Goal: Task Accomplishment & Management: Complete application form

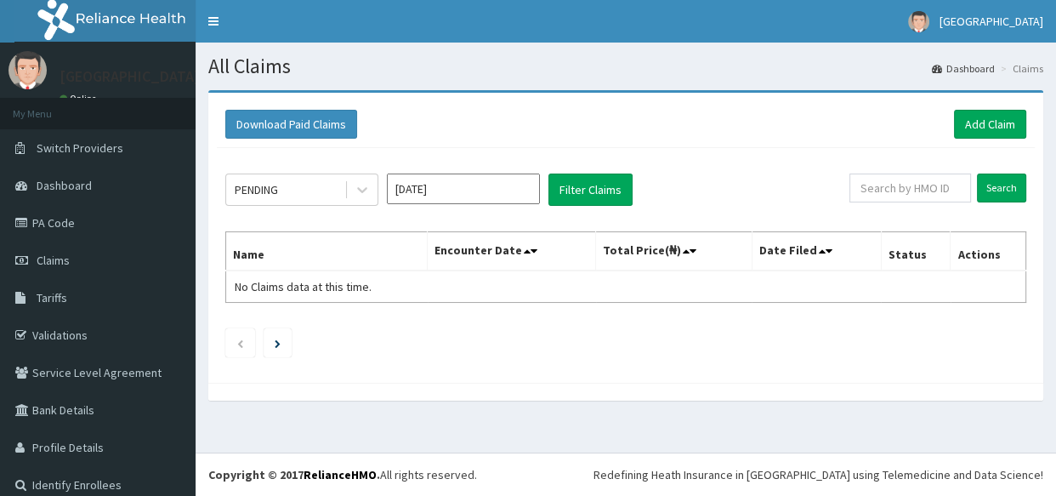
click at [967, 115] on link "Add Claim" at bounding box center [990, 124] width 72 height 29
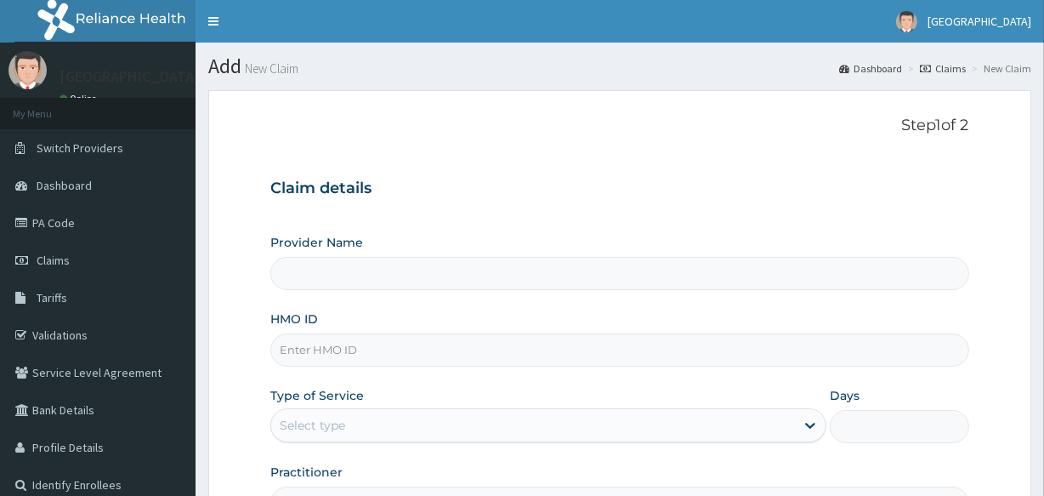
type input "Veta Hospitals Ltd"
click at [314, 352] on input "HMO ID" at bounding box center [619, 349] width 698 height 33
type input "VAC/10031/B"
click at [302, 433] on div "Select type" at bounding box center [533, 424] width 524 height 27
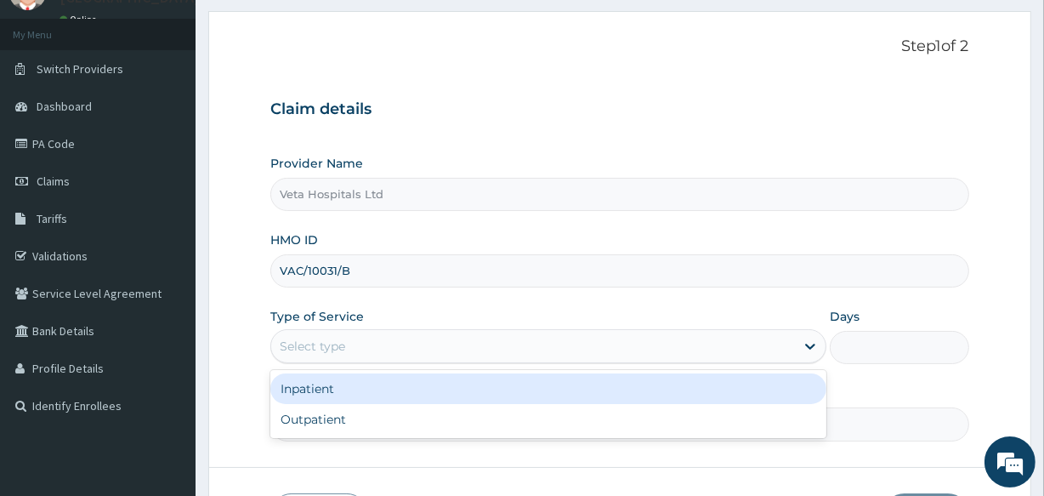
scroll to position [110, 0]
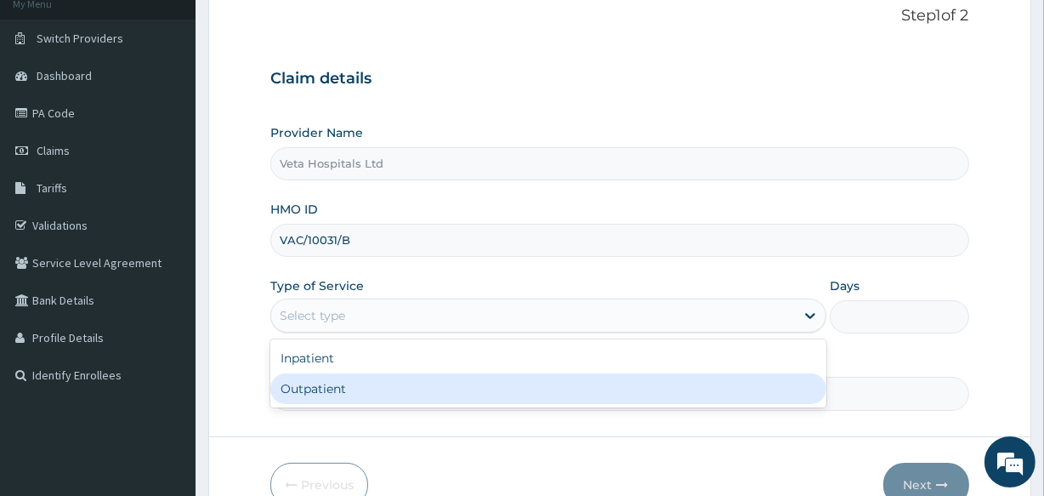
click at [462, 384] on div "Outpatient" at bounding box center [548, 388] width 556 height 31
type input "1"
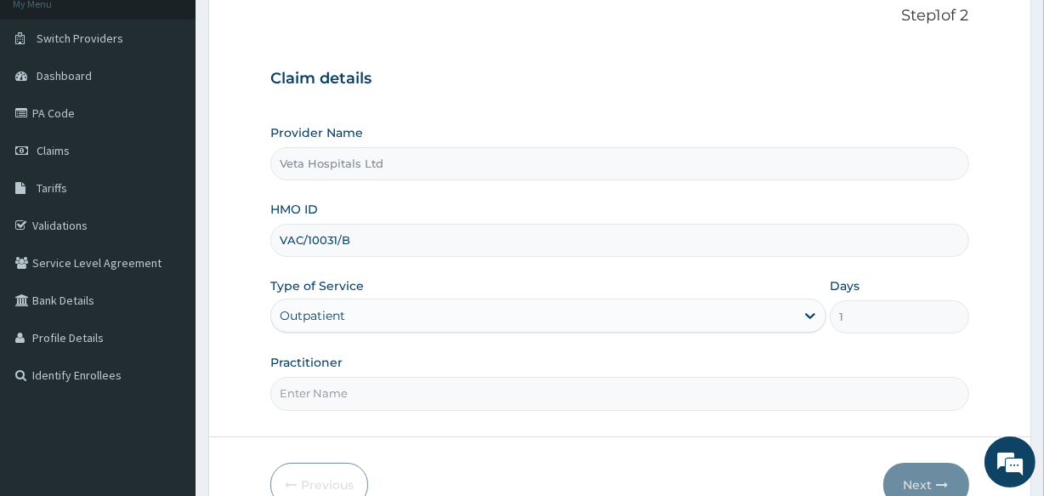
click at [322, 405] on input "Practitioner" at bounding box center [619, 393] width 698 height 33
type input "[PERSON_NAME]"
click at [937, 464] on button "Next" at bounding box center [926, 484] width 86 height 44
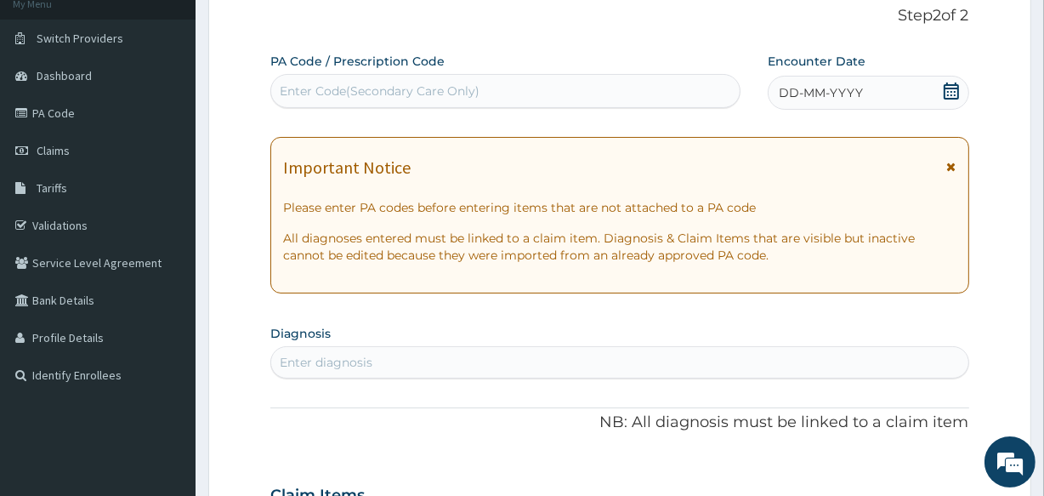
click at [953, 82] on icon at bounding box center [951, 90] width 17 height 17
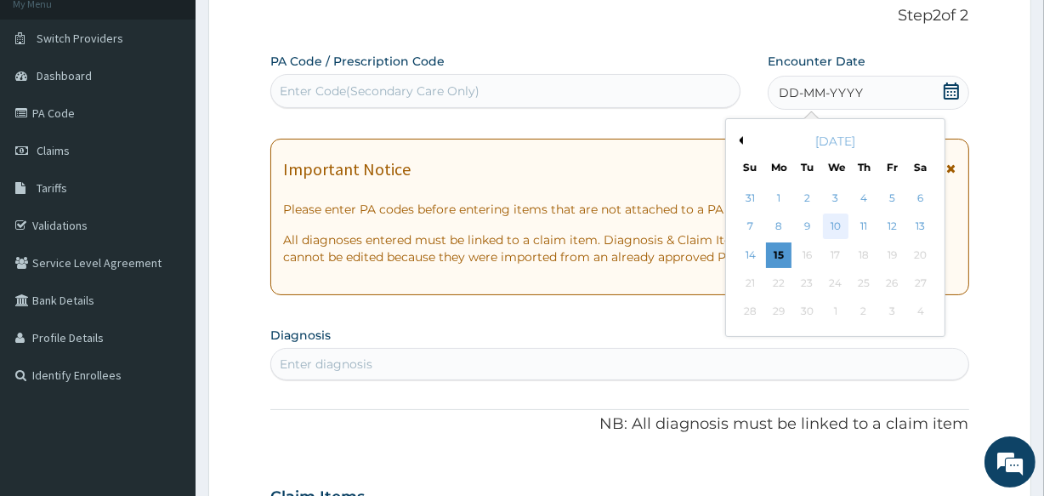
click at [833, 222] on div "10" at bounding box center [835, 227] width 26 height 26
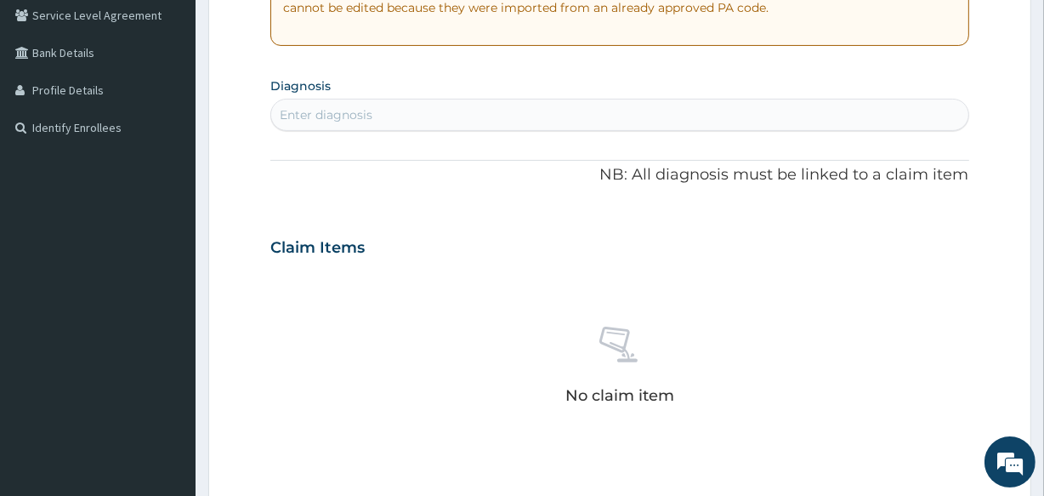
scroll to position [388, 0]
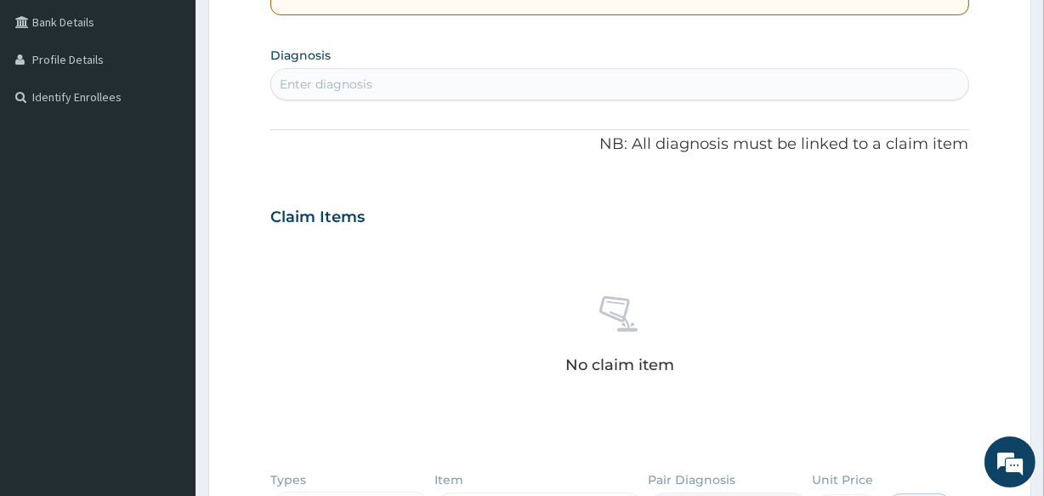
click at [304, 80] on div "Enter diagnosis" at bounding box center [326, 84] width 93 height 17
type input "MALAR"
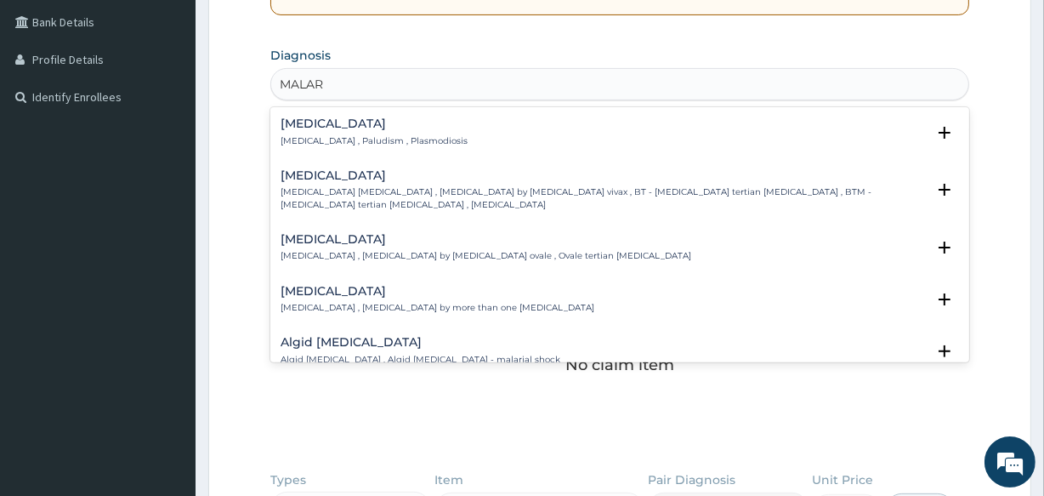
click at [298, 126] on h4 "Malaria" at bounding box center [374, 123] width 187 height 13
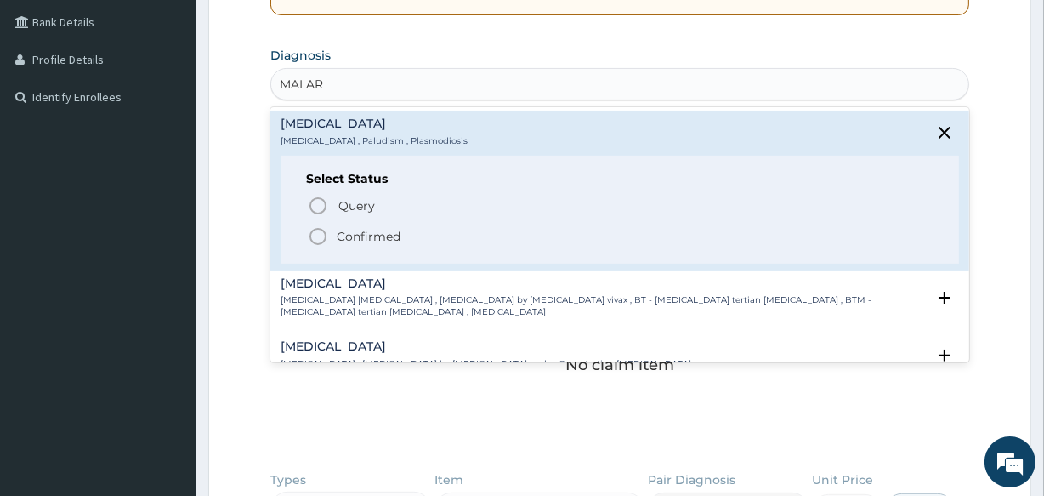
click at [315, 231] on icon "status option filled" at bounding box center [318, 236] width 20 height 20
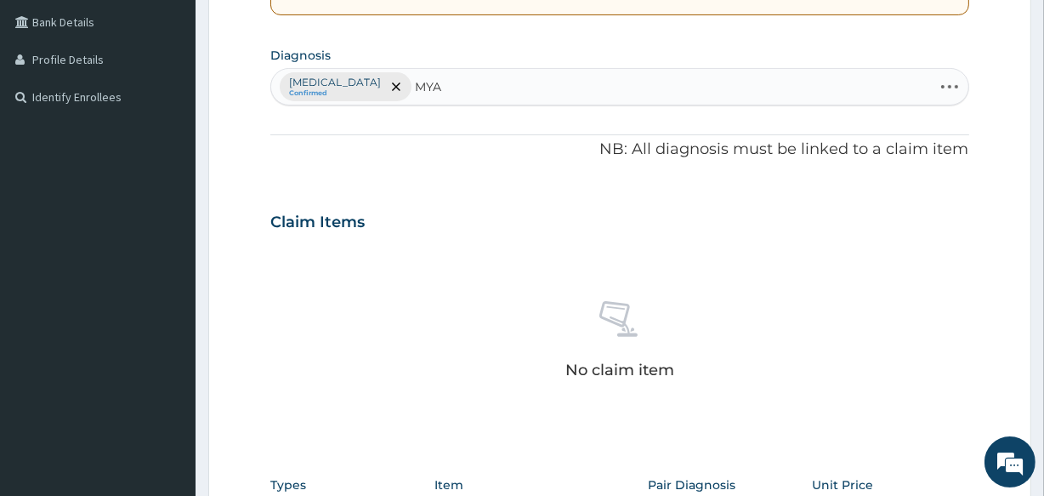
type input "MYAL"
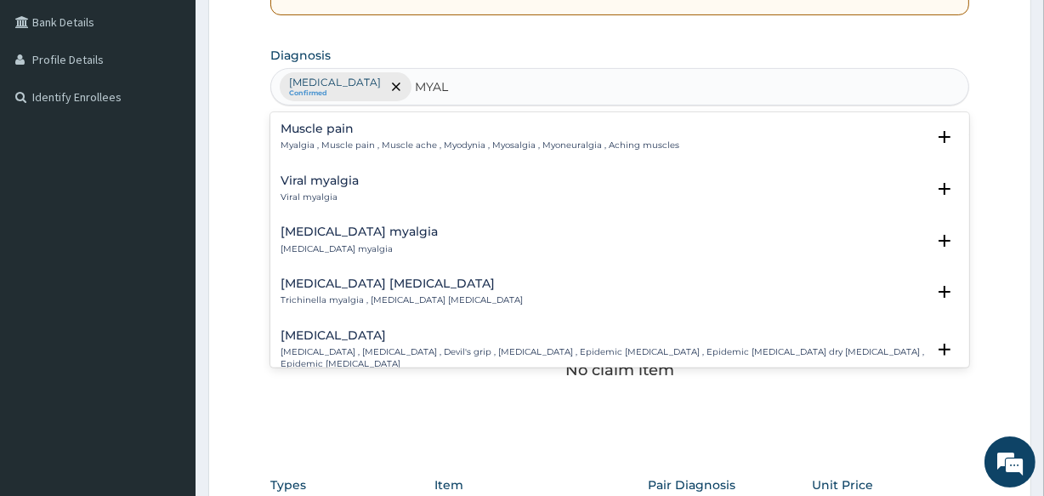
click at [341, 132] on h4 "Muscle pain" at bounding box center [480, 128] width 399 height 13
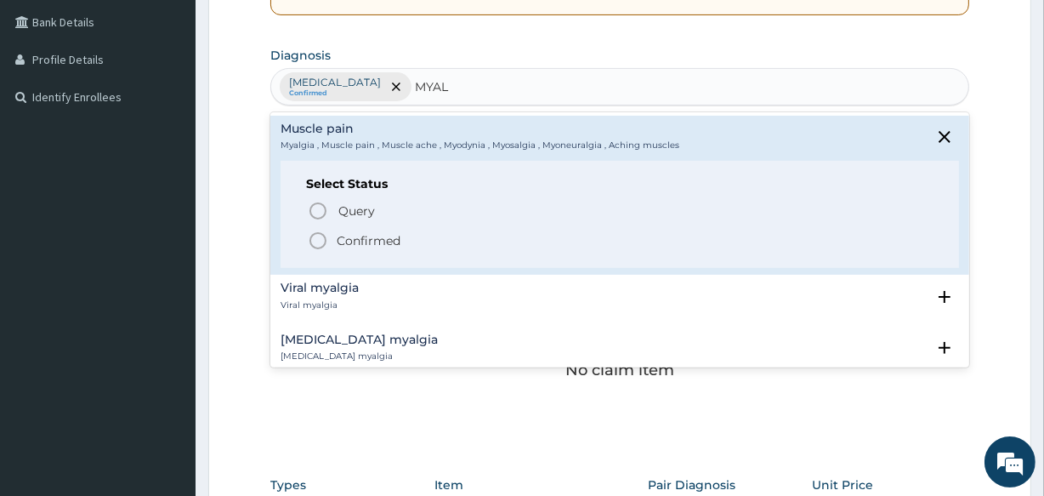
click at [315, 237] on icon "status option filled" at bounding box center [318, 240] width 20 height 20
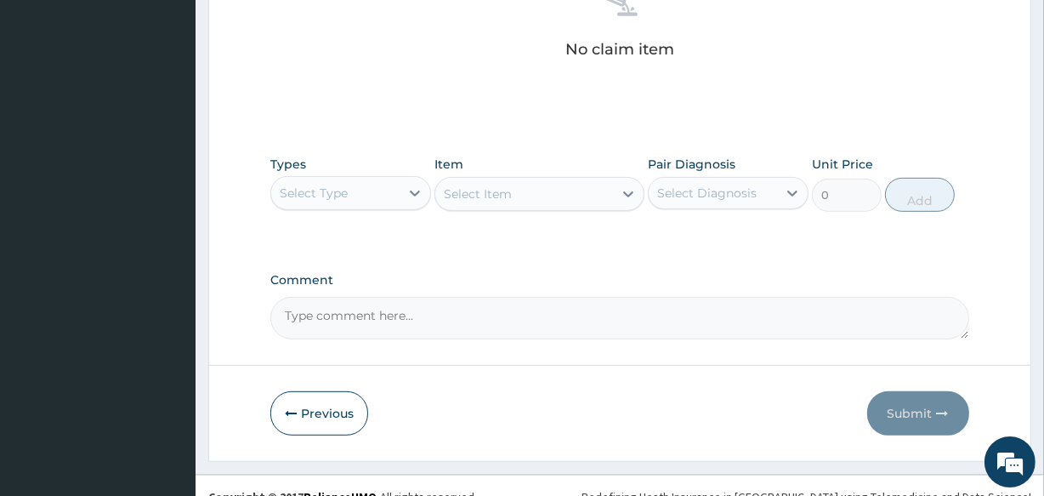
scroll to position [729, 0]
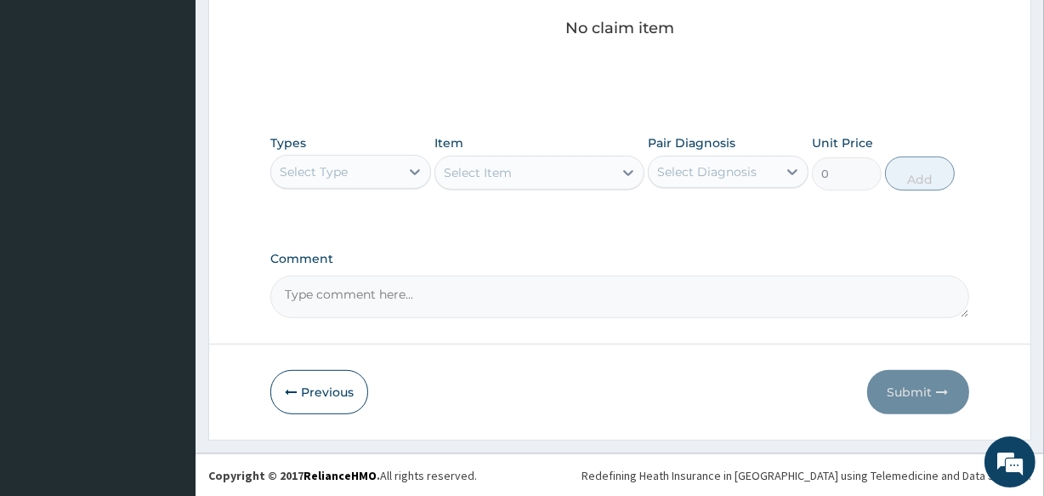
click at [357, 162] on div "Select Type" at bounding box center [335, 171] width 128 height 27
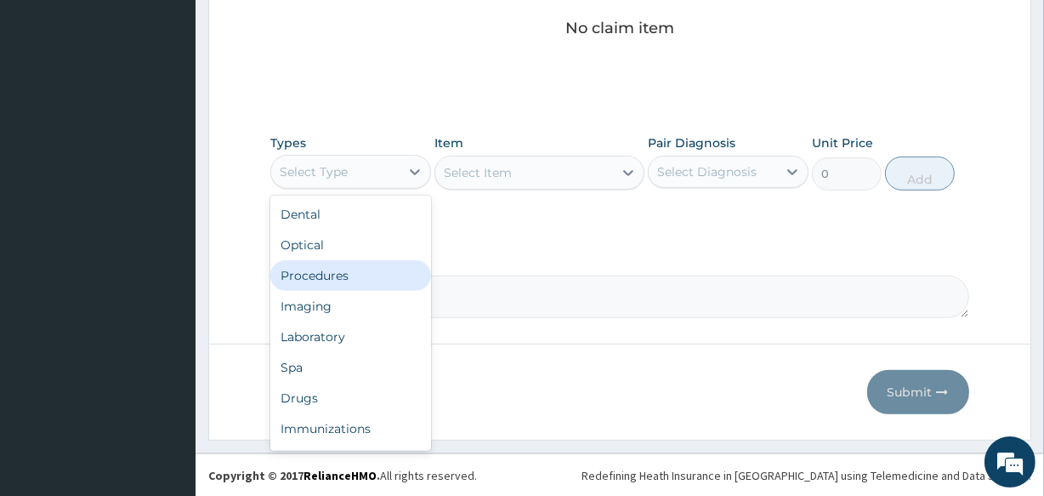
click at [347, 272] on div "Procedures" at bounding box center [350, 275] width 161 height 31
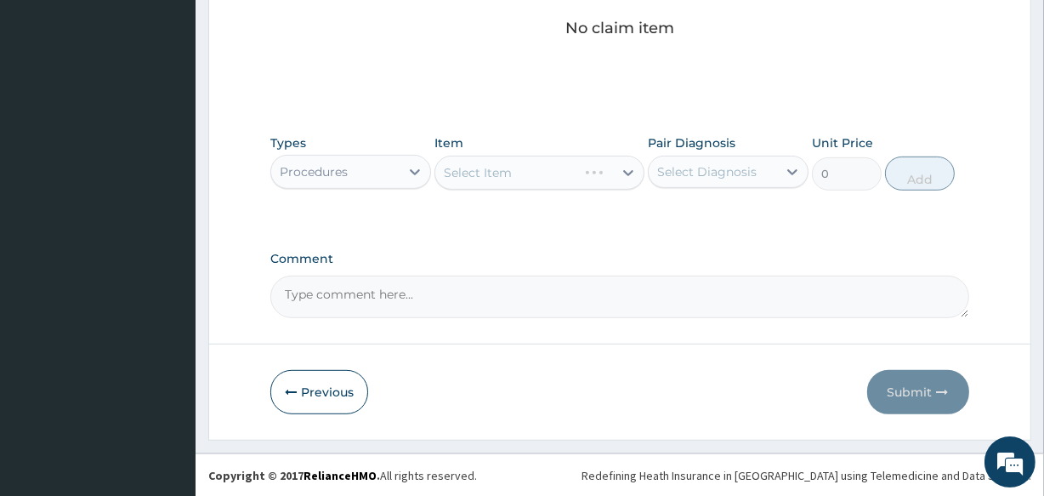
click at [510, 175] on div "Select Item" at bounding box center [538, 173] width 209 height 34
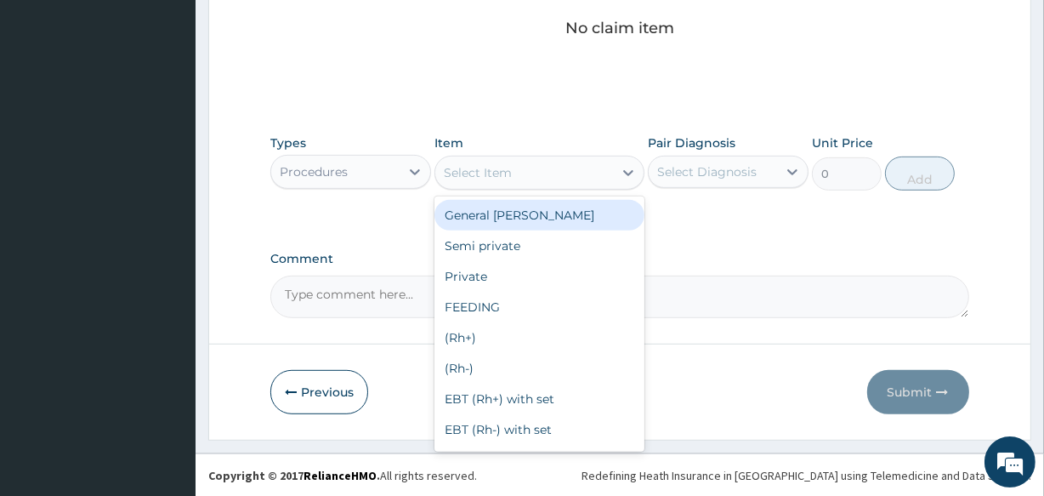
click at [510, 175] on div "Select Item" at bounding box center [478, 172] width 68 height 17
type input "C"
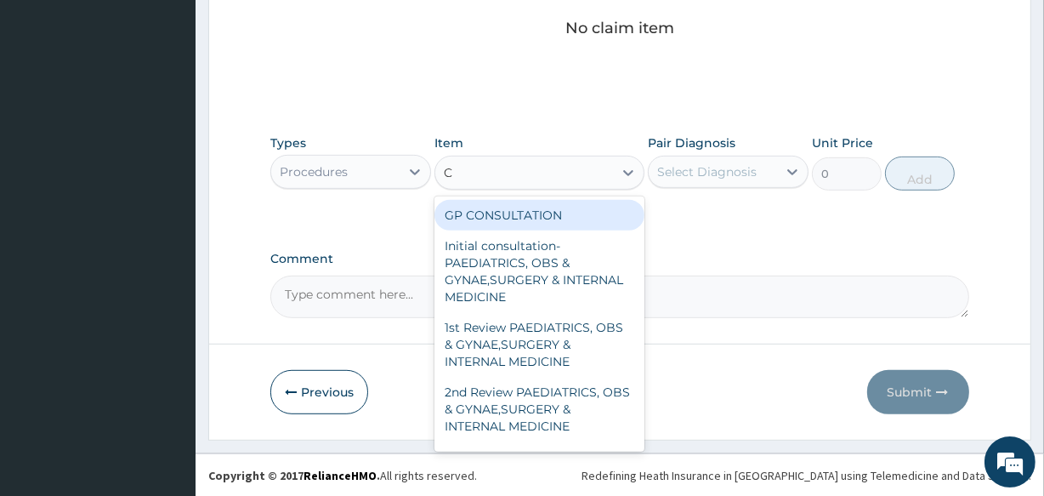
click at [514, 209] on div "GP CONSULTATION" at bounding box center [538, 215] width 209 height 31
type input "2000"
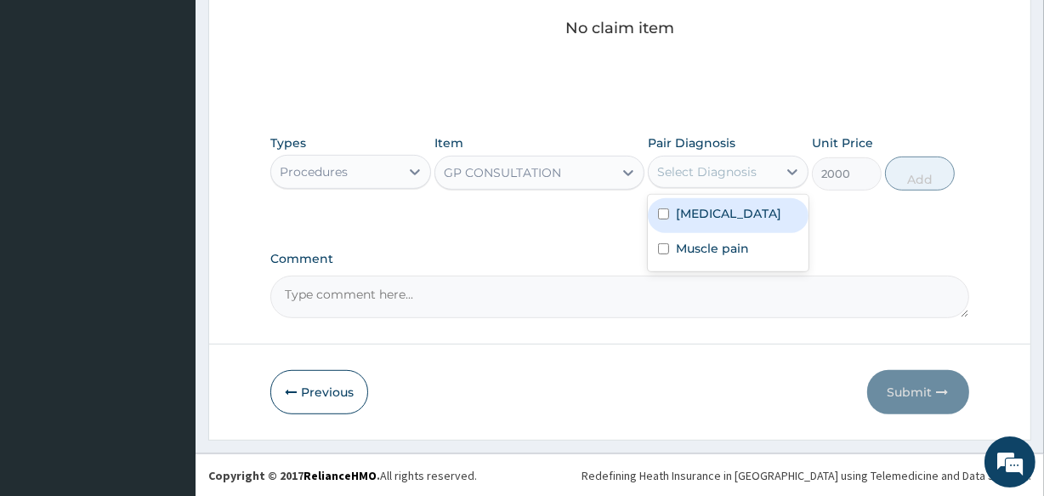
click at [712, 173] on div "Select Diagnosis" at bounding box center [706, 171] width 99 height 17
click at [674, 210] on div "Malaria" at bounding box center [728, 215] width 161 height 35
checkbox input "true"
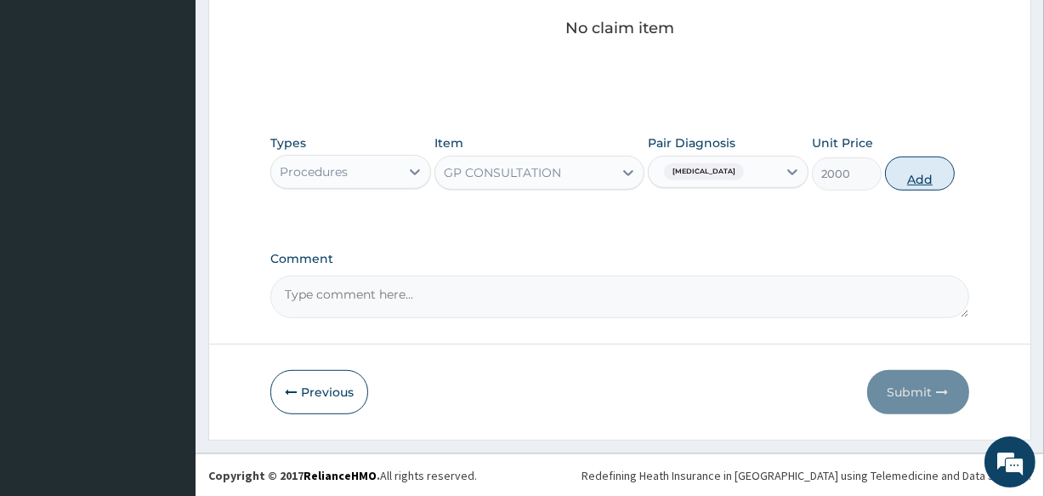
click at [927, 161] on button "Add" at bounding box center [920, 173] width 70 height 34
type input "0"
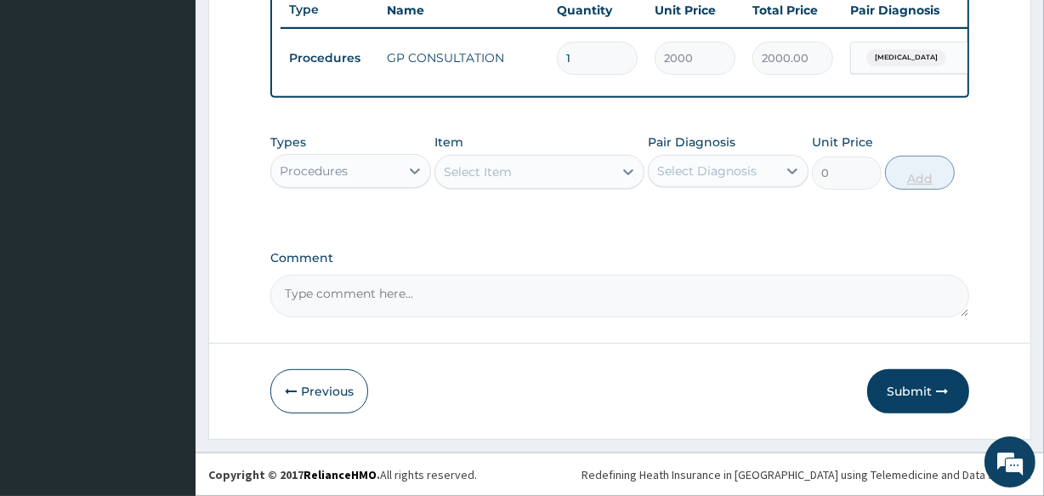
scroll to position [660, 0]
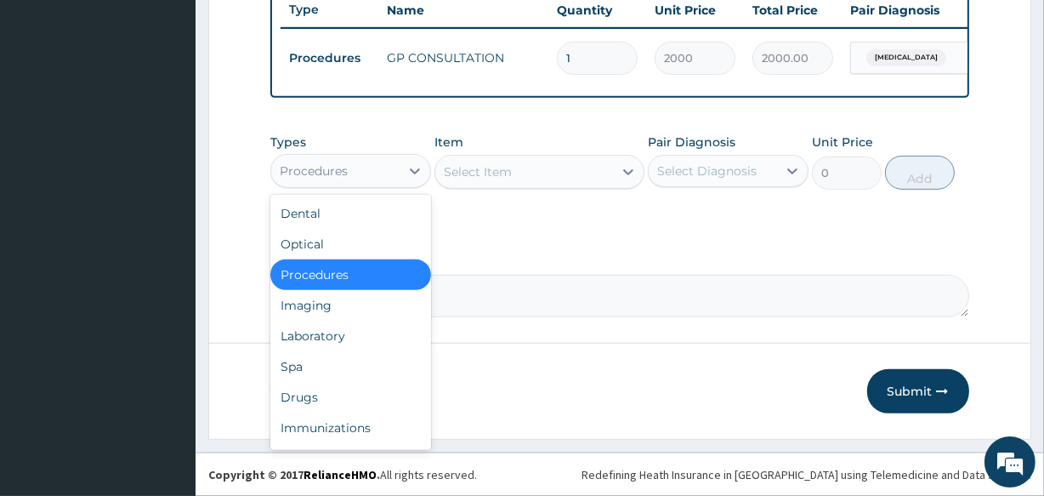
click at [383, 167] on div "Procedures" at bounding box center [335, 170] width 128 height 27
click at [315, 408] on div "Drugs" at bounding box center [350, 397] width 161 height 31
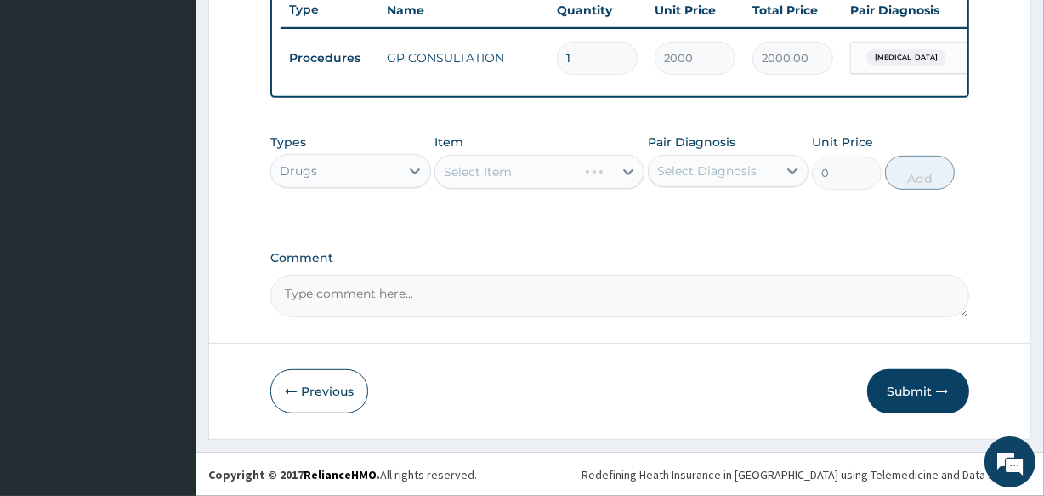
click at [510, 165] on div "Select Item" at bounding box center [538, 172] width 209 height 34
click at [510, 165] on div "Select Item" at bounding box center [478, 171] width 68 height 17
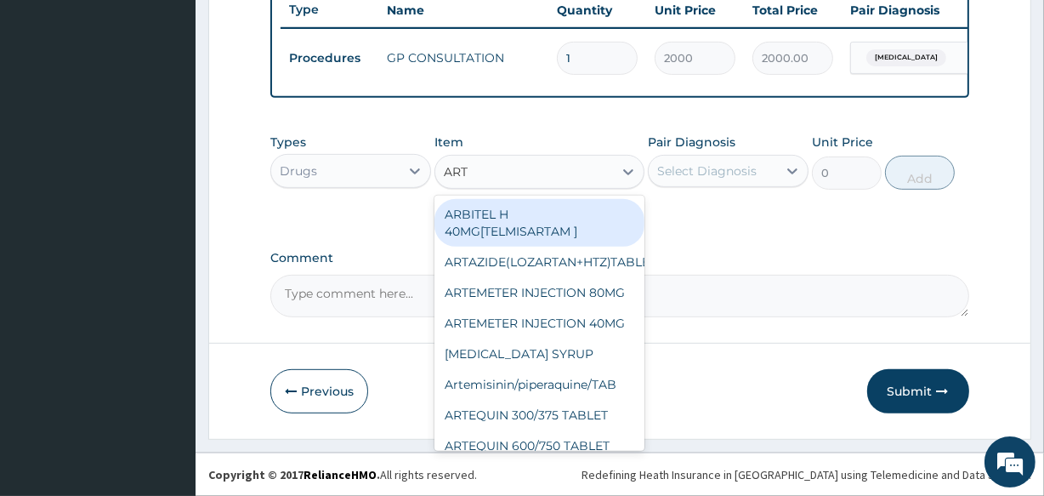
type input "ARTE"
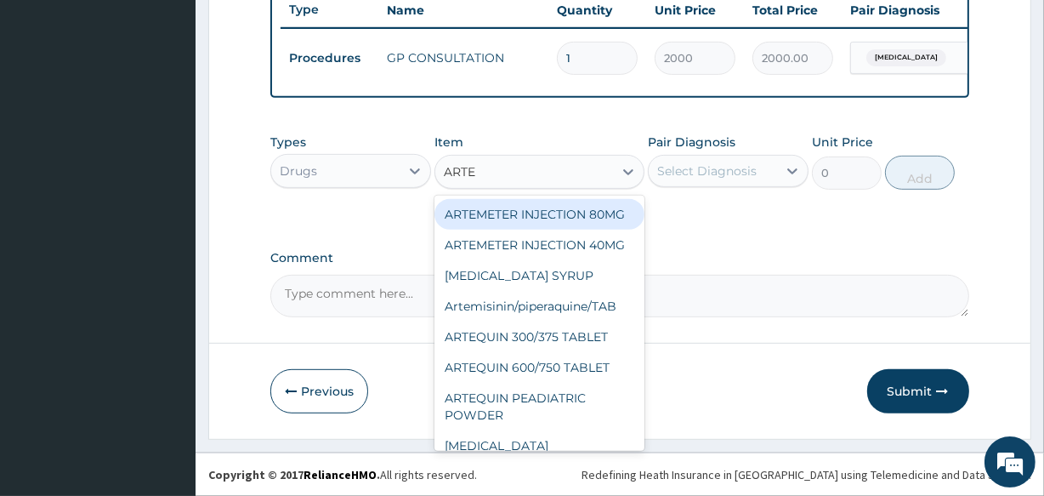
click at [514, 221] on div "ARTEMETER INJECTION 80MG" at bounding box center [538, 214] width 209 height 31
type input "700"
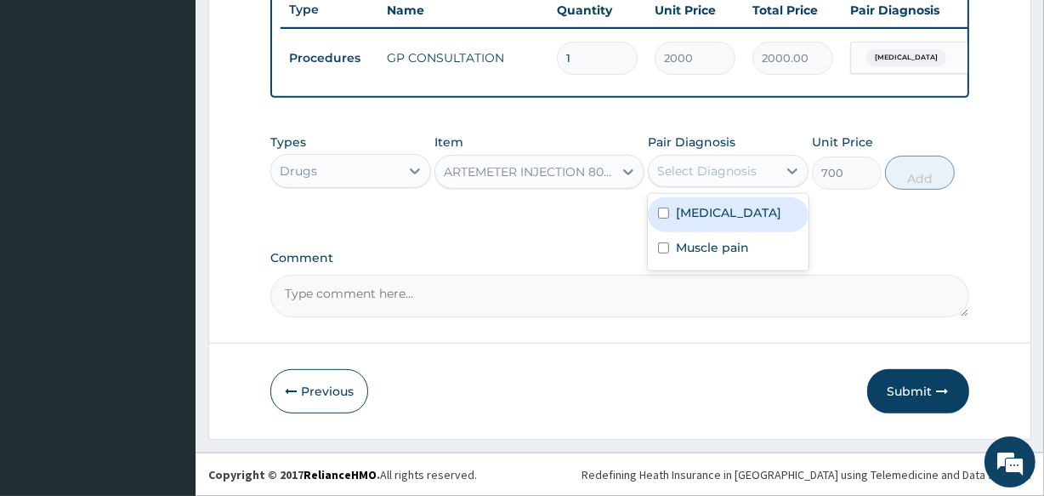
click at [706, 166] on div "Select Diagnosis" at bounding box center [706, 170] width 99 height 17
click at [693, 212] on label "Malaria" at bounding box center [728, 212] width 105 height 17
checkbox input "true"
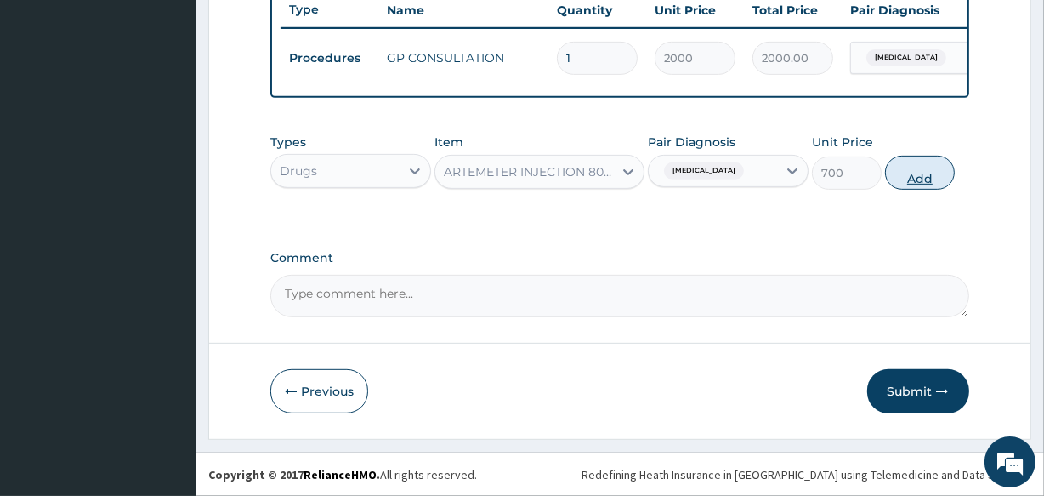
click at [901, 176] on button "Add" at bounding box center [920, 173] width 70 height 34
type input "0"
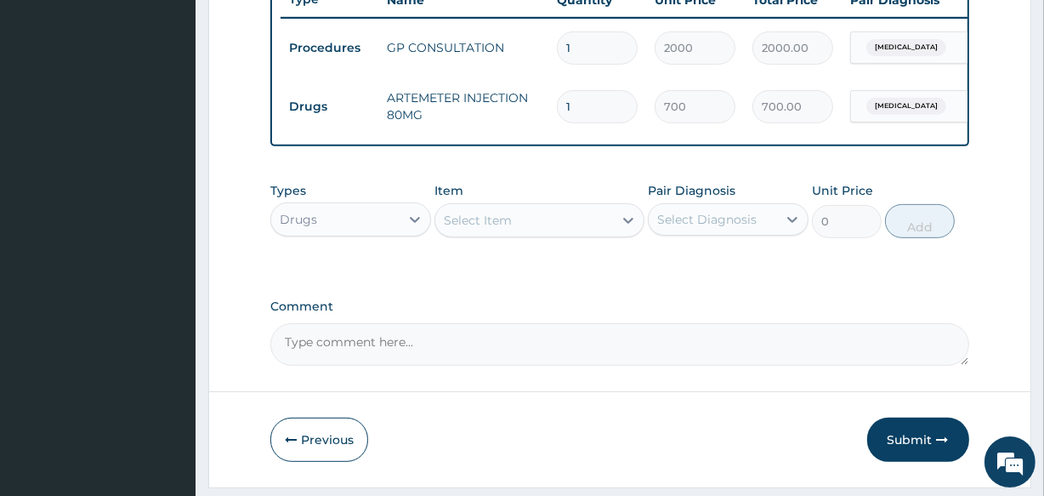
type input "0.00"
type input "6"
type input "4200.00"
type input "6"
click at [474, 225] on div "Select Item" at bounding box center [478, 220] width 68 height 17
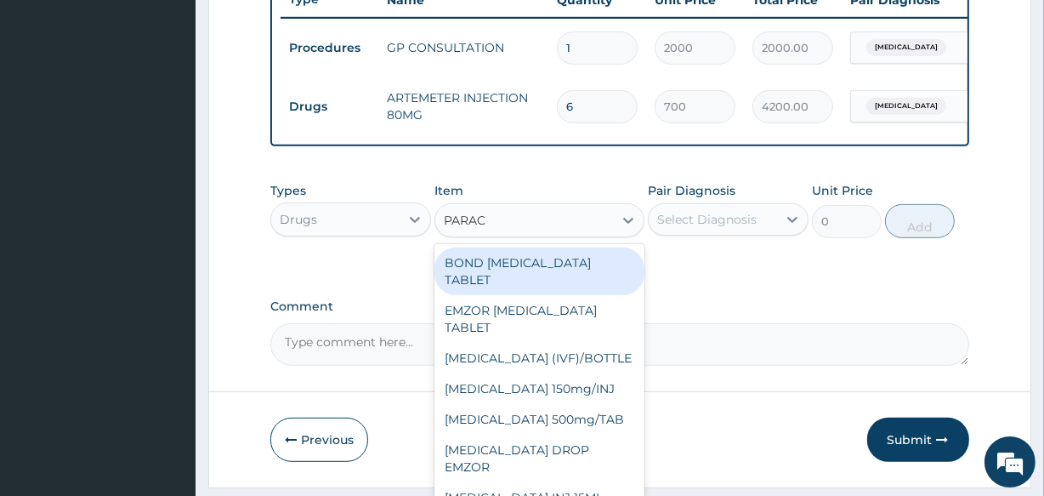
type input "PARACE"
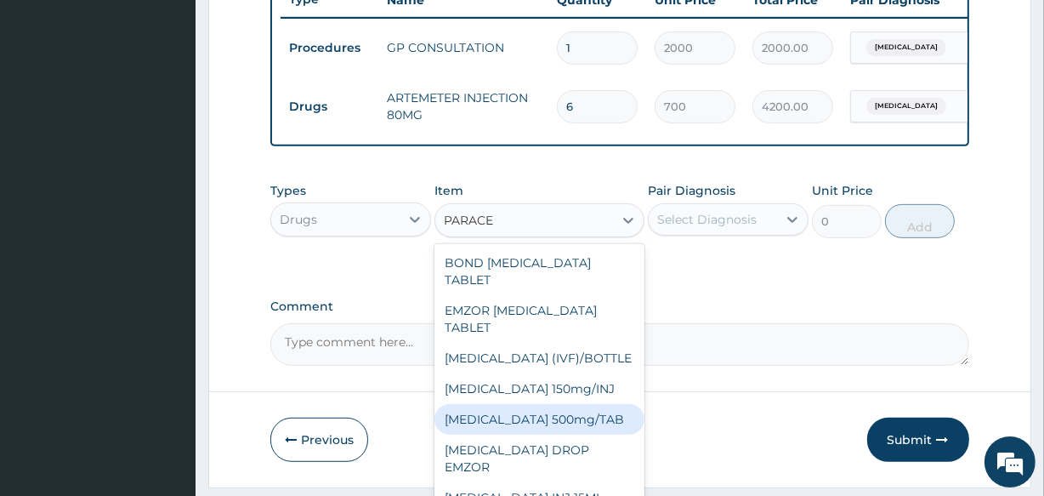
click at [498, 428] on div "PARACETAMOL 500mg/TAB" at bounding box center [538, 419] width 209 height 31
type input "18.5"
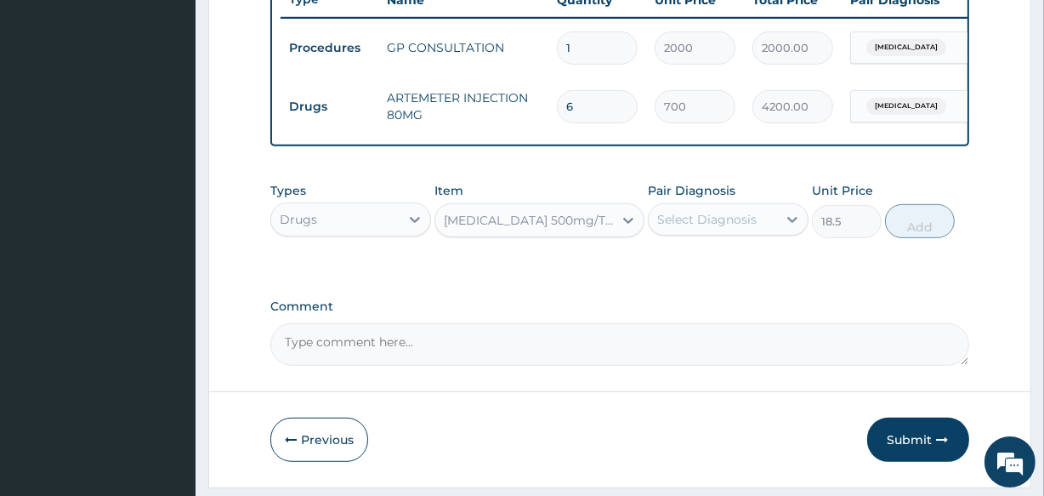
click at [714, 228] on div "Select Diagnosis" at bounding box center [706, 219] width 99 height 17
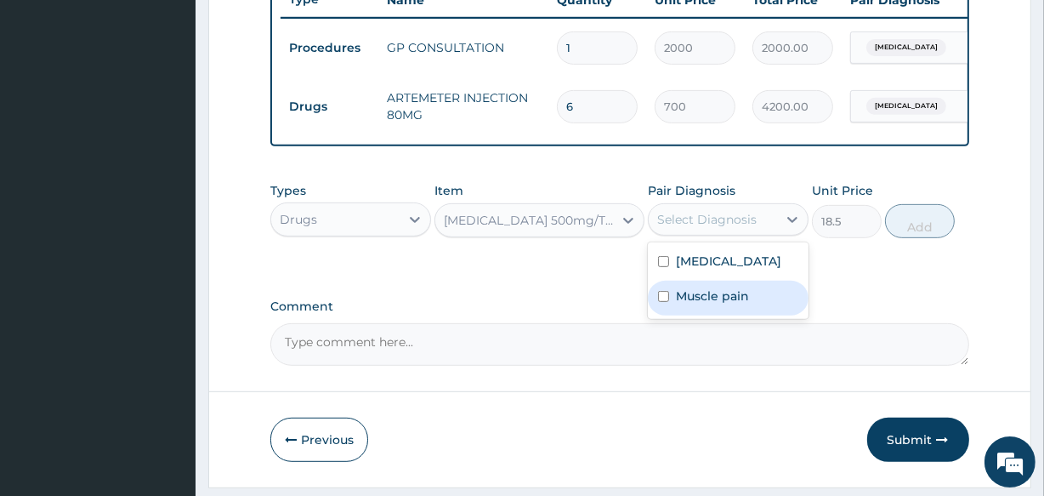
click at [706, 304] on label "Muscle pain" at bounding box center [712, 295] width 73 height 17
checkbox input "true"
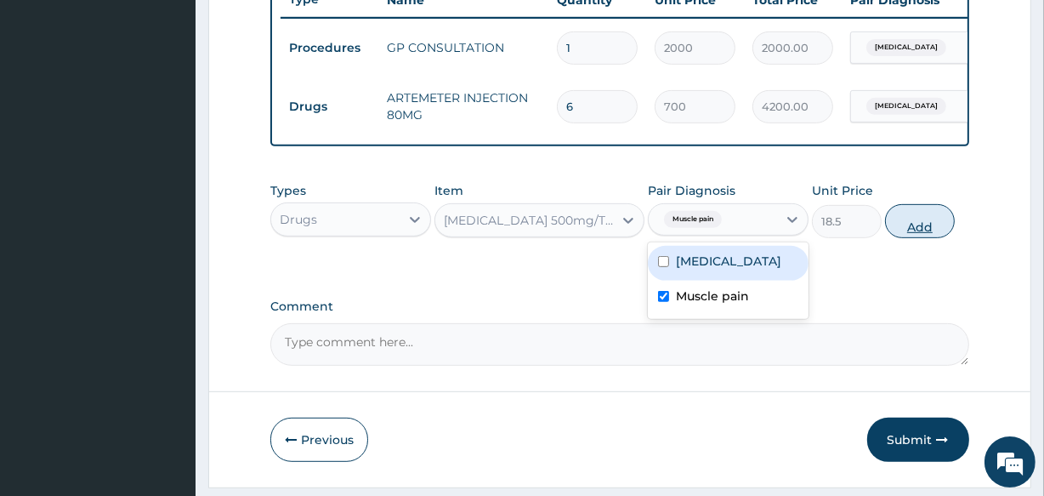
click at [922, 223] on button "Add" at bounding box center [920, 221] width 70 height 34
type input "0"
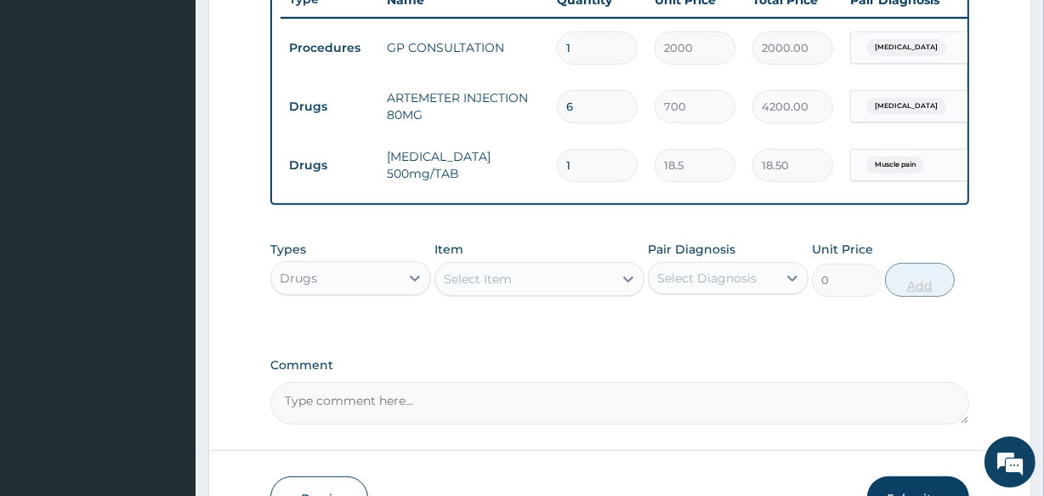
type input "12"
type input "222.00"
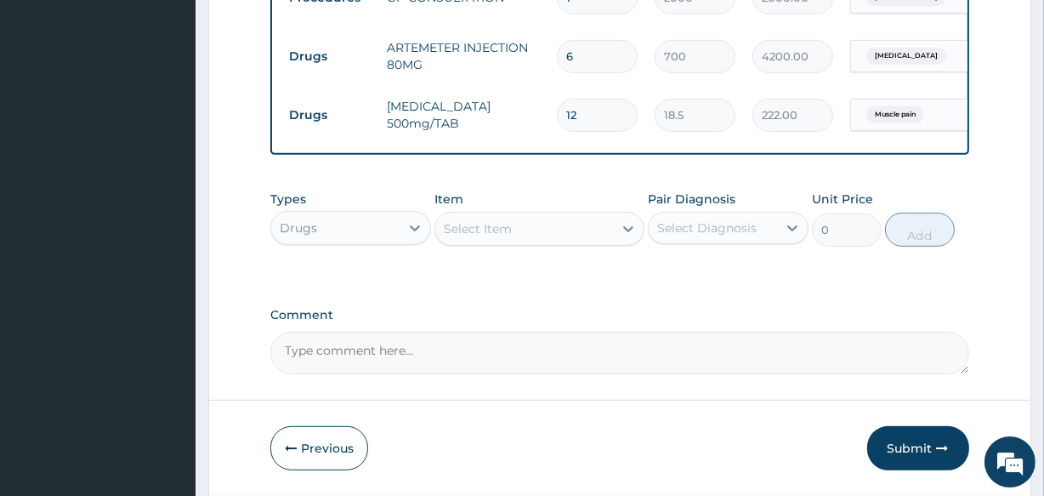
scroll to position [778, 0]
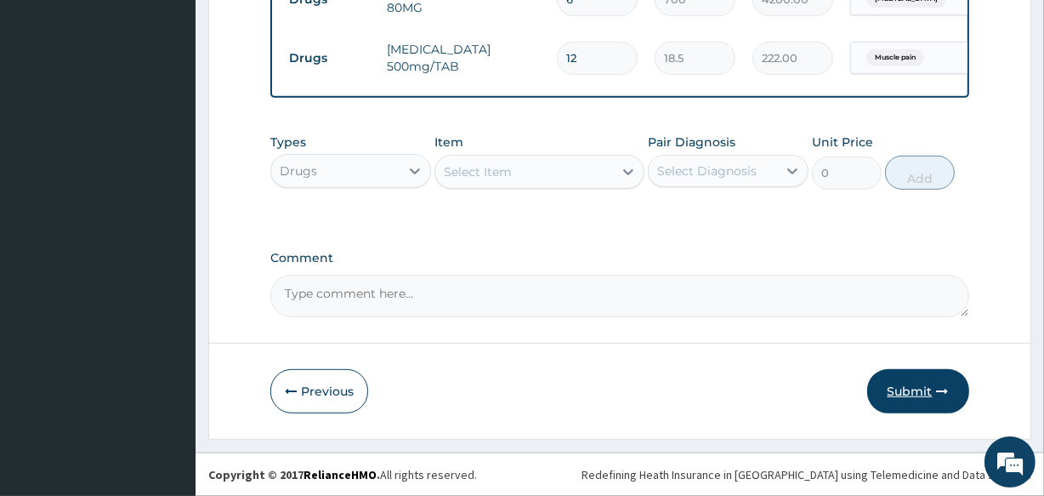
type input "12"
click at [920, 388] on button "Submit" at bounding box center [918, 391] width 102 height 44
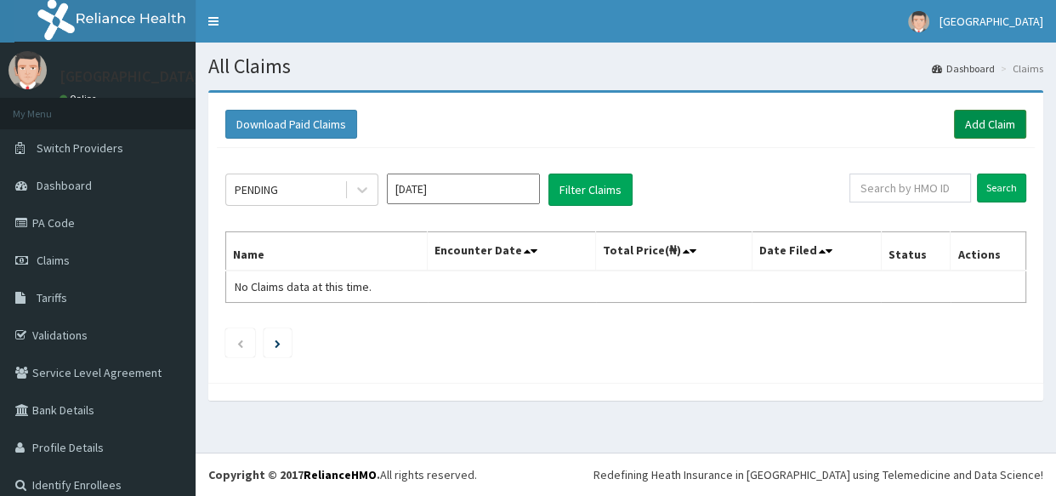
click at [975, 127] on link "Add Claim" at bounding box center [990, 124] width 72 height 29
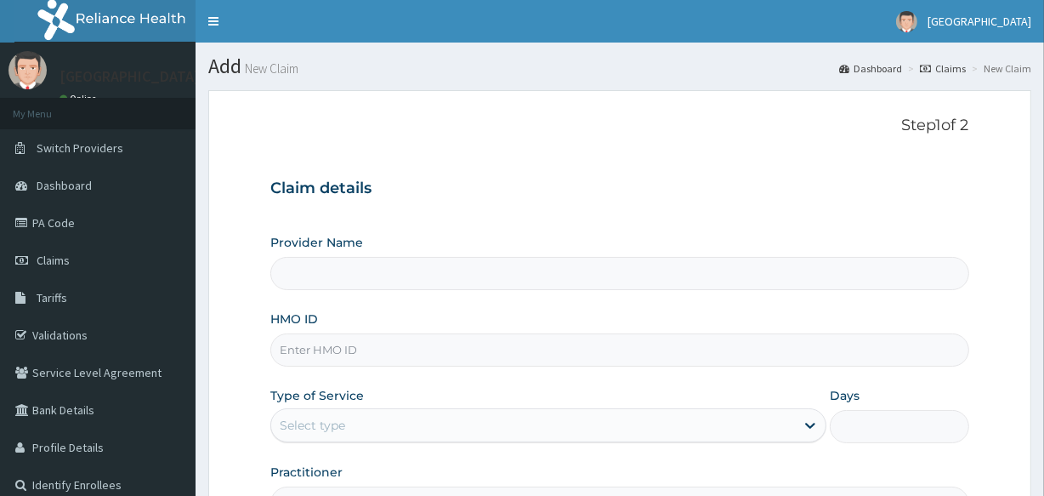
click at [320, 349] on input "HMO ID" at bounding box center [619, 349] width 698 height 33
type input "Veta Hospitals Ltd"
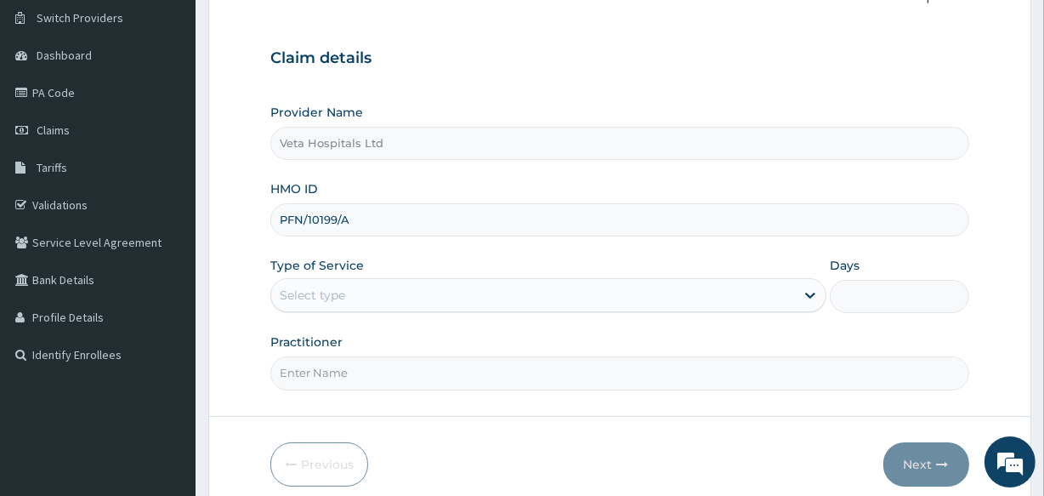
scroll to position [201, 0]
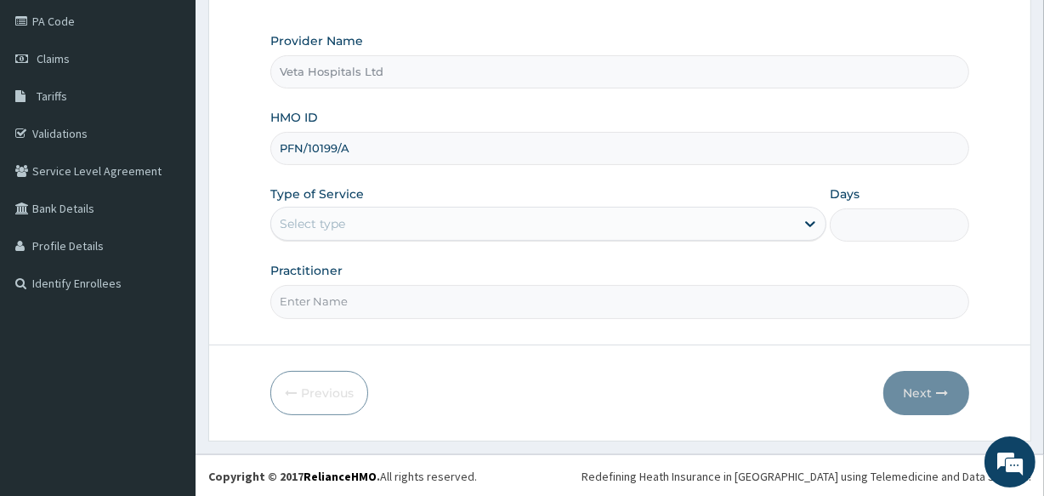
type input "PFN/10199/A"
click at [337, 222] on div "Select type" at bounding box center [312, 223] width 65 height 17
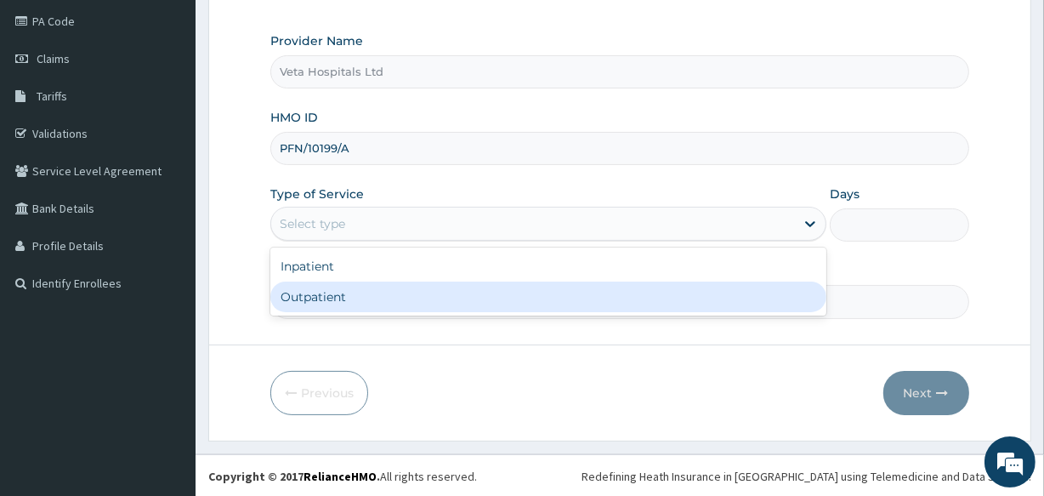
drag, startPoint x: 337, startPoint y: 222, endPoint x: 333, endPoint y: 285, distance: 63.1
click at [333, 241] on div "option Outpatient focused, 2 of 2. 2 results available. Use Up and Down to choo…" at bounding box center [548, 224] width 556 height 34
click at [330, 296] on div "Outpatient" at bounding box center [548, 296] width 556 height 31
type input "1"
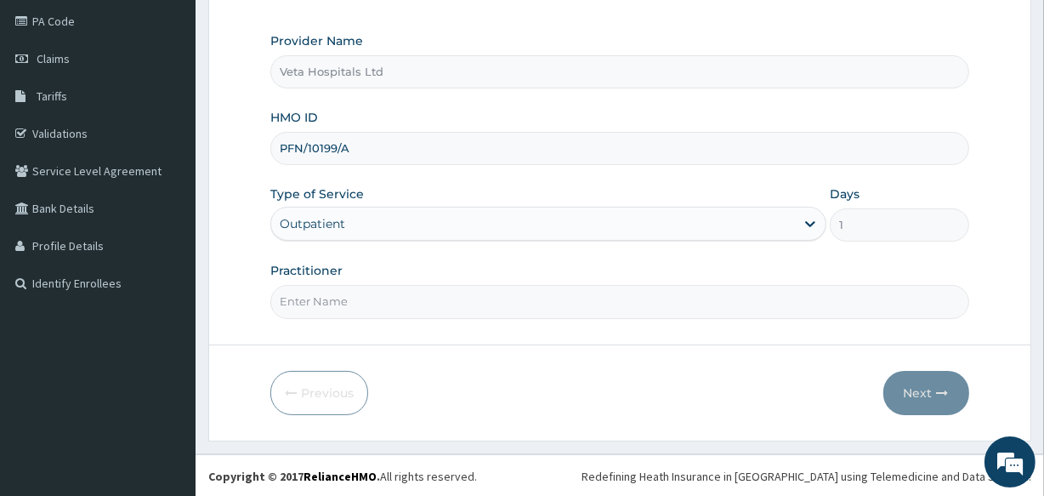
click at [319, 298] on input "Practitioner" at bounding box center [619, 301] width 698 height 33
type input "[PERSON_NAME]"
drag, startPoint x: 961, startPoint y: 394, endPoint x: 943, endPoint y: 395, distance: 18.7
click at [943, 395] on button "Next" at bounding box center [926, 393] width 86 height 44
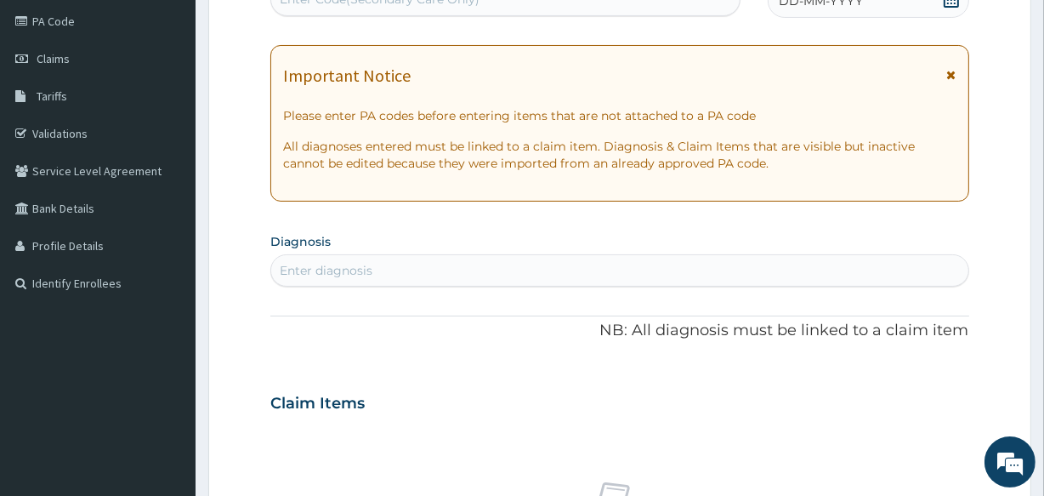
click at [899, 390] on div "Claim Items" at bounding box center [619, 399] width 698 height 44
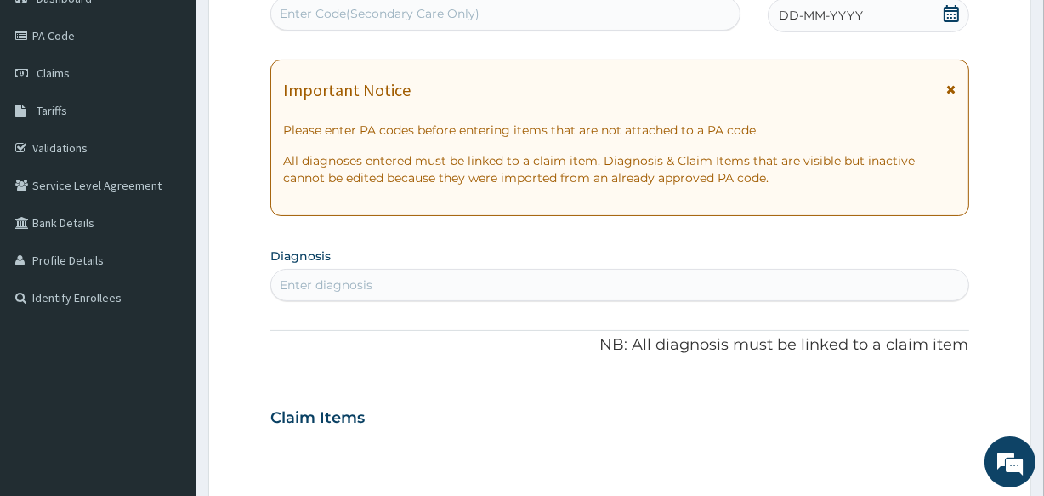
scroll to position [149, 0]
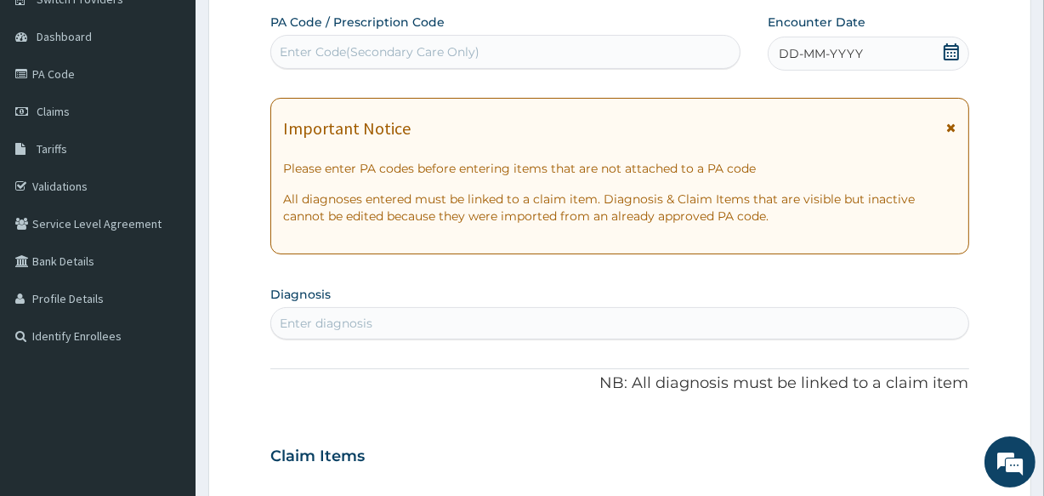
click at [950, 41] on div "DD-MM-YYYY" at bounding box center [868, 54] width 201 height 34
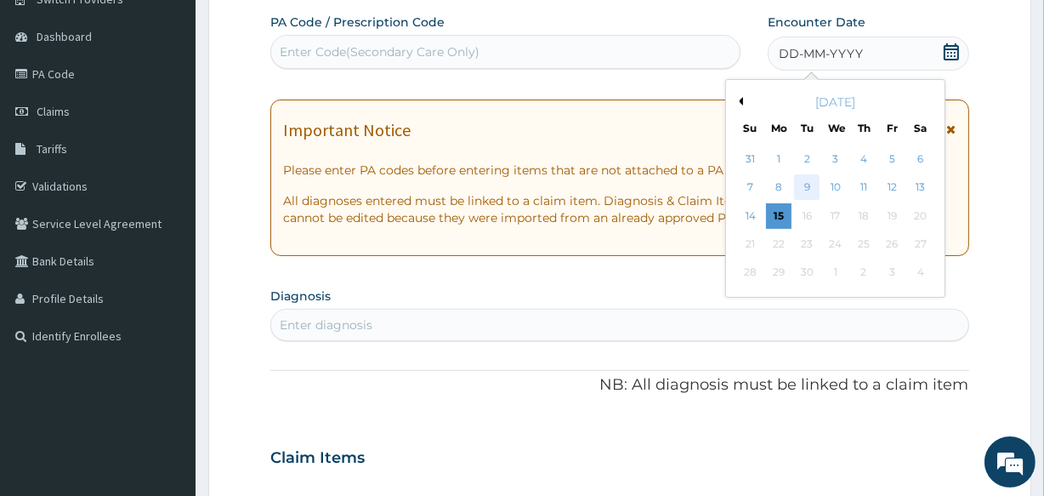
click at [807, 186] on div "9" at bounding box center [807, 188] width 26 height 26
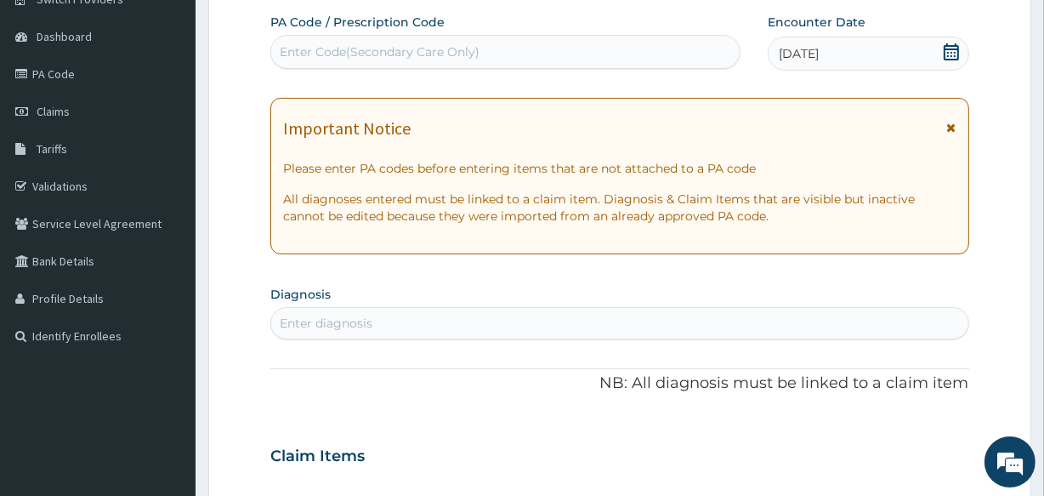
click at [956, 212] on p "All diagnoses entered must be linked to a claim item. Diagnosis & Claim Items t…" at bounding box center [619, 207] width 672 height 34
click at [300, 315] on div "Enter diagnosis" at bounding box center [619, 322] width 696 height 27
type input "MUSCULO"
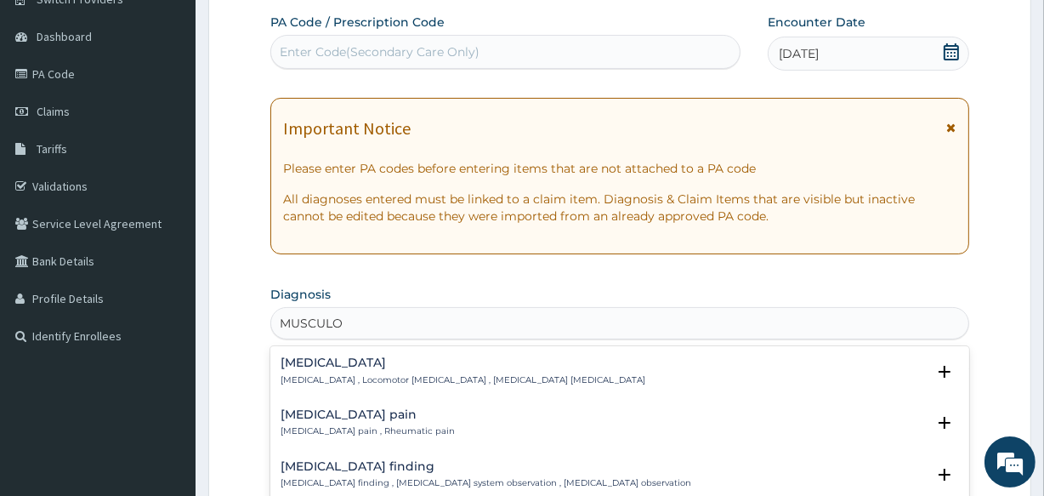
click at [368, 421] on div "Musculoskeletal pain Musculoskeletal pain , Rheumatic pain" at bounding box center [368, 423] width 174 height 30
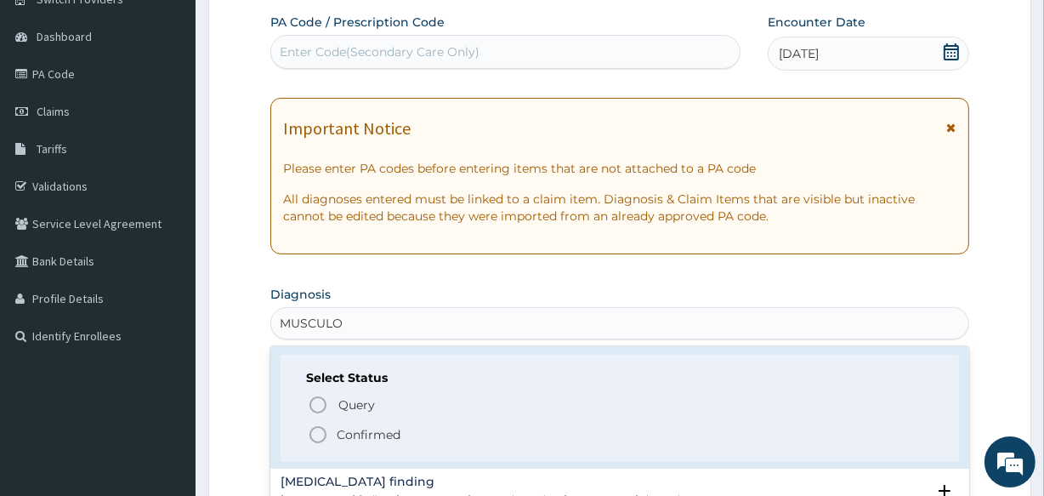
scroll to position [128, 0]
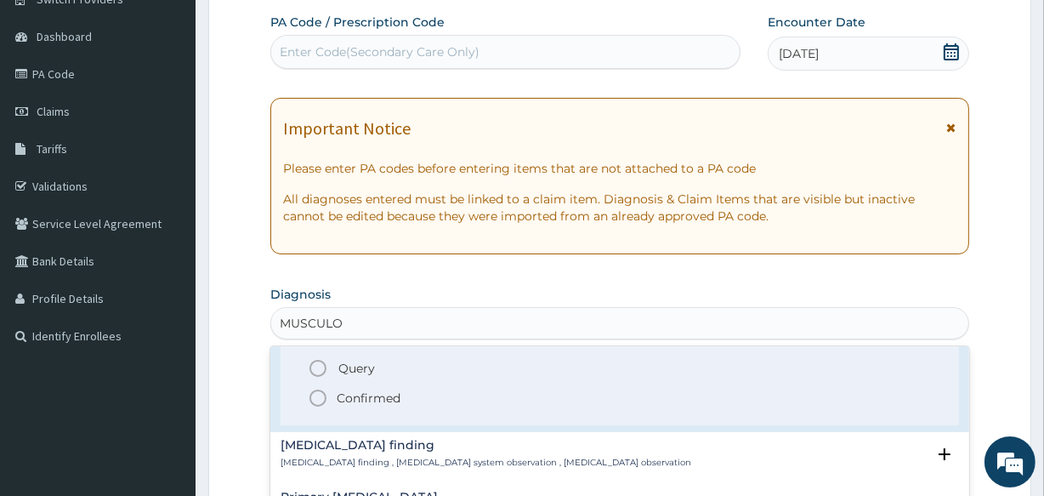
click at [320, 390] on icon "status option filled" at bounding box center [318, 398] width 20 height 20
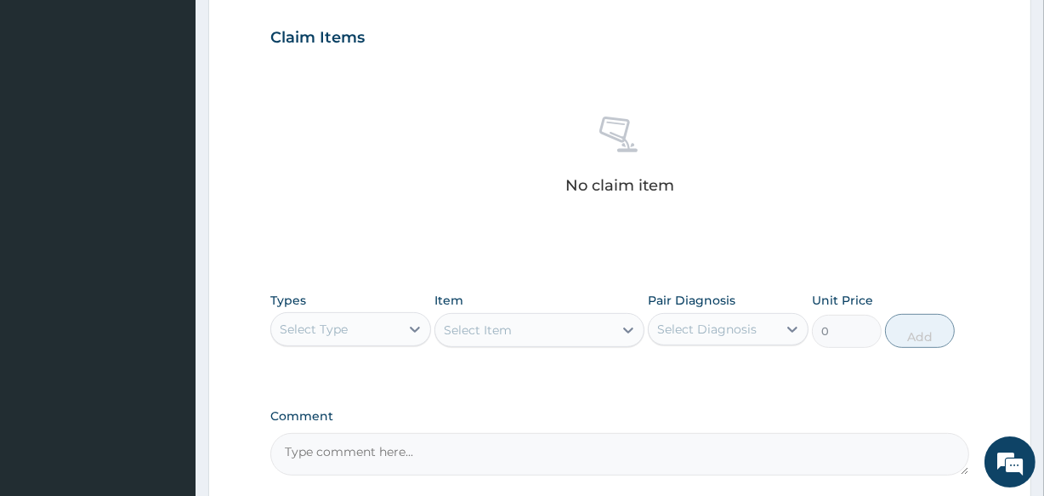
scroll to position [729, 0]
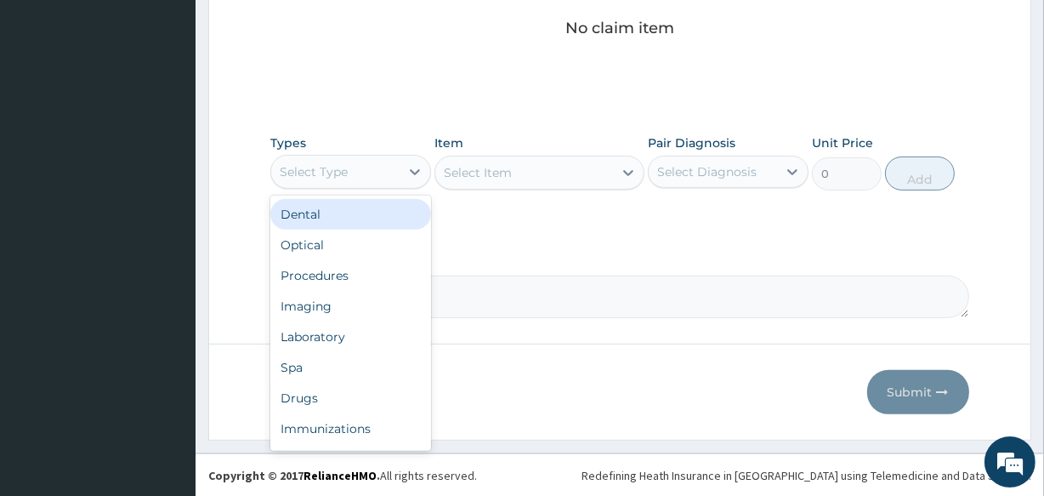
click at [357, 164] on div "Select Type" at bounding box center [335, 171] width 128 height 27
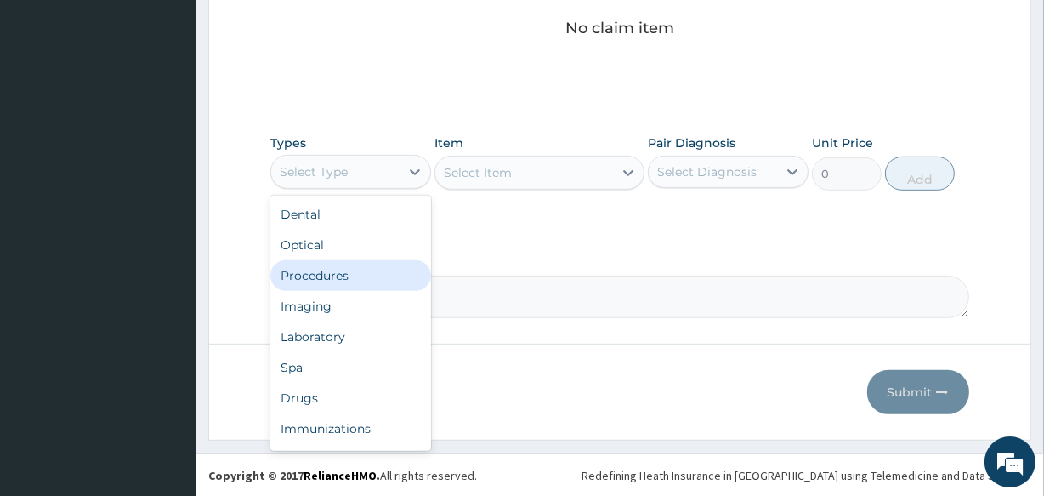
click at [356, 270] on div "Procedures" at bounding box center [350, 275] width 161 height 31
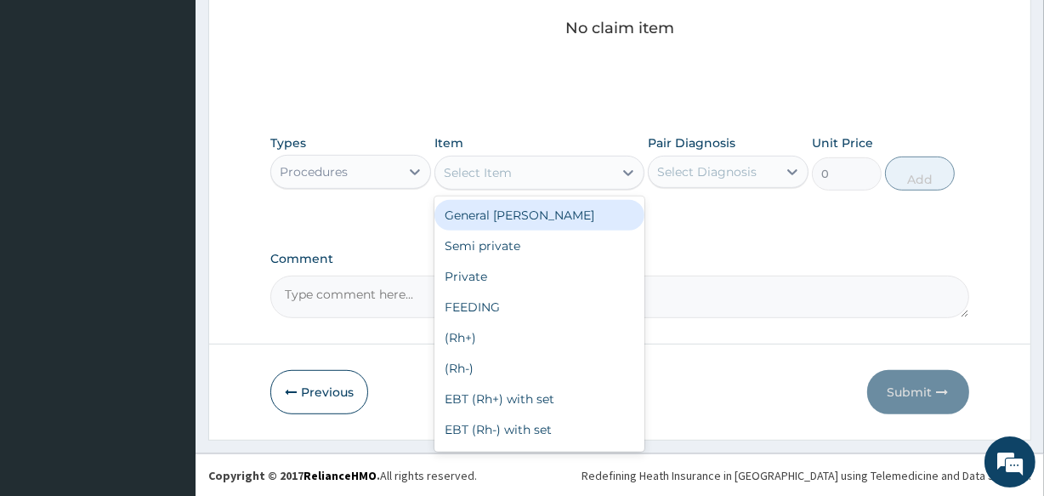
click at [539, 171] on div "Select Item" at bounding box center [523, 172] width 177 height 27
type input "C"
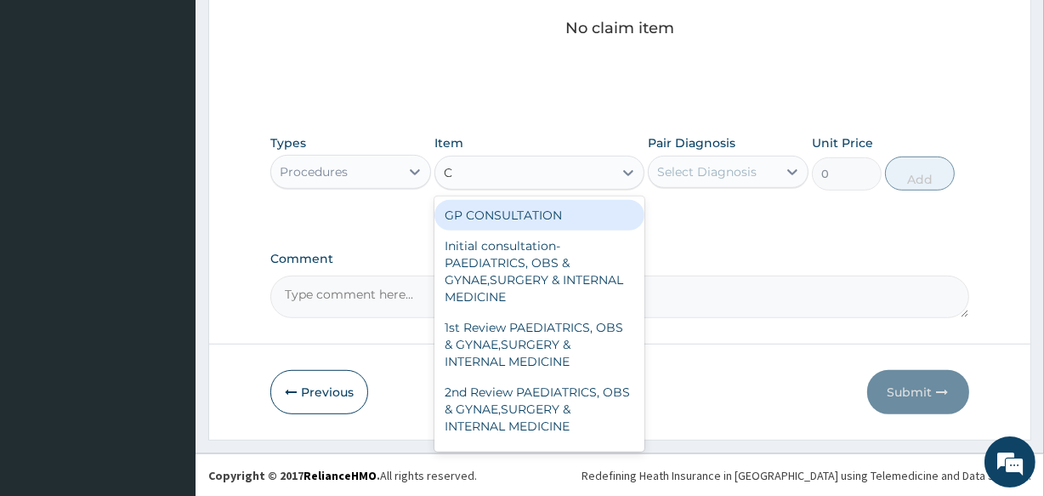
click at [524, 207] on div "GP CONSULTATION" at bounding box center [538, 215] width 209 height 31
type input "2000"
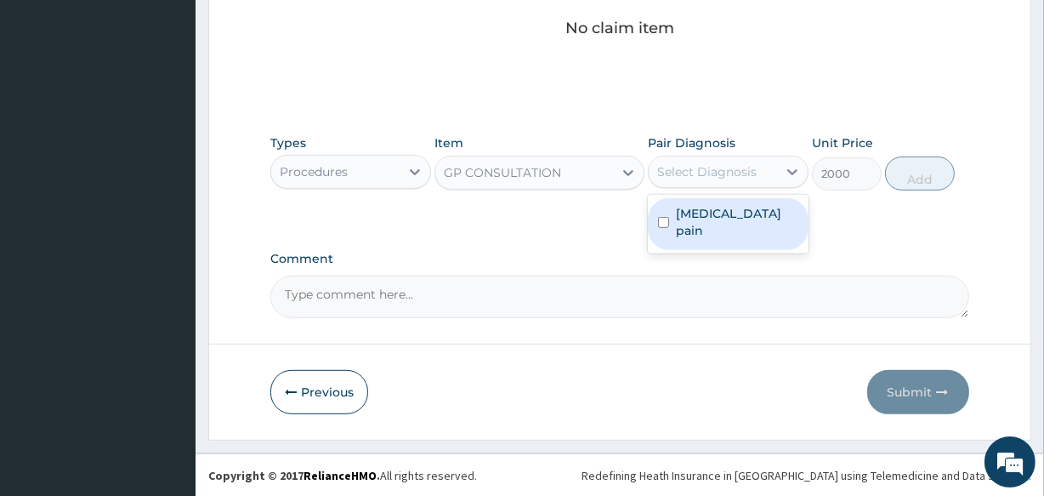
click at [699, 163] on div "Select Diagnosis" at bounding box center [706, 171] width 99 height 17
click at [692, 225] on label "Musculoskeletal pain" at bounding box center [737, 222] width 122 height 34
checkbox input "true"
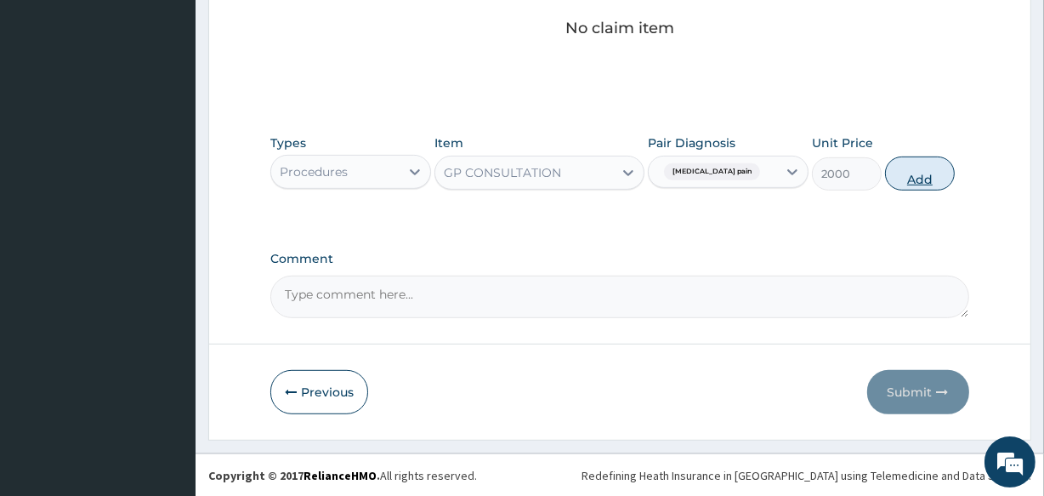
click at [925, 168] on button "Add" at bounding box center [920, 173] width 70 height 34
type input "0"
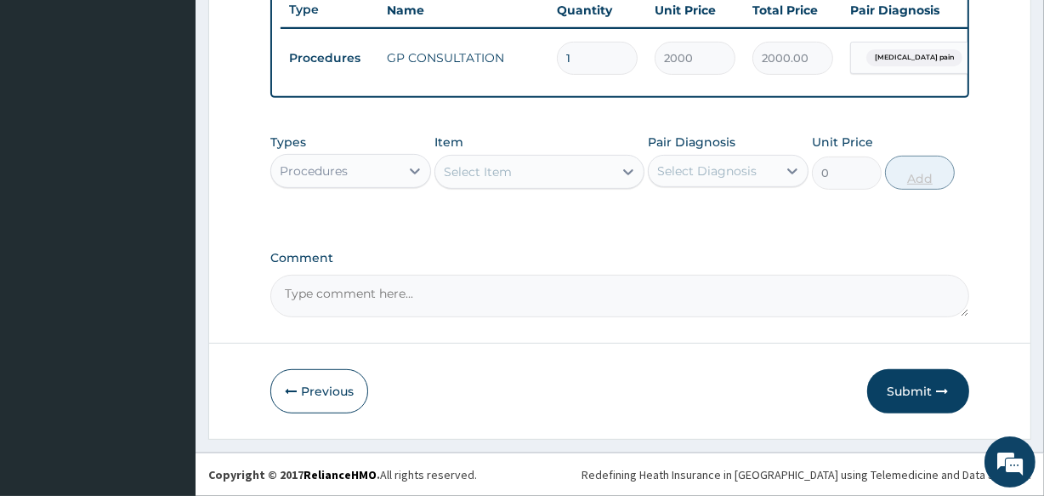
scroll to position [660, 0]
click at [511, 170] on div "Select Item" at bounding box center [478, 171] width 68 height 17
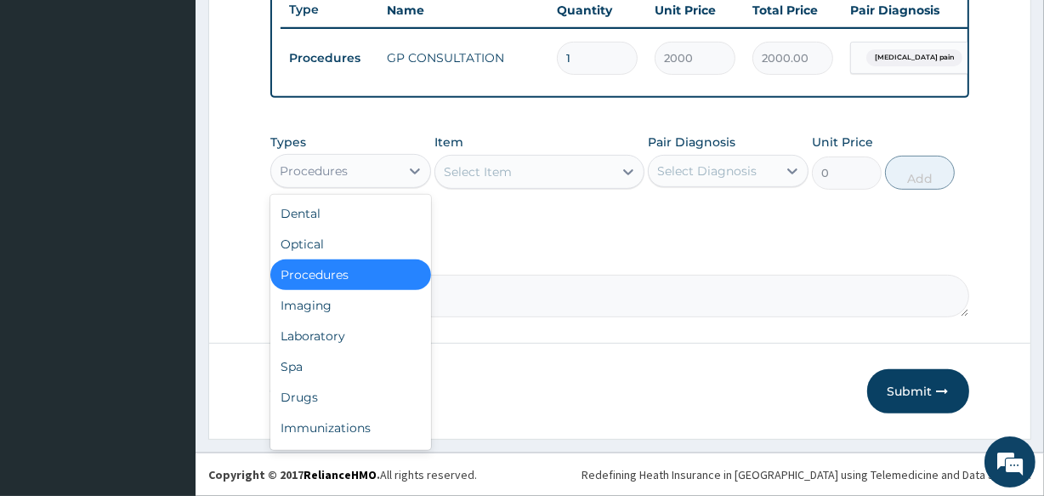
click at [335, 159] on div "Procedures" at bounding box center [335, 170] width 128 height 27
click at [294, 390] on div "Drugs" at bounding box center [350, 397] width 161 height 31
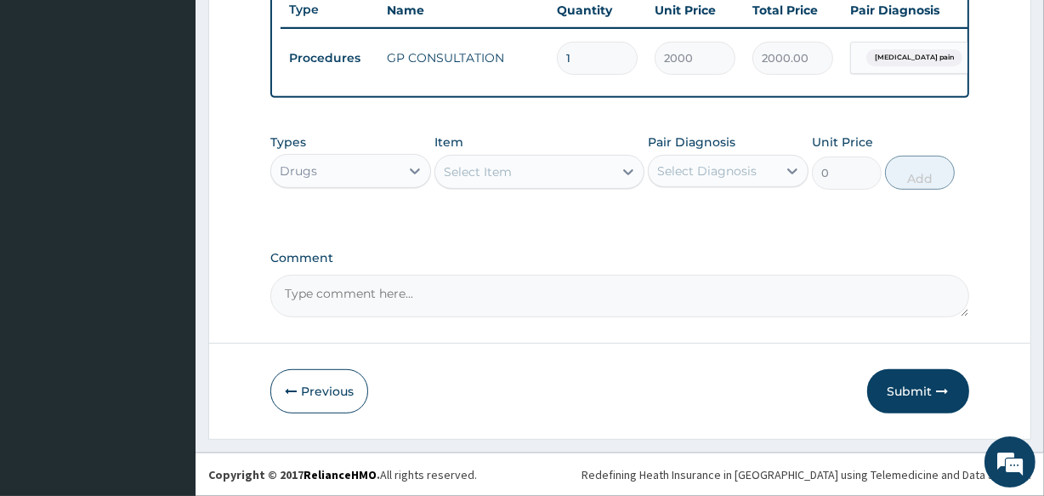
click at [522, 147] on div "Item Select Item" at bounding box center [538, 161] width 209 height 56
click at [517, 166] on div "Select Item" at bounding box center [523, 171] width 177 height 27
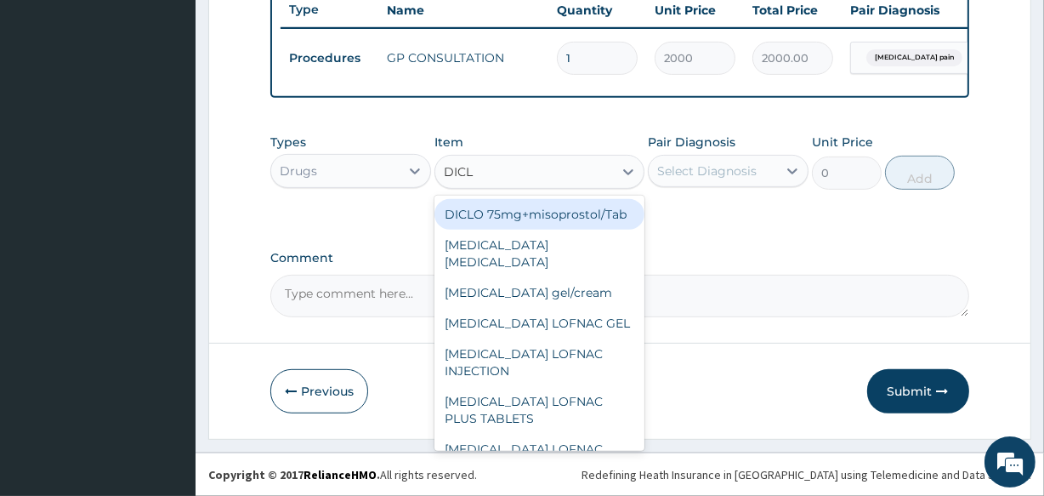
type input "DICLO"
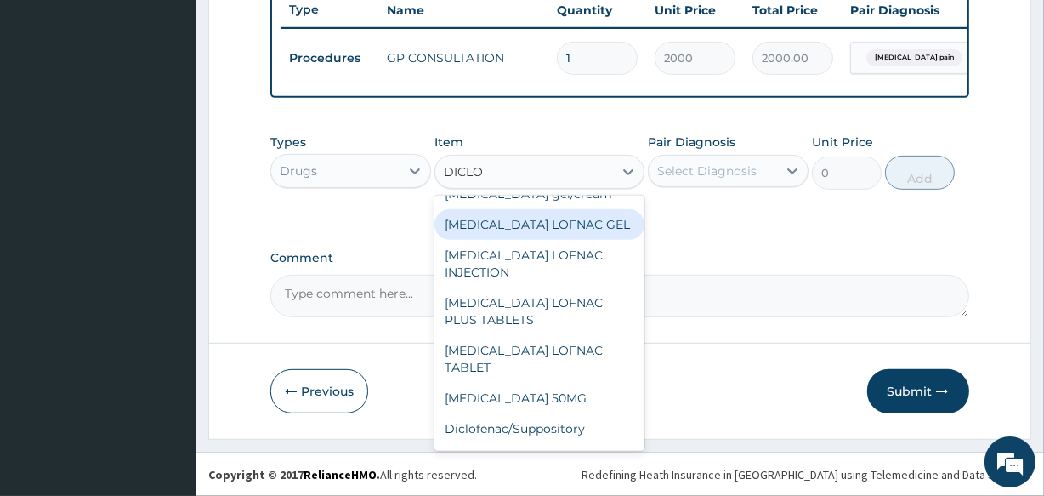
scroll to position [104, 0]
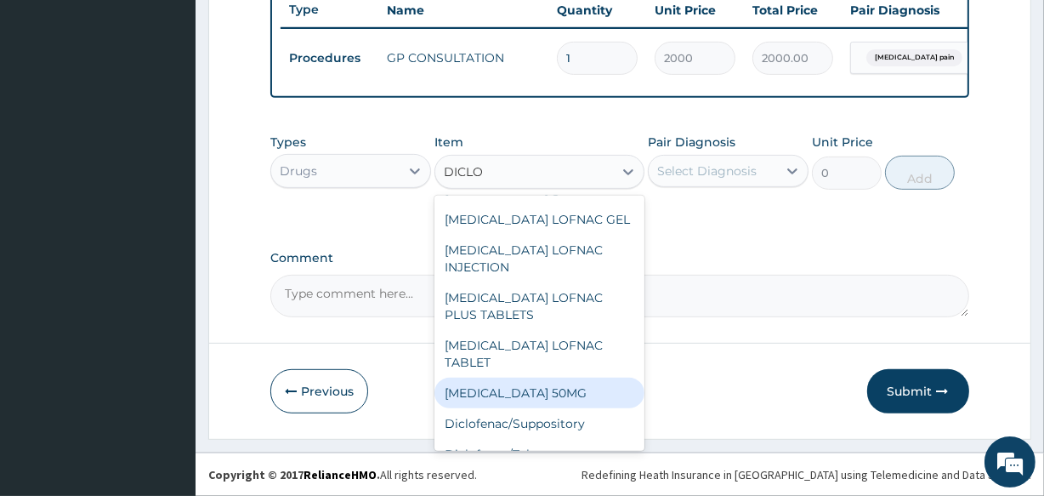
click at [611, 377] on div "DICLOFENAC SODIUM 50MG" at bounding box center [538, 392] width 209 height 31
type input "31.8"
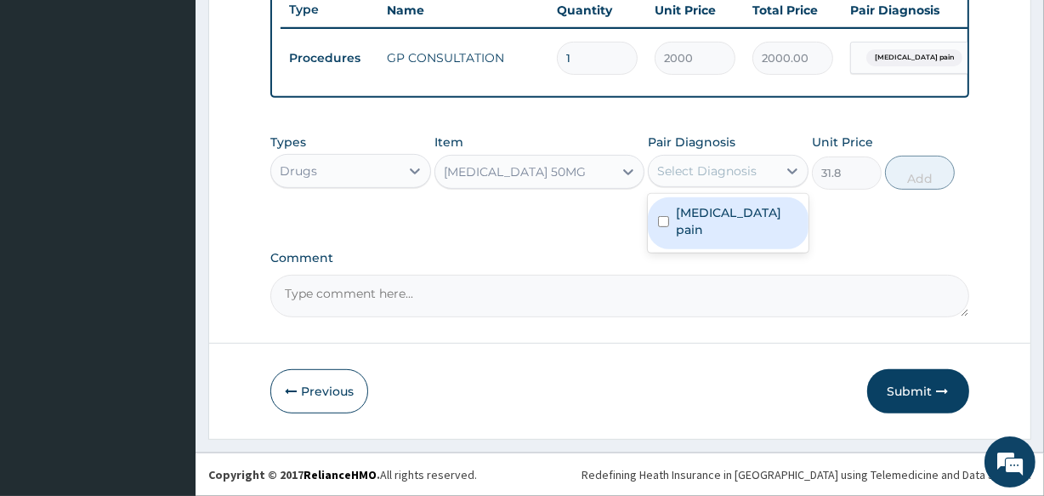
click at [716, 171] on div "Select Diagnosis" at bounding box center [706, 170] width 99 height 17
click at [703, 203] on div "Musculoskeletal pain" at bounding box center [728, 223] width 161 height 52
checkbox input "true"
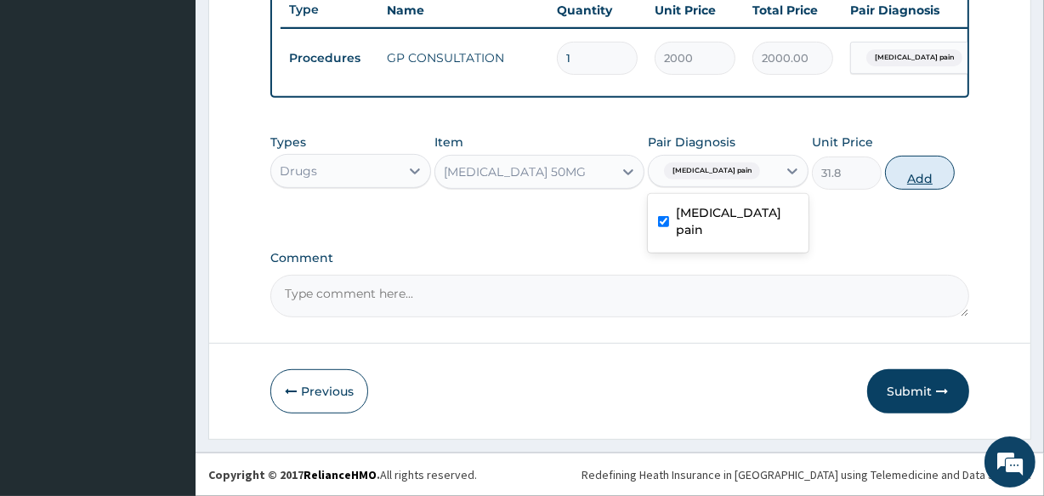
click at [913, 174] on button "Add" at bounding box center [920, 173] width 70 height 34
type input "0"
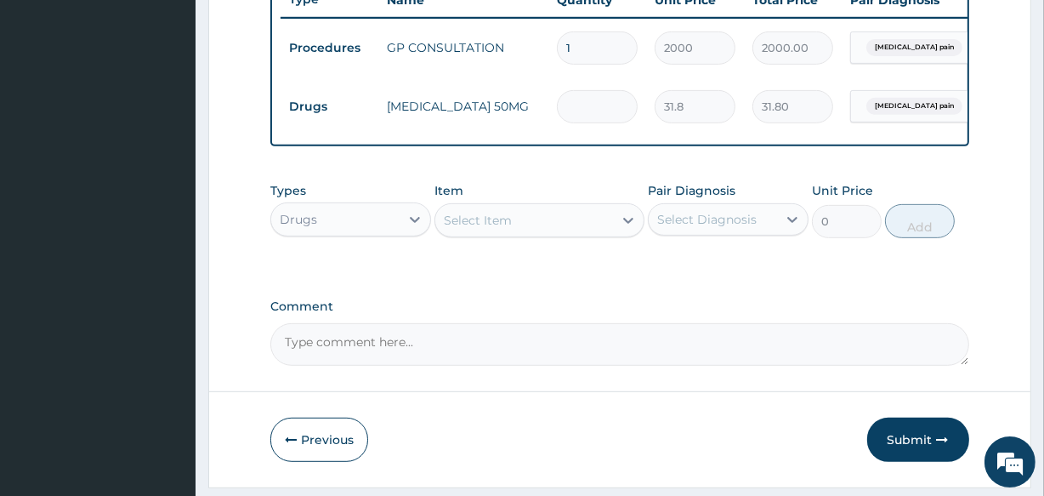
type input "0.00"
type input "2"
type input "63.60"
type input "20"
type input "636.00"
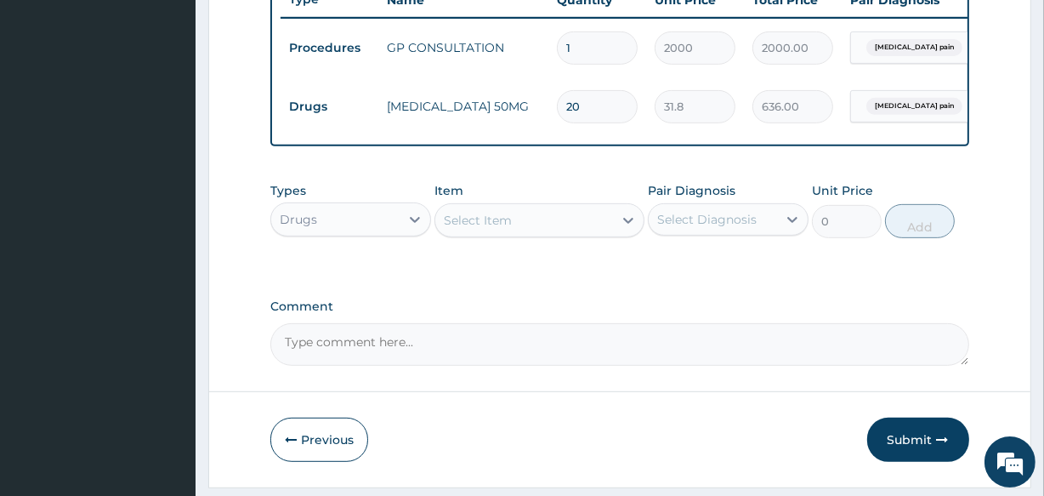
type input "20"
click at [540, 234] on div "Select Item" at bounding box center [523, 220] width 177 height 27
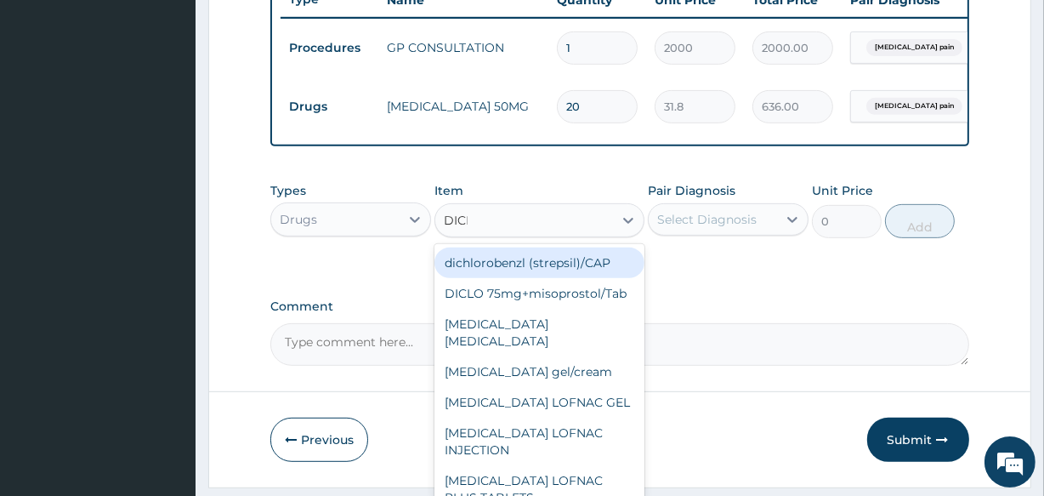
type input "DICLO"
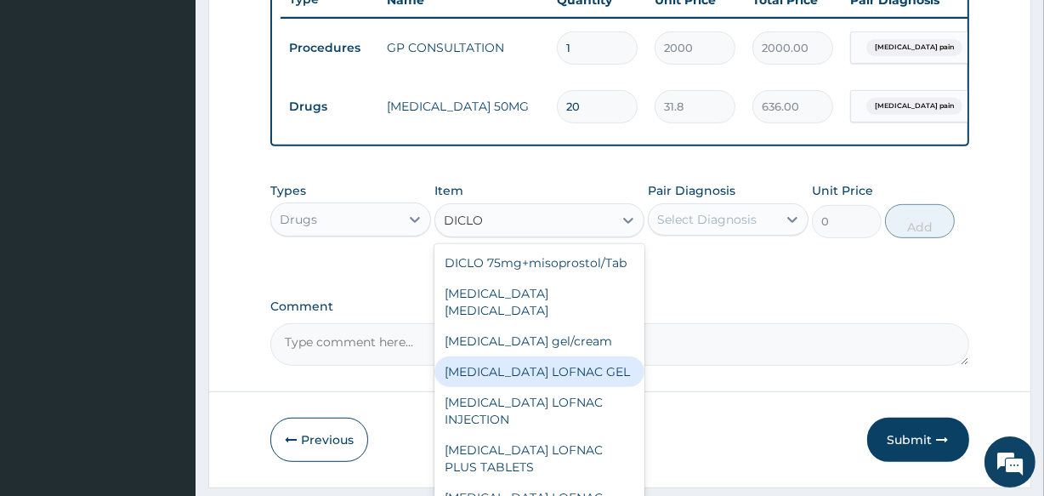
click at [544, 372] on div "Diclofenac LOFNAC GEL" at bounding box center [538, 371] width 209 height 31
type input "937.5"
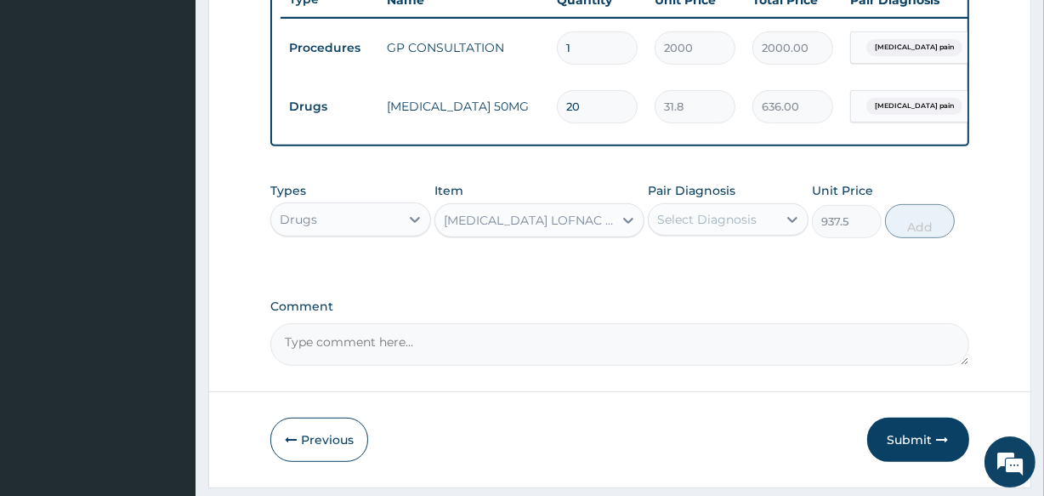
click at [706, 224] on div "Select Diagnosis" at bounding box center [706, 219] width 99 height 17
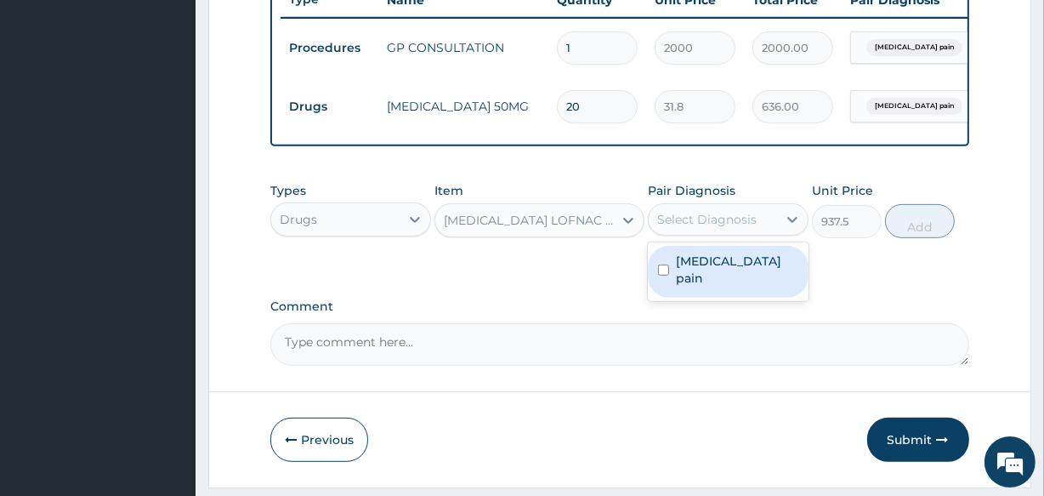
drag, startPoint x: 701, startPoint y: 277, endPoint x: 768, endPoint y: 257, distance: 69.4
click at [706, 275] on label "Musculoskeletal pain" at bounding box center [737, 269] width 122 height 34
checkbox input "true"
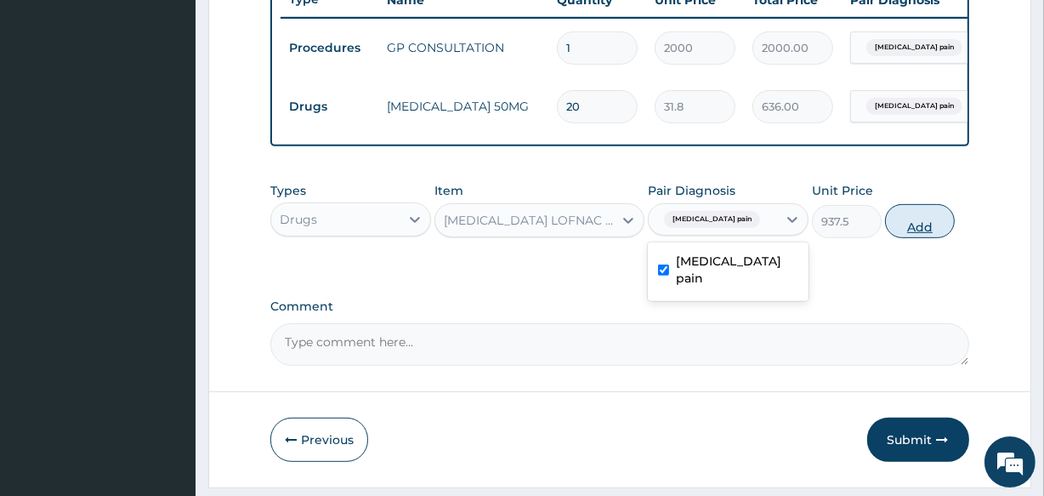
click at [924, 228] on button "Add" at bounding box center [920, 221] width 70 height 34
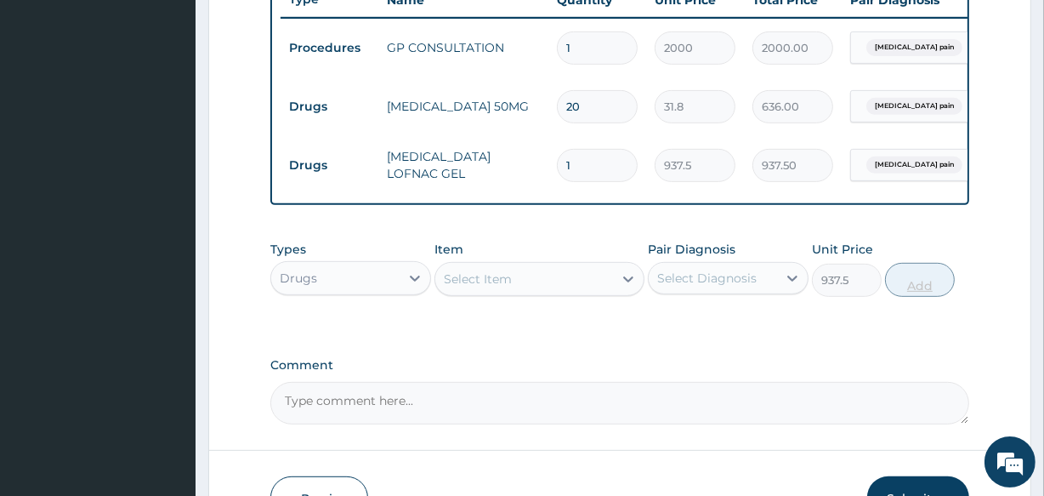
type input "0"
click at [513, 276] on div "Select Item" at bounding box center [523, 278] width 177 height 27
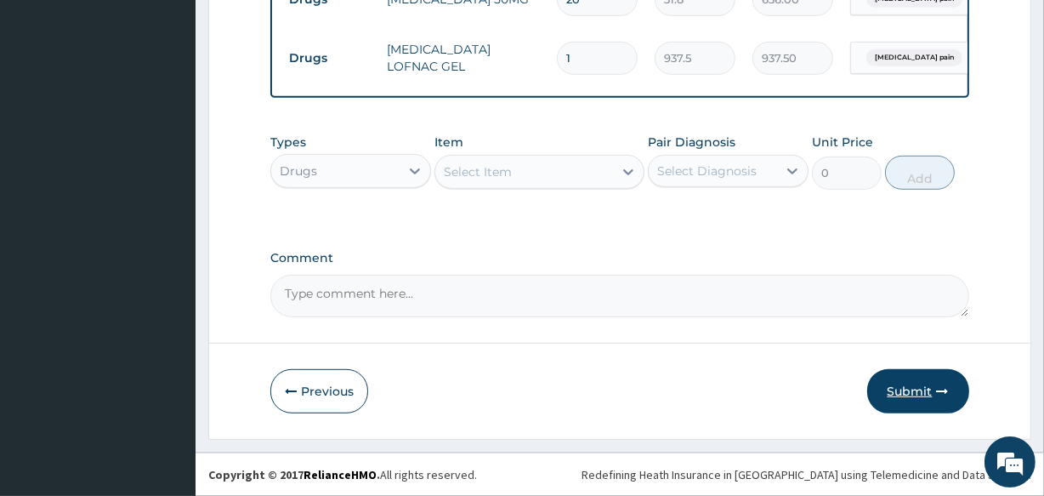
click at [910, 384] on button "Submit" at bounding box center [918, 391] width 102 height 44
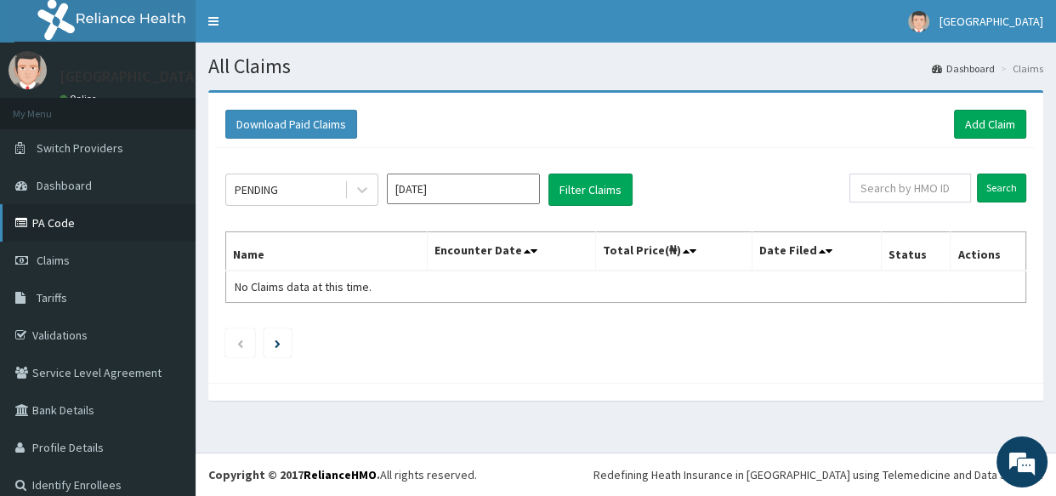
click at [78, 213] on link "PA Code" at bounding box center [98, 222] width 196 height 37
click at [984, 118] on link "Add Claim" at bounding box center [990, 124] width 72 height 29
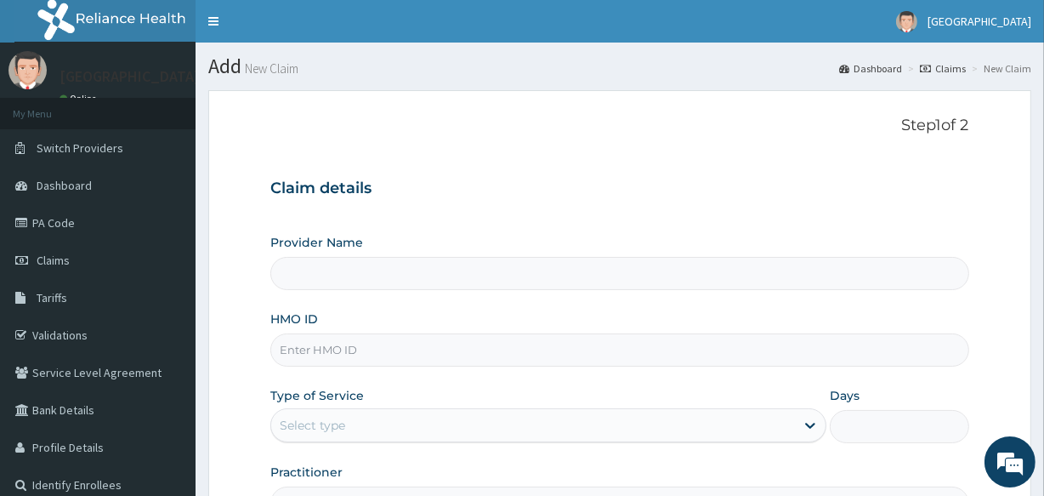
click at [333, 345] on input "HMO ID" at bounding box center [619, 349] width 698 height 33
type input "Veta Hospitals Ltd"
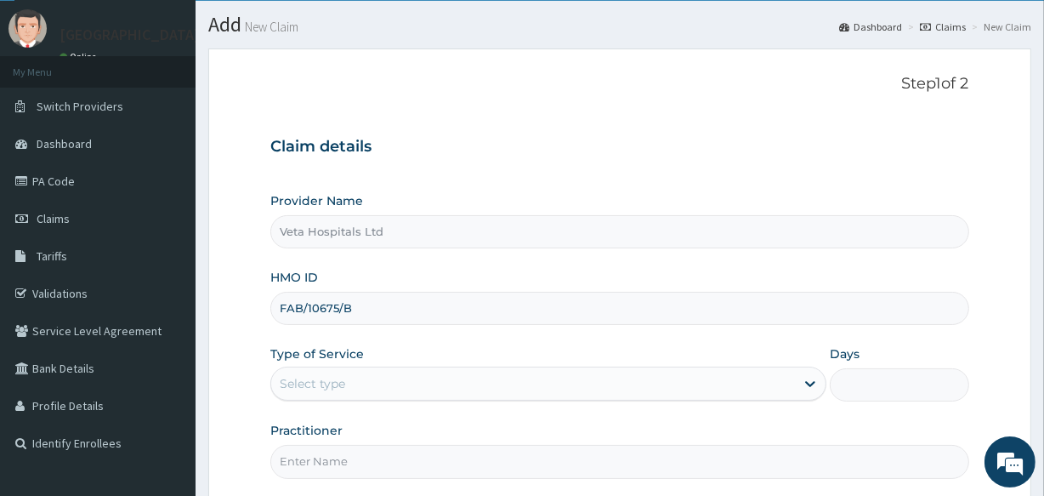
scroll to position [60, 0]
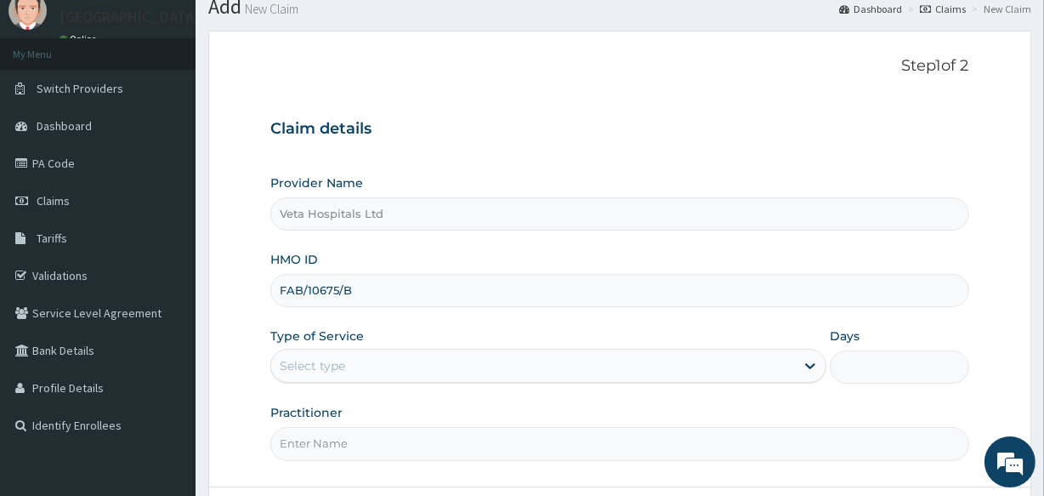
type input "FAB/10675/B"
click at [325, 366] on div "Select type" at bounding box center [312, 365] width 65 height 17
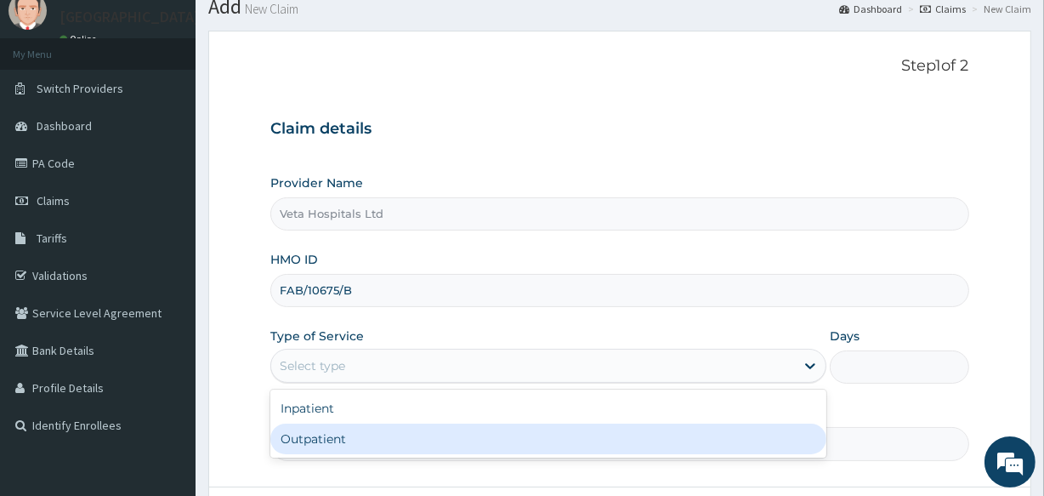
click at [313, 431] on div "Outpatient" at bounding box center [548, 438] width 556 height 31
type input "1"
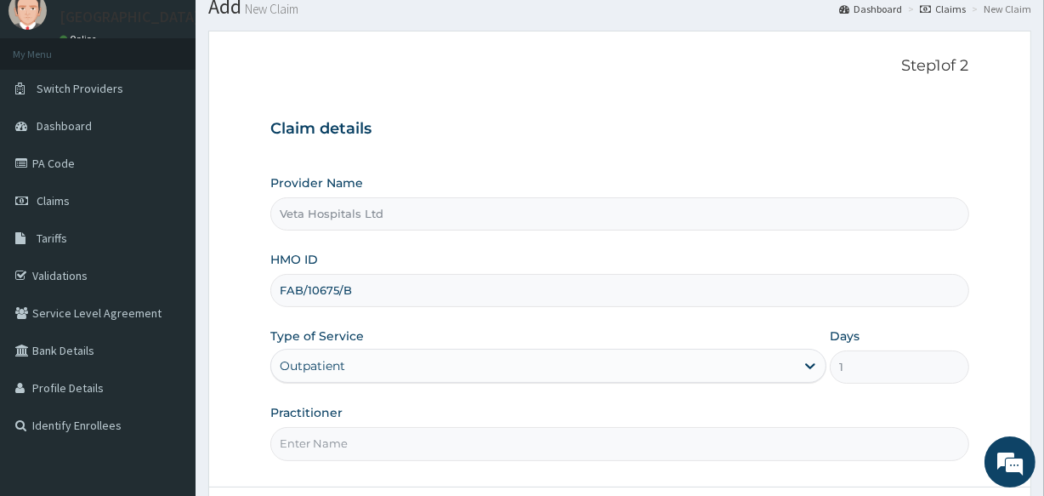
click at [308, 437] on input "Practitioner" at bounding box center [619, 443] width 698 height 33
type input "DR .SAMUEL"
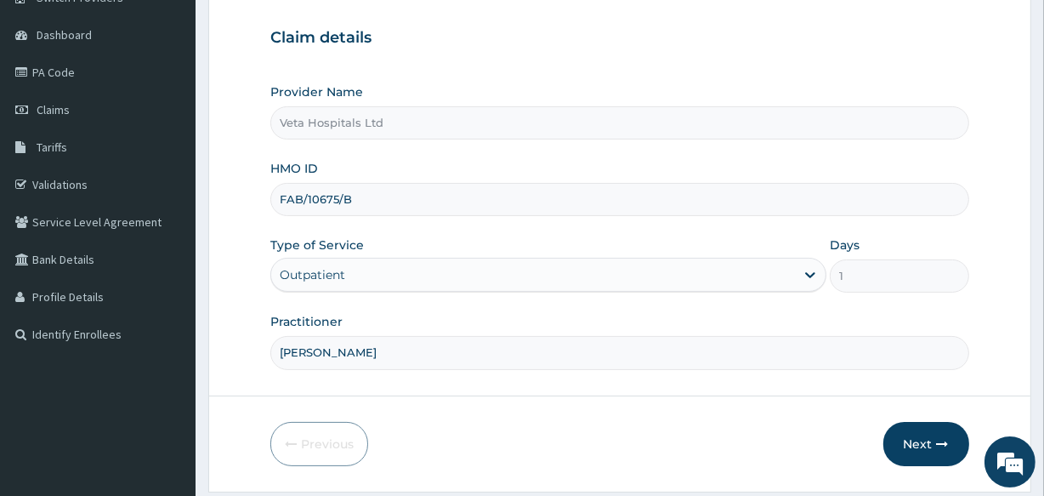
scroll to position [160, 0]
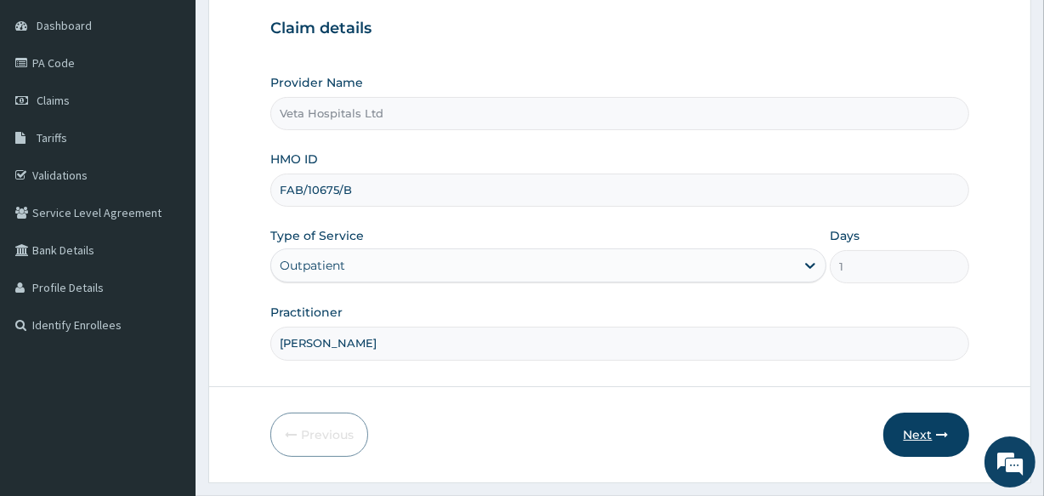
click at [932, 422] on button "Next" at bounding box center [926, 434] width 86 height 44
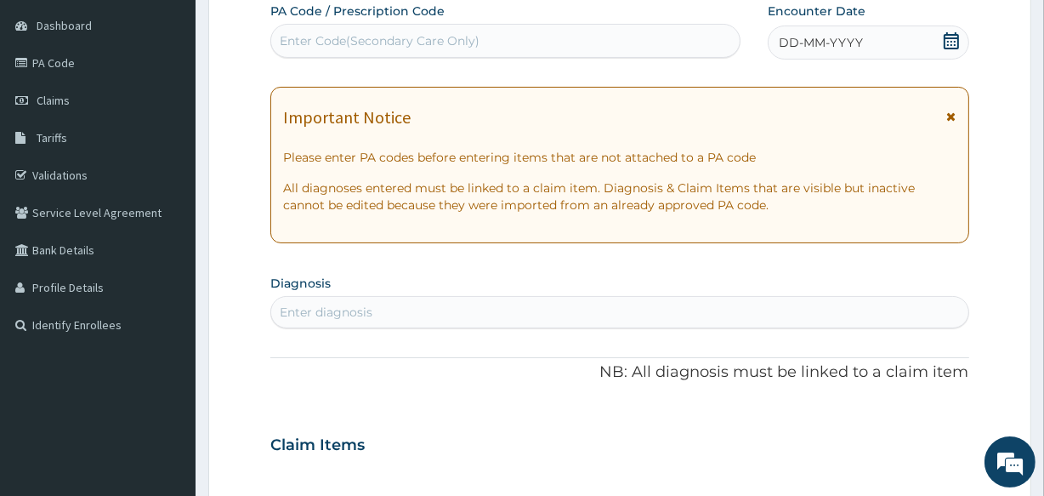
click at [945, 39] on icon at bounding box center [951, 40] width 17 height 17
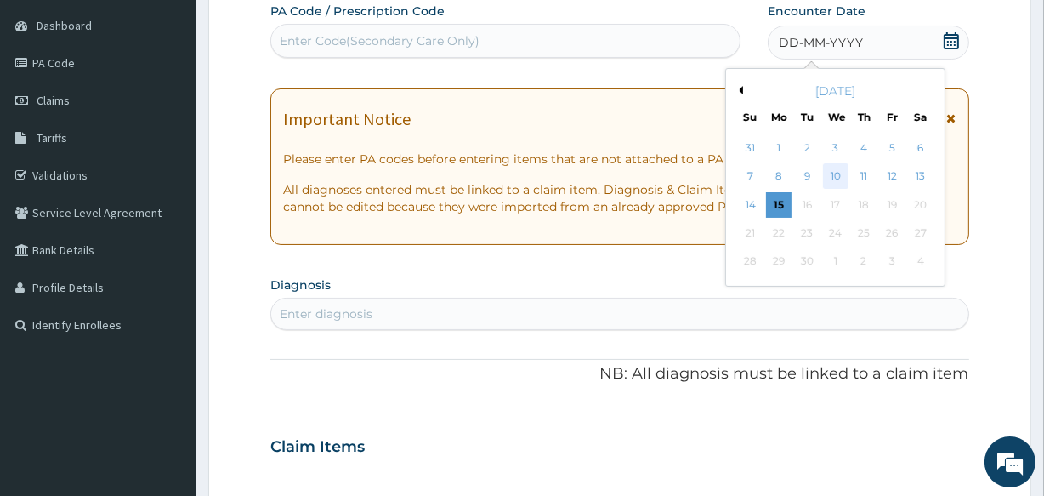
click at [831, 167] on div "10" at bounding box center [835, 177] width 26 height 26
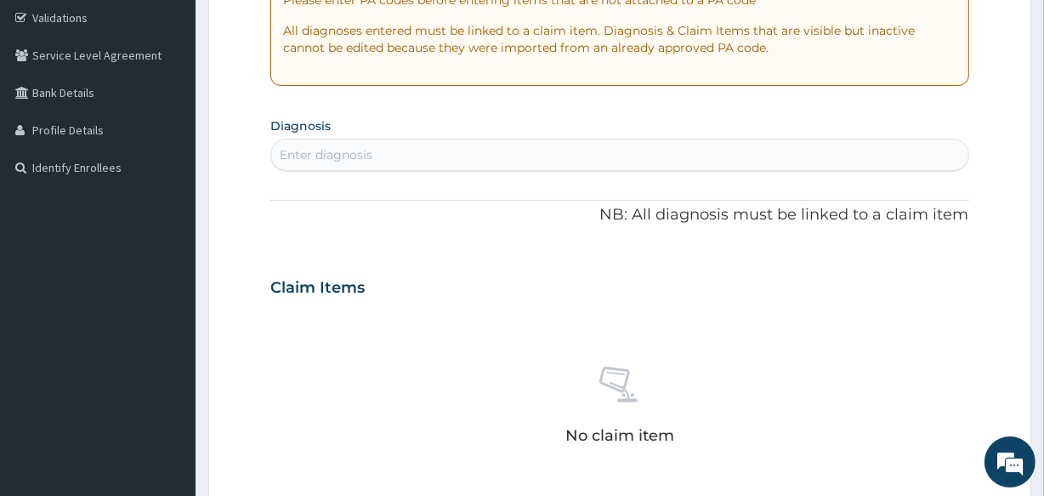
scroll to position [323, 0]
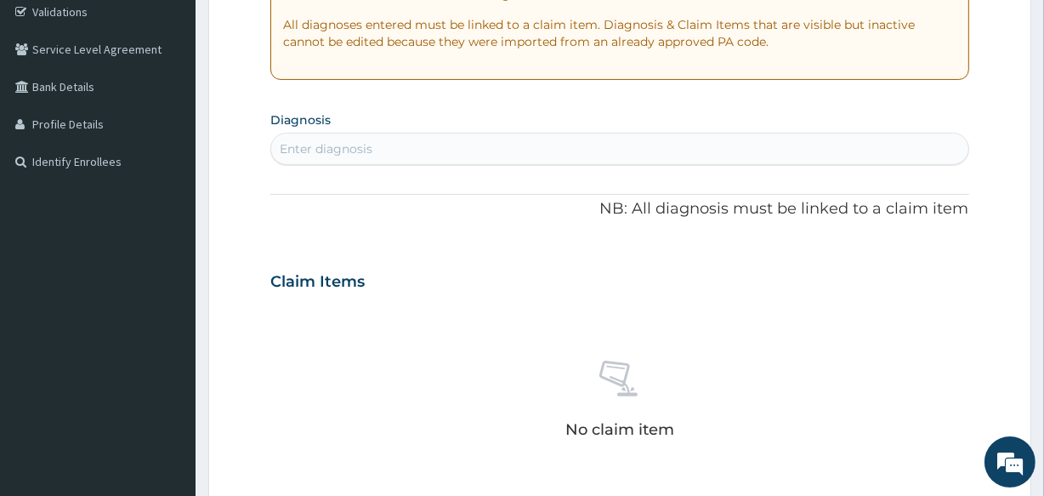
click at [320, 146] on div "Enter diagnosis" at bounding box center [326, 148] width 93 height 17
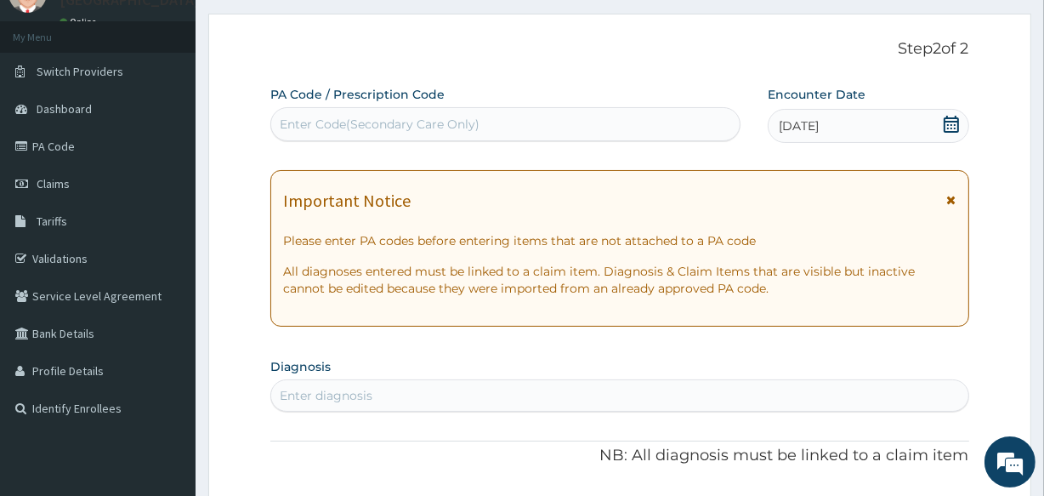
scroll to position [63, 0]
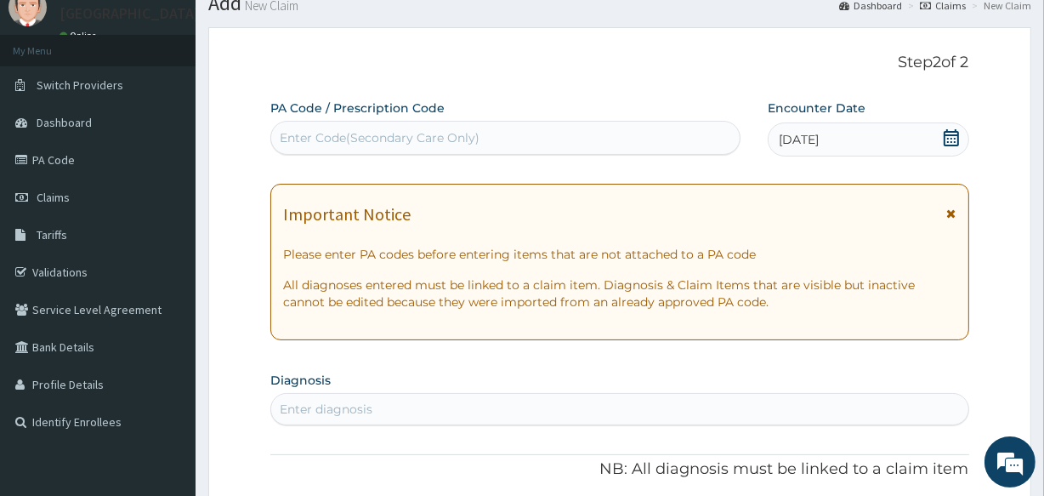
click at [345, 124] on div "Enter Code(Secondary Care Only)" at bounding box center [505, 137] width 468 height 27
paste input "PA/F38E79"
type input "PA/F38E79"
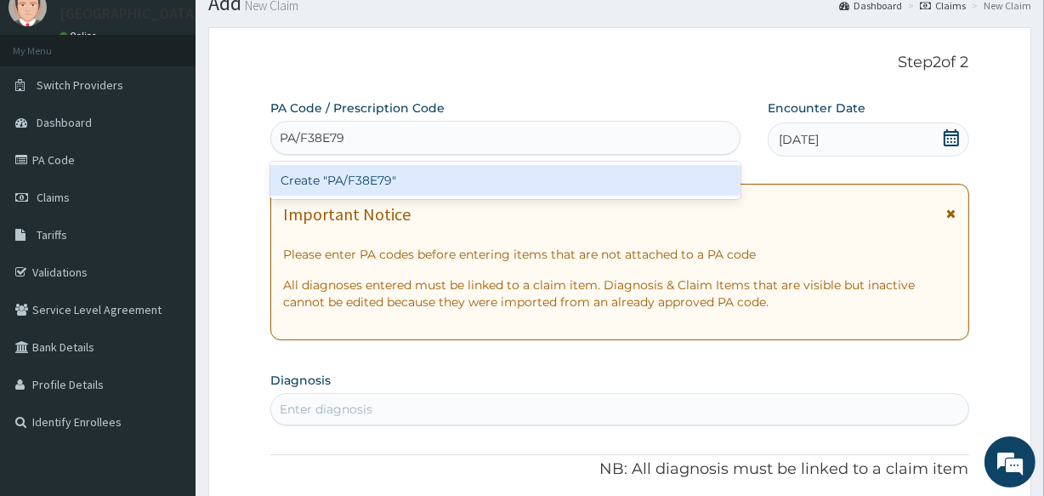
click at [353, 167] on div "Create "PA/F38E79"" at bounding box center [504, 180] width 469 height 31
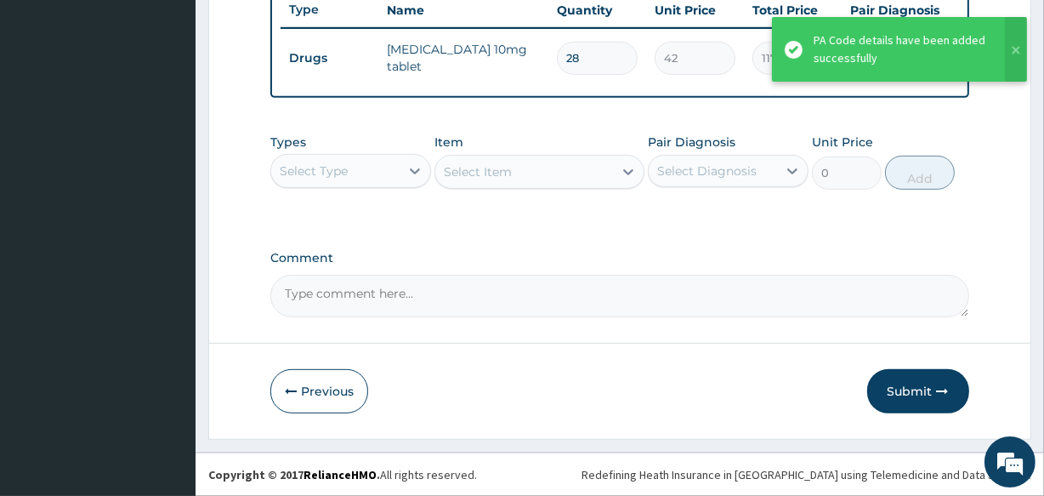
scroll to position [657, 0]
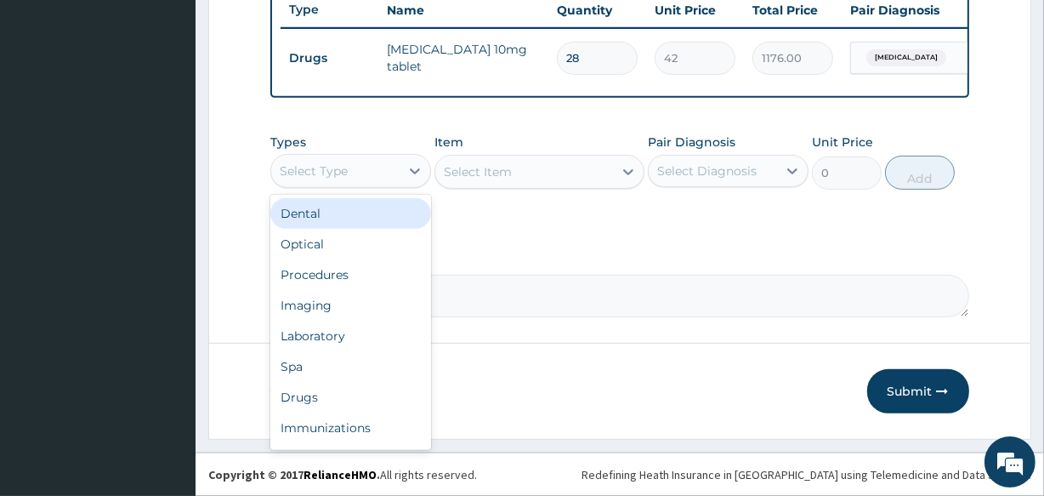
click at [337, 157] on div "Select Type" at bounding box center [350, 171] width 161 height 34
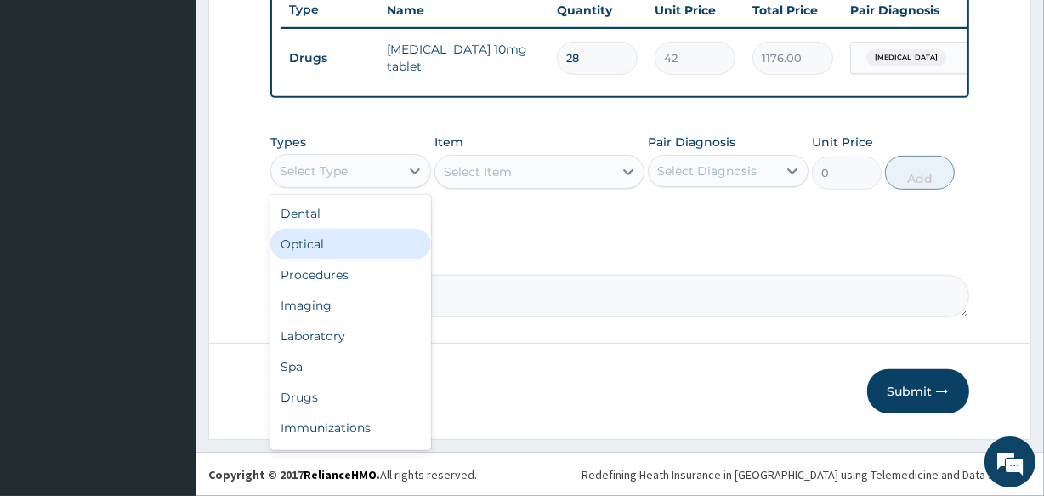
click at [332, 258] on div "Optical" at bounding box center [350, 244] width 161 height 31
click at [333, 176] on div "Optical" at bounding box center [335, 170] width 128 height 27
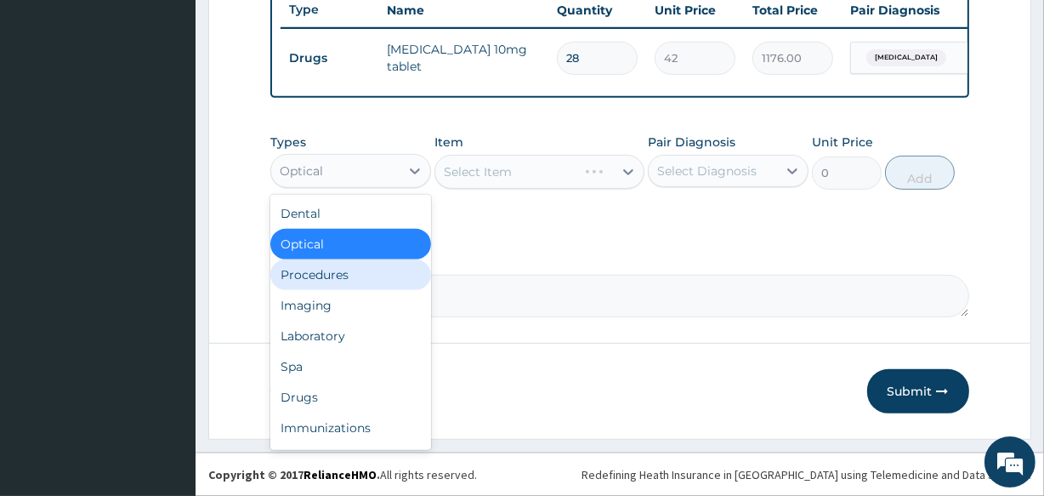
click at [332, 274] on div "Procedures" at bounding box center [350, 274] width 161 height 31
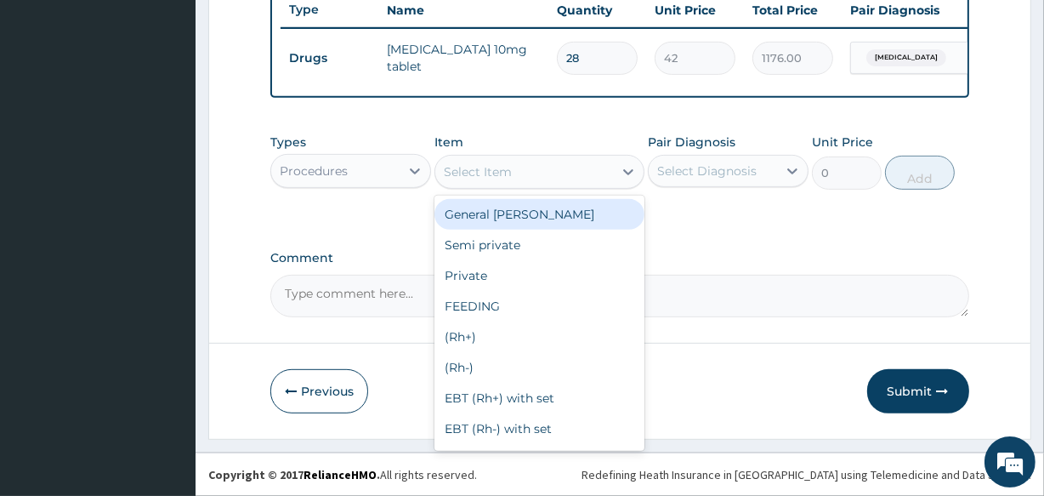
click at [497, 175] on div "Select Item" at bounding box center [478, 171] width 68 height 17
type input "C"
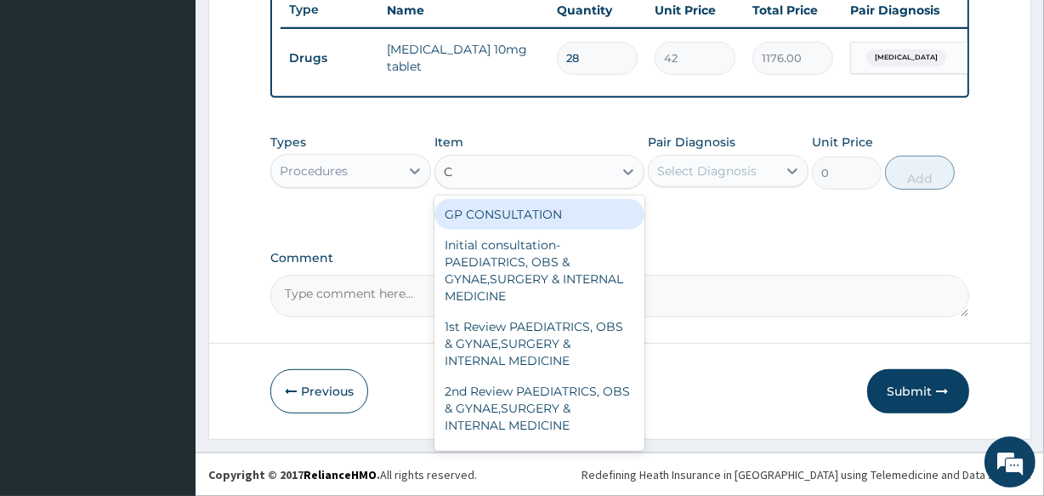
click at [513, 207] on div "GP CONSULTATION" at bounding box center [538, 214] width 209 height 31
type input "2000"
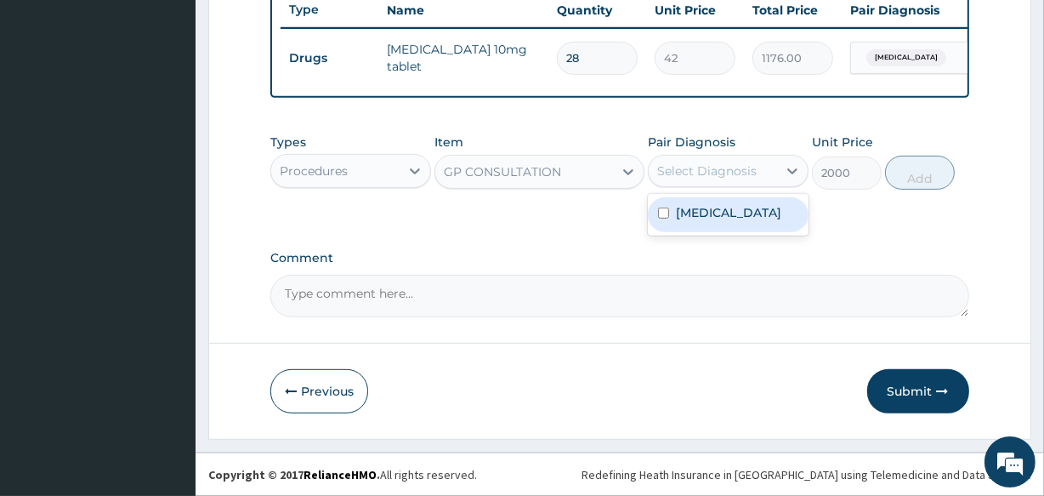
click at [678, 161] on div "Select Diagnosis" at bounding box center [713, 170] width 128 height 27
click at [690, 221] on label "Essential hypertension" at bounding box center [728, 212] width 105 height 17
checkbox input "true"
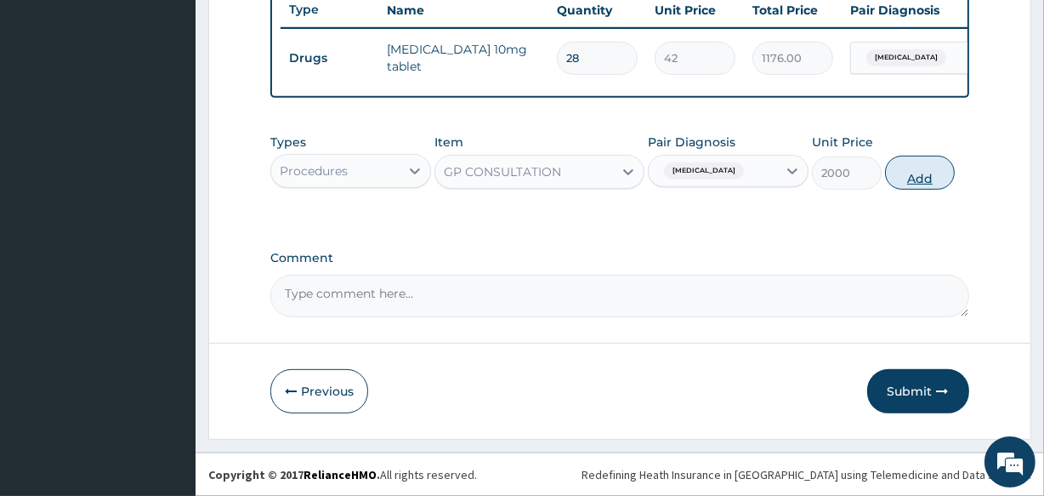
click at [919, 173] on button "Add" at bounding box center [920, 173] width 70 height 34
type input "0"
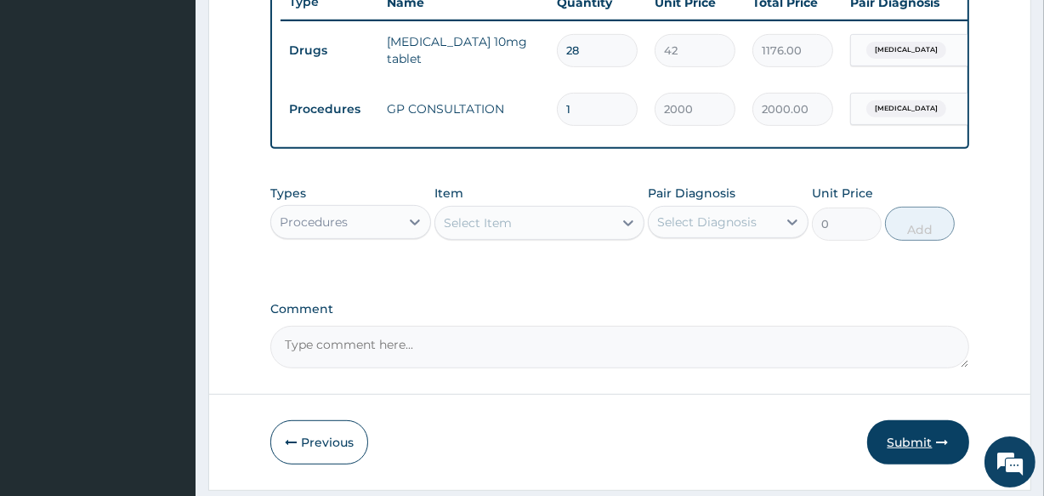
click at [910, 459] on button "Submit" at bounding box center [918, 442] width 102 height 44
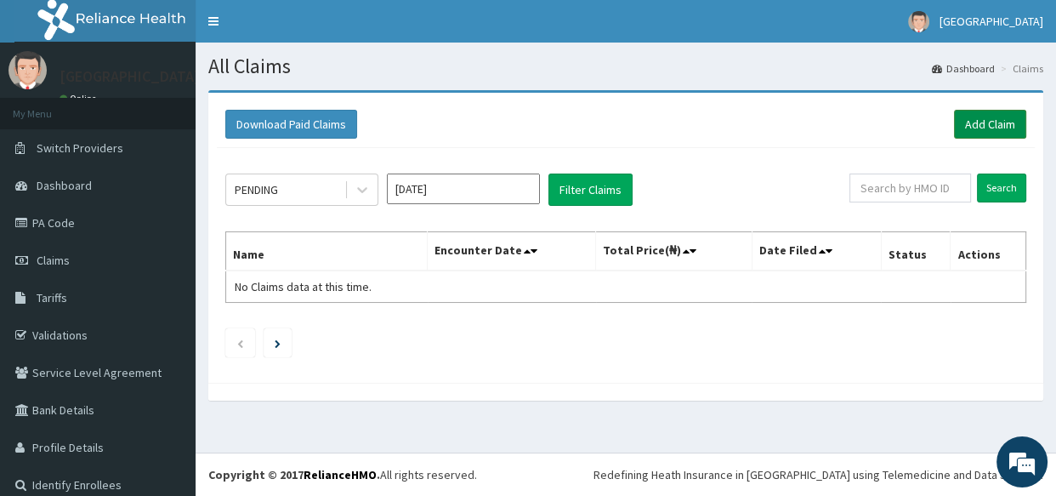
click at [976, 118] on link "Add Claim" at bounding box center [990, 124] width 72 height 29
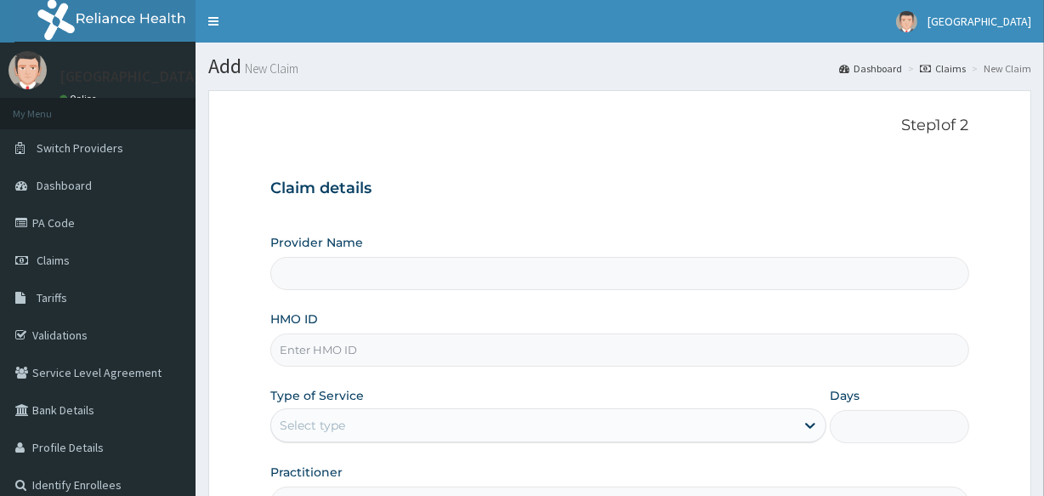
type input "Veta Hospitals Ltd"
click at [349, 353] on input "HMO ID" at bounding box center [619, 349] width 698 height 33
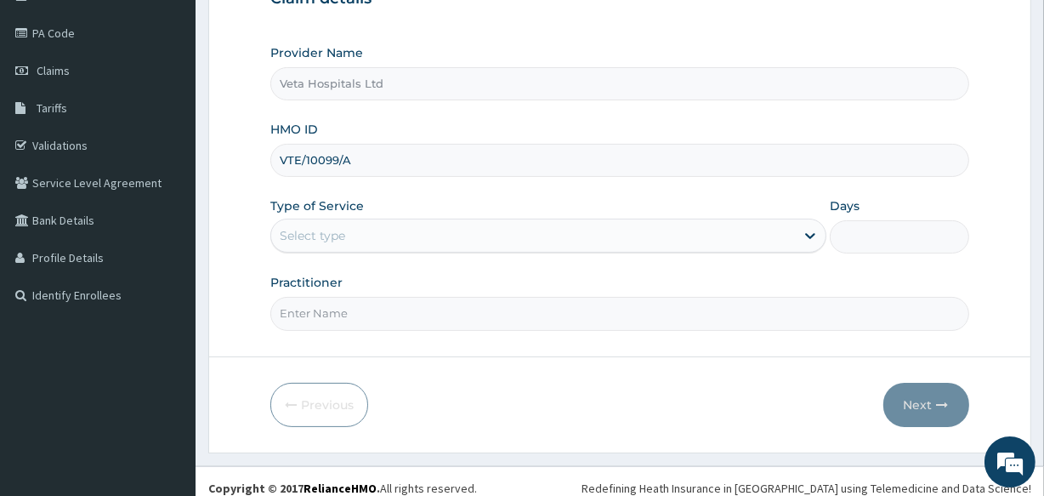
scroll to position [201, 0]
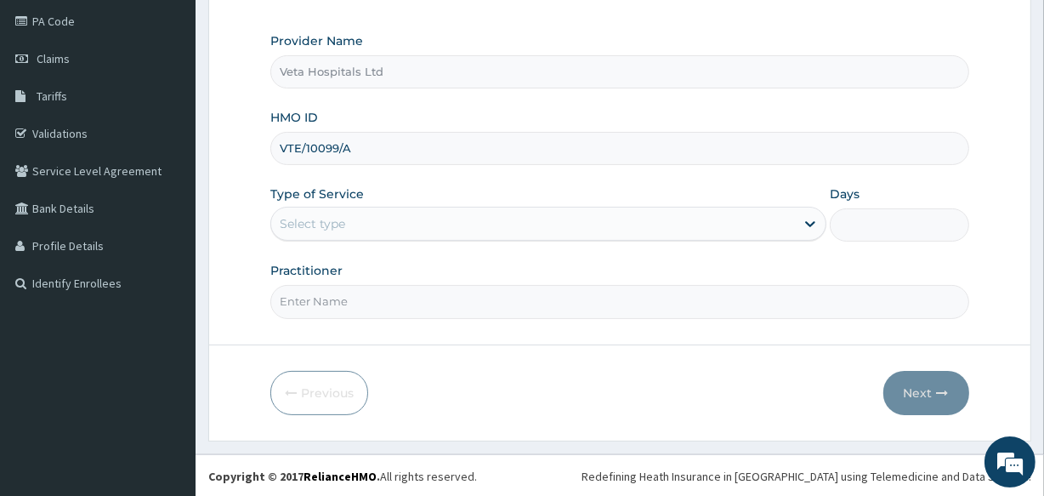
type input "VTE/10099/A"
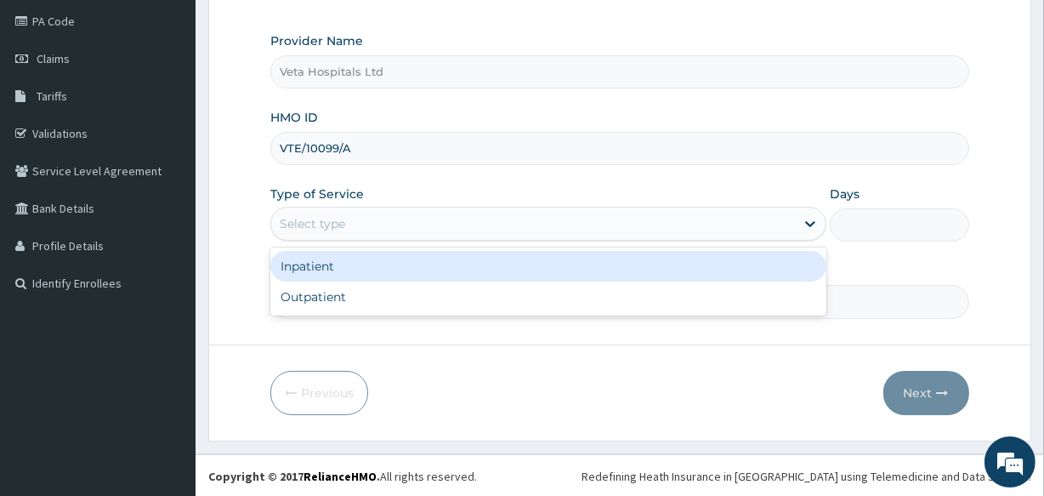
click at [332, 223] on div "Select type" at bounding box center [312, 223] width 65 height 17
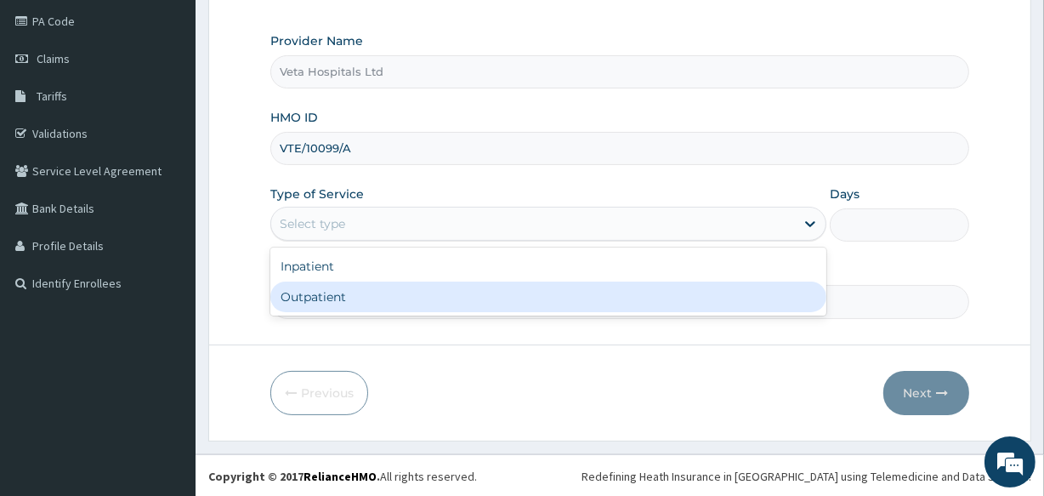
click at [329, 292] on div "Outpatient" at bounding box center [548, 296] width 556 height 31
type input "1"
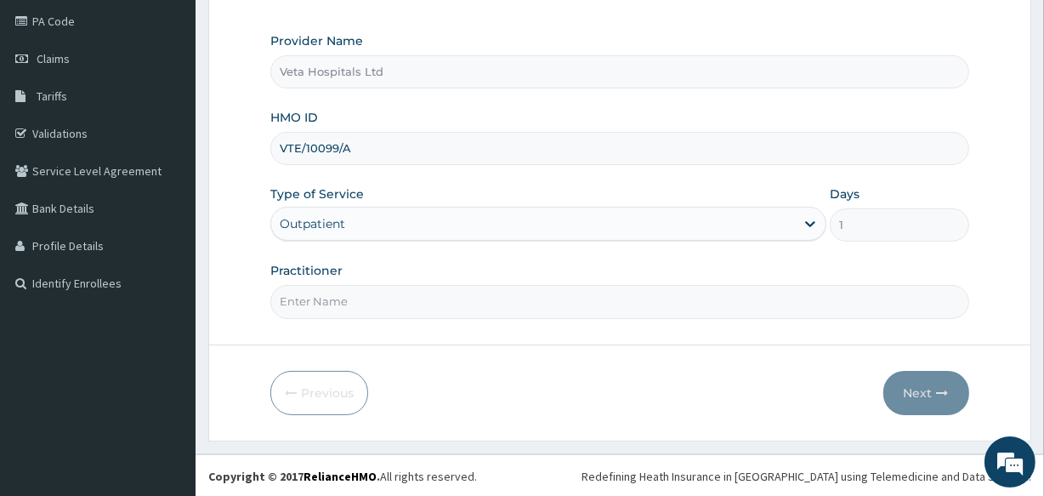
click at [326, 299] on input "Practitioner" at bounding box center [619, 301] width 698 height 33
type input "DR .SAMUEL"
click at [927, 389] on button "Next" at bounding box center [926, 393] width 86 height 44
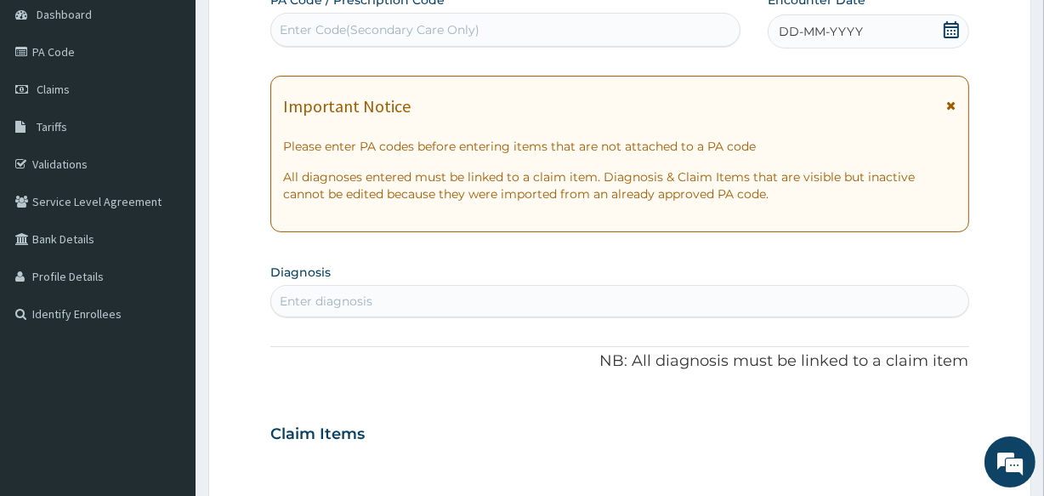
scroll to position [131, 0]
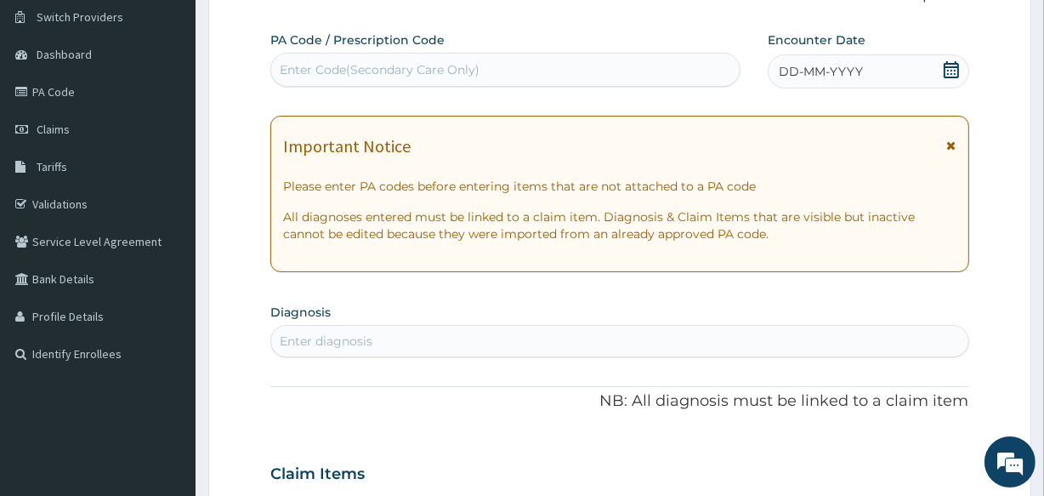
click at [954, 61] on icon at bounding box center [951, 69] width 17 height 17
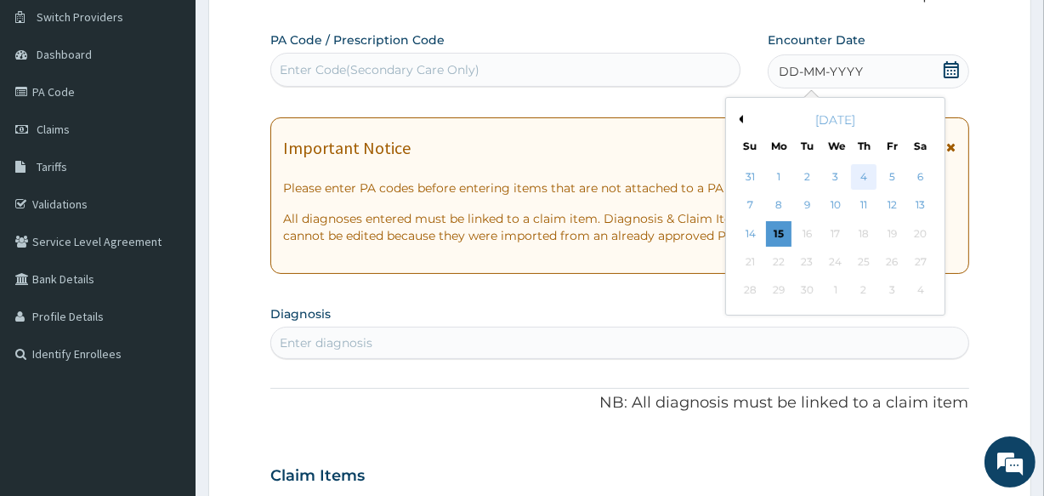
click at [863, 167] on div "4" at bounding box center [864, 177] width 26 height 26
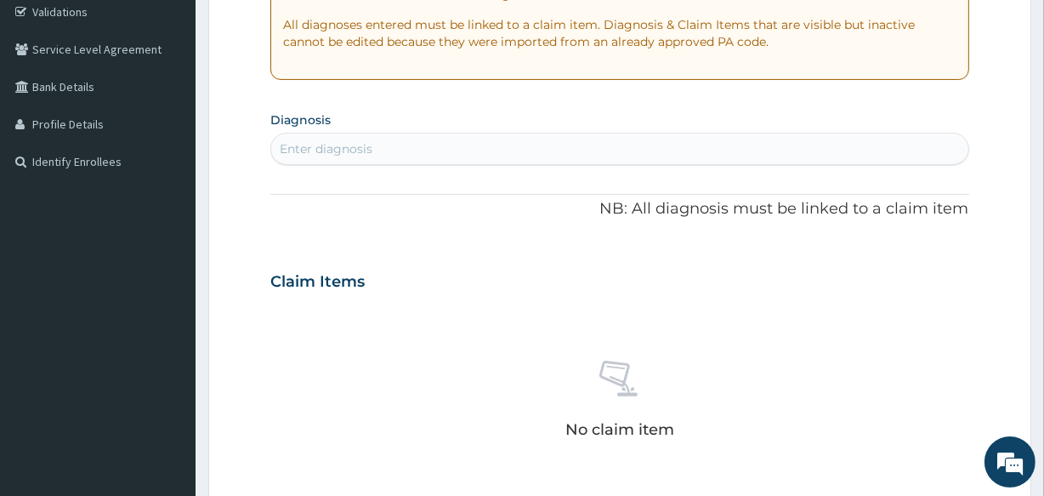
scroll to position [377, 0]
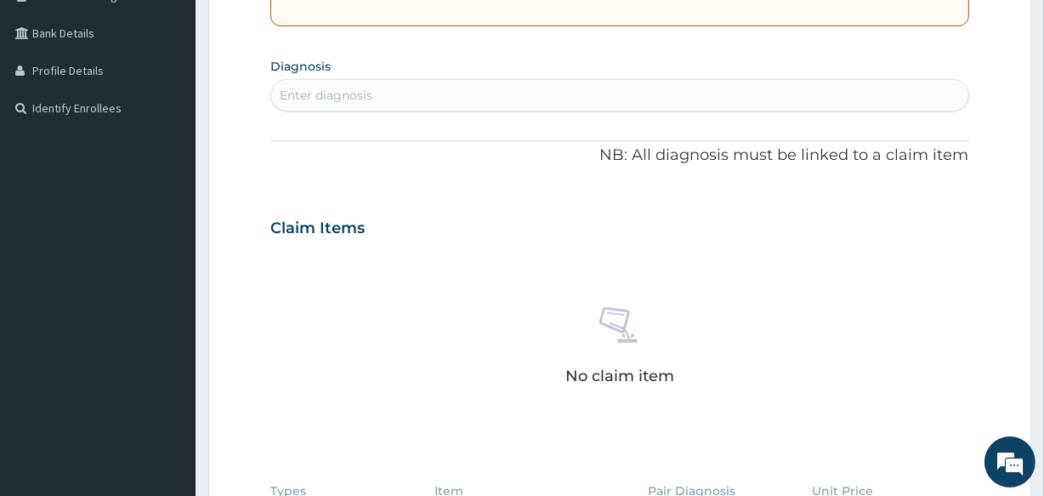
click at [337, 94] on div "Enter diagnosis" at bounding box center [326, 95] width 93 height 17
type input "UPPER RES"
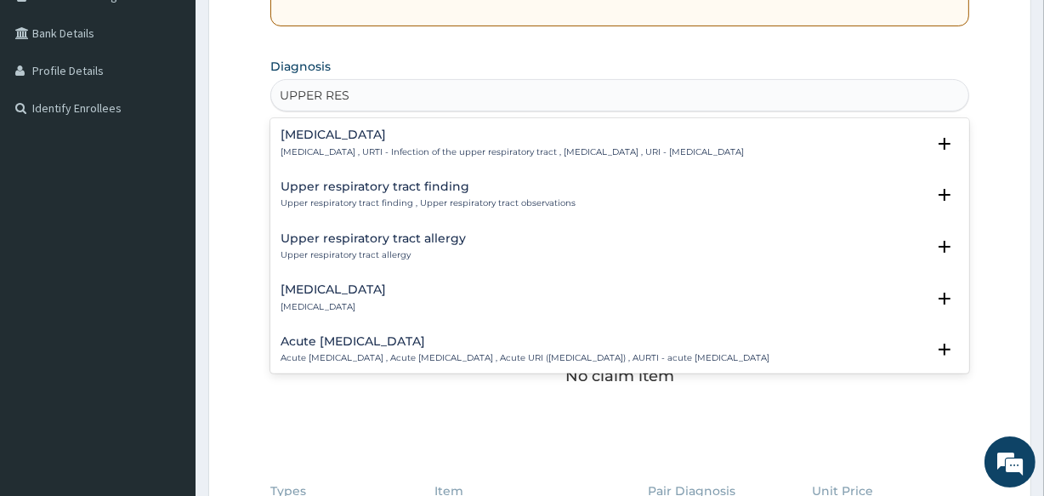
click at [374, 138] on h4 "Upper respiratory infection" at bounding box center [512, 134] width 463 height 13
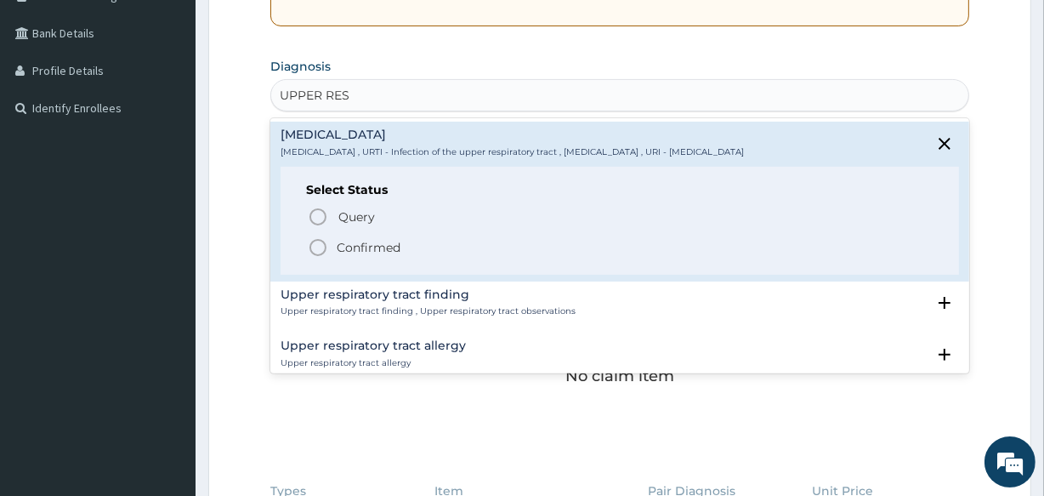
click at [313, 241] on icon "status option filled" at bounding box center [318, 247] width 20 height 20
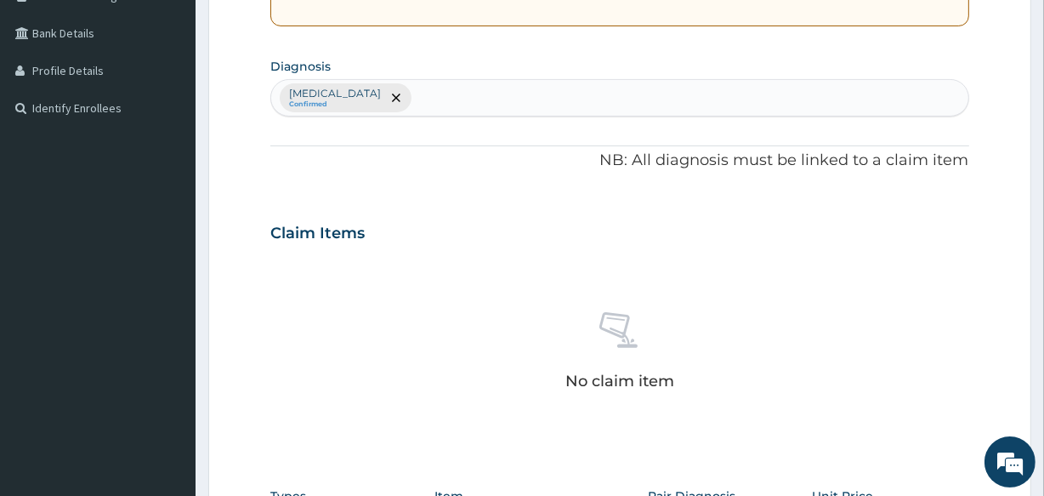
click at [474, 98] on div "Upper respiratory infection Confirmed" at bounding box center [619, 98] width 696 height 36
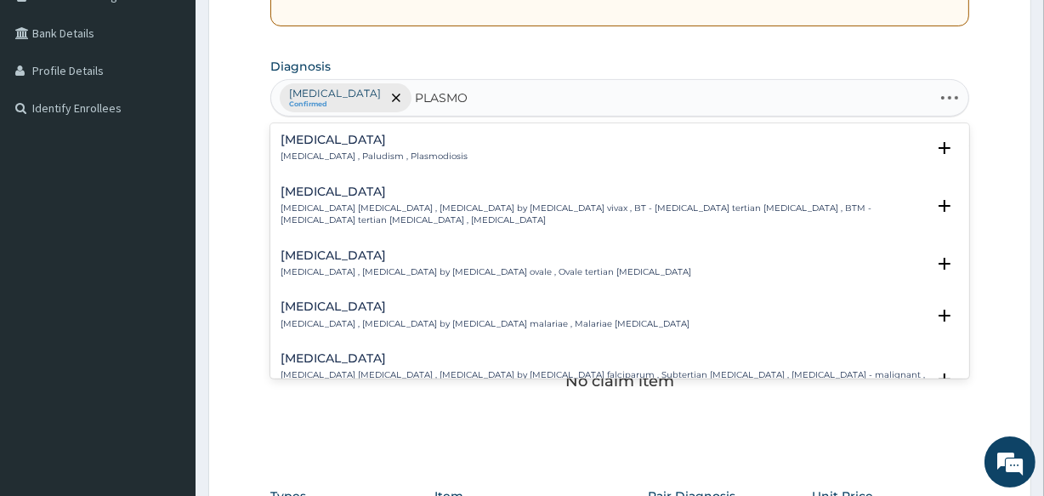
type input "PLASMOD"
click at [345, 355] on h4 "[MEDICAL_DATA]" at bounding box center [603, 358] width 644 height 13
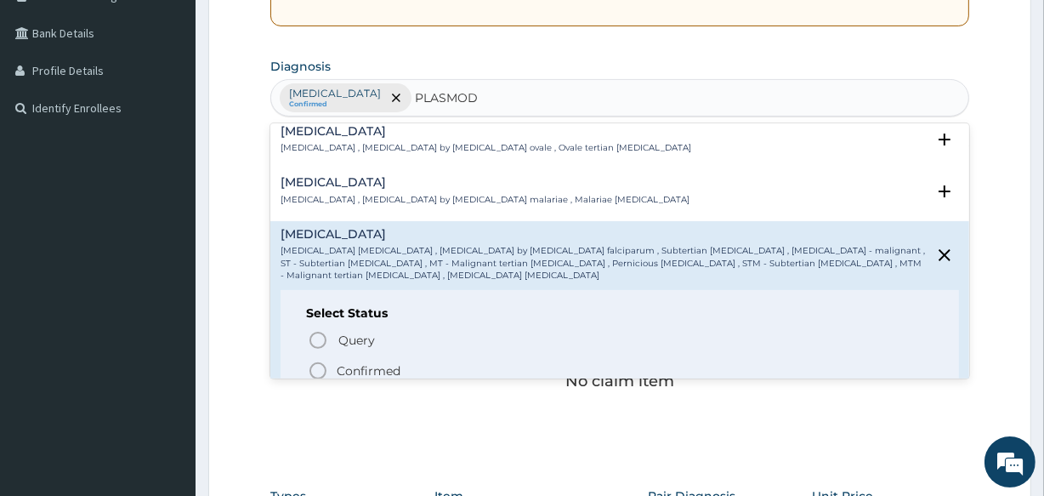
scroll to position [154, 0]
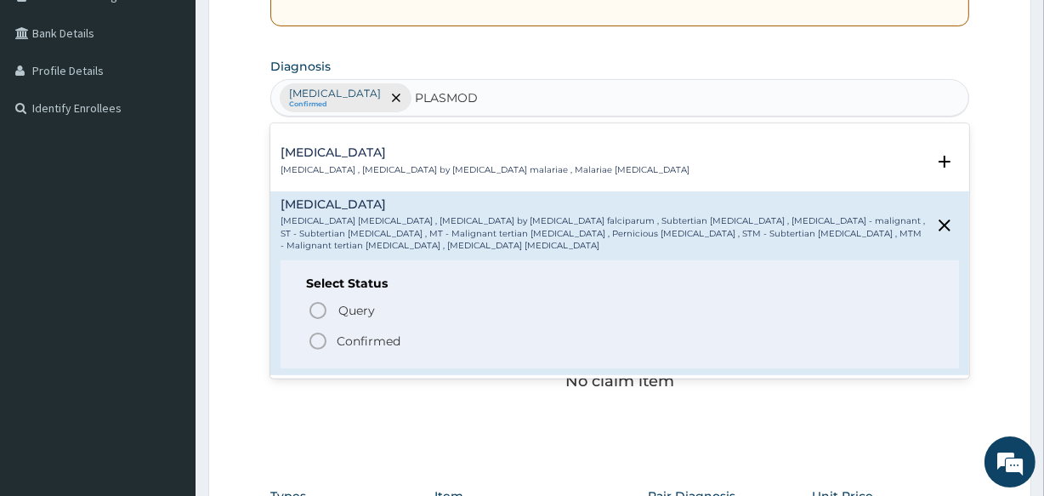
click at [315, 333] on circle "status option filled" at bounding box center [317, 340] width 15 height 15
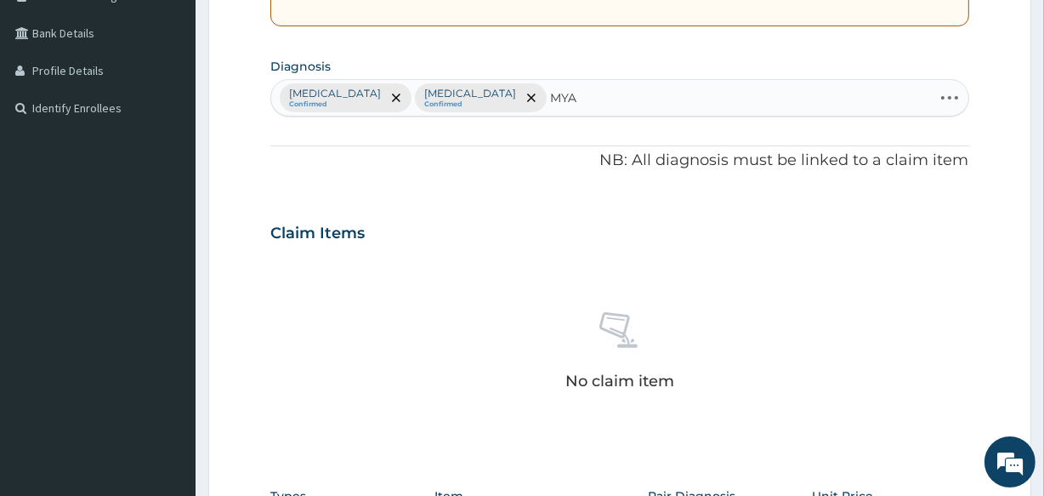
type input "MYAL"
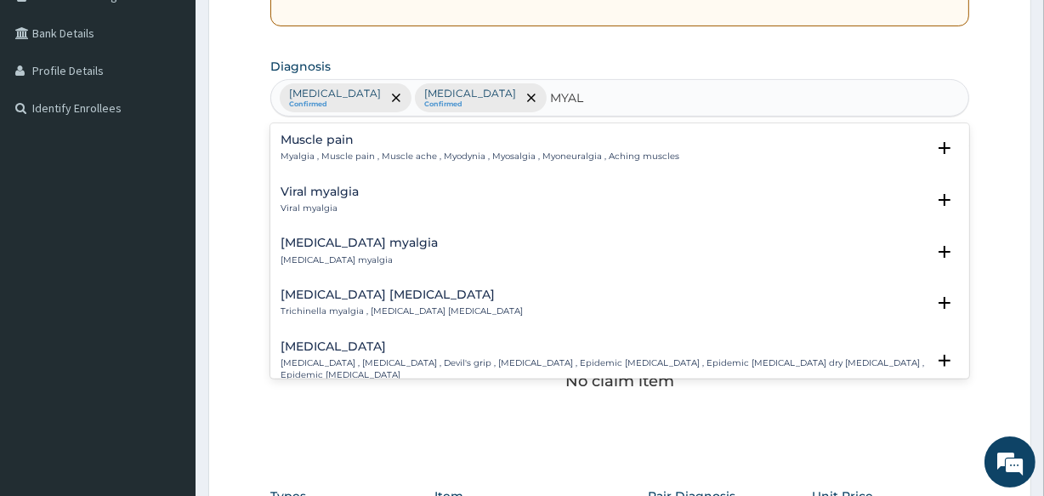
click at [340, 146] on div "Muscle pain Myalgia , Muscle pain , Muscle ache , Myodynia , Myosalgia , Myoneu…" at bounding box center [480, 148] width 399 height 30
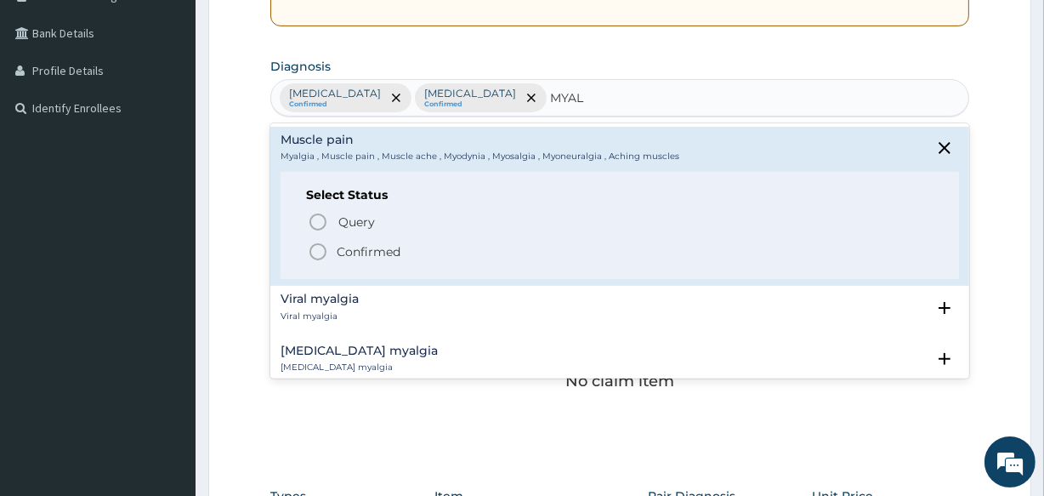
click at [312, 242] on icon "status option filled" at bounding box center [318, 251] width 20 height 20
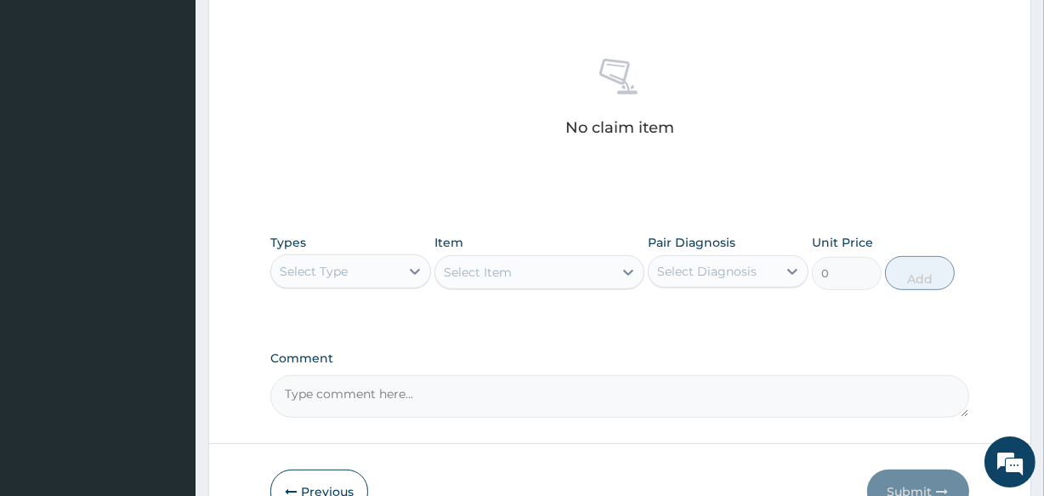
scroll to position [729, 0]
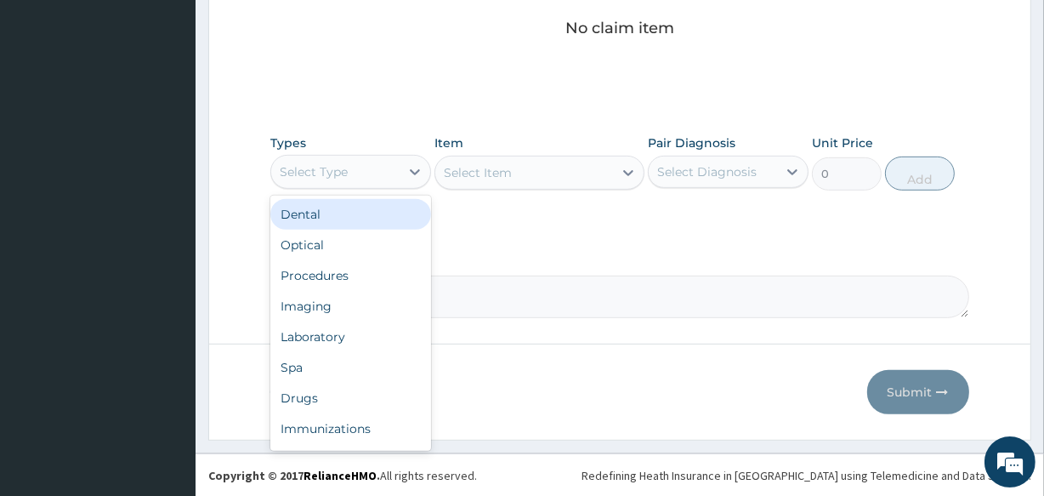
click at [328, 165] on div "Select Type" at bounding box center [314, 171] width 68 height 17
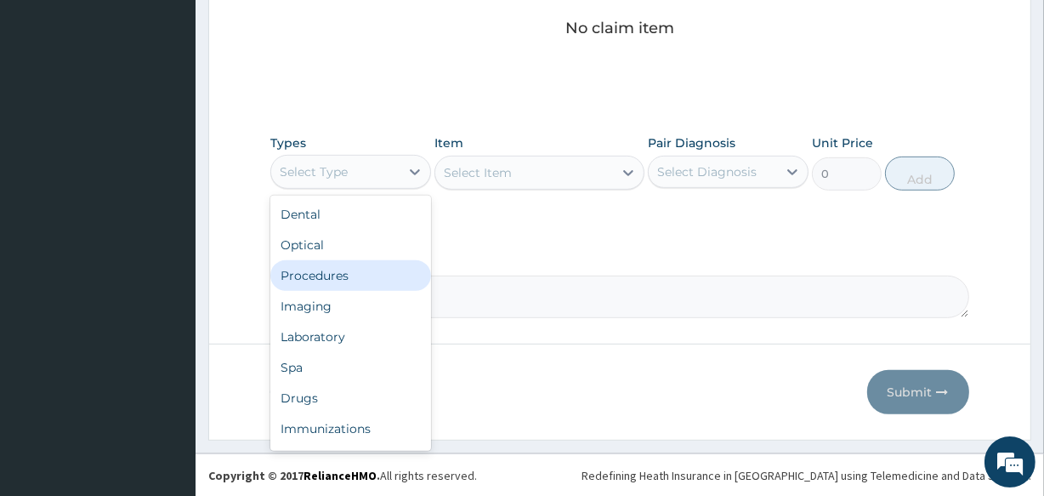
click at [329, 261] on div "Procedures" at bounding box center [350, 275] width 161 height 31
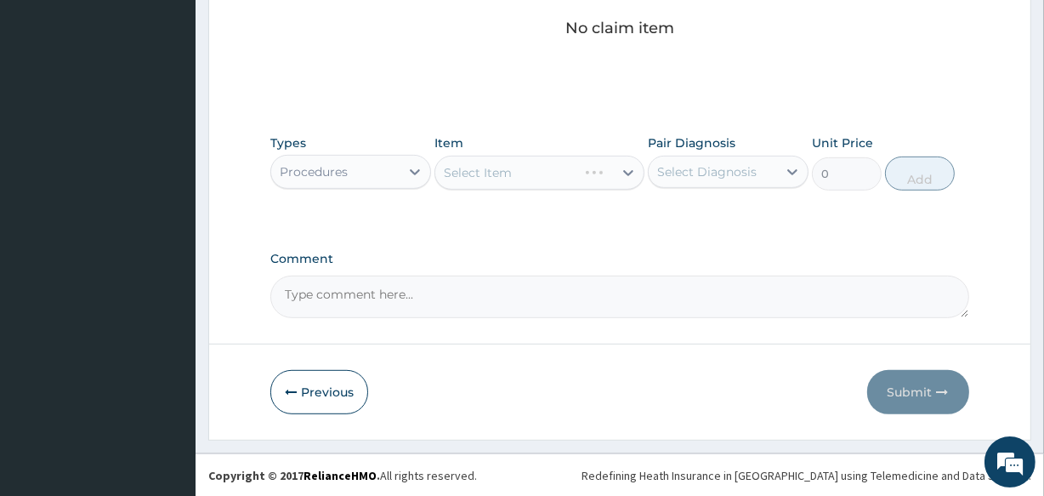
click at [485, 173] on div "Select Item" at bounding box center [538, 173] width 209 height 34
click at [485, 173] on div "Select Item" at bounding box center [478, 172] width 68 height 17
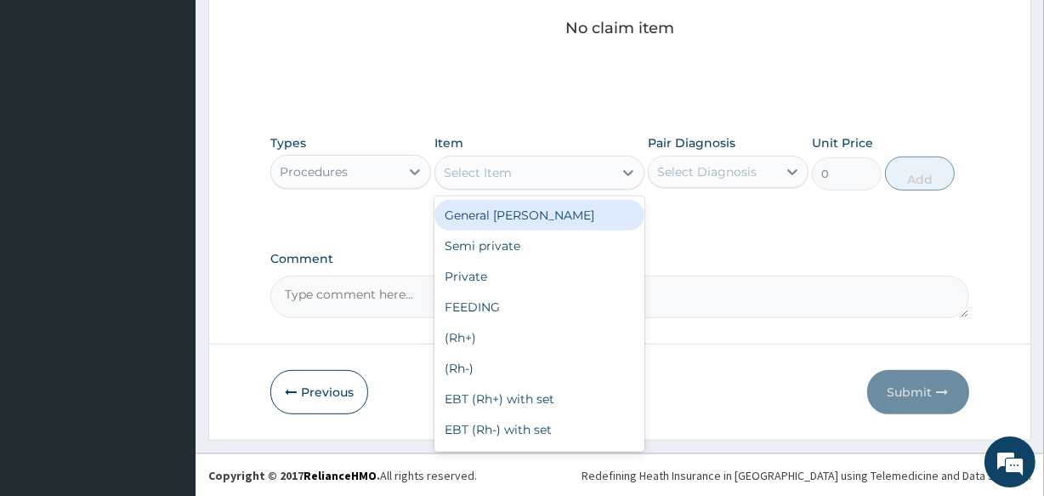
type input "C"
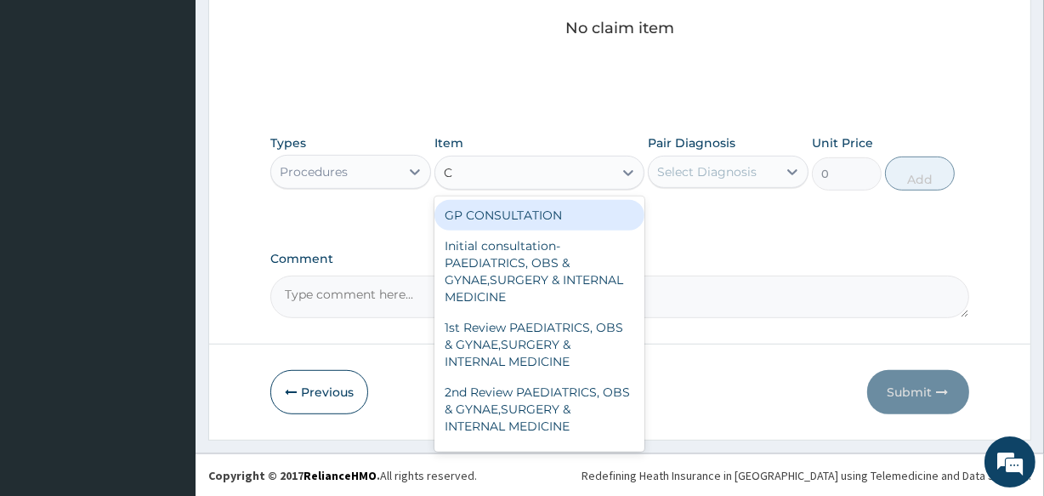
click at [508, 213] on div "GP CONSULTATION" at bounding box center [538, 215] width 209 height 31
type input "2000"
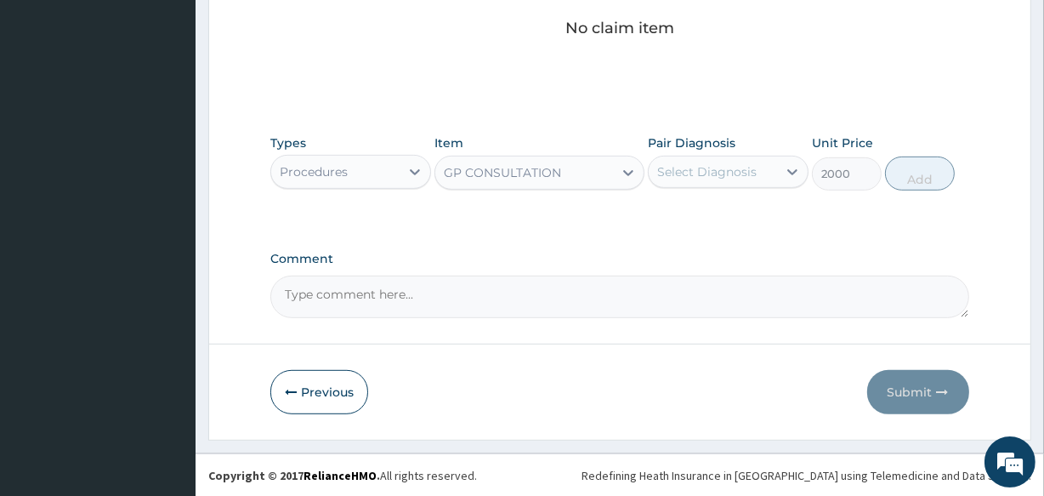
click at [681, 176] on div "Select Diagnosis" at bounding box center [706, 171] width 99 height 17
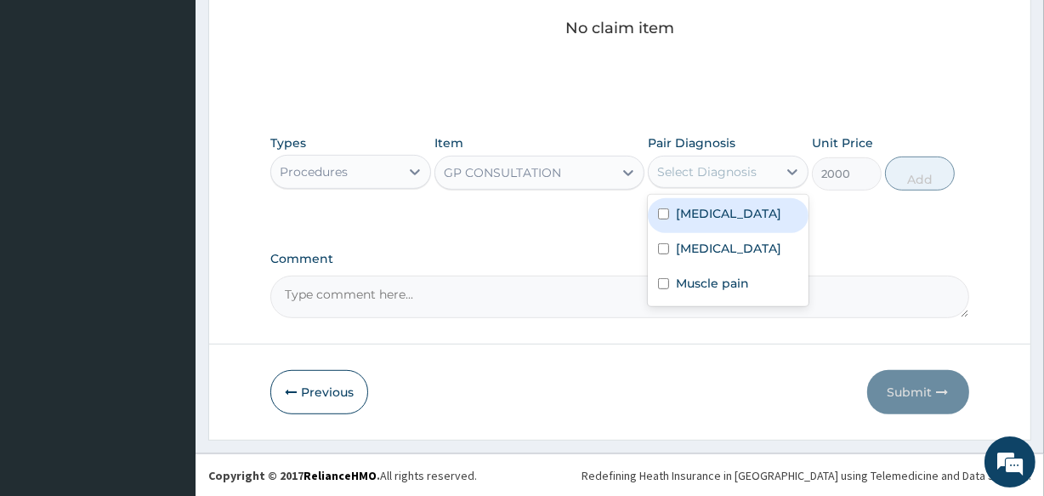
click at [697, 201] on div "Upper respiratory infection" at bounding box center [728, 215] width 161 height 35
checkbox input "true"
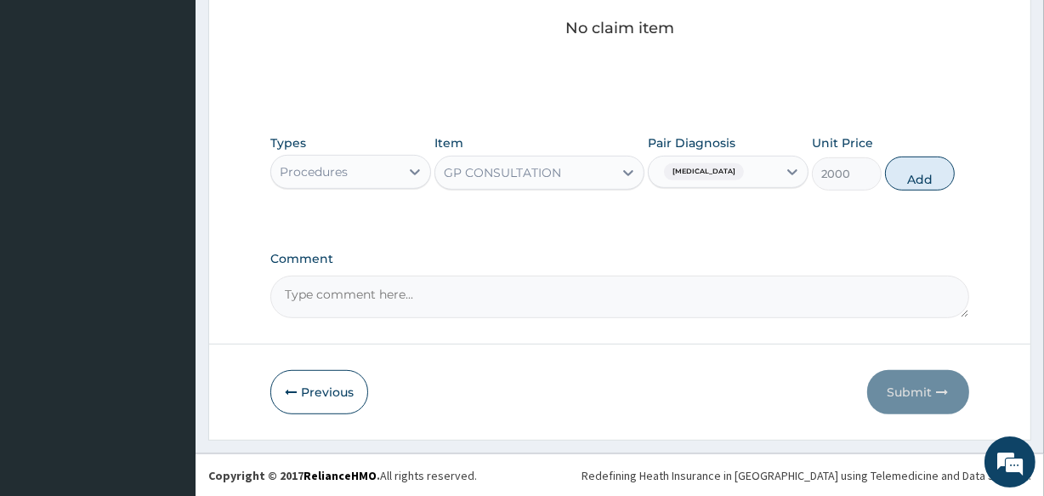
click at [933, 154] on div "Types Procedures Item GP CONSULTATION Pair Diagnosis Upper respiratory infectio…" at bounding box center [619, 162] width 698 height 73
click at [926, 162] on button "Add" at bounding box center [920, 173] width 70 height 34
type input "0"
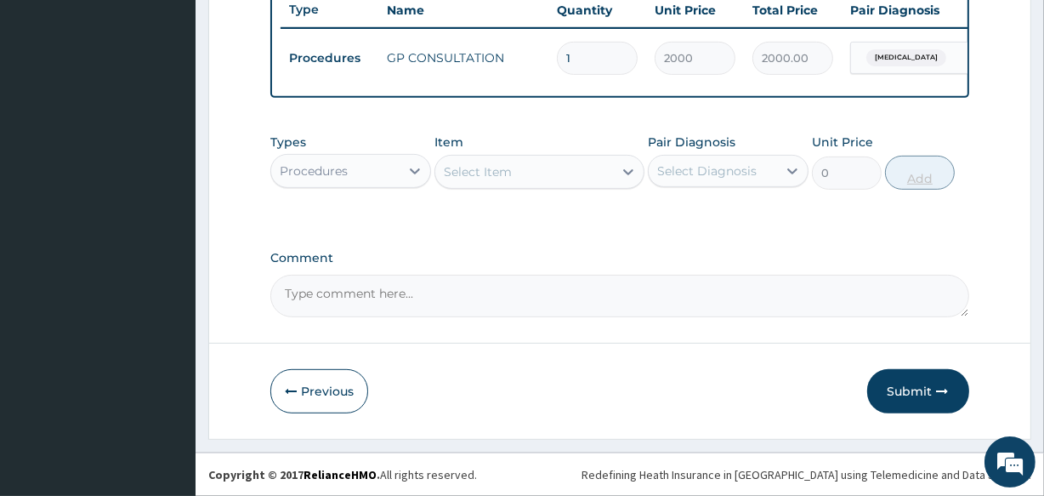
scroll to position [660, 0]
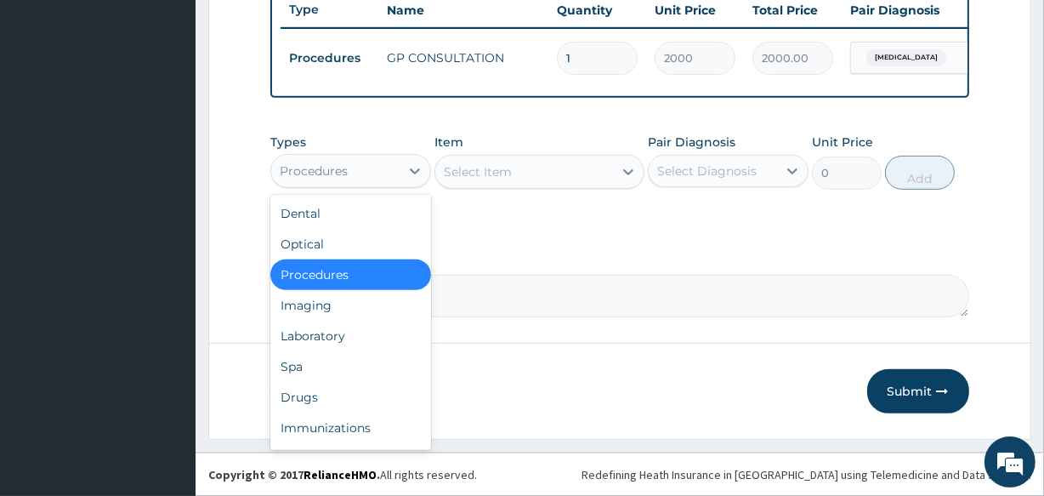
click at [368, 176] on div "Procedures" at bounding box center [335, 170] width 128 height 27
click at [303, 402] on div "Drugs" at bounding box center [350, 397] width 161 height 31
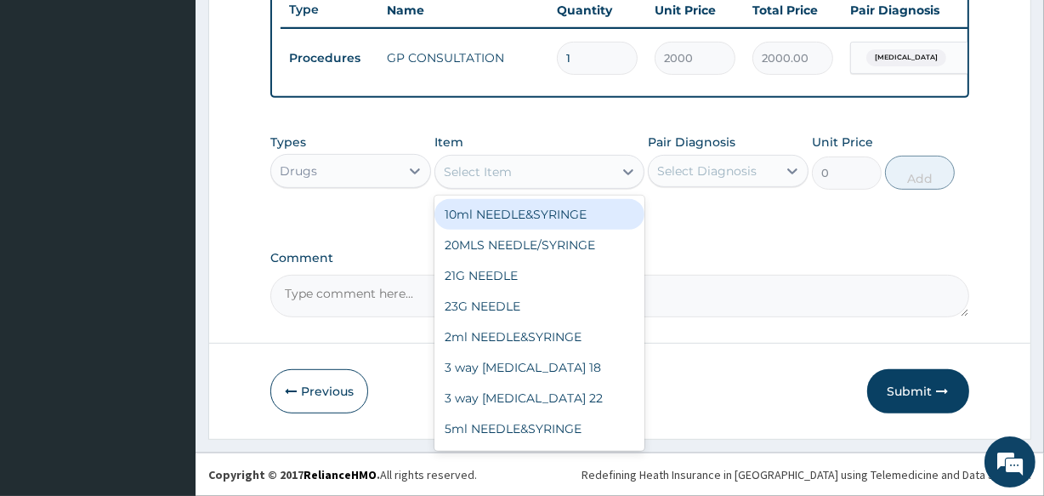
click at [504, 165] on div "Select Item" at bounding box center [478, 171] width 68 height 17
type input "AMOX"
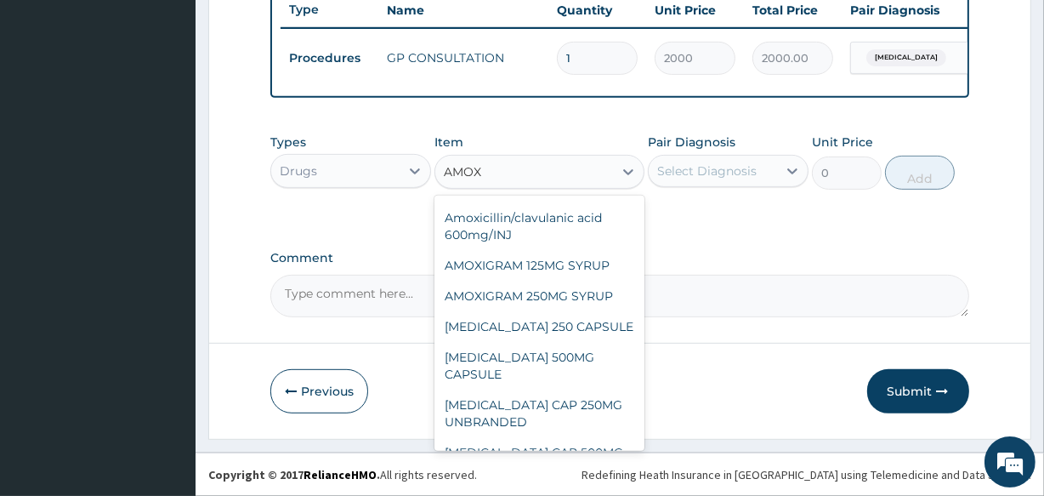
scroll to position [173, 0]
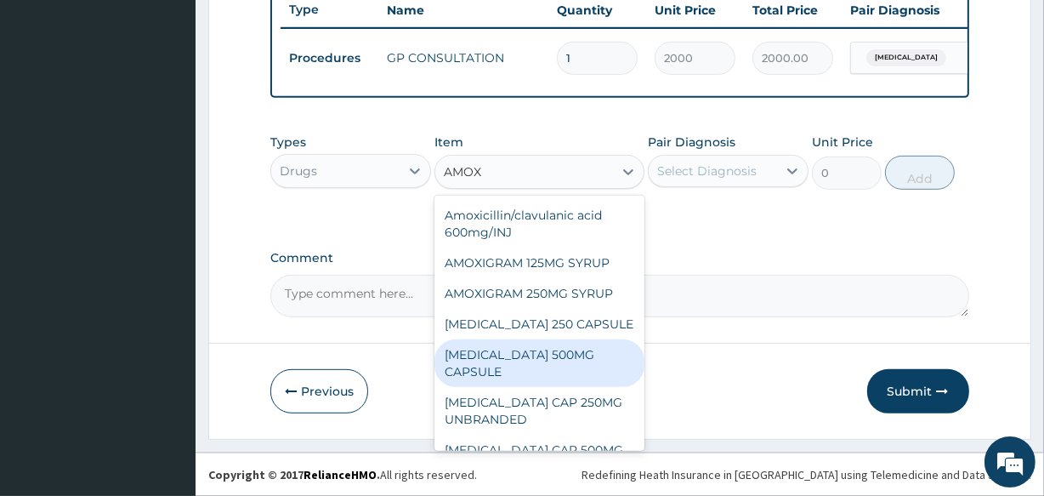
click at [587, 339] on div "AMOXIL 500MG CAPSULE" at bounding box center [538, 363] width 209 height 48
type input "190"
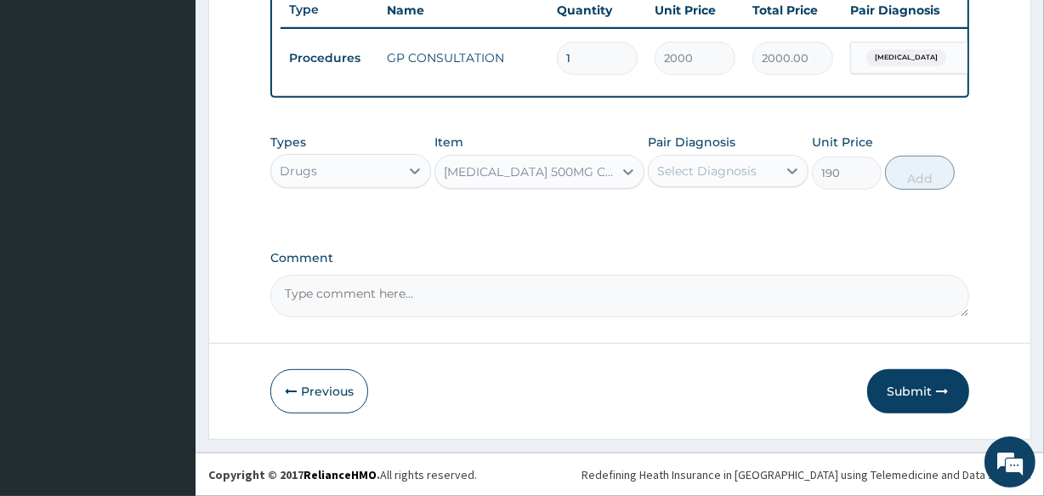
click at [697, 168] on div "Select Diagnosis" at bounding box center [706, 170] width 99 height 17
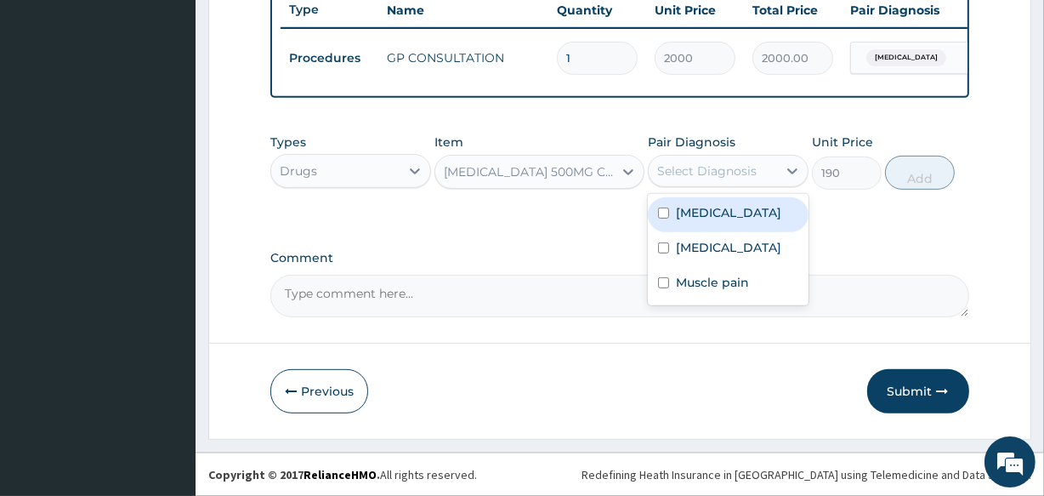
click at [704, 221] on label "Upper respiratory infection" at bounding box center [728, 212] width 105 height 17
checkbox input "true"
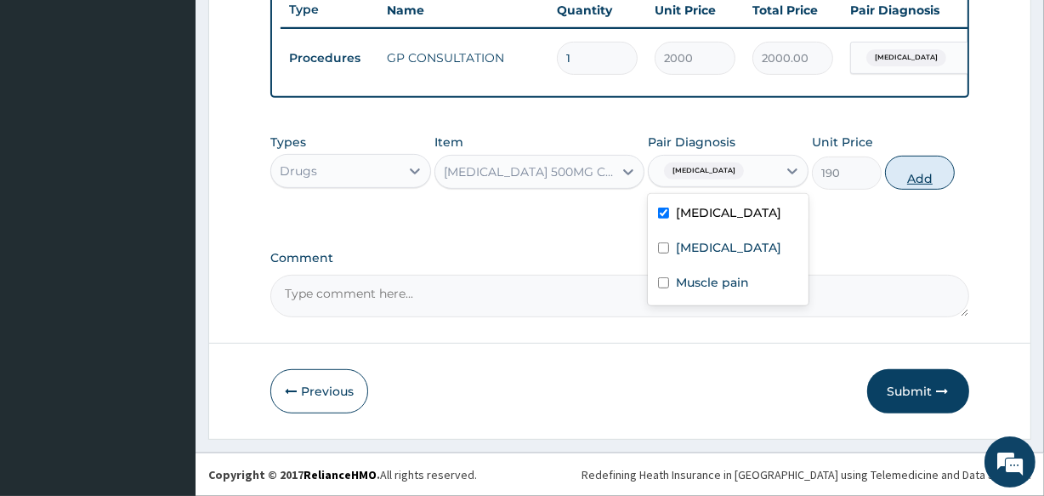
click at [901, 171] on button "Add" at bounding box center [920, 173] width 70 height 34
type input "0"
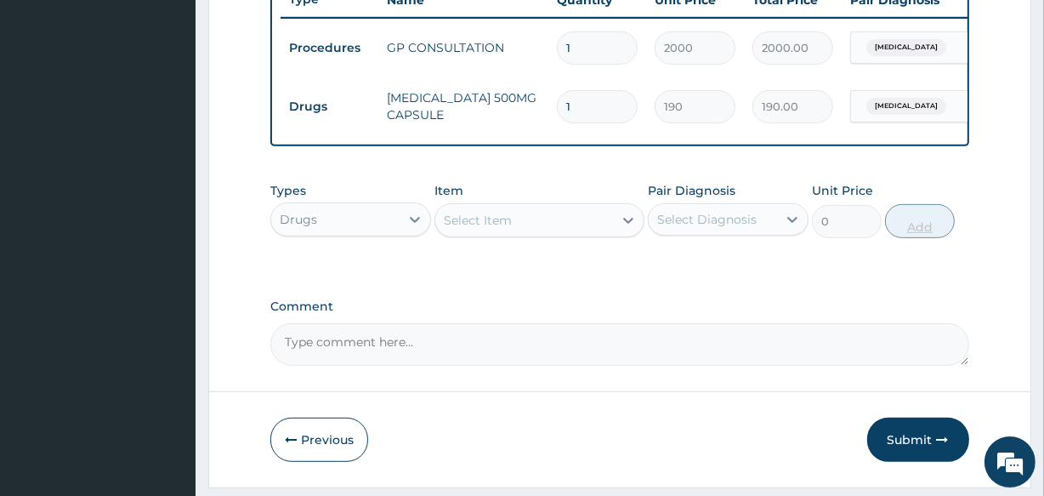
type input "0.00"
type input "9"
type input "1710.00"
type input "9"
click at [541, 234] on div "Select Item" at bounding box center [523, 220] width 177 height 27
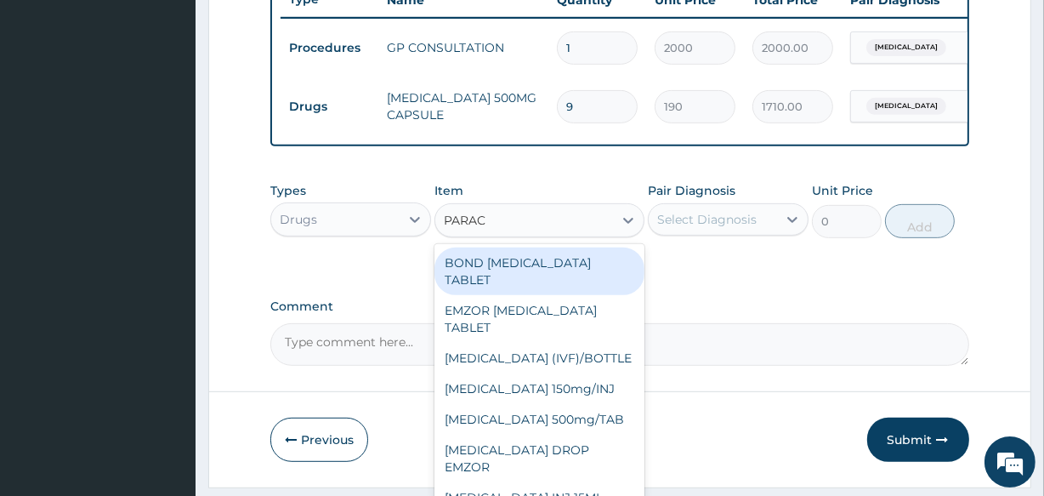
type input "PARACE"
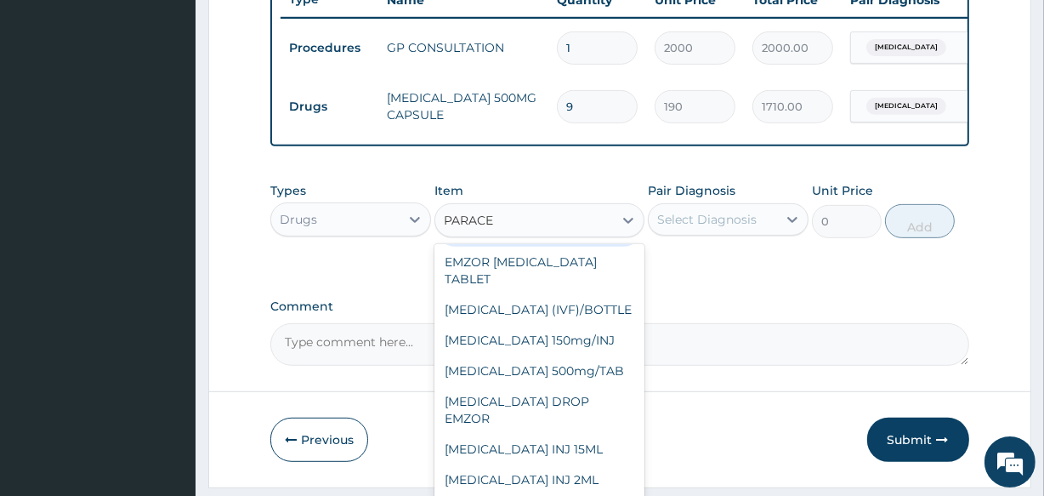
scroll to position [54, 0]
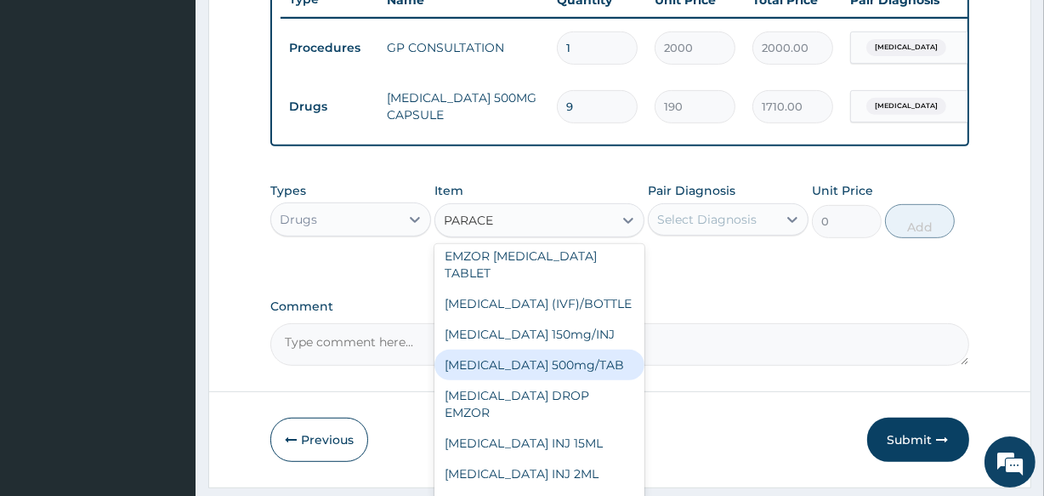
click at [604, 367] on div "PARACETAMOL 500mg/TAB" at bounding box center [538, 364] width 209 height 31
type input "18.5"
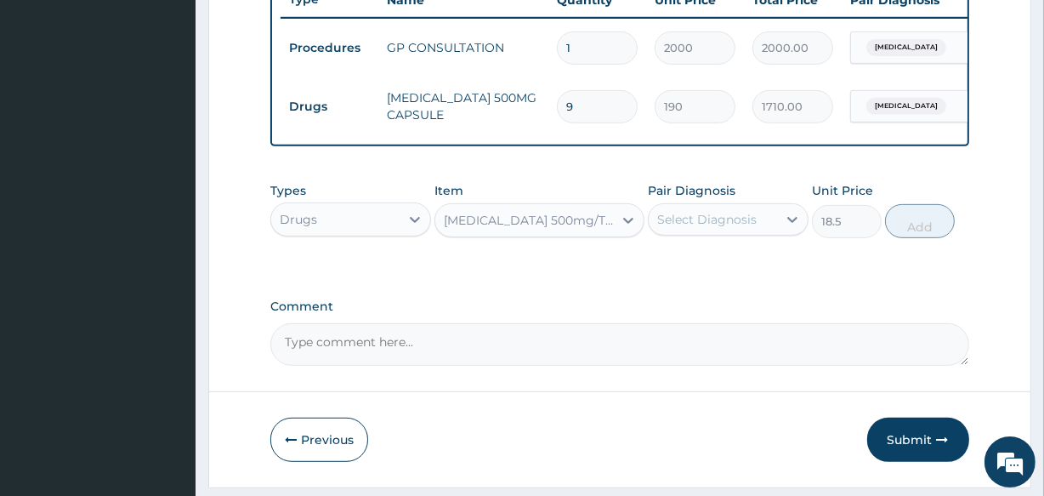
click at [701, 227] on div "Select Diagnosis" at bounding box center [706, 219] width 99 height 17
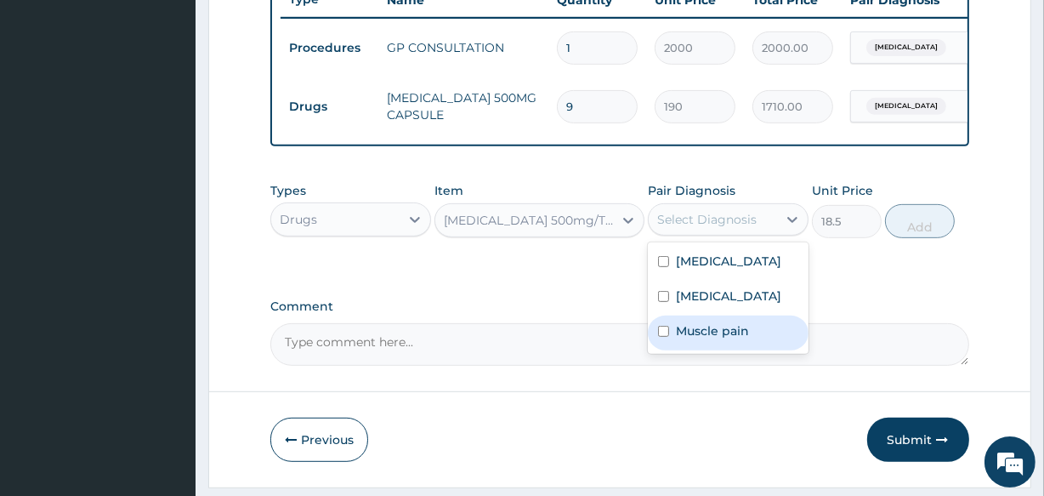
click at [684, 339] on label "Muscle pain" at bounding box center [712, 330] width 73 height 17
checkbox input "true"
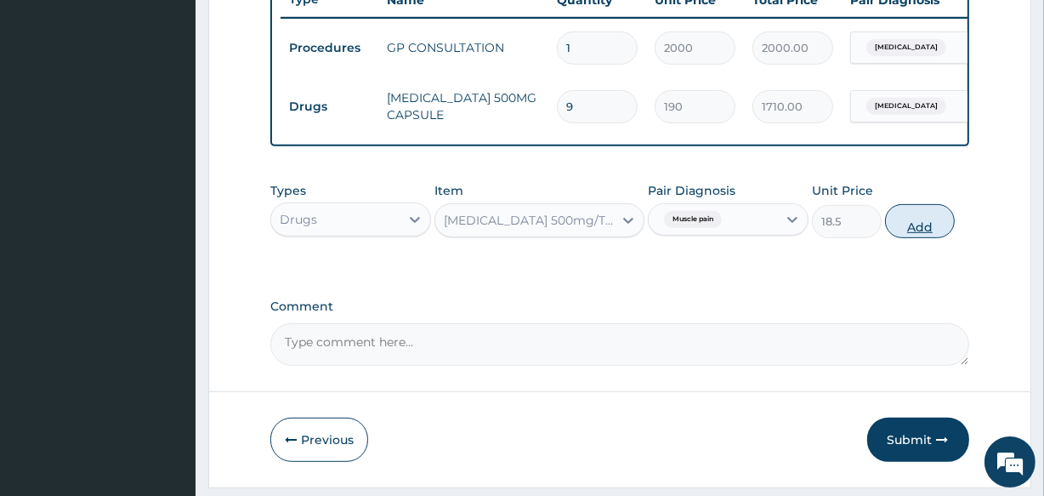
click at [904, 221] on button "Add" at bounding box center [920, 221] width 70 height 34
type input "0"
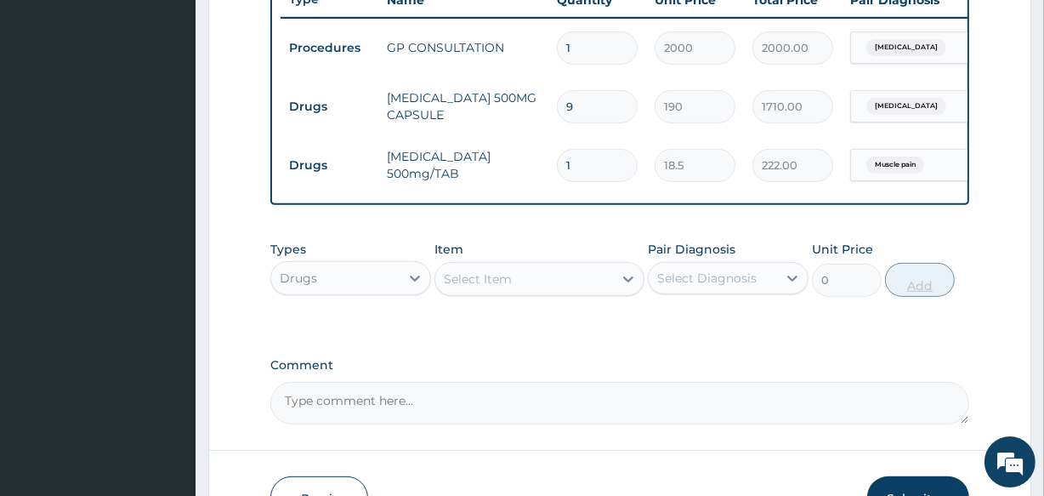
type input "12"
type input "222.00"
type input "12"
click at [530, 278] on div "Select Item" at bounding box center [523, 278] width 177 height 27
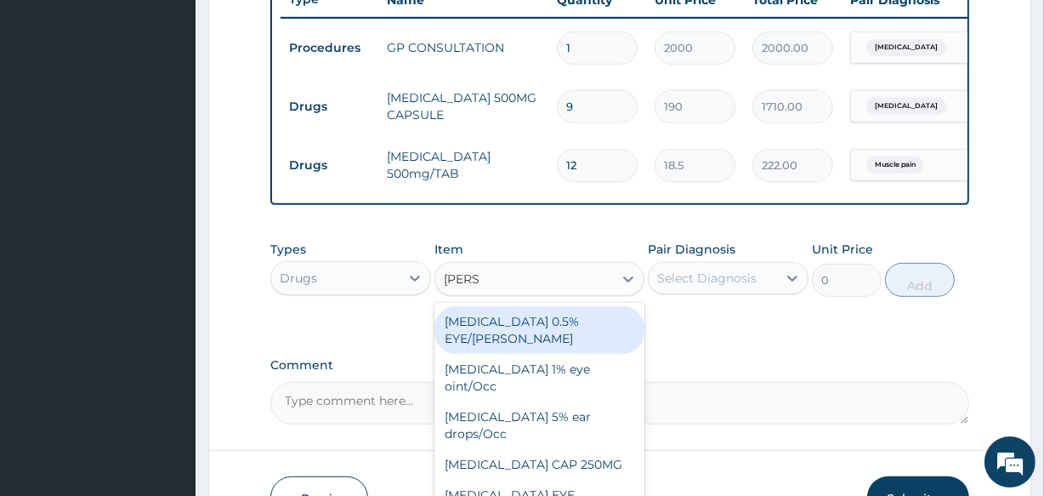
type input "LORAT"
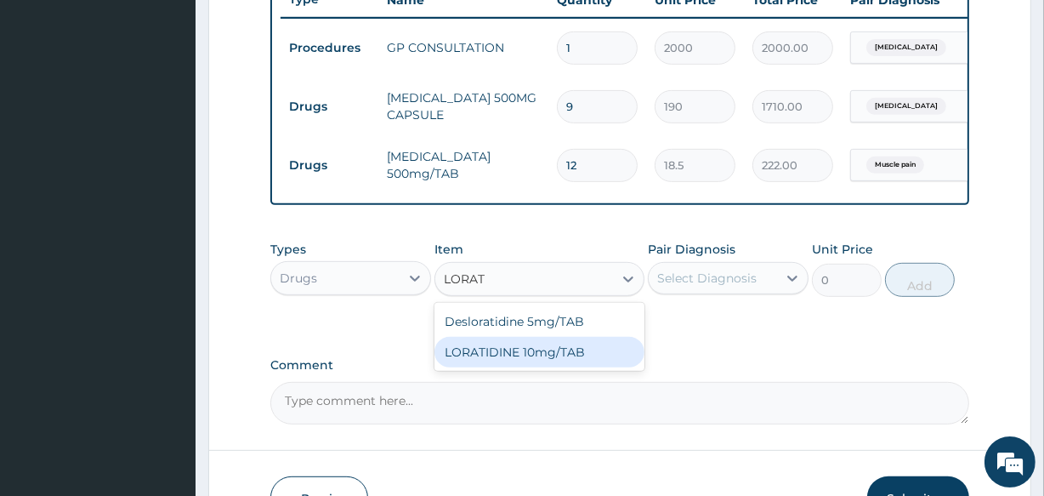
click at [526, 357] on div "LORATIDINE 10mg/TAB" at bounding box center [538, 352] width 209 height 31
type input "41.2"
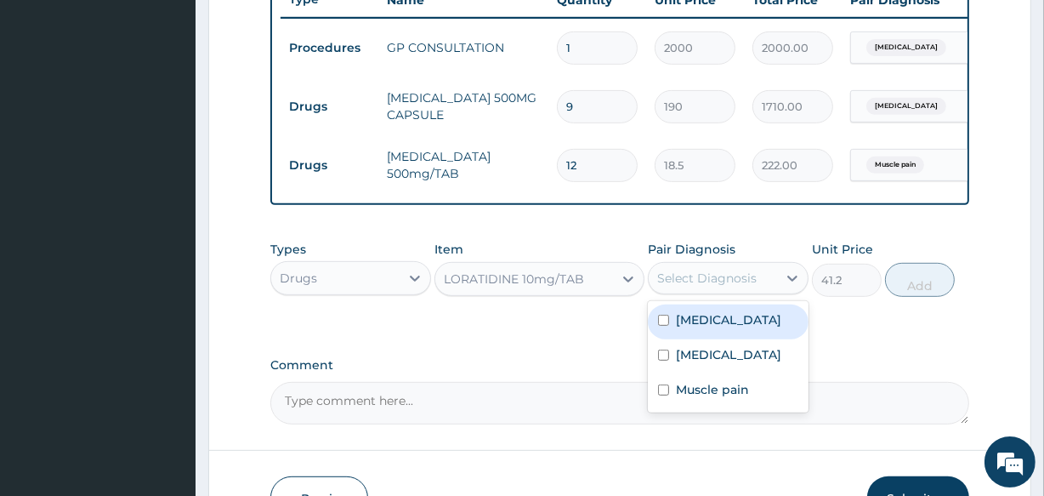
click at [680, 281] on div "Select Diagnosis" at bounding box center [706, 277] width 99 height 17
click at [690, 328] on label "Upper respiratory infection" at bounding box center [728, 319] width 105 height 17
checkbox input "true"
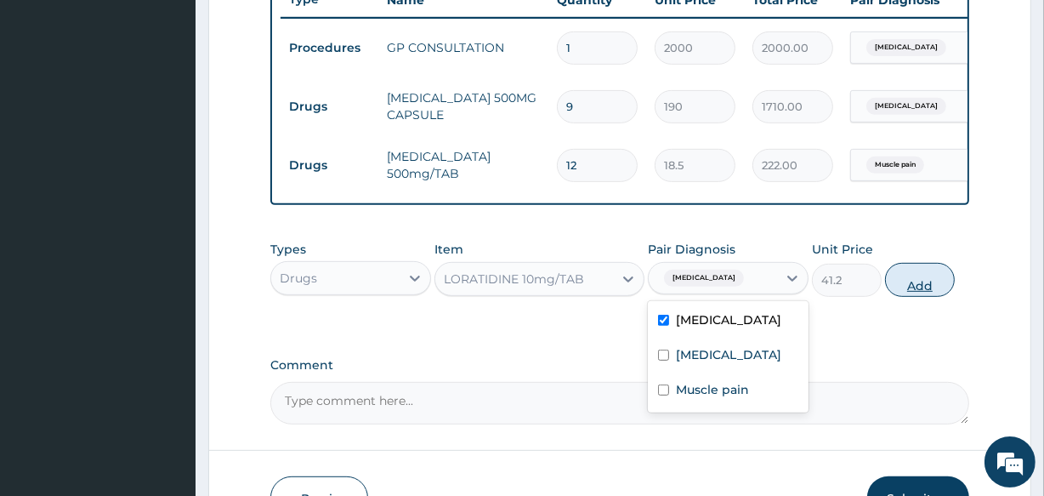
click at [904, 283] on button "Add" at bounding box center [920, 280] width 70 height 34
type input "0"
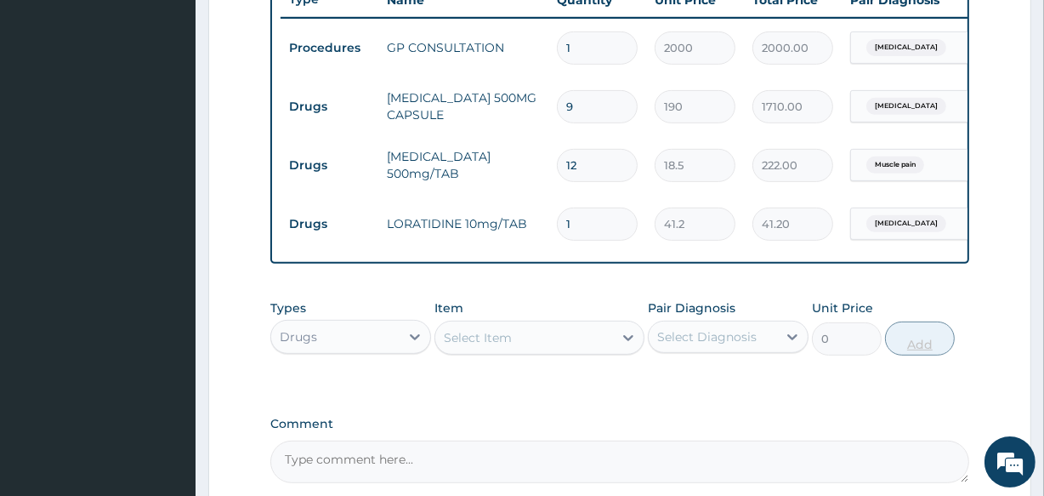
type input "0.00"
type input "5"
type input "206.00"
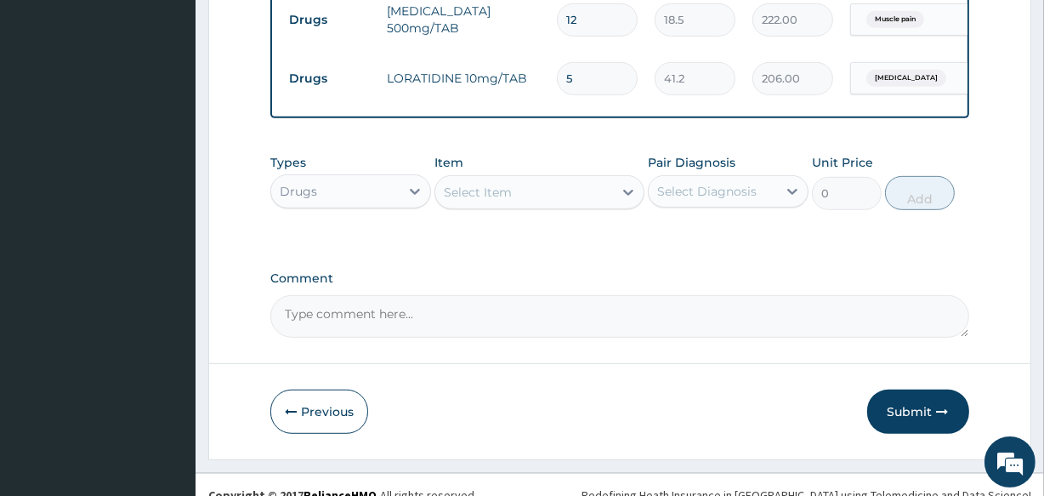
scroll to position [818, 0]
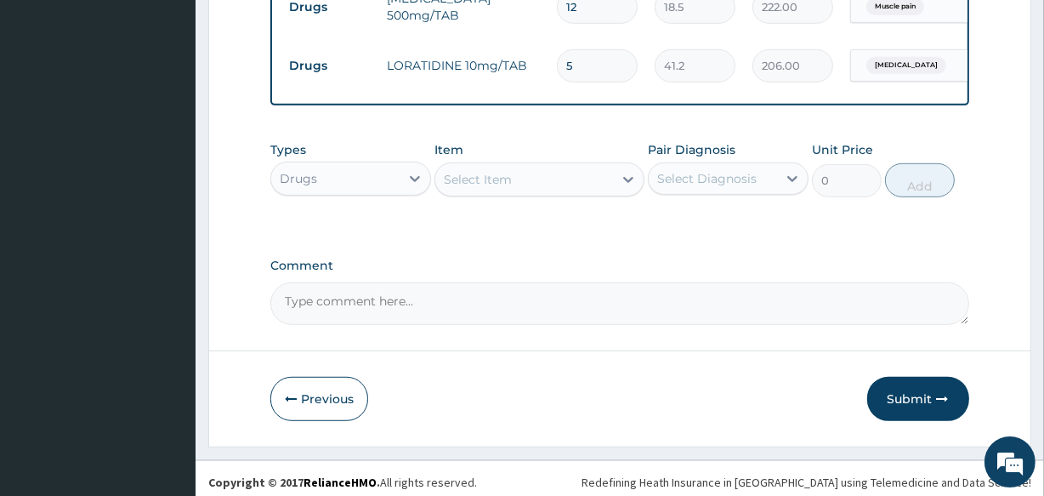
type input "5"
click at [506, 188] on div "Select Item" at bounding box center [478, 179] width 68 height 17
type input "FA"
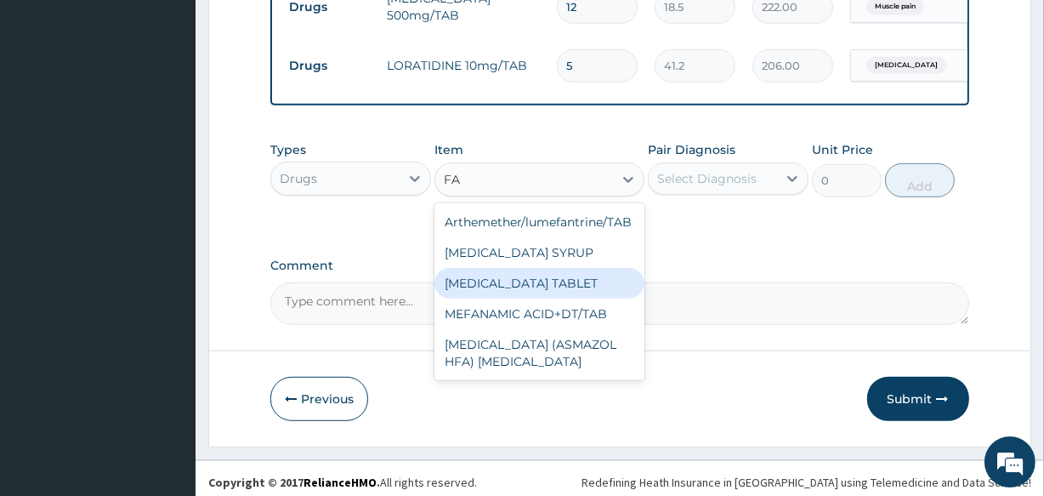
click at [527, 293] on div "FANSIDAR TABLET" at bounding box center [538, 283] width 209 height 31
type input "112.5"
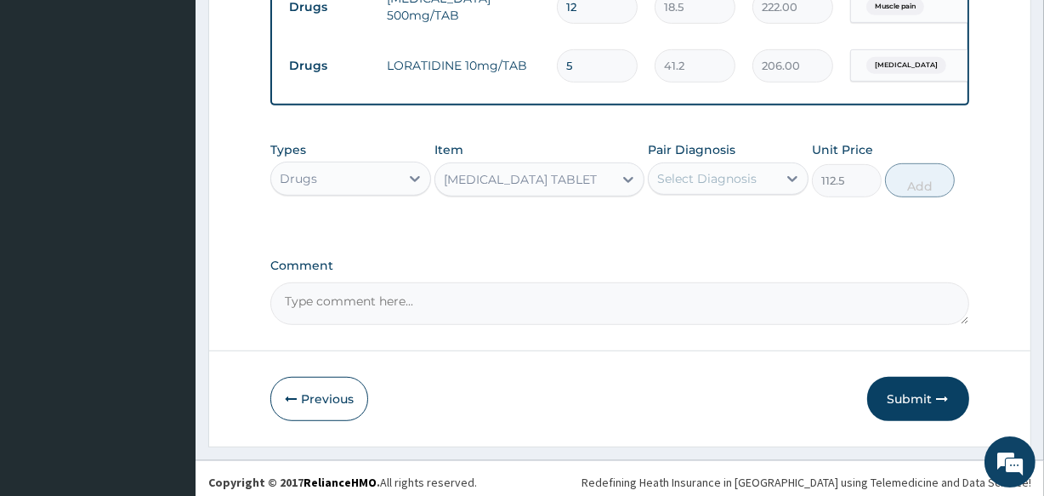
click at [701, 184] on div "Select Diagnosis" at bounding box center [706, 178] width 99 height 17
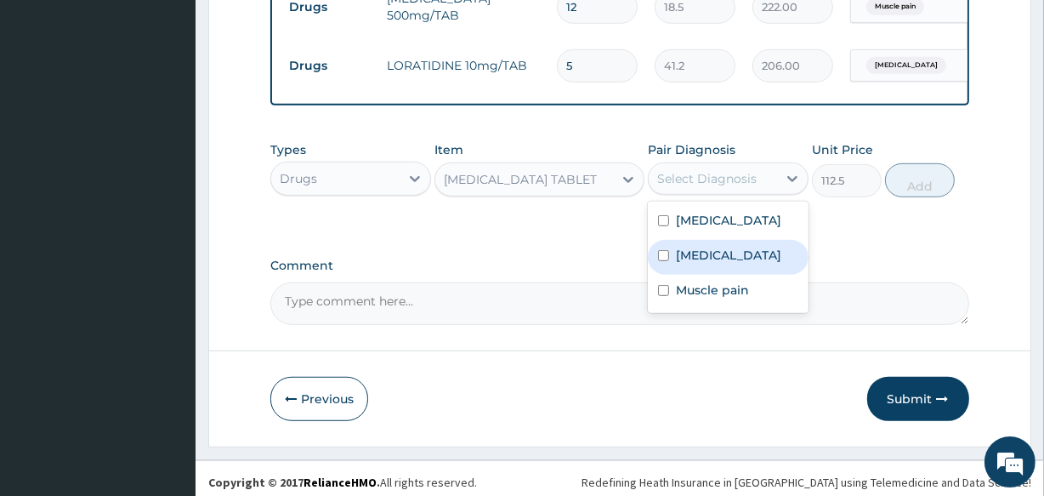
click at [700, 264] on label "Falciparum malaria" at bounding box center [728, 255] width 105 height 17
checkbox input "true"
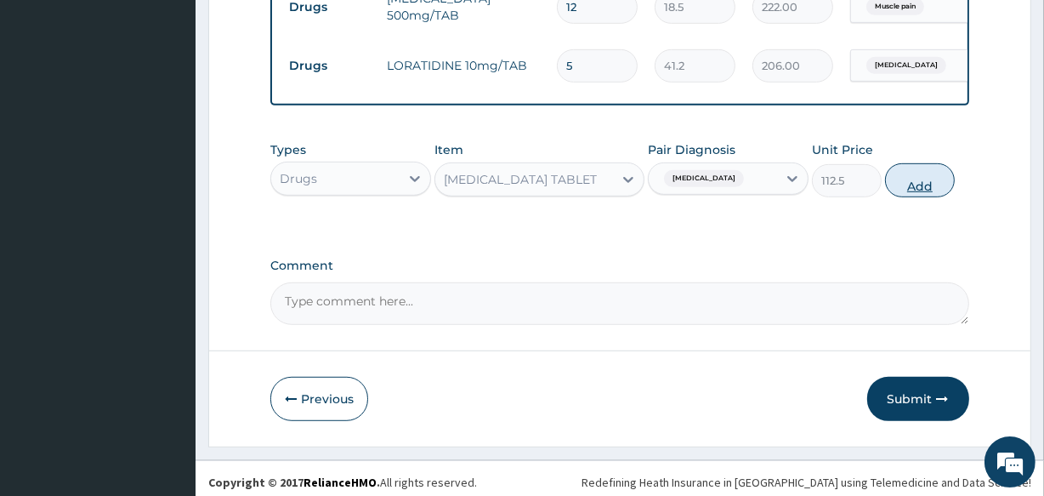
click at [922, 195] on button "Add" at bounding box center [920, 180] width 70 height 34
type input "0"
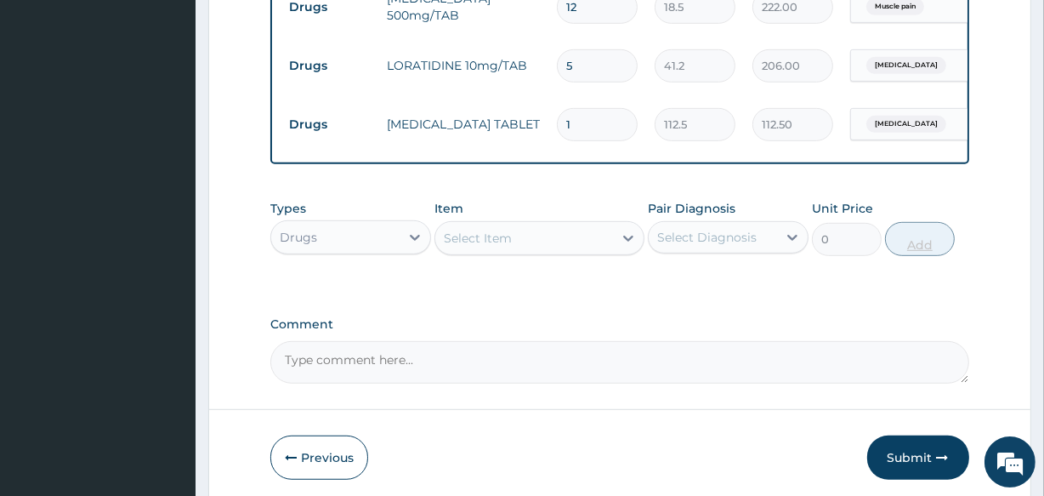
type input "0.00"
type input "3"
type input "337.50"
type input "3"
click at [915, 462] on button "Submit" at bounding box center [918, 457] width 102 height 44
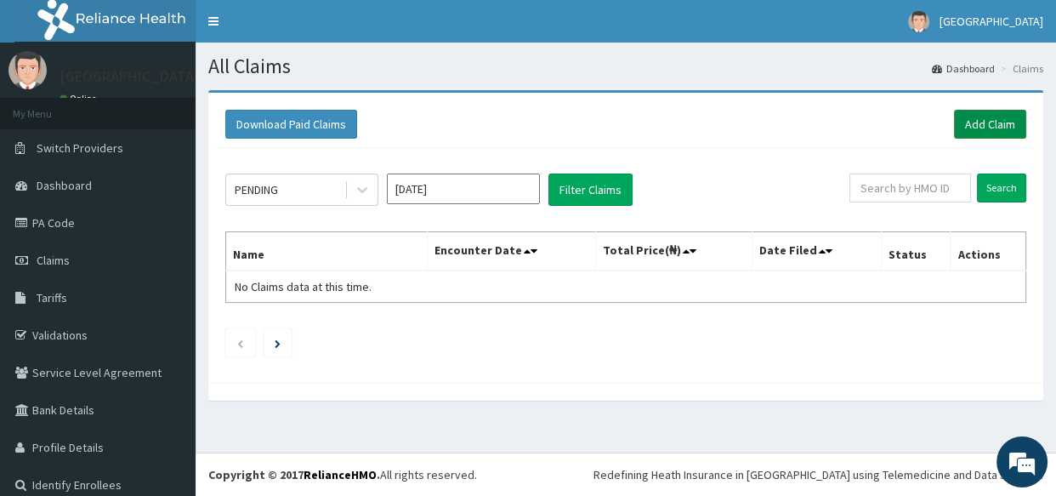
click at [971, 119] on link "Add Claim" at bounding box center [990, 124] width 72 height 29
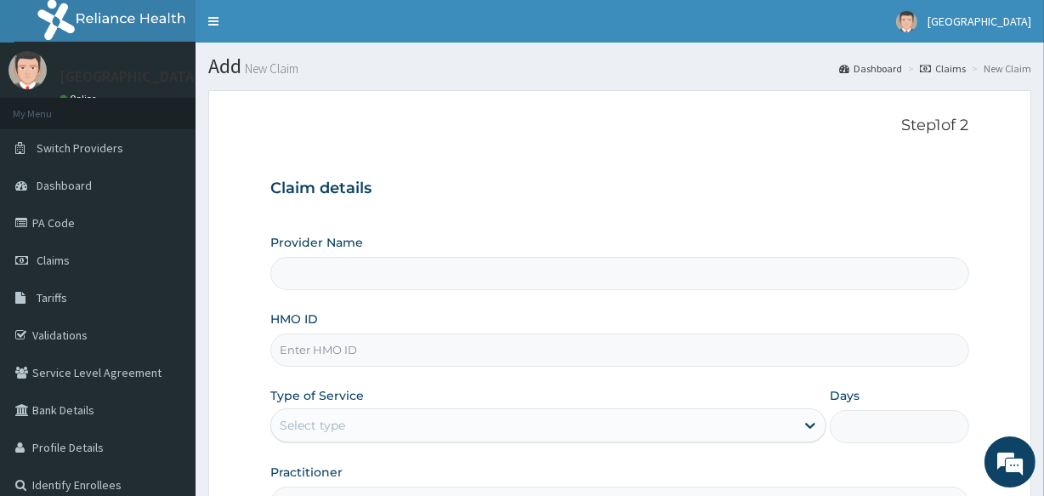
type input "Veta Hospitals Ltd"
click at [349, 340] on input "HMO ID" at bounding box center [619, 349] width 698 height 33
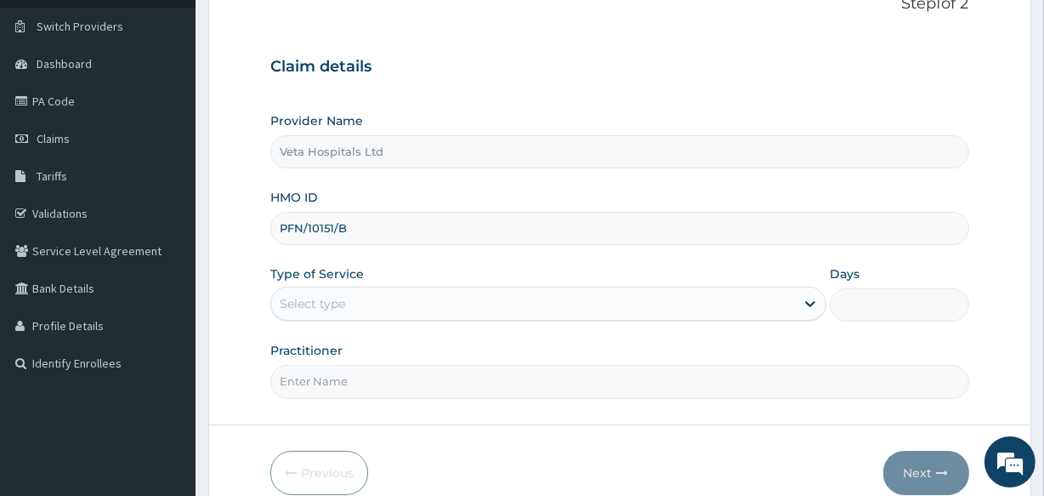
scroll to position [201, 0]
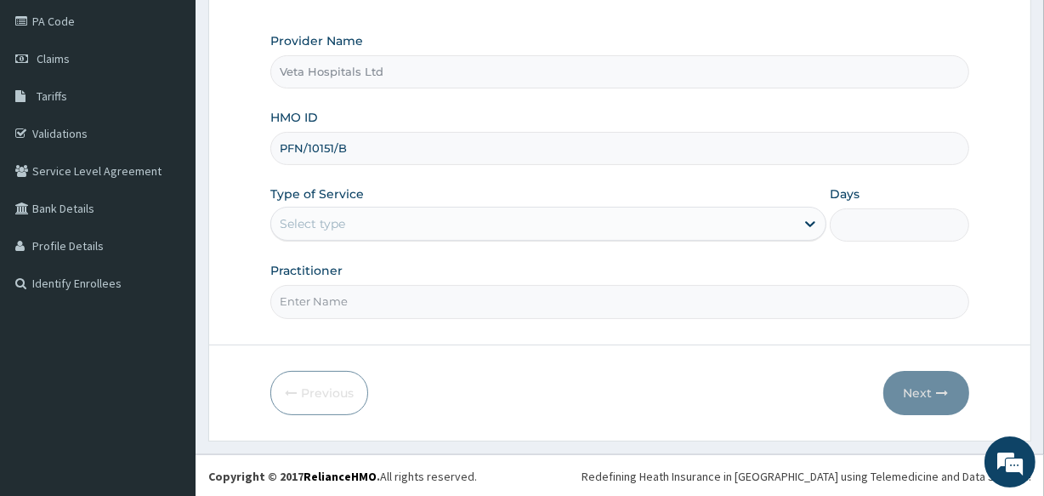
type input "PFN/10151/B"
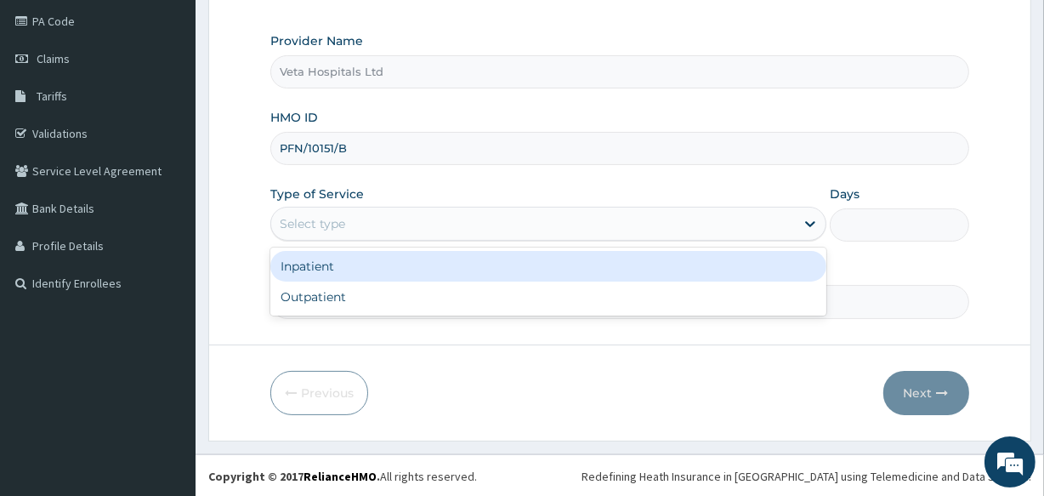
click at [367, 226] on div "Select type" at bounding box center [533, 223] width 524 height 27
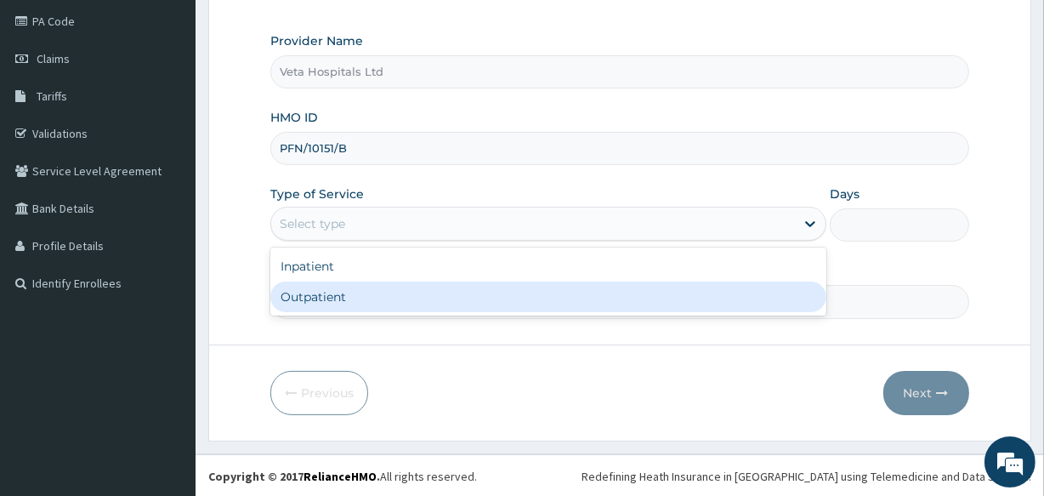
click at [363, 312] on div "Inpatient Outpatient" at bounding box center [548, 281] width 556 height 68
click at [363, 303] on div "Outpatient" at bounding box center [548, 296] width 556 height 31
type input "1"
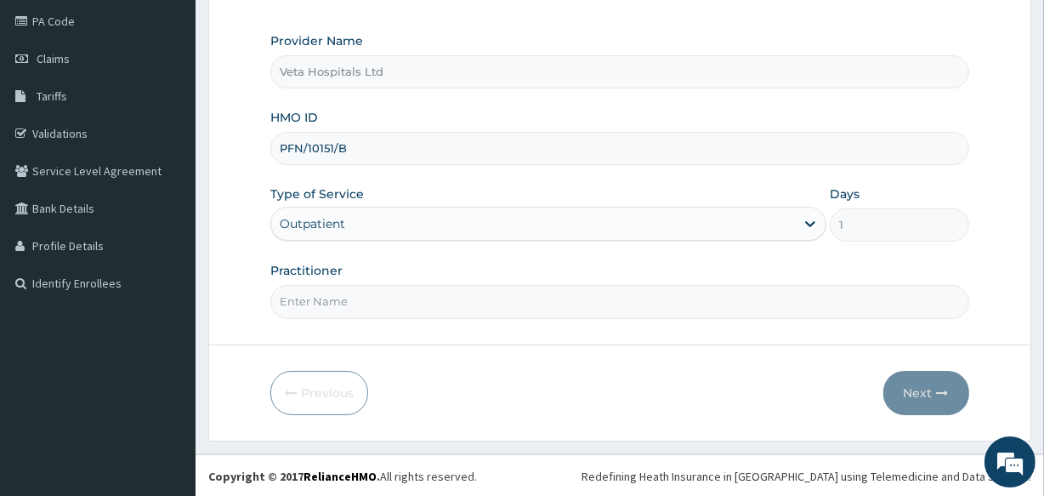
click at [356, 306] on input "Practitioner" at bounding box center [619, 301] width 698 height 33
type input "[PERSON_NAME]"
click at [945, 387] on icon "button" at bounding box center [943, 393] width 12 height 12
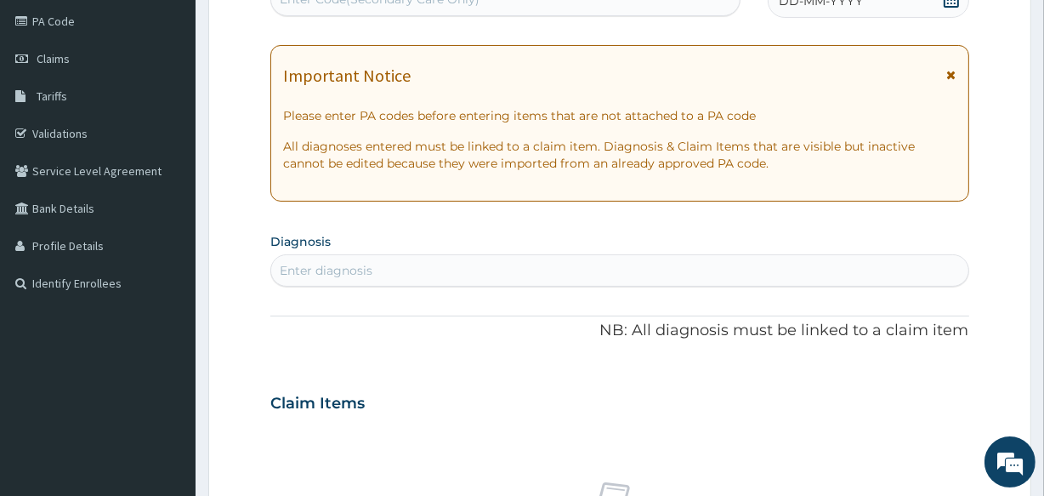
scroll to position [136, 0]
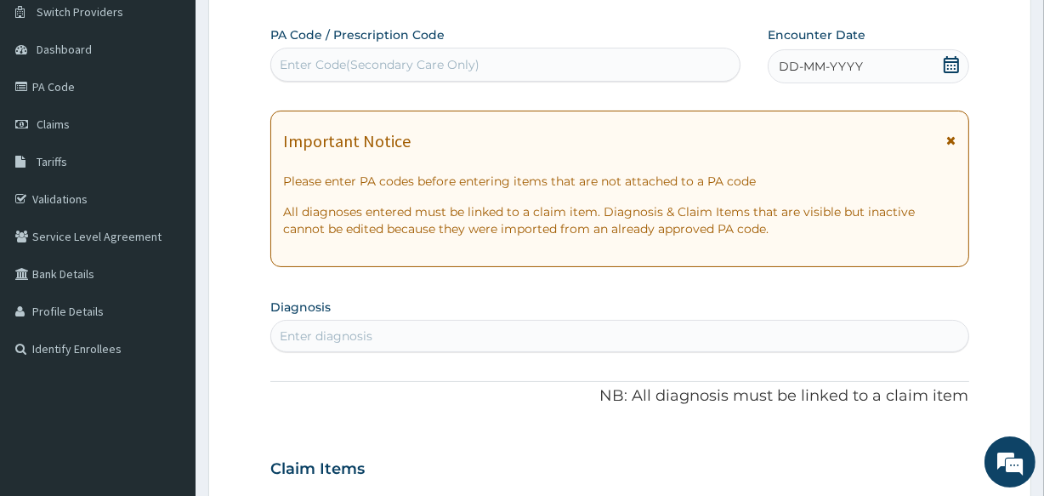
click at [953, 57] on icon at bounding box center [951, 64] width 15 height 17
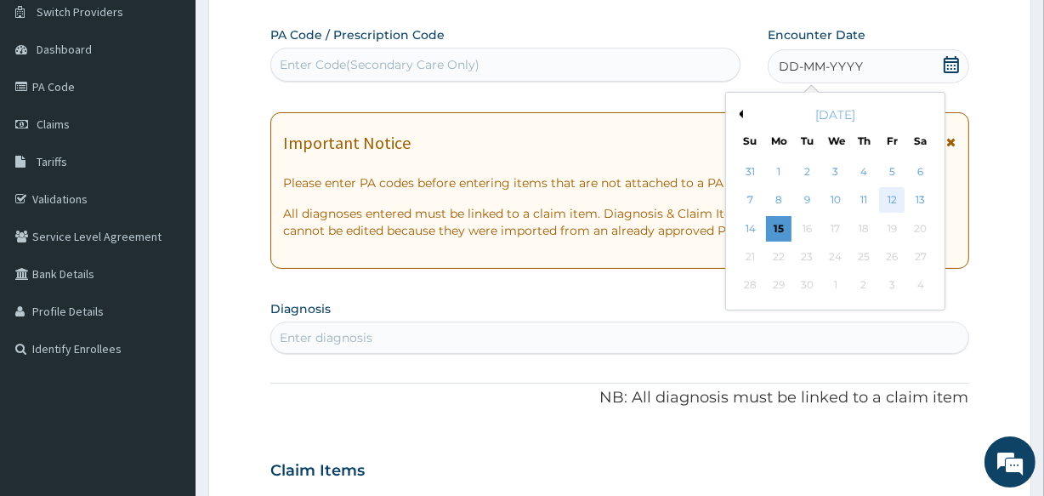
click at [886, 191] on div "7 8 9 10 11 12 13" at bounding box center [835, 200] width 198 height 28
click at [887, 191] on div "12" at bounding box center [892, 201] width 26 height 26
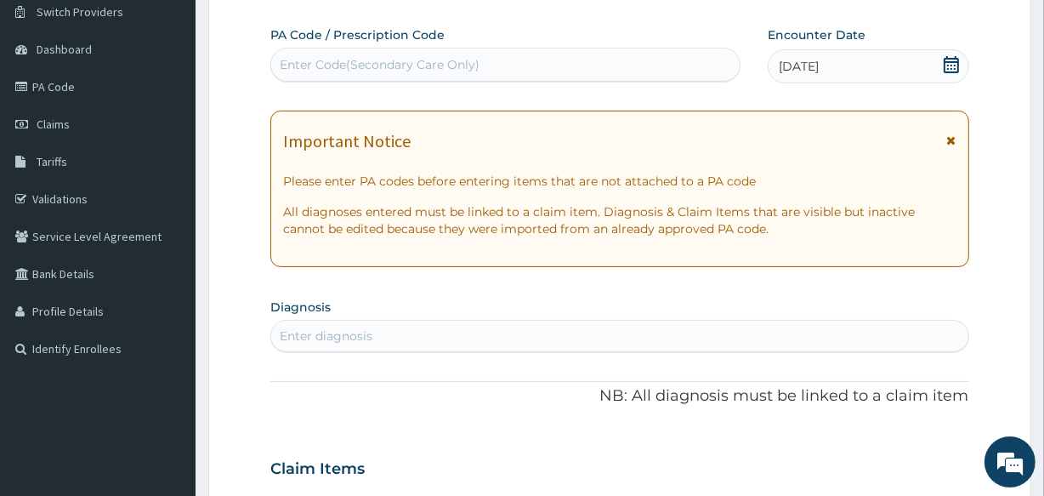
click at [311, 320] on div "Enter diagnosis" at bounding box center [619, 336] width 698 height 32
type input "MALAR"
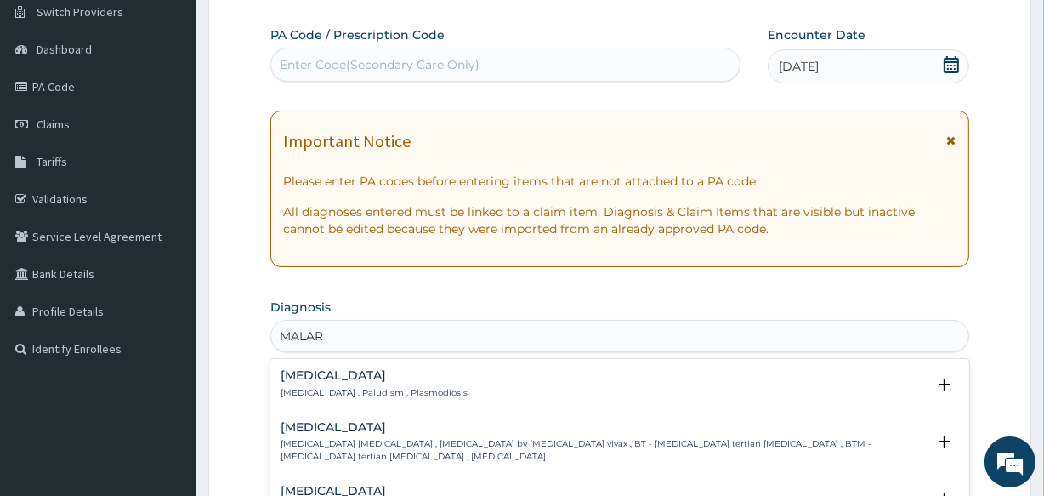
click at [316, 381] on h4 "Malaria" at bounding box center [374, 375] width 187 height 13
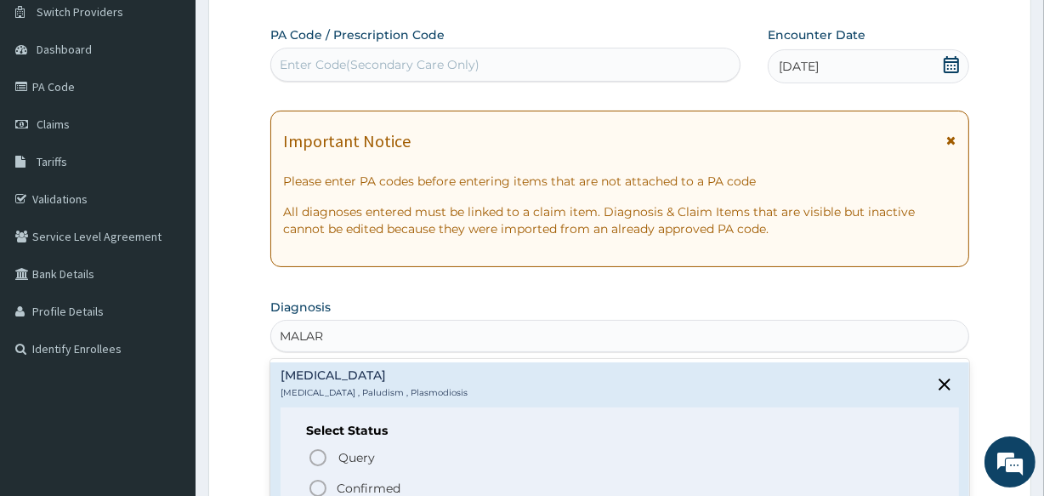
click at [315, 480] on circle "status option filled" at bounding box center [317, 487] width 15 height 15
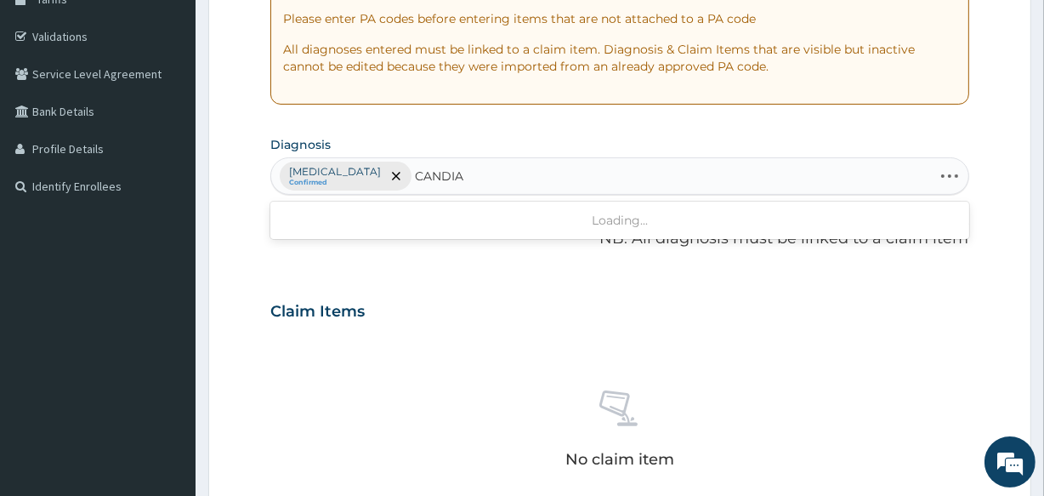
scroll to position [340, 0]
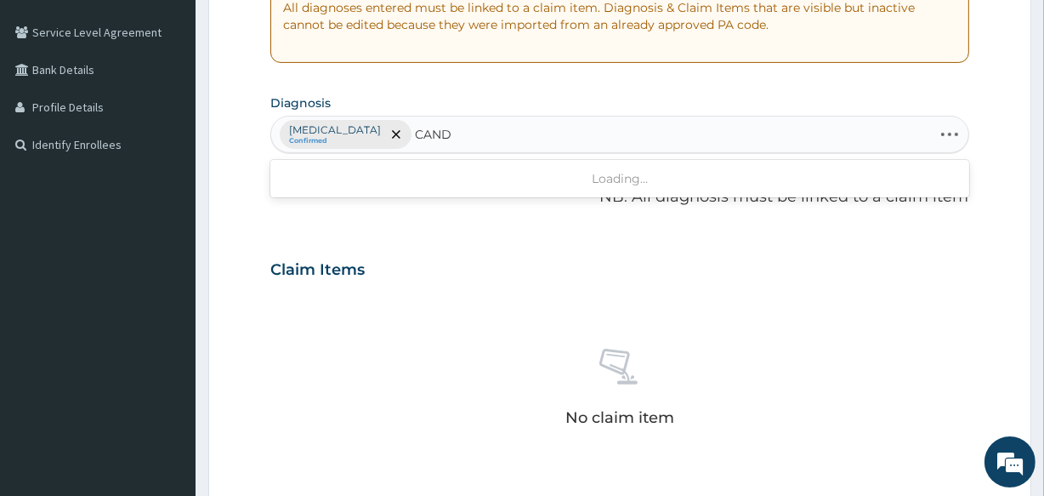
type input "CANDI"
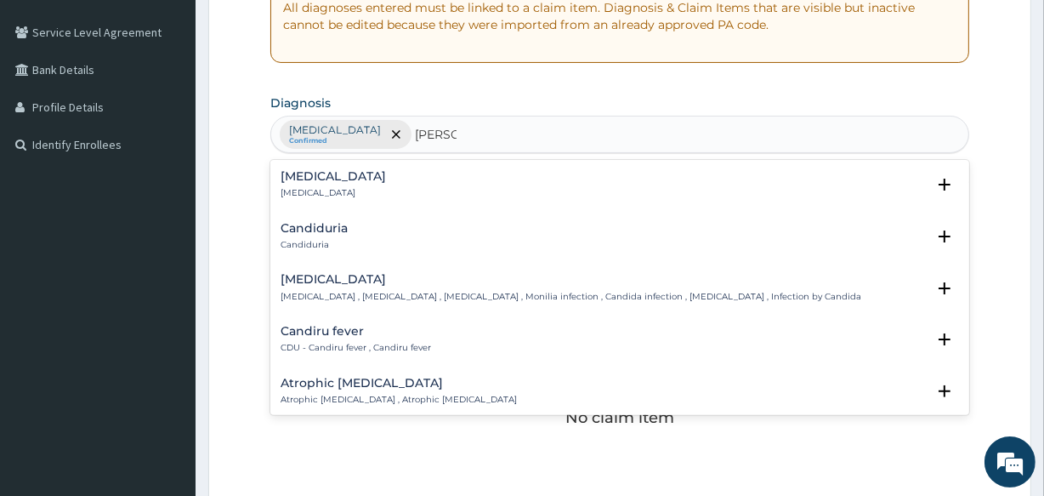
click at [340, 276] on h4 "Candidiasis" at bounding box center [571, 279] width 581 height 13
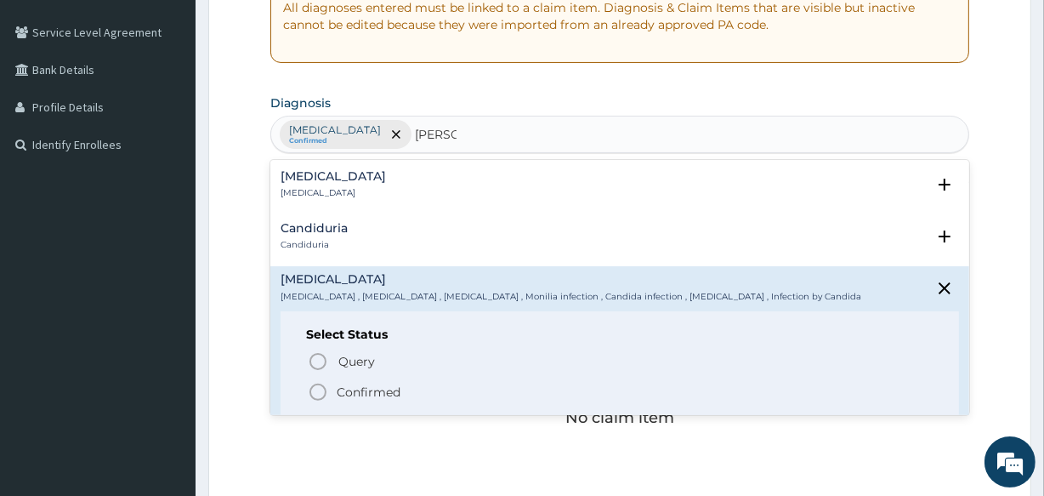
click at [315, 386] on icon "status option filled" at bounding box center [318, 392] width 20 height 20
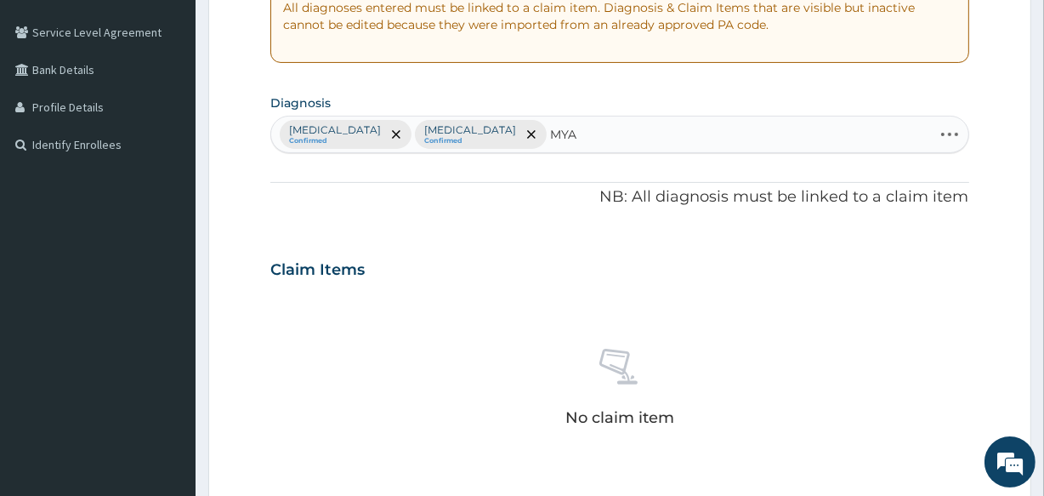
type input "MYAL"
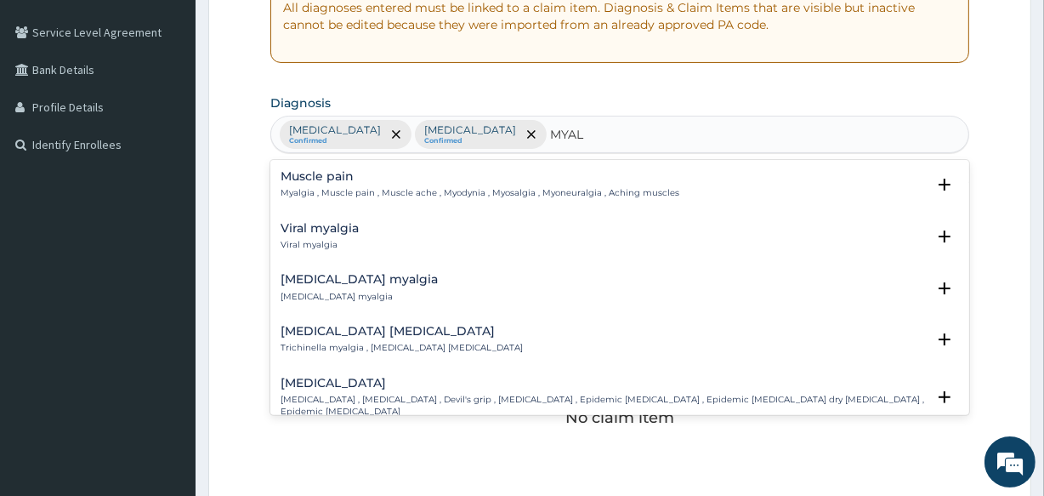
click at [324, 182] on h4 "Muscle pain" at bounding box center [480, 176] width 399 height 13
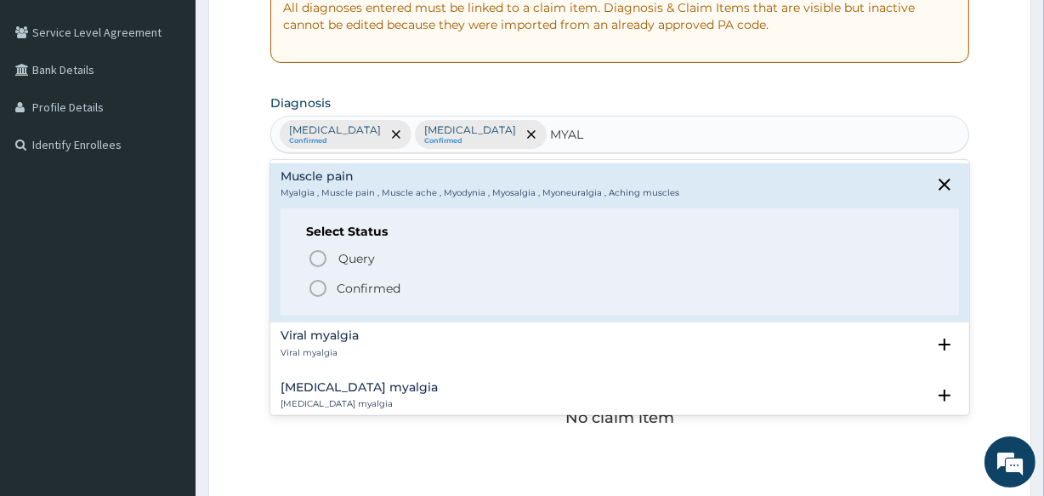
click at [311, 278] on icon "status option filled" at bounding box center [318, 288] width 20 height 20
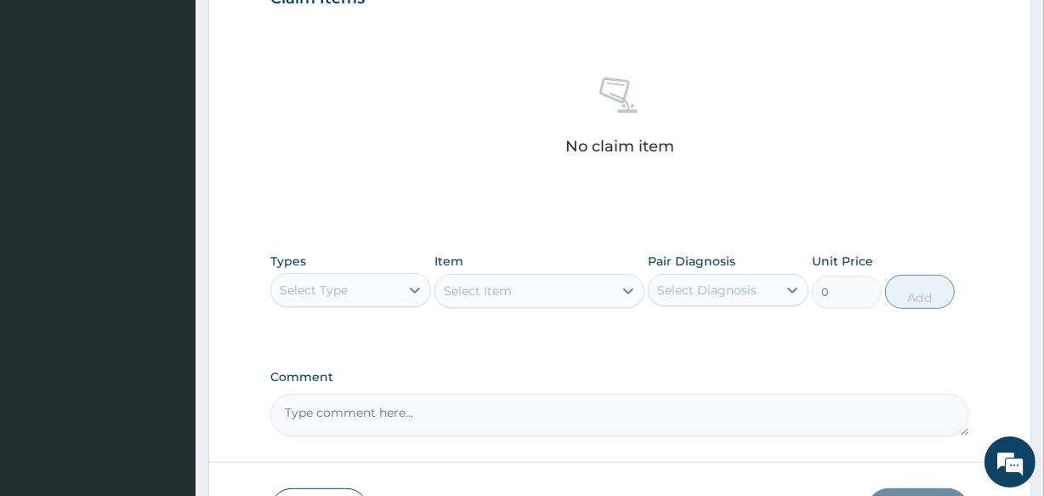
scroll to position [729, 0]
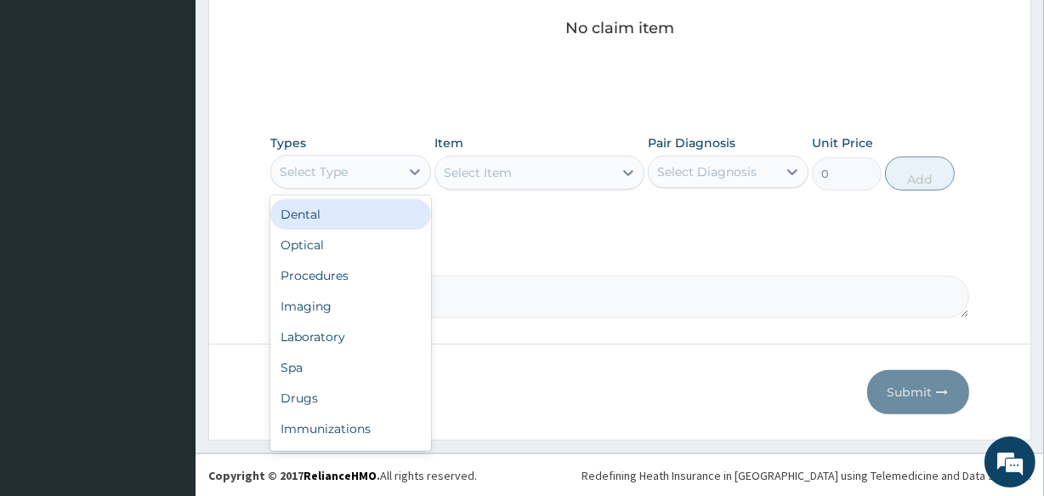
click at [352, 169] on div "Select Type" at bounding box center [335, 171] width 128 height 27
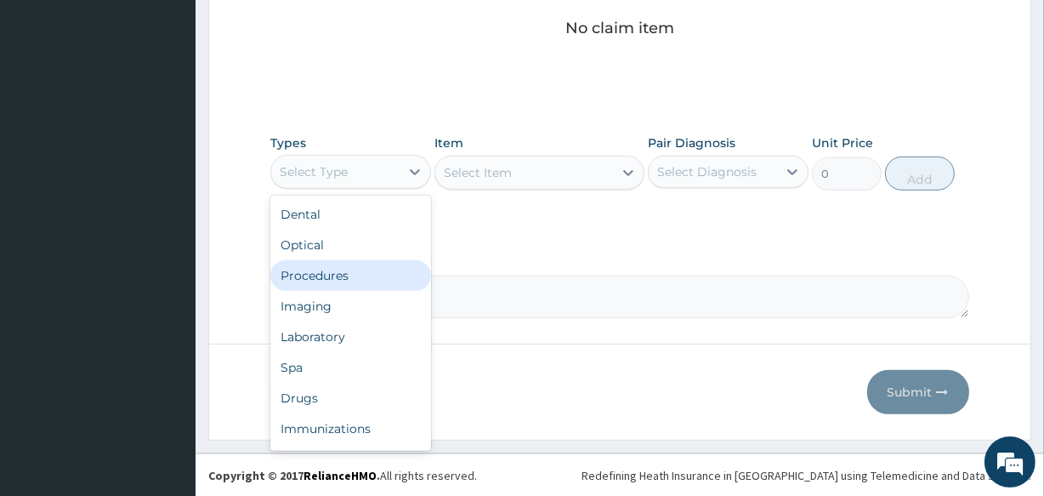
click at [355, 269] on div "Procedures" at bounding box center [350, 275] width 161 height 31
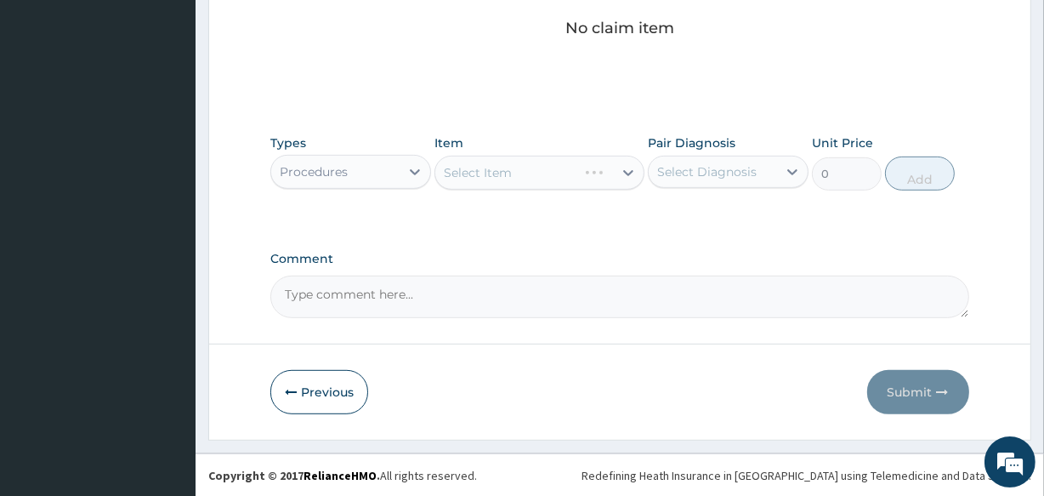
click at [525, 170] on div "Select Item" at bounding box center [538, 173] width 209 height 34
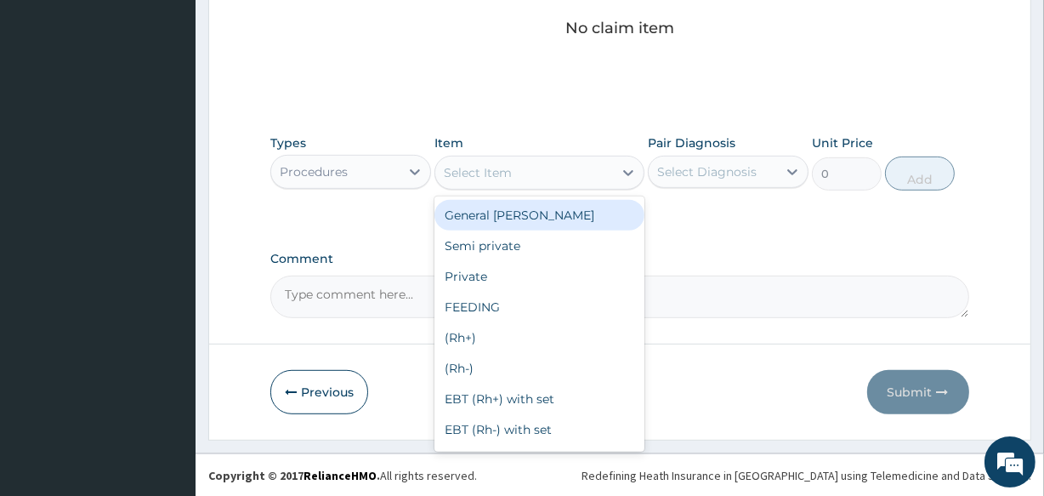
click at [525, 170] on div "Select Item" at bounding box center [523, 172] width 177 height 27
type input "C"
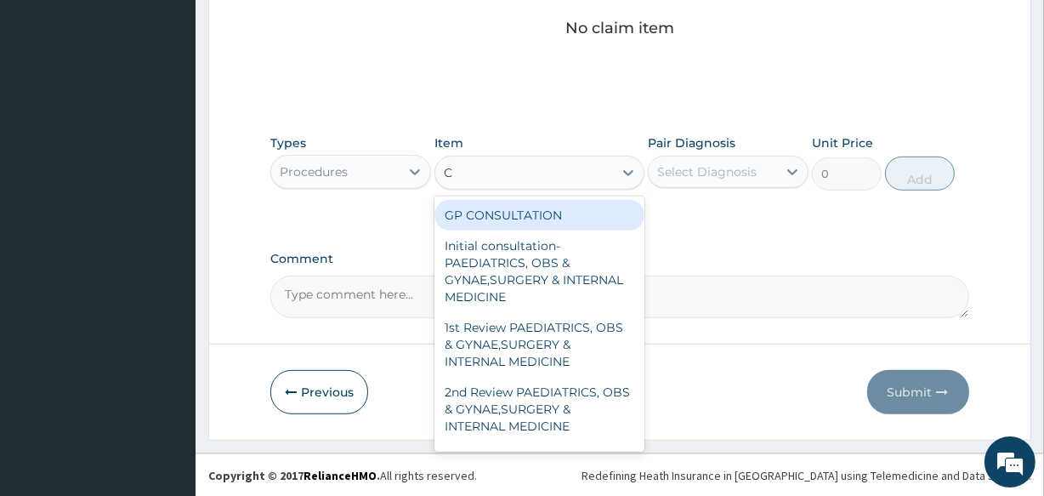
click at [516, 203] on div "GP CONSULTATION" at bounding box center [538, 215] width 209 height 31
type input "2000"
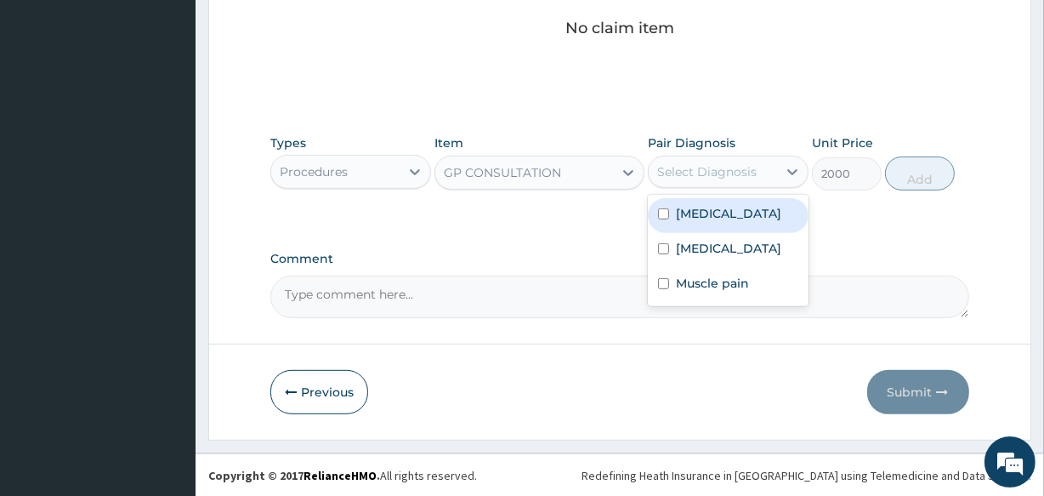
click at [719, 164] on div "Select Diagnosis" at bounding box center [706, 171] width 99 height 17
click at [705, 200] on div "Malaria" at bounding box center [728, 215] width 161 height 35
checkbox input "true"
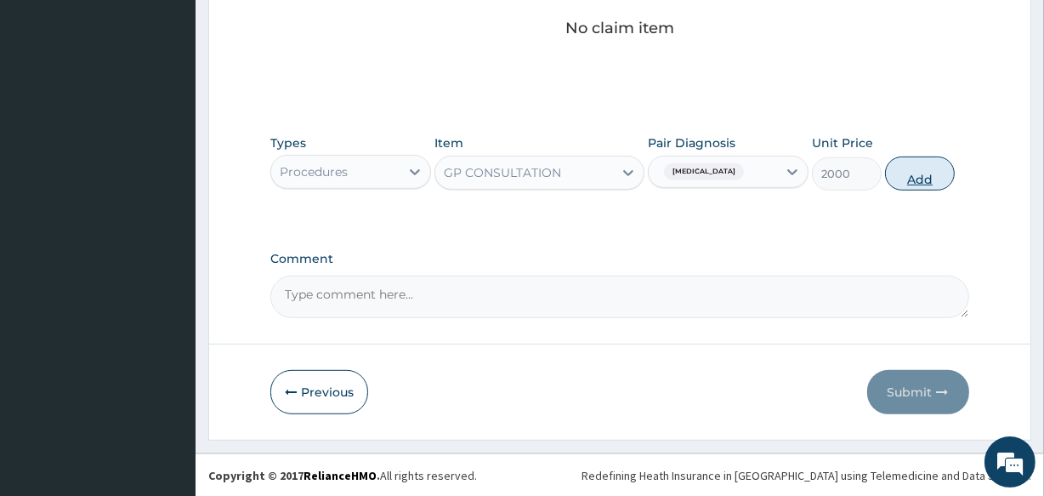
click at [901, 169] on button "Add" at bounding box center [920, 173] width 70 height 34
type input "0"
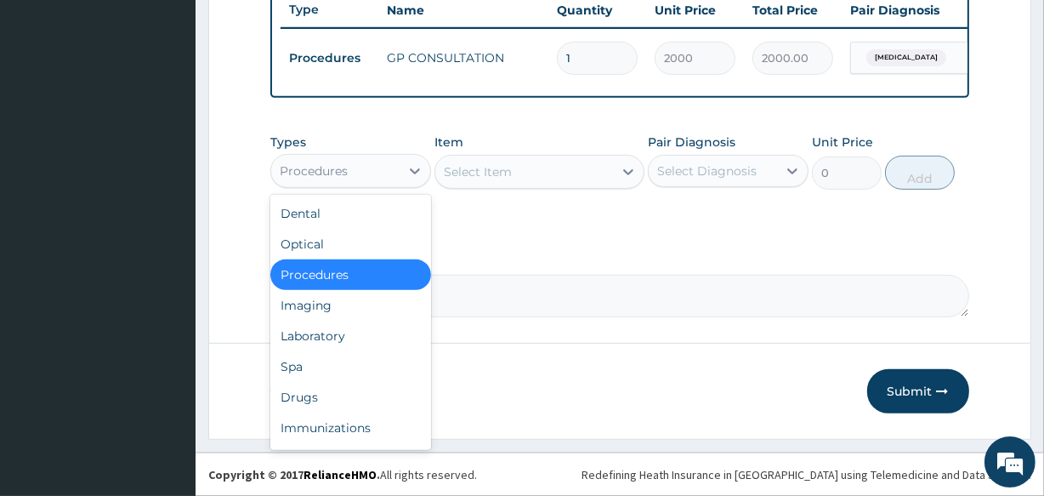
drag, startPoint x: 282, startPoint y: 161, endPoint x: 298, endPoint y: 166, distance: 16.9
click at [292, 162] on div "Procedures" at bounding box center [335, 170] width 128 height 27
click at [322, 392] on div "Drugs" at bounding box center [350, 397] width 161 height 31
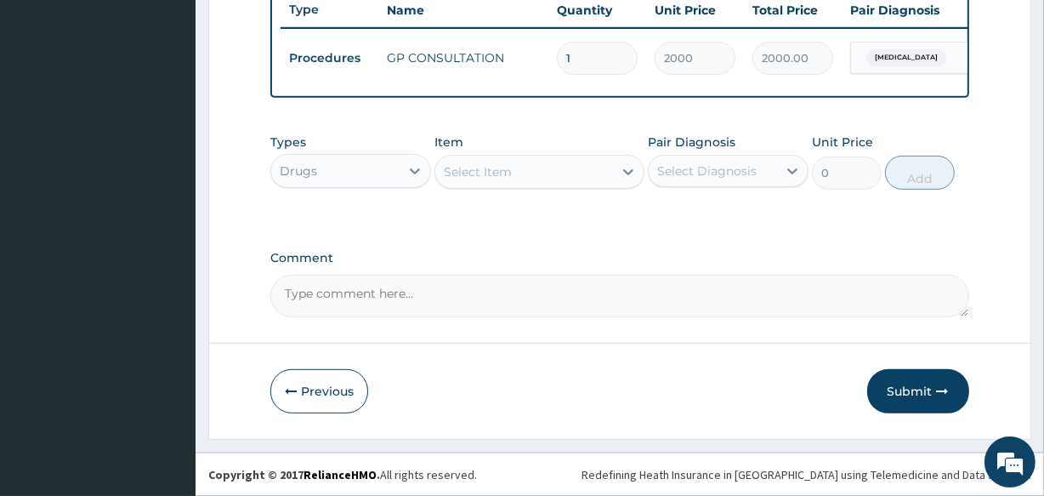
click at [535, 168] on div "Select Item" at bounding box center [523, 171] width 177 height 27
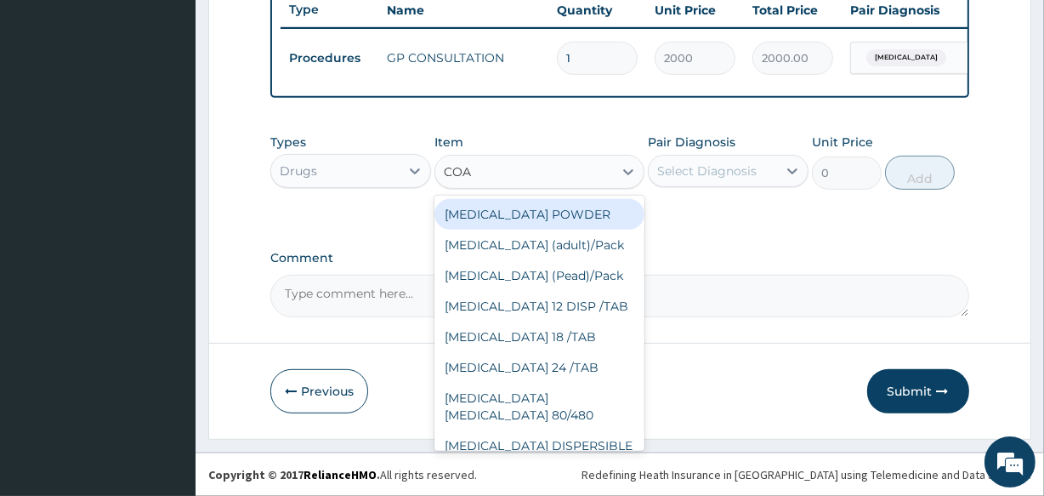
type input "COAR"
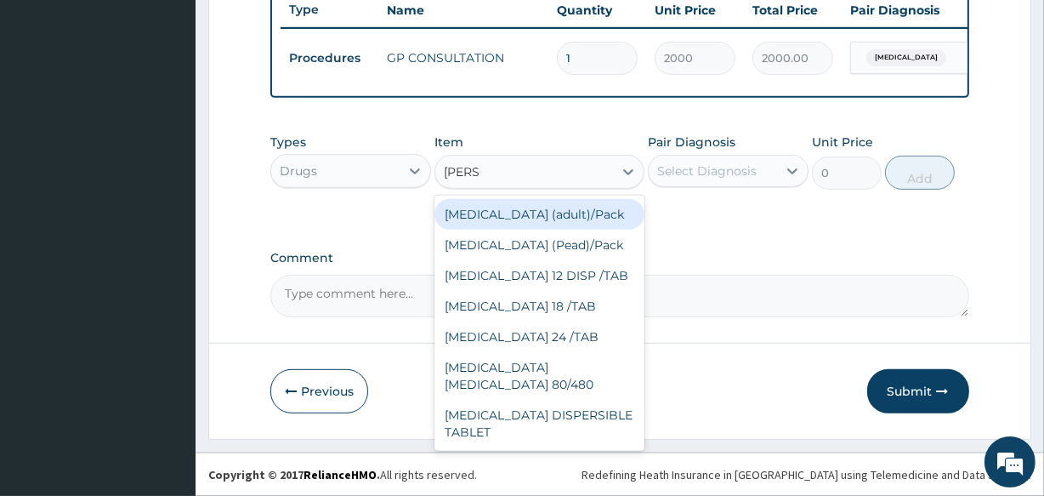
click at [540, 206] on div "Coartem (adult)/Pack" at bounding box center [538, 214] width 209 height 31
type input "2437.5"
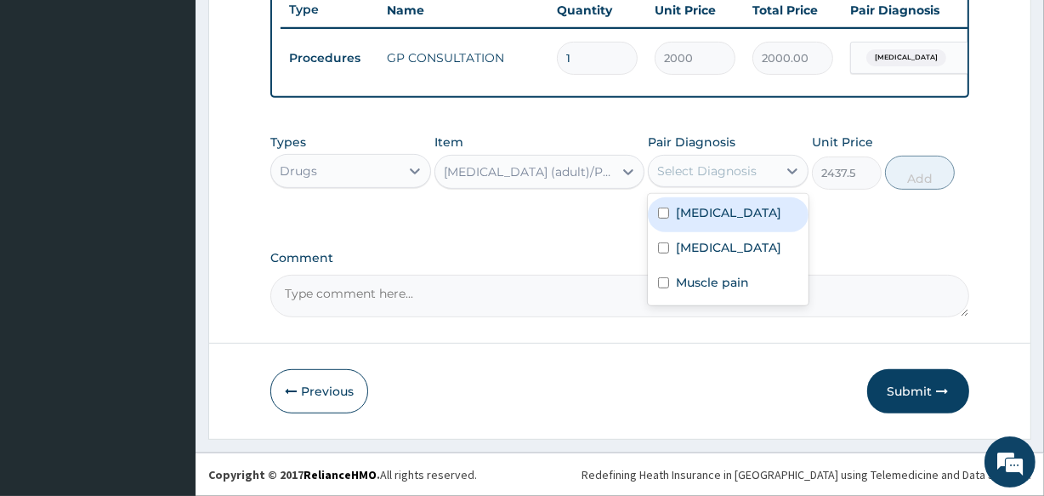
click at [696, 157] on div "Select Diagnosis" at bounding box center [713, 170] width 128 height 27
click at [685, 217] on label "Malaria" at bounding box center [728, 212] width 105 height 17
checkbox input "true"
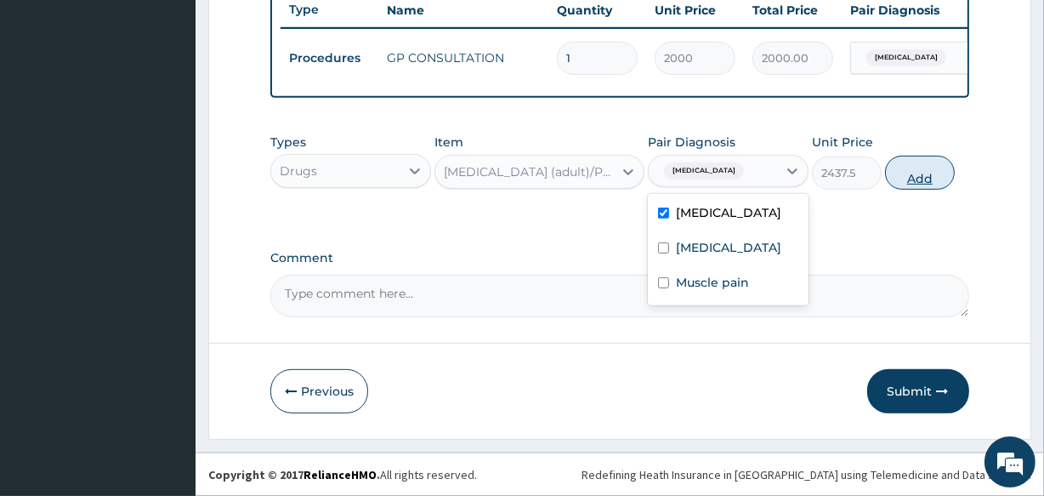
click at [910, 178] on button "Add" at bounding box center [920, 173] width 70 height 34
type input "0"
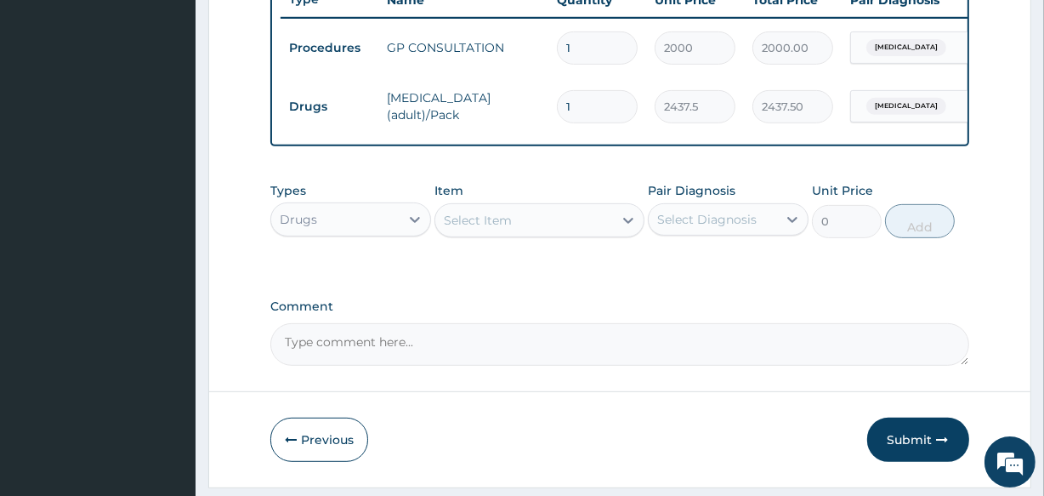
click at [519, 220] on div "Select Item" at bounding box center [523, 220] width 177 height 27
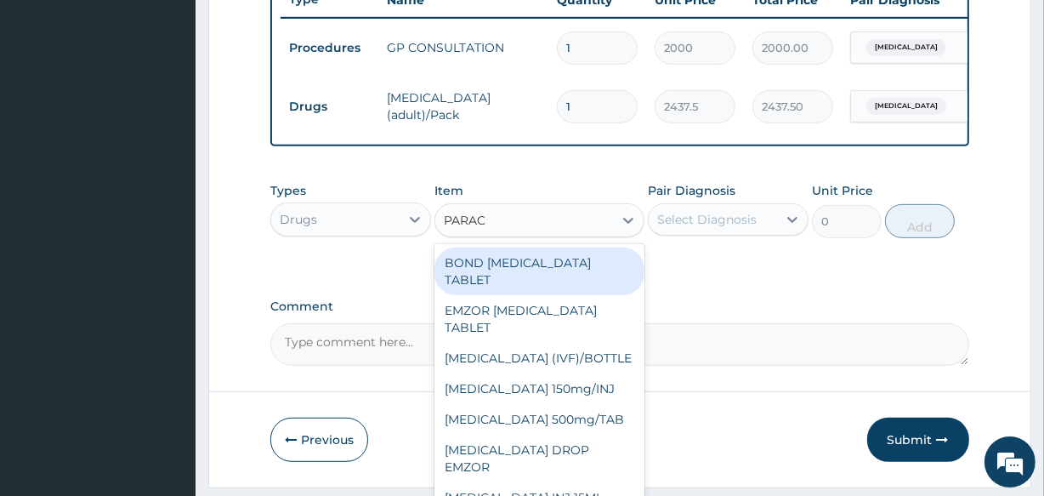
type input "PARACE"
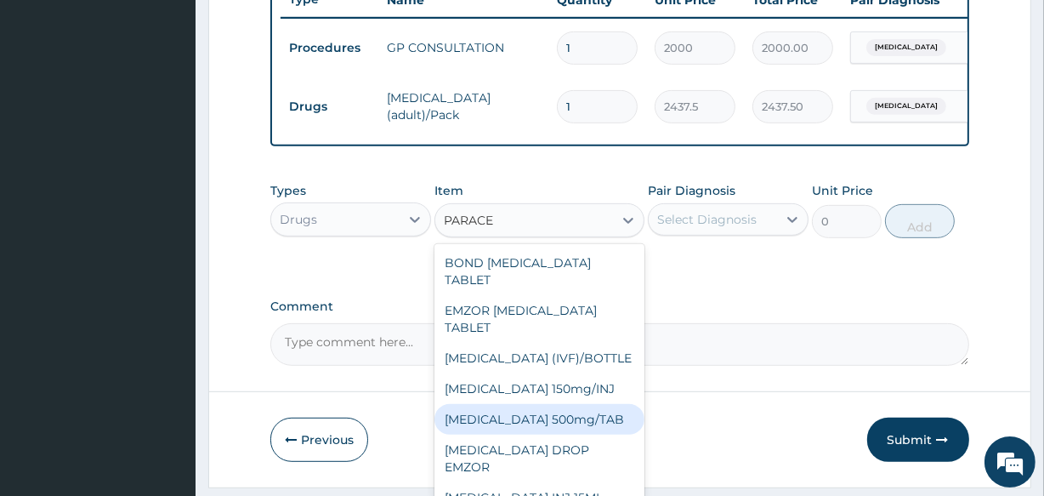
click at [544, 422] on div "PARACETAMOL 500mg/TAB" at bounding box center [538, 419] width 209 height 31
type input "18.5"
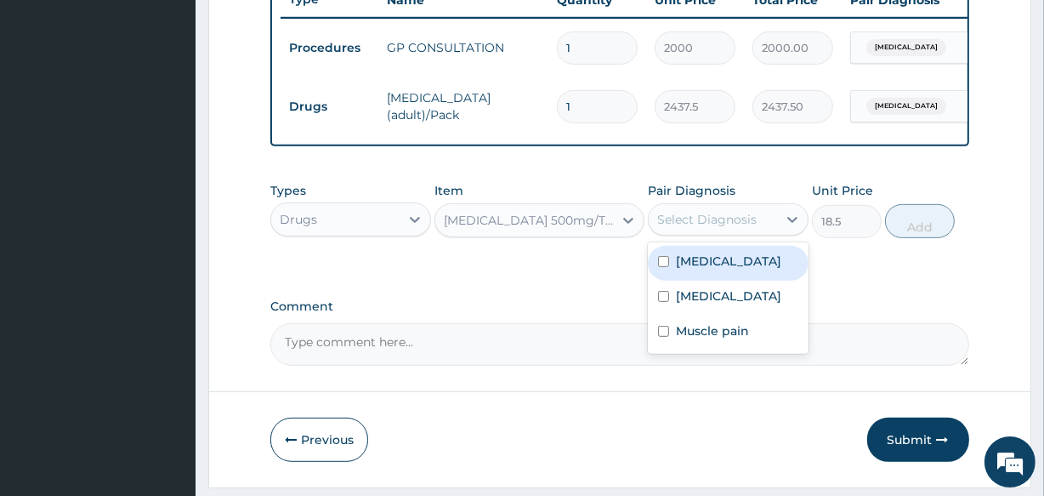
click at [712, 228] on div "Select Diagnosis" at bounding box center [706, 219] width 99 height 17
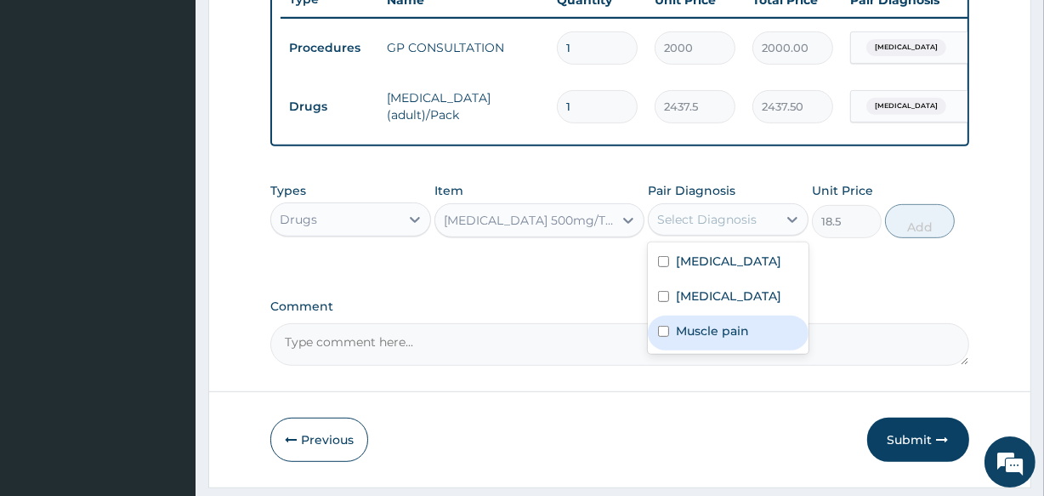
click at [689, 335] on label "Muscle pain" at bounding box center [712, 330] width 73 height 17
checkbox input "true"
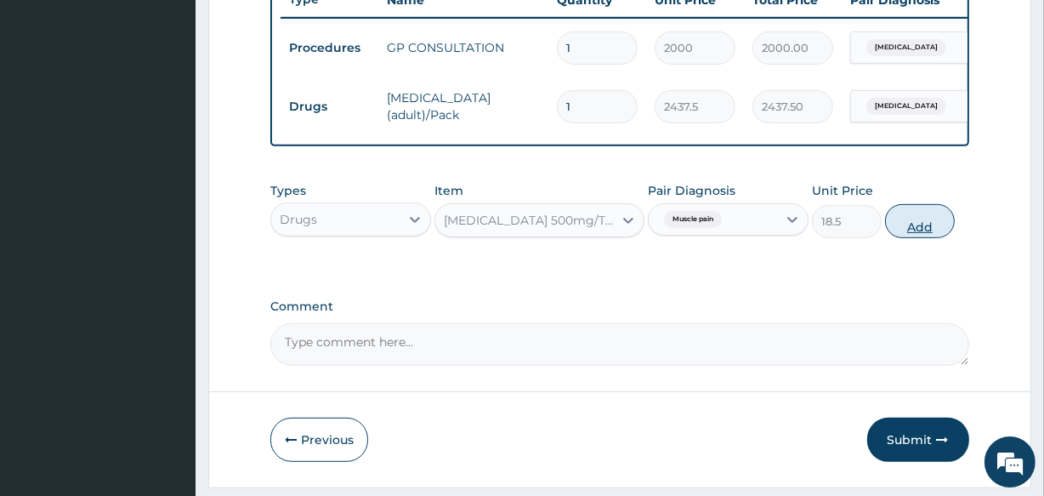
click at [910, 227] on button "Add" at bounding box center [920, 221] width 70 height 34
type input "0"
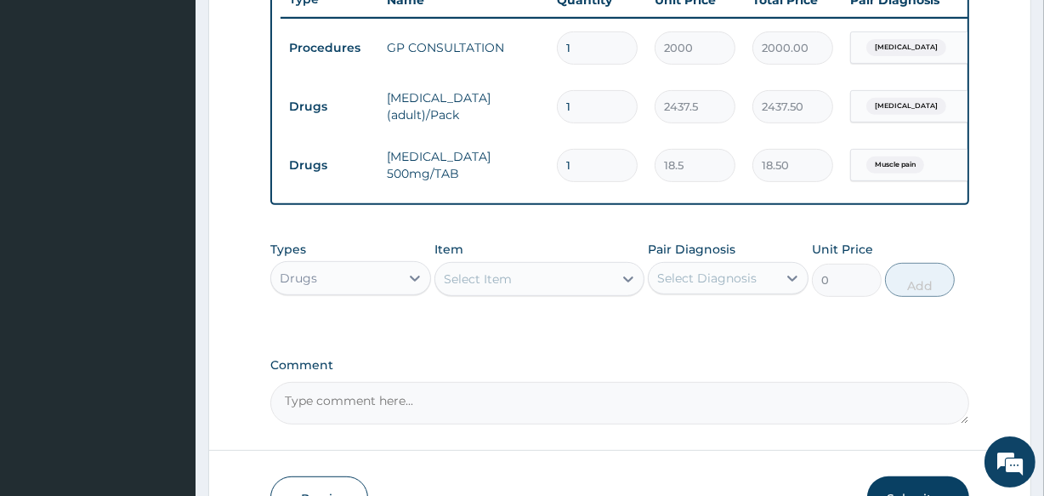
type input "12"
type input "222.00"
type input "12"
click at [488, 287] on div "Select Item" at bounding box center [478, 278] width 68 height 17
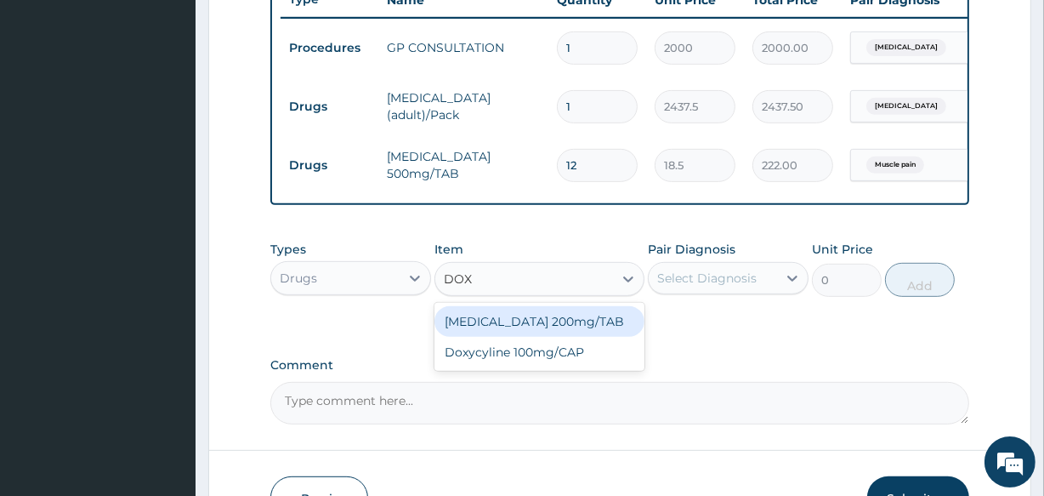
type input "DOXY"
click at [485, 332] on div "Doxycyline 100mg/CAP" at bounding box center [538, 321] width 209 height 31
type input "20.6"
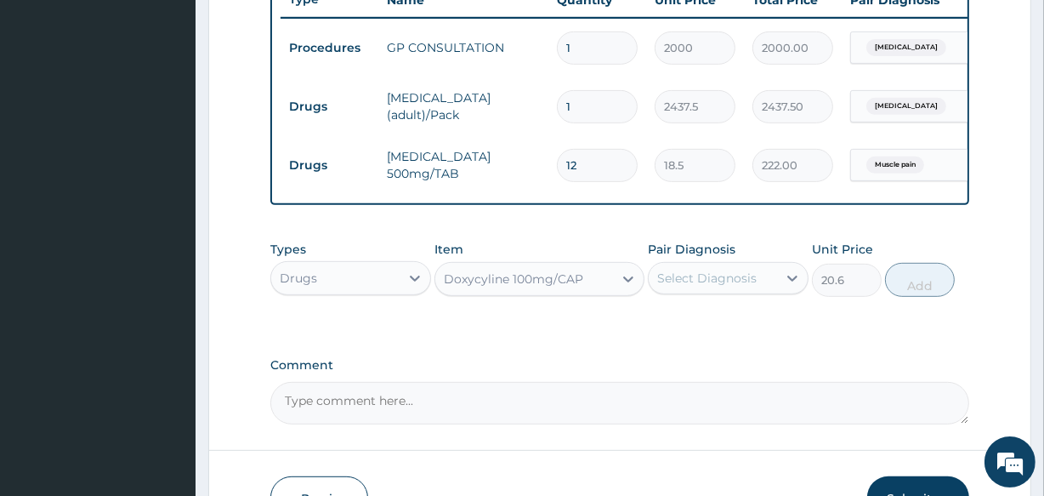
click at [687, 286] on div "Select Diagnosis" at bounding box center [706, 277] width 99 height 17
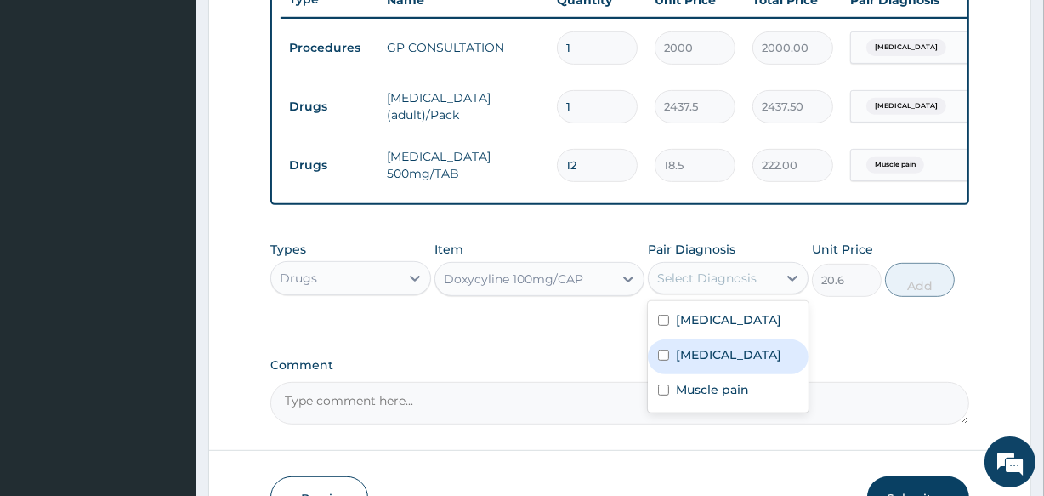
click at [711, 363] on label "Candidiasis" at bounding box center [728, 354] width 105 height 17
checkbox input "true"
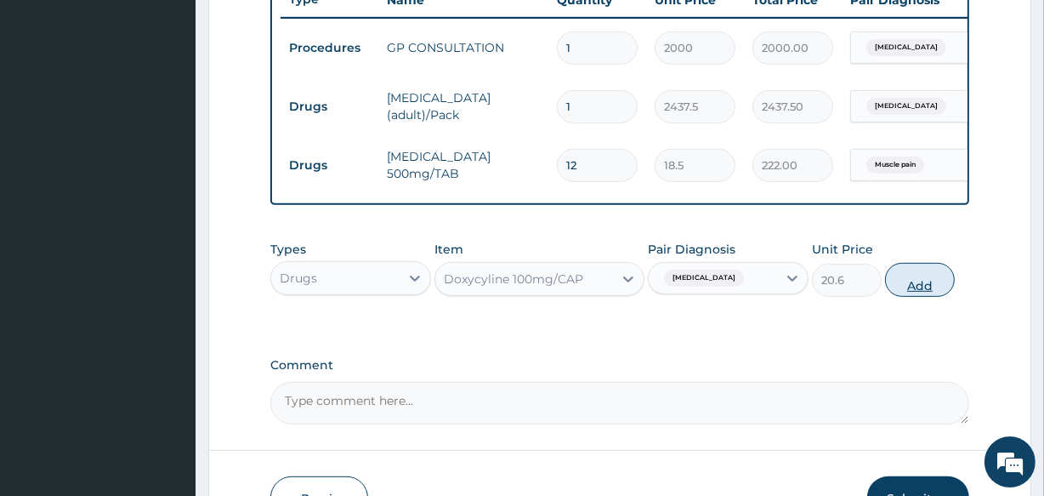
click at [912, 292] on button "Add" at bounding box center [920, 280] width 70 height 34
type input "0"
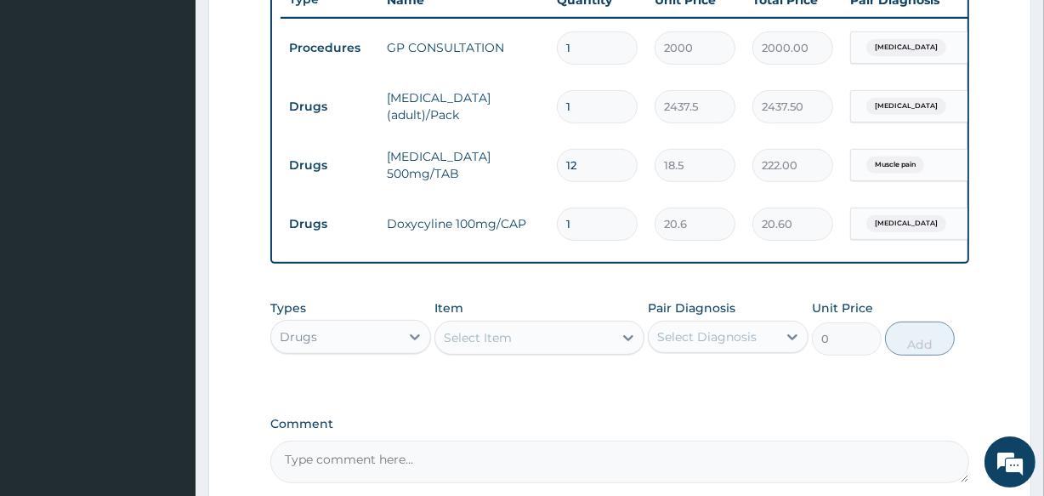
type input "10"
type input "206.00"
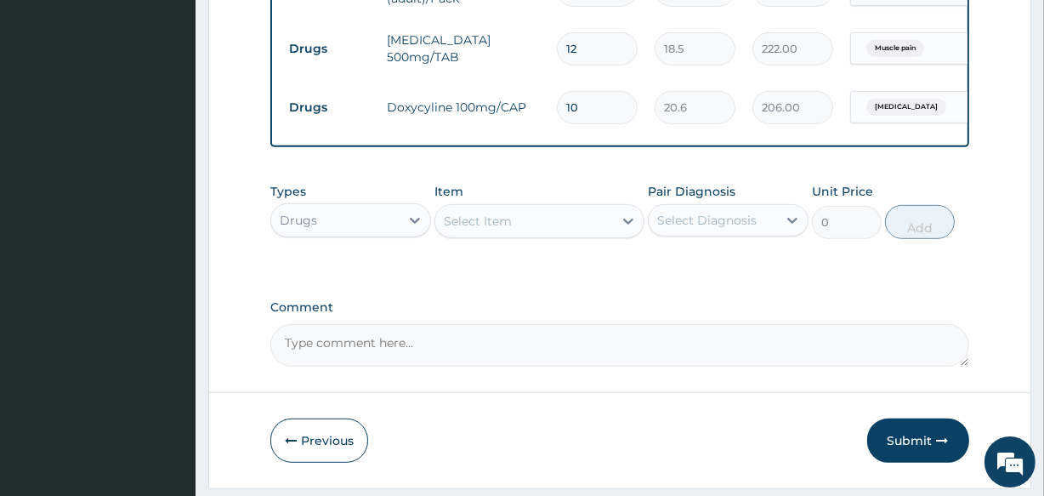
scroll to position [837, 0]
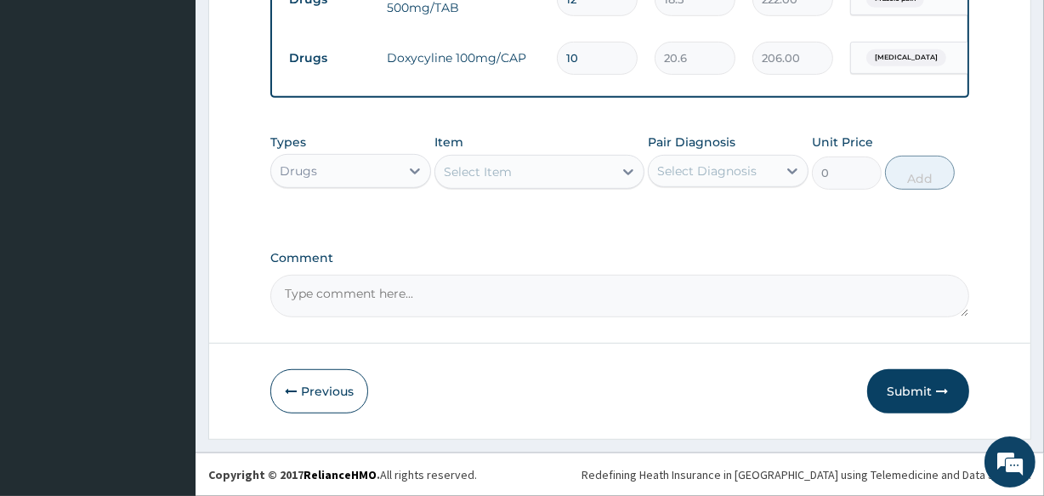
type input "10"
click at [541, 162] on div "Select Item" at bounding box center [523, 171] width 177 height 27
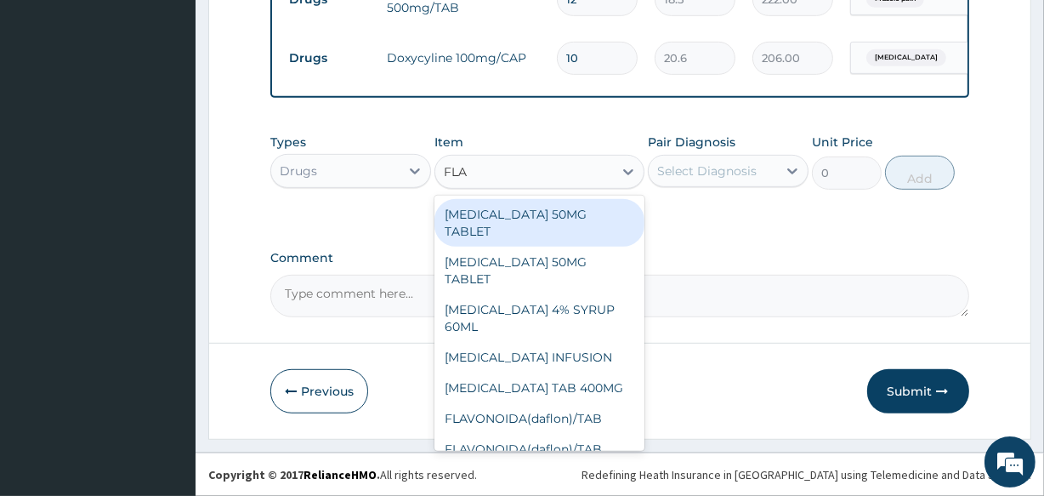
type input "FLAG"
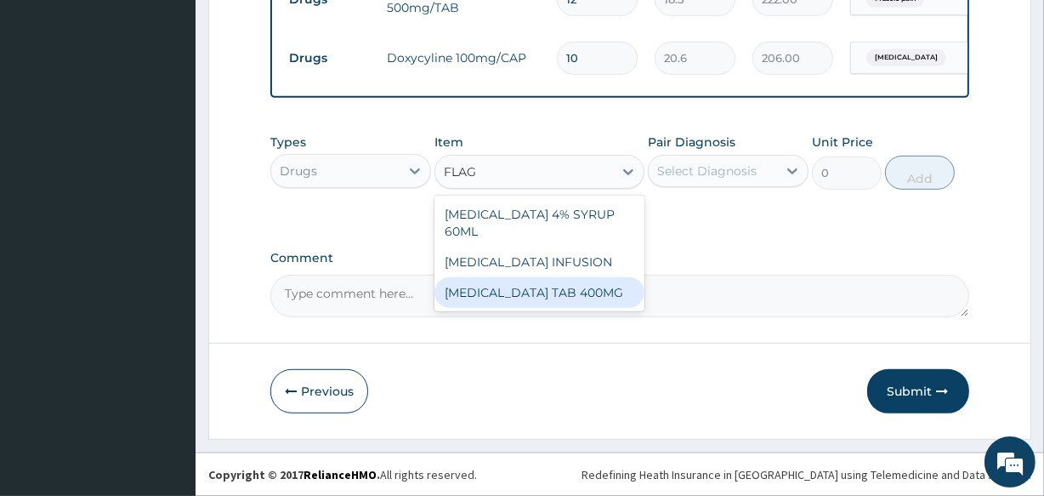
click at [541, 277] on div "FLAGYL TAB 400MG" at bounding box center [538, 292] width 209 height 31
type input "93.7"
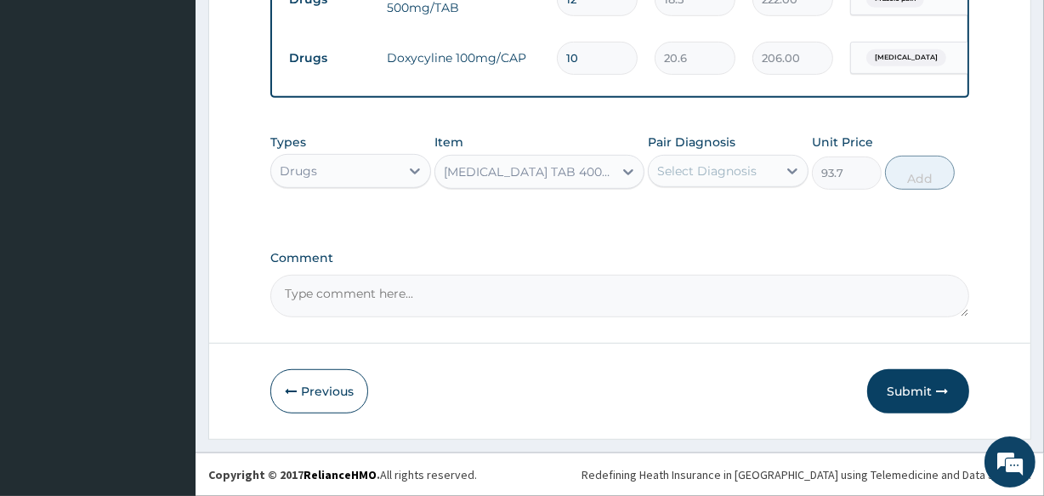
click at [714, 153] on div "Pair Diagnosis Select Diagnosis" at bounding box center [728, 161] width 161 height 56
click at [708, 158] on div "Select Diagnosis" at bounding box center [713, 170] width 128 height 27
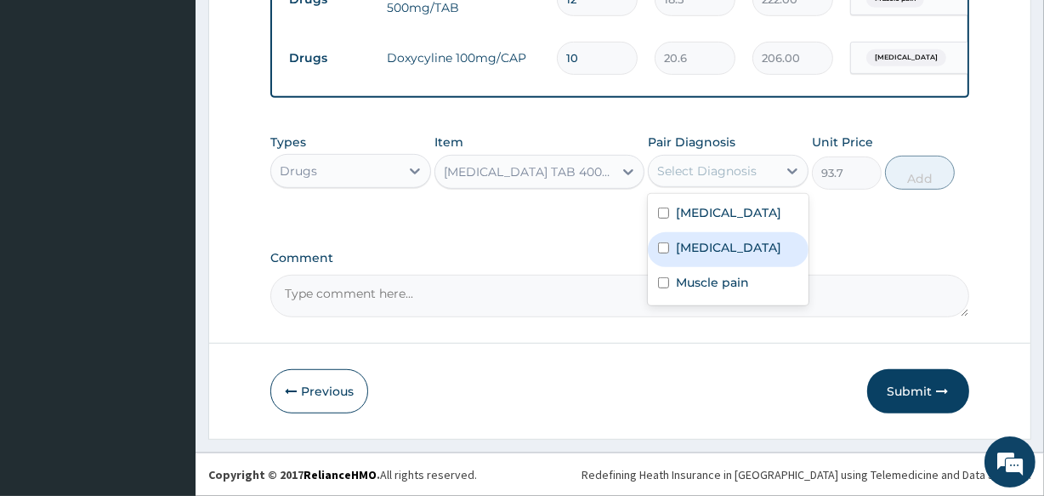
click at [694, 245] on label "Candidiasis" at bounding box center [728, 247] width 105 height 17
checkbox input "true"
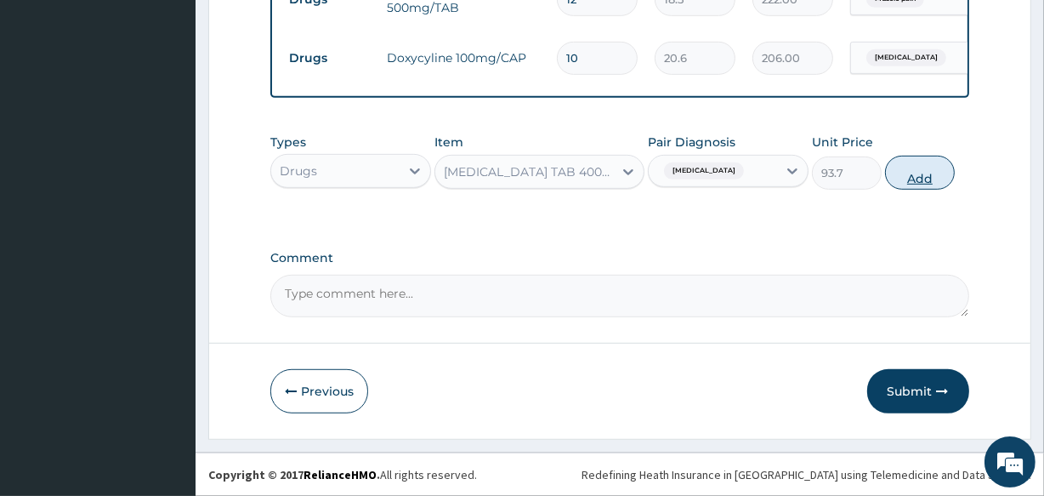
click at [908, 162] on button "Add" at bounding box center [920, 173] width 70 height 34
type input "0"
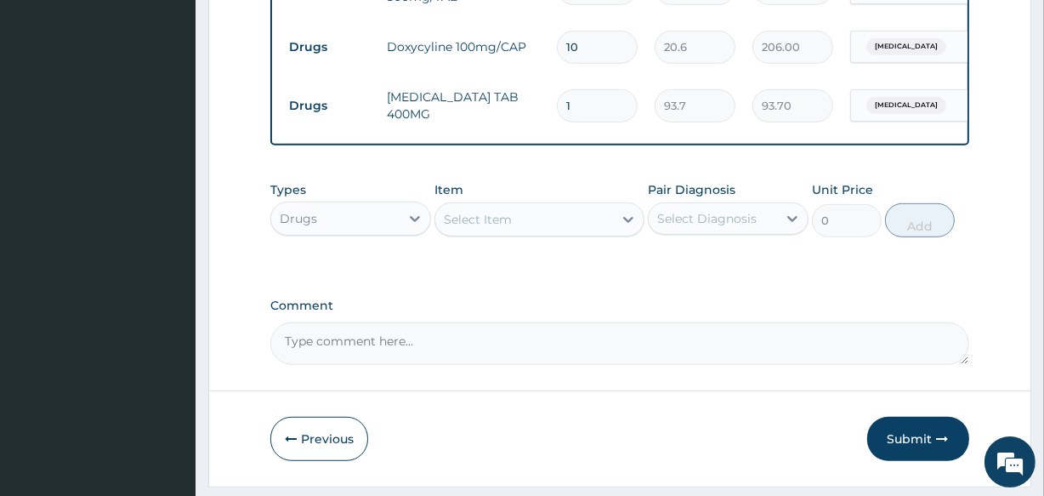
click at [507, 233] on div "Select Item" at bounding box center [523, 219] width 177 height 27
click at [571, 101] on input "1" at bounding box center [597, 105] width 81 height 33
type input "15"
type input "1405.50"
type input "15"
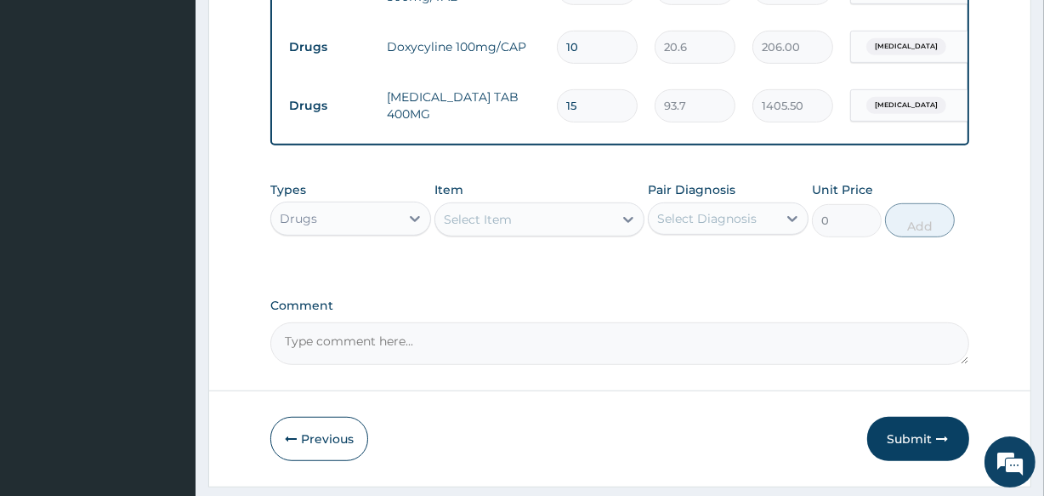
click at [530, 230] on div "Select Item" at bounding box center [523, 219] width 177 height 27
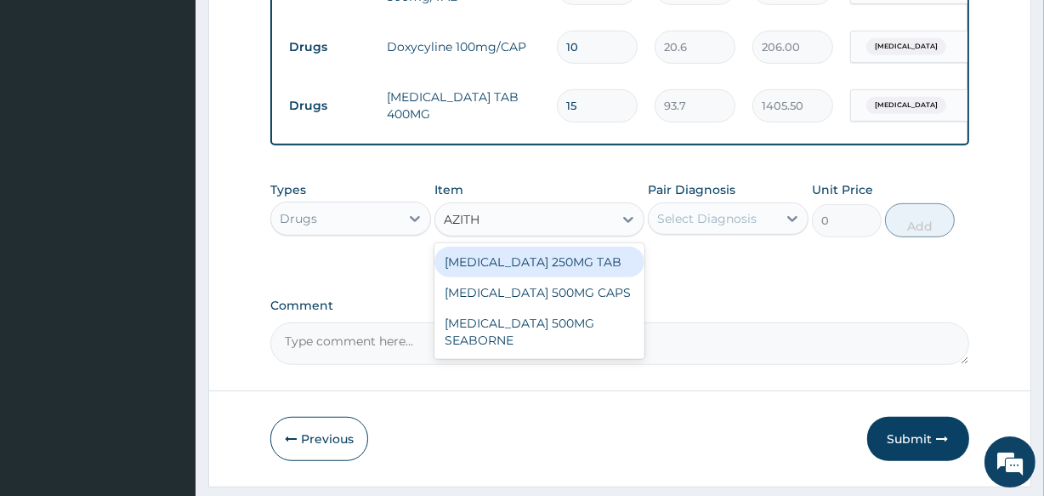
type input "AZITHR"
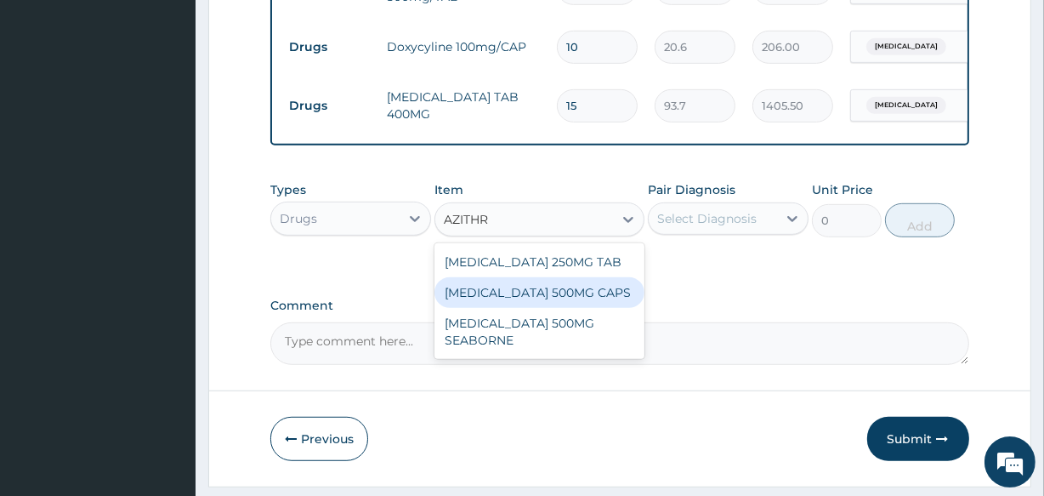
click at [534, 301] on div "[MEDICAL_DATA] 500MG CAPS" at bounding box center [538, 292] width 209 height 31
type input "400"
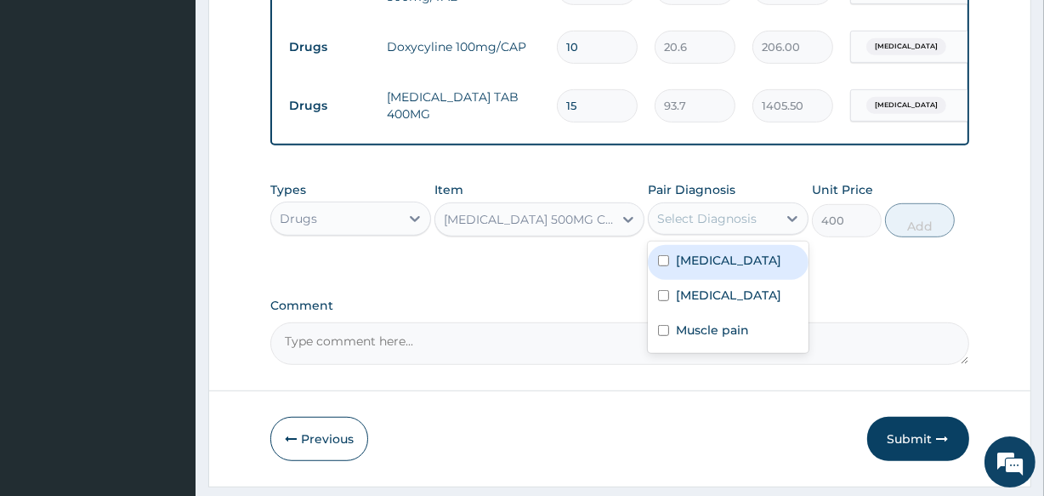
click at [714, 227] on div "Select Diagnosis" at bounding box center [706, 218] width 99 height 17
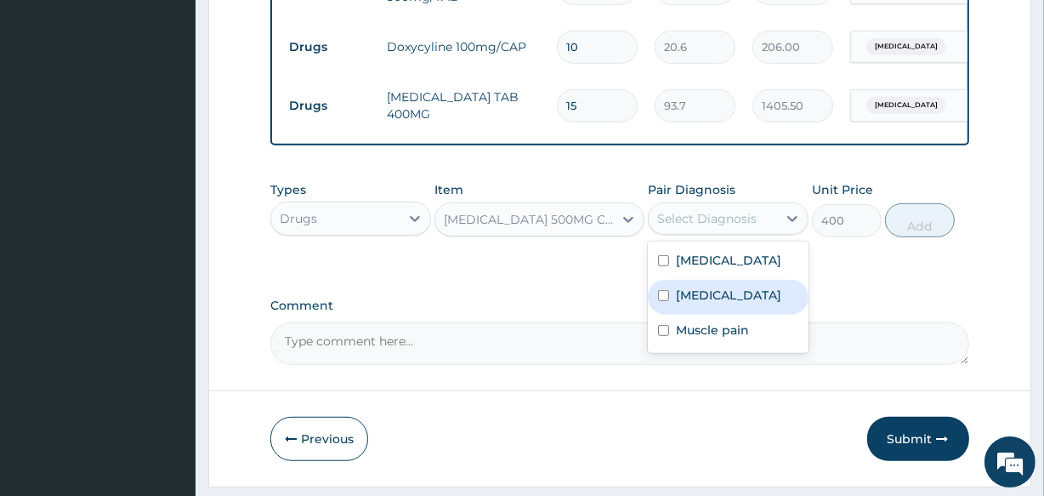
click at [703, 296] on div "Candidiasis" at bounding box center [728, 297] width 161 height 35
checkbox input "true"
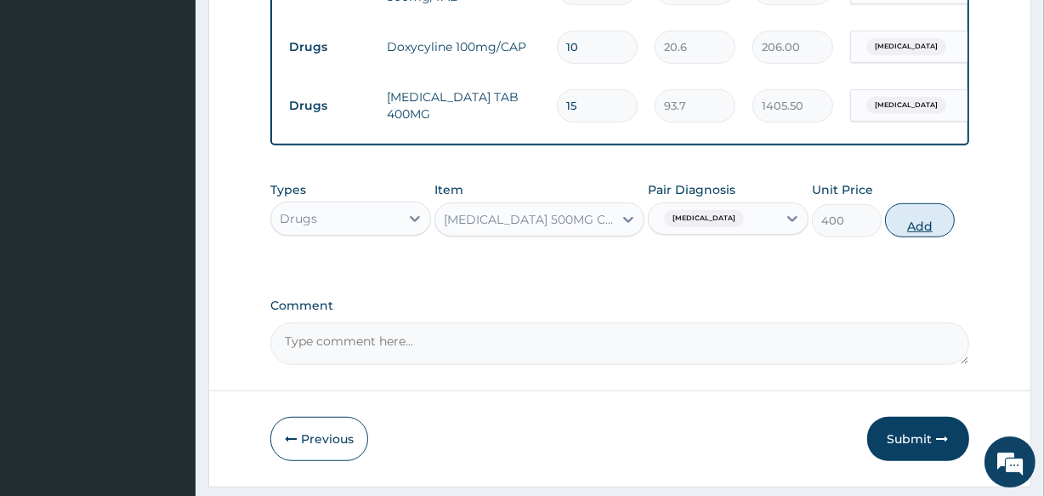
click at [921, 226] on button "Add" at bounding box center [920, 220] width 70 height 34
type input "0"
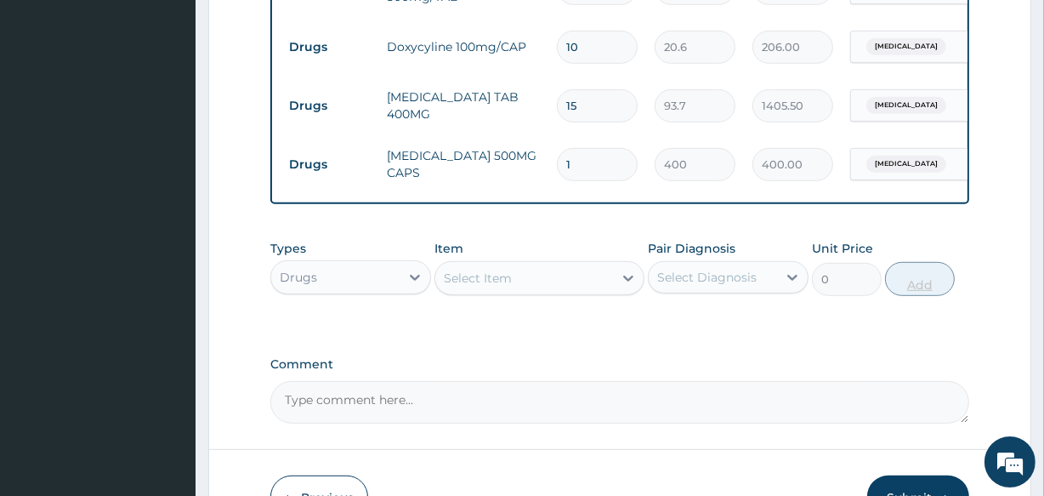
type input "0.00"
type input "2"
type input "800.00"
type input "2"
click at [521, 292] on div "Select Item" at bounding box center [523, 277] width 177 height 27
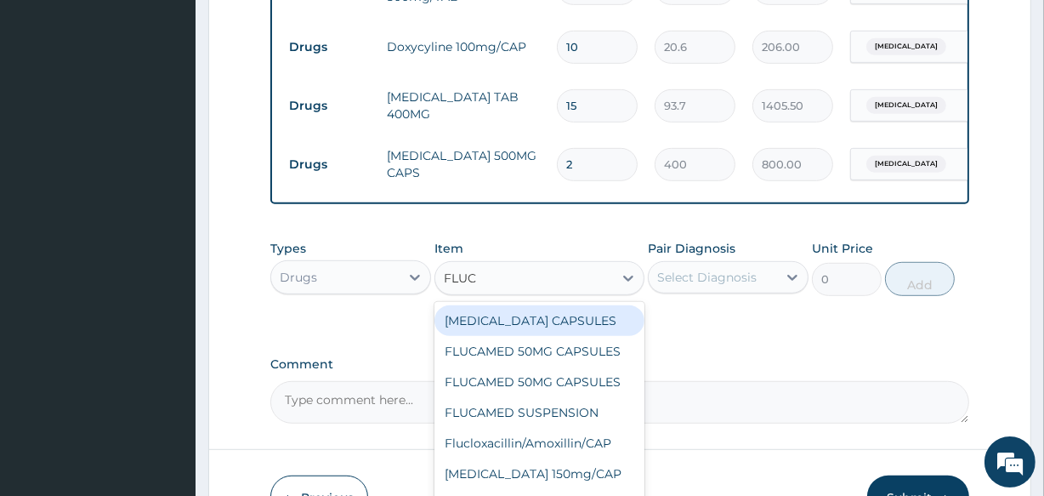
type input "FLUCO"
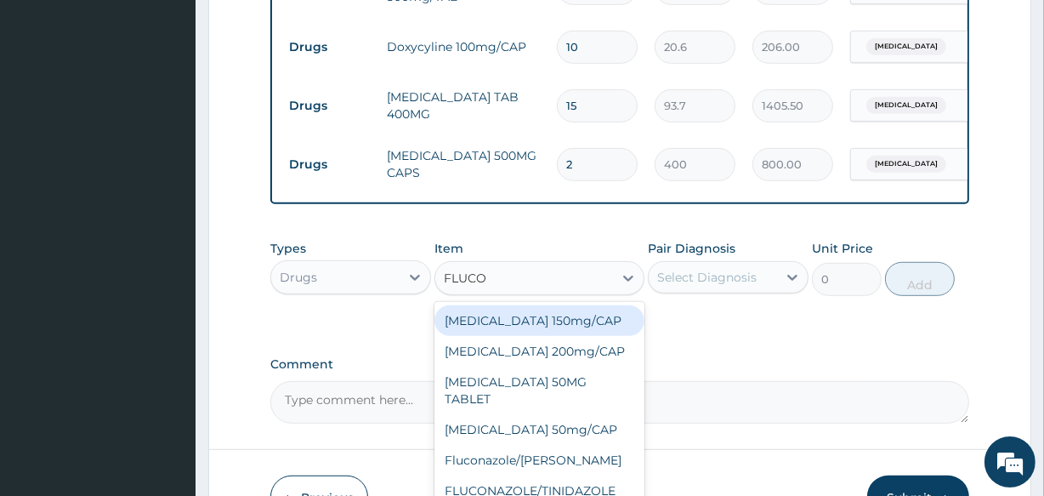
click at [540, 332] on div "[MEDICAL_DATA] 150mg/CAP" at bounding box center [538, 320] width 209 height 31
type input "375"
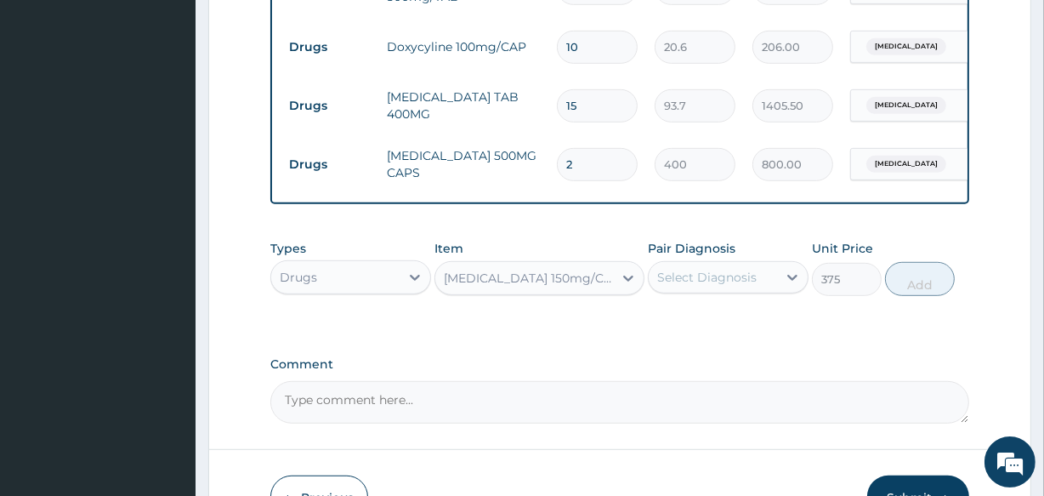
click at [701, 286] on div "Select Diagnosis" at bounding box center [706, 277] width 99 height 17
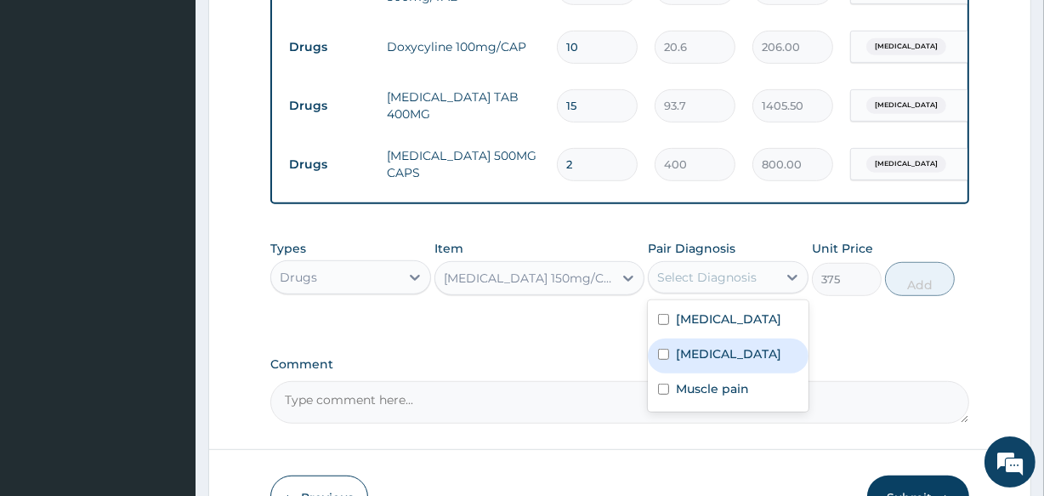
click at [695, 355] on div "Candidiasis" at bounding box center [728, 355] width 161 height 35
checkbox input "true"
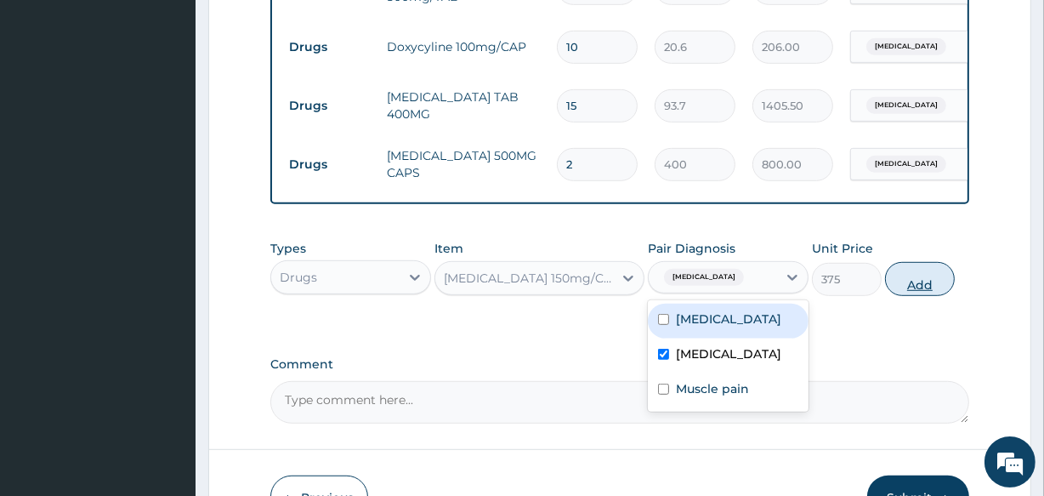
click at [913, 290] on button "Add" at bounding box center [920, 279] width 70 height 34
type input "0"
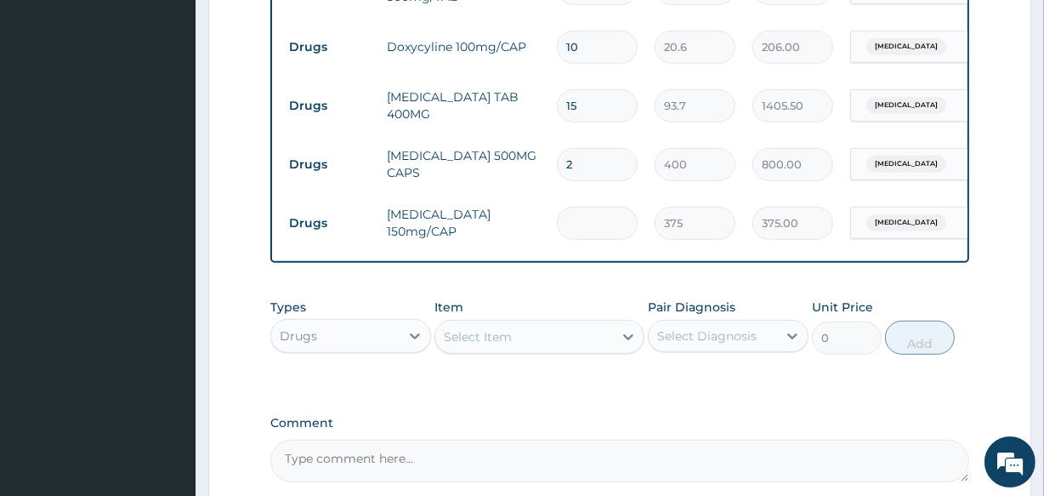
type input "0.00"
type input "7"
type input "2625.00"
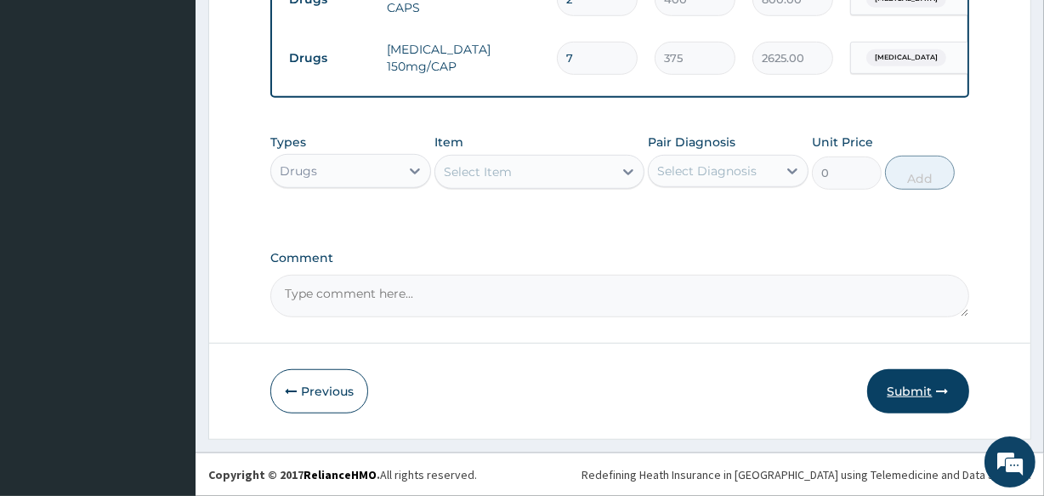
type input "7"
click at [926, 381] on button "Submit" at bounding box center [918, 391] width 102 height 44
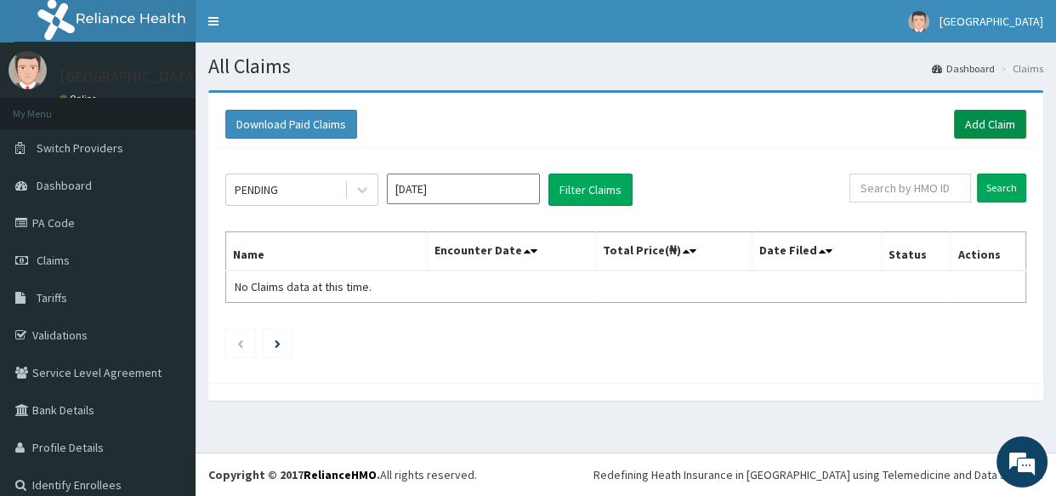
click at [979, 116] on link "Add Claim" at bounding box center [990, 124] width 72 height 29
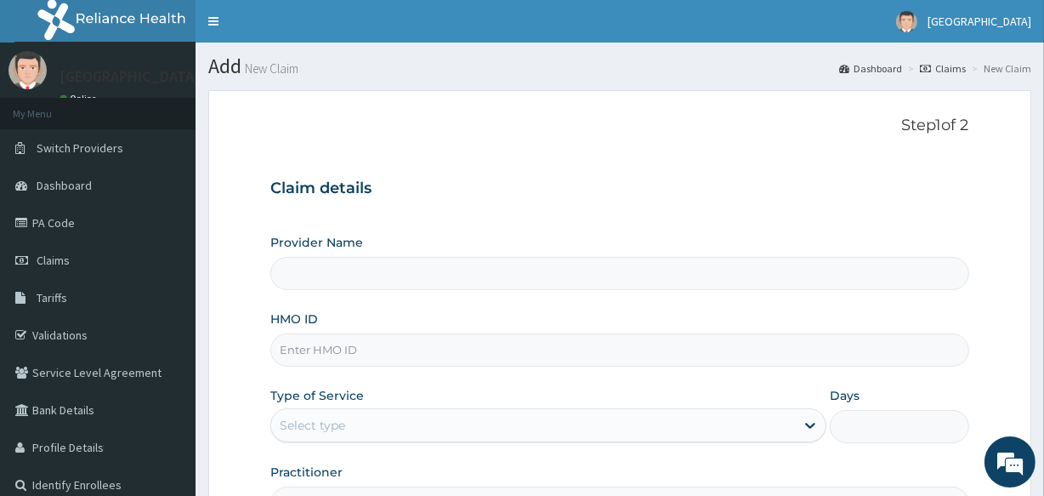
click at [339, 351] on input "HMO ID" at bounding box center [619, 349] width 698 height 33
type input "Veta Hospitals Ltd"
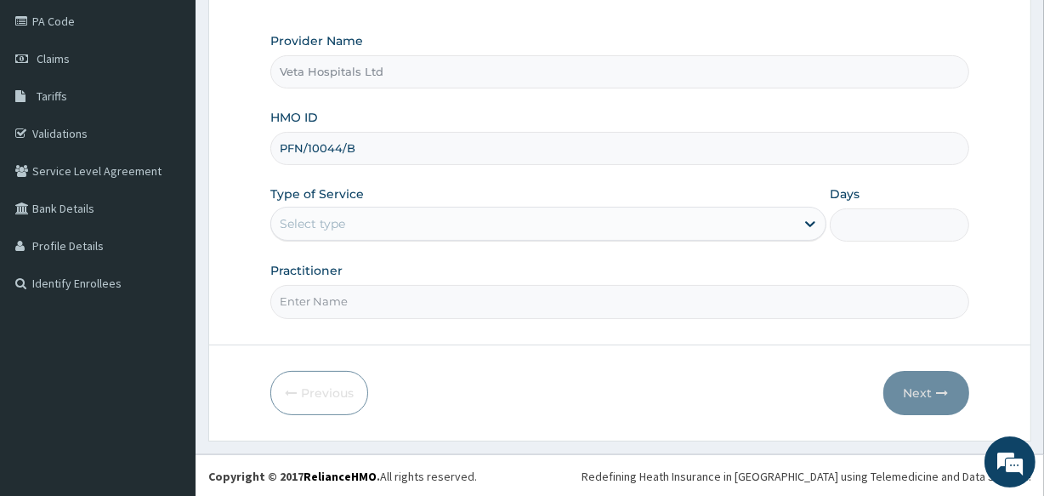
type input "PFN/10044/B"
click at [417, 213] on div "Select type" at bounding box center [533, 223] width 524 height 27
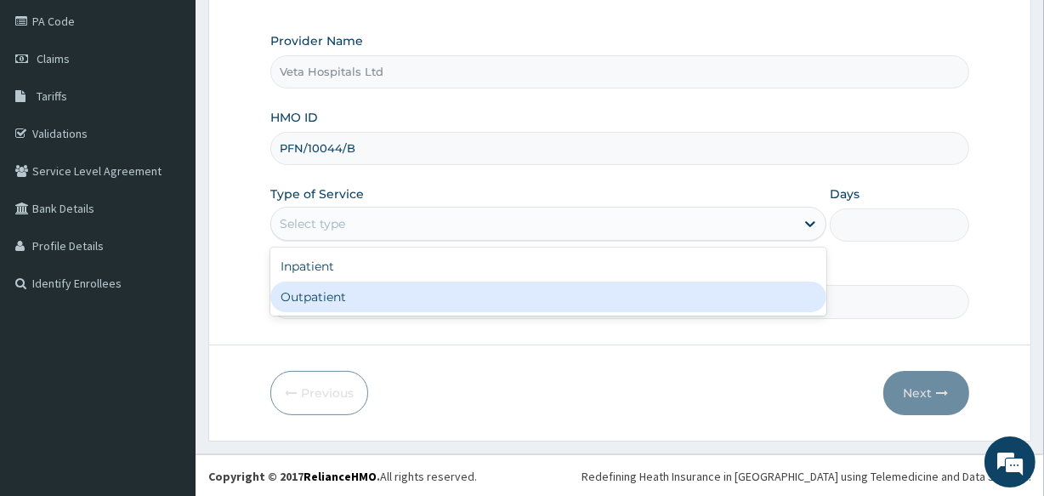
click at [373, 294] on div "Outpatient" at bounding box center [548, 296] width 556 height 31
type input "1"
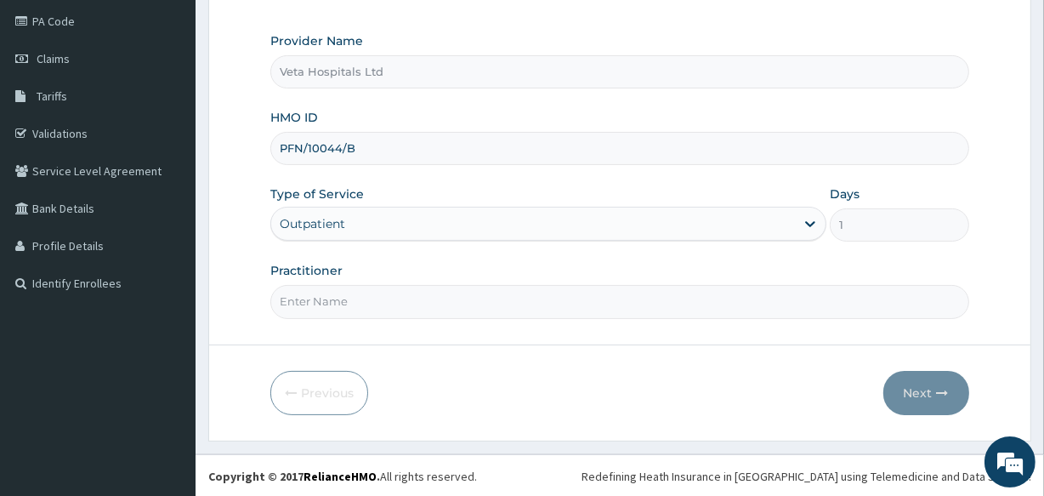
click at [360, 306] on input "Practitioner" at bounding box center [619, 301] width 698 height 33
type input "DR .SAMUEL"
click at [925, 392] on button "Next" at bounding box center [926, 393] width 86 height 44
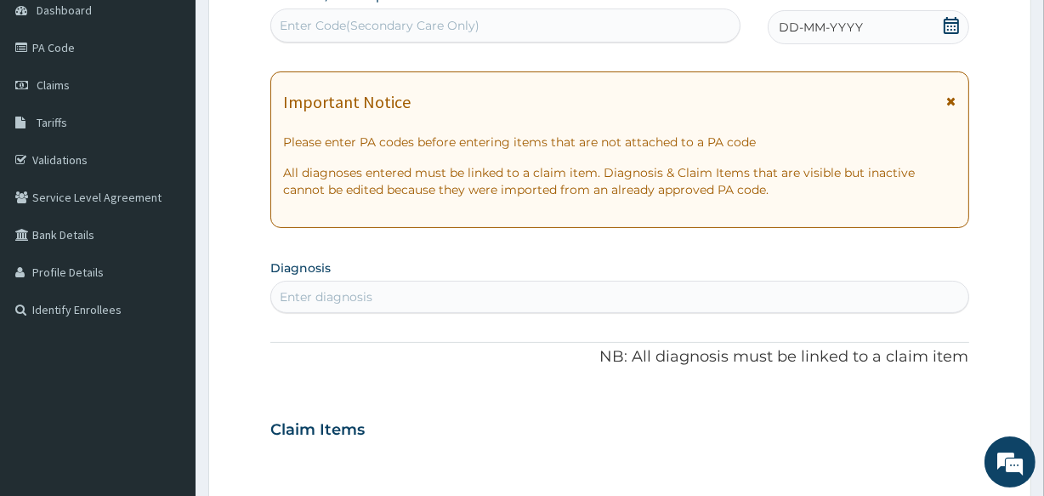
scroll to position [173, 0]
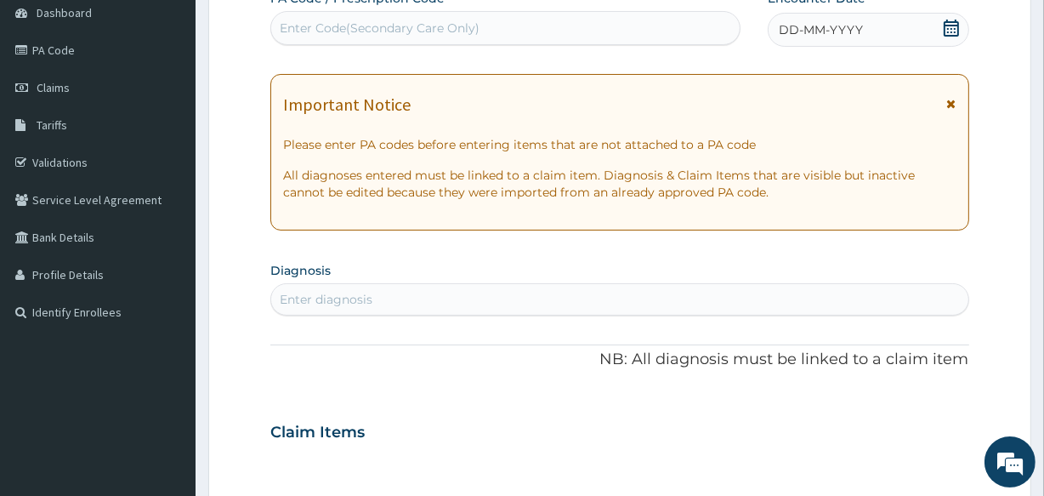
click at [946, 25] on icon at bounding box center [951, 28] width 15 height 17
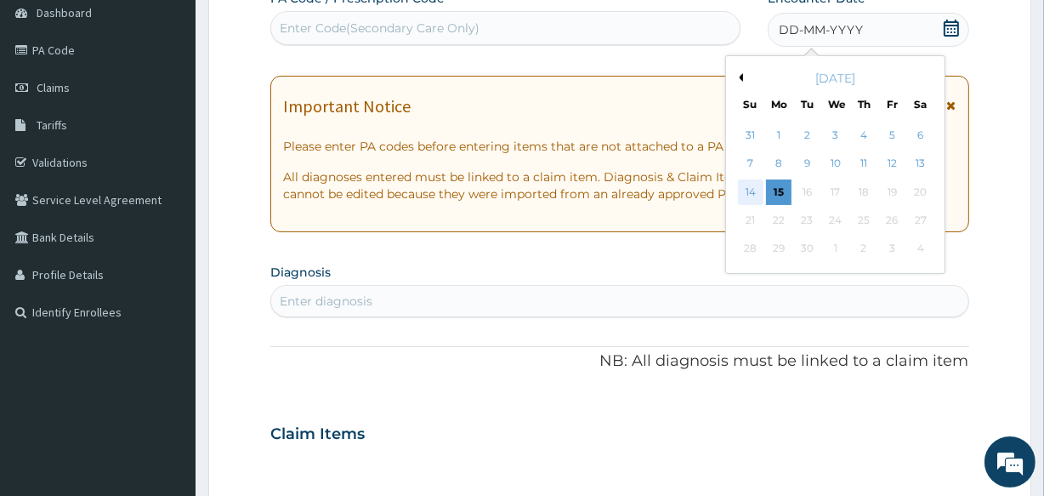
click at [748, 180] on div "14" at bounding box center [750, 192] width 26 height 26
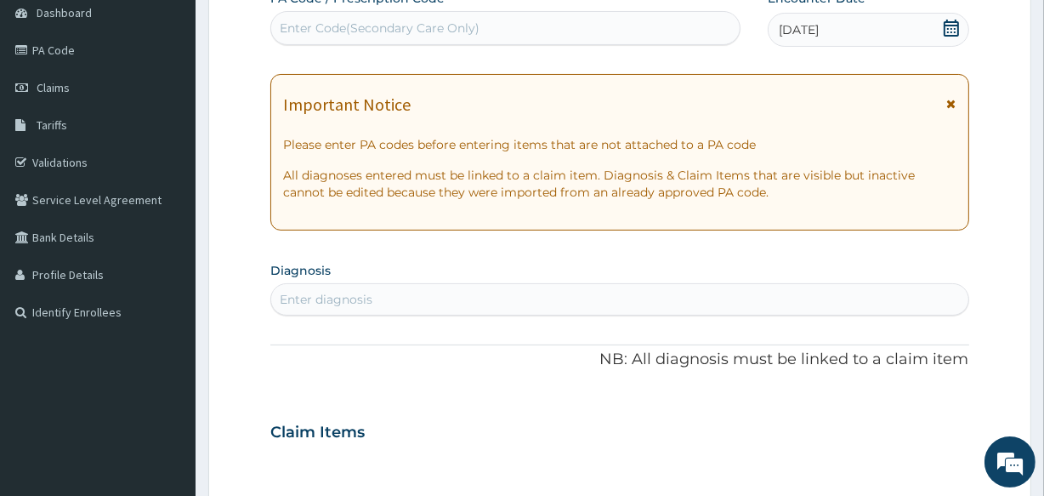
click at [306, 298] on div "Enter diagnosis" at bounding box center [326, 299] width 93 height 17
type input "C"
type input "PLASMO"
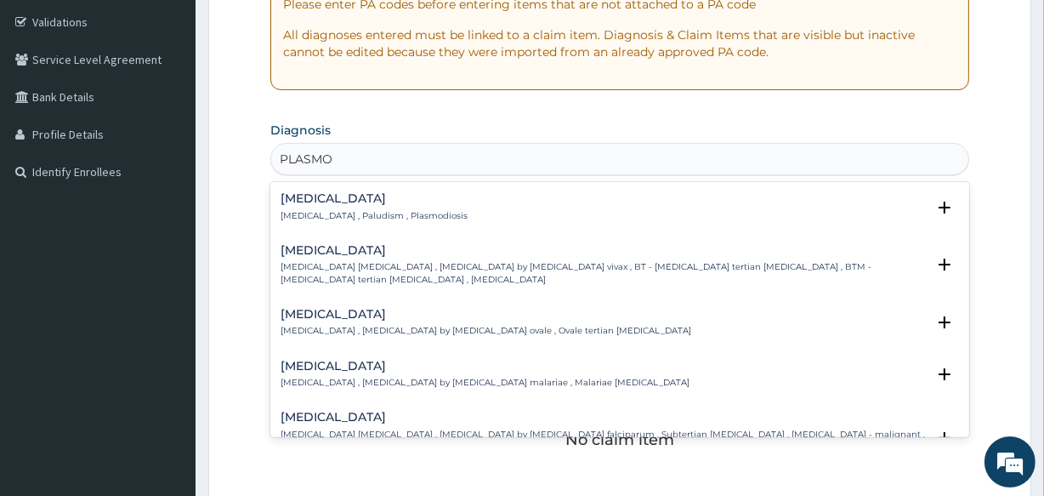
scroll to position [316, 0]
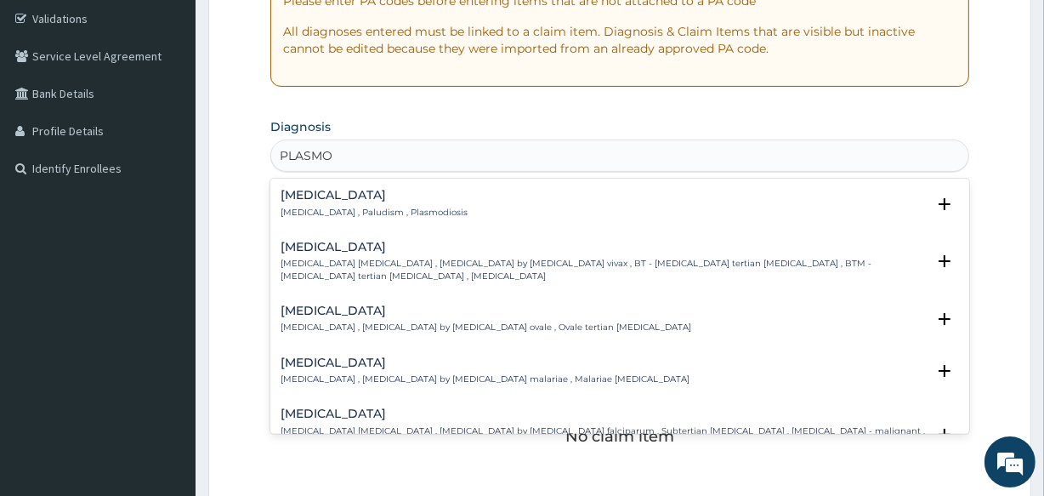
click at [374, 210] on p "Malaria , Paludism , Plasmodiosis" at bounding box center [374, 213] width 187 height 12
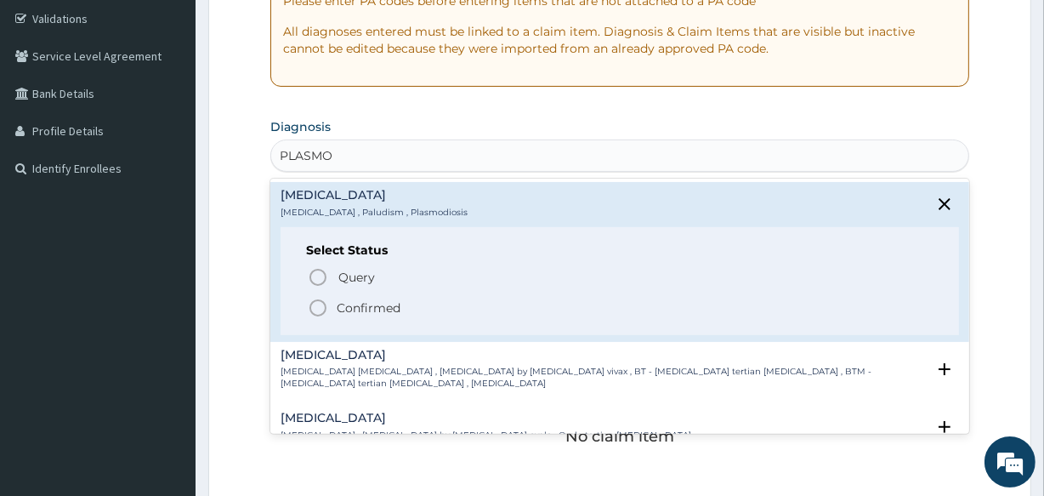
click at [320, 300] on icon "status option filled" at bounding box center [318, 308] width 20 height 20
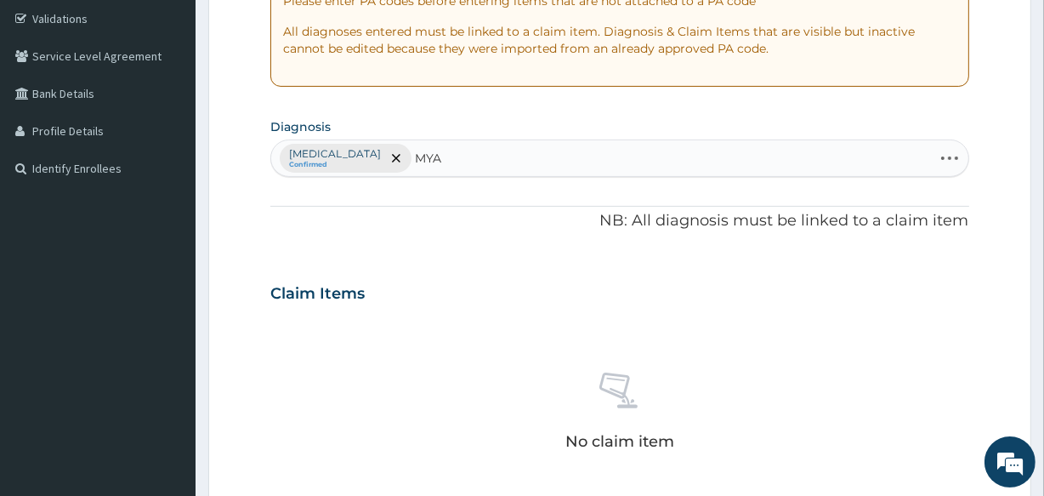
type input "MYAL"
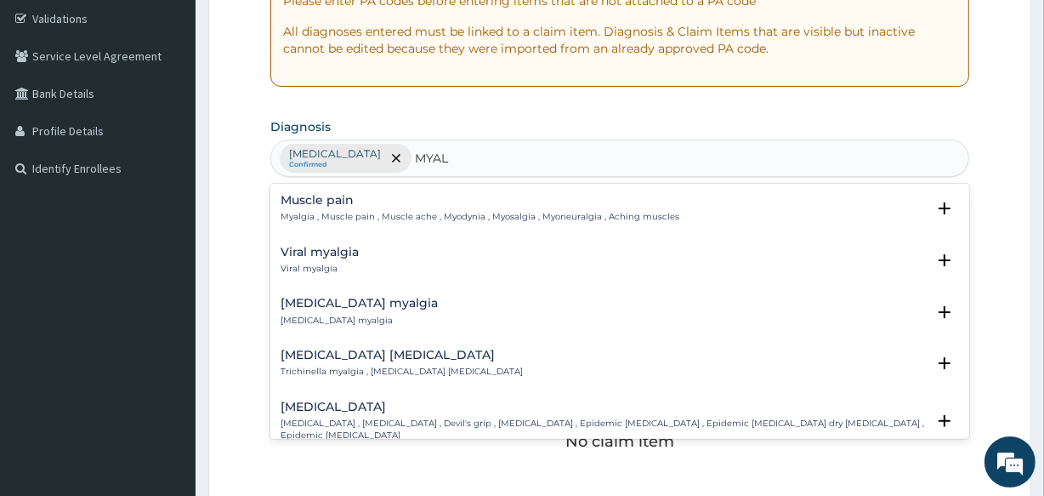
click at [355, 221] on p "Myalgia , Muscle pain , Muscle ache , Myodynia , Myosalgia , Myoneuralgia , Ach…" at bounding box center [480, 217] width 399 height 12
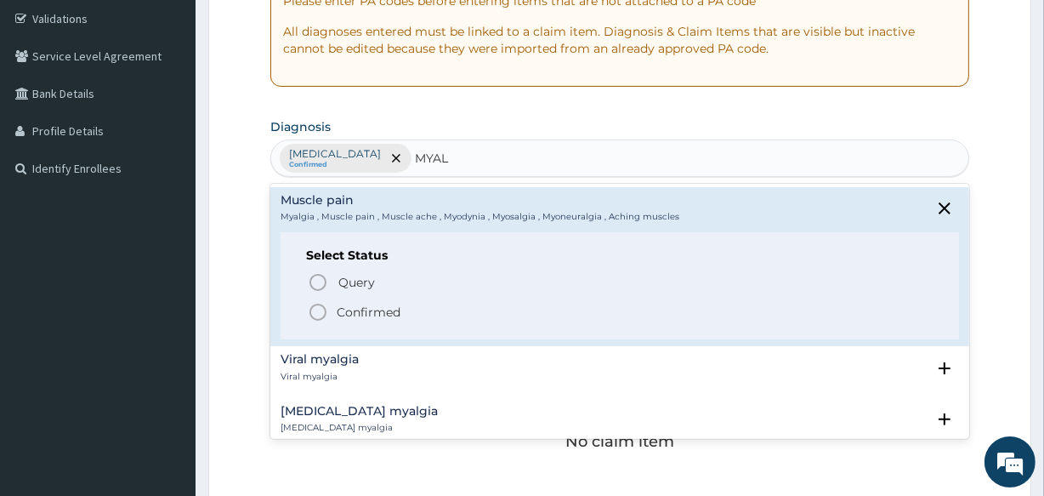
click at [315, 309] on icon "status option filled" at bounding box center [318, 312] width 20 height 20
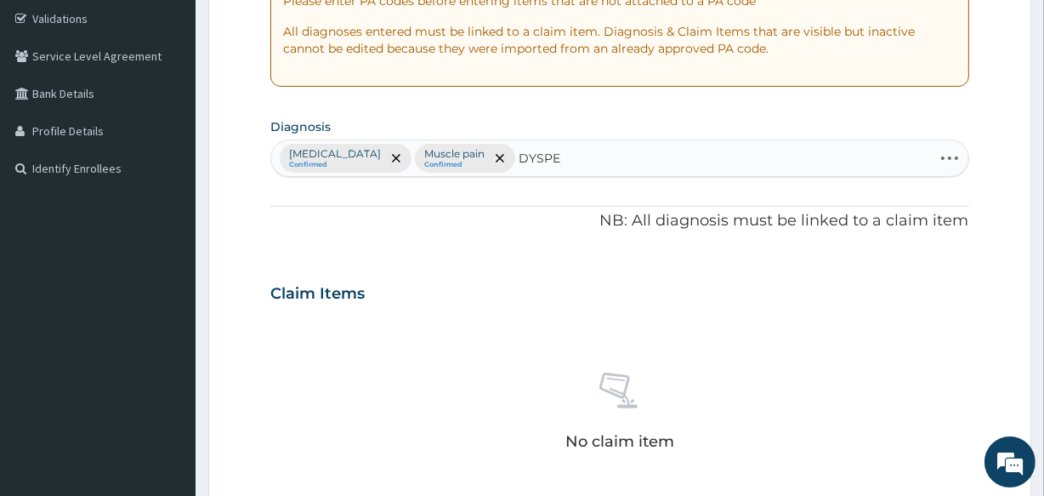
type input "DYSPEP"
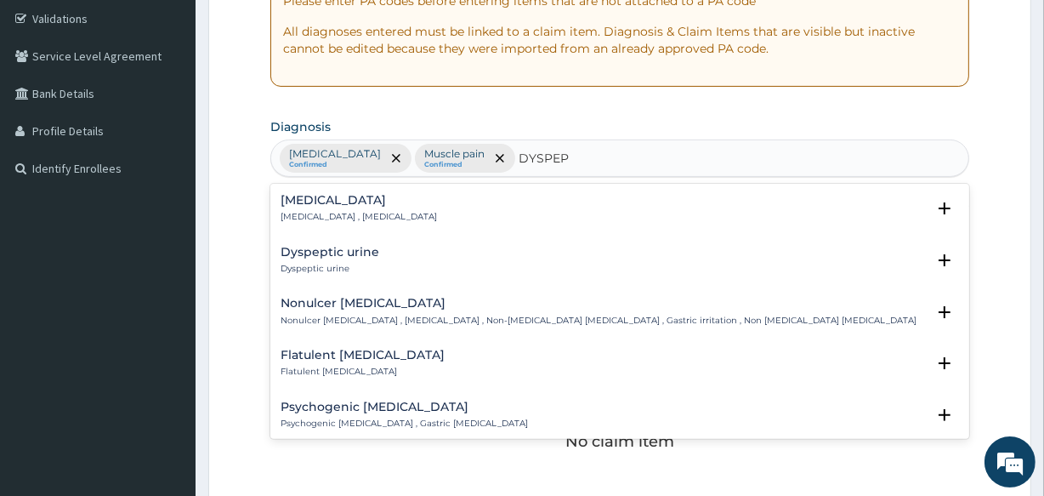
click at [323, 202] on h4 "Indigestion" at bounding box center [359, 200] width 156 height 13
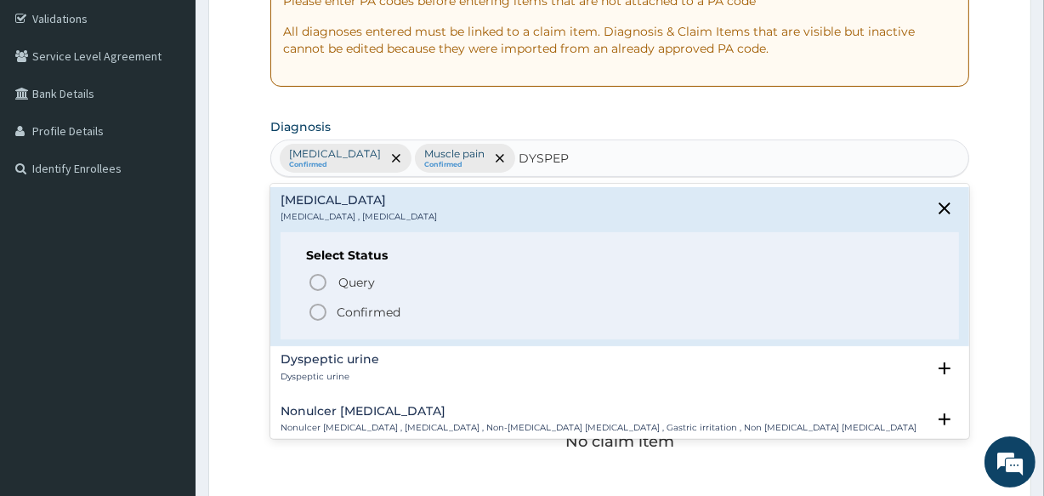
click at [314, 298] on div "Query Query covers suspected (?), Keep in view (kiv), Ruled out (r/o) Confirmed" at bounding box center [619, 296] width 627 height 52
click at [315, 302] on icon "status option filled" at bounding box center [318, 312] width 20 height 20
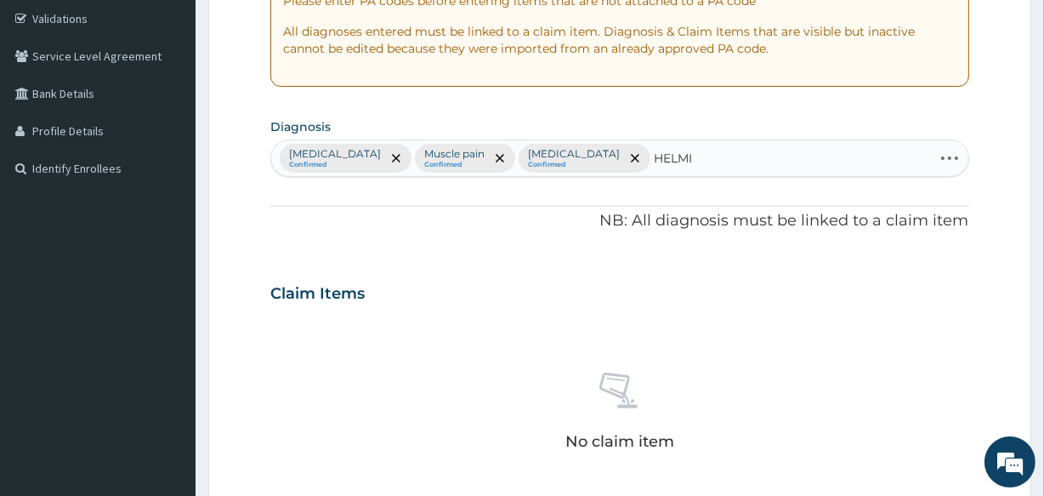
type input "HELMIN"
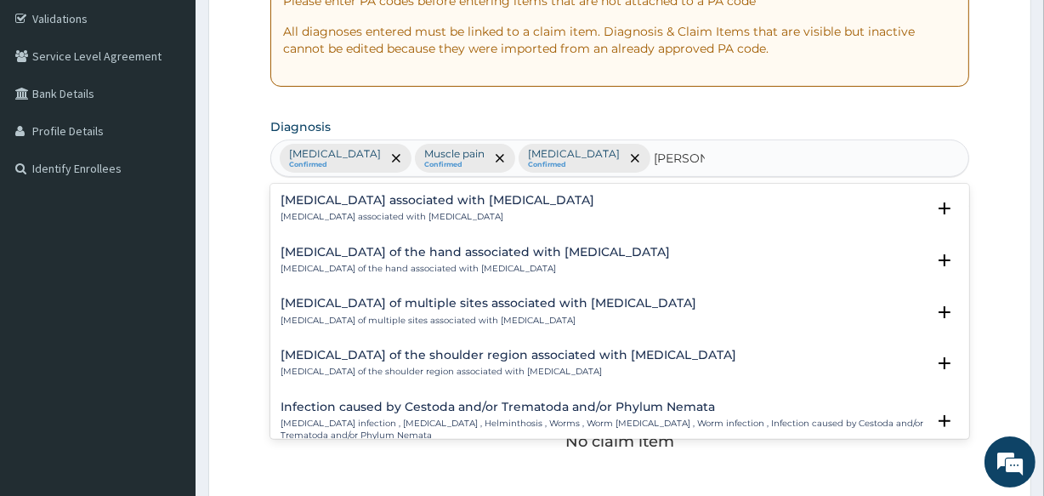
click at [360, 212] on p "Arthropathy associated with helminthiasis" at bounding box center [438, 217] width 314 height 12
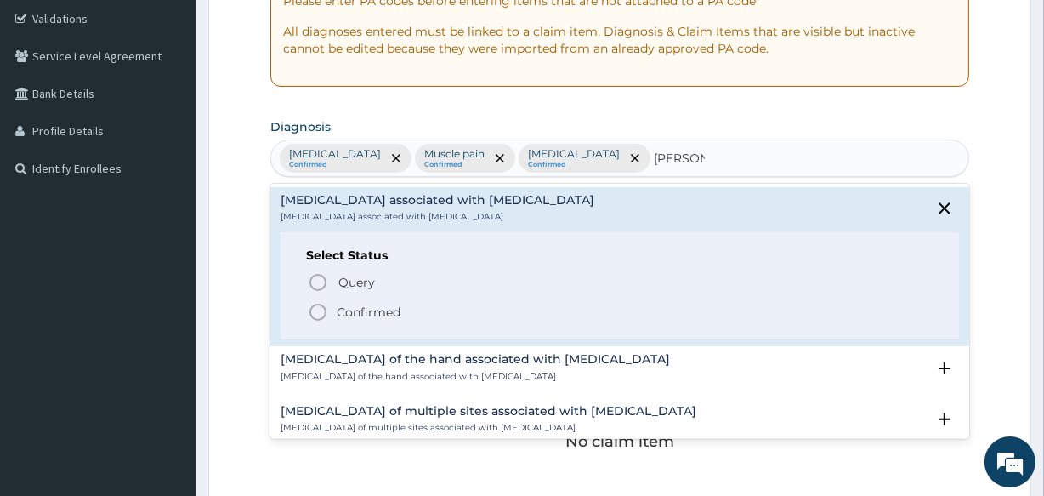
click at [316, 309] on icon "status option filled" at bounding box center [318, 312] width 20 height 20
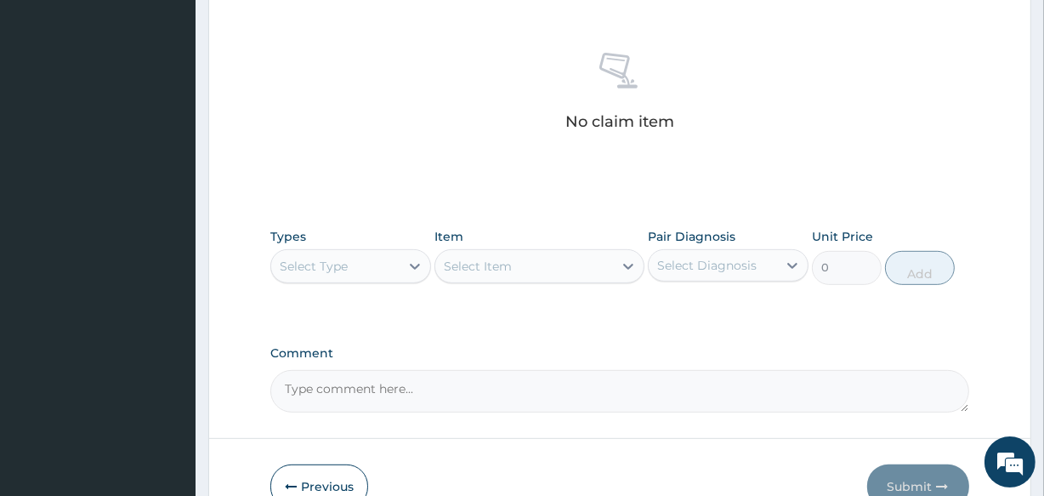
scroll to position [729, 0]
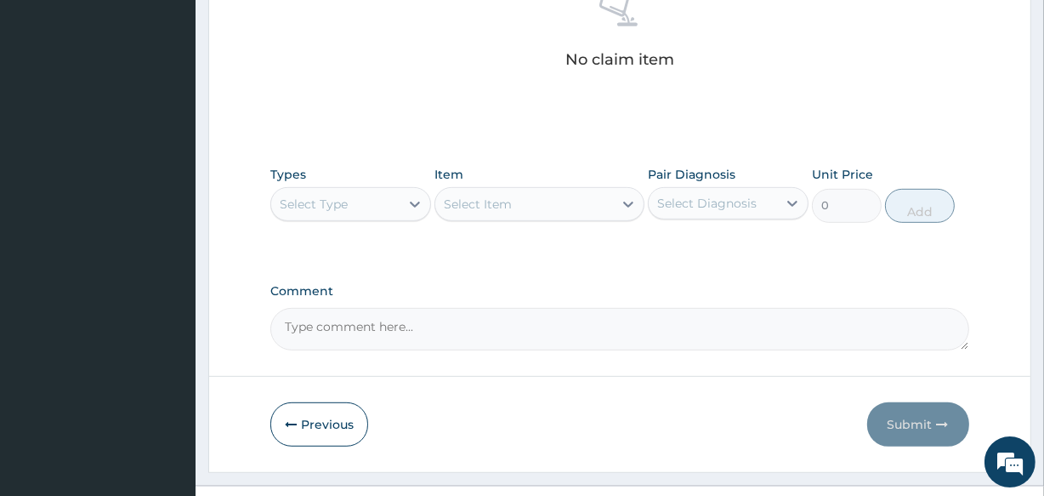
click at [360, 187] on div "Select Type" at bounding box center [350, 204] width 161 height 34
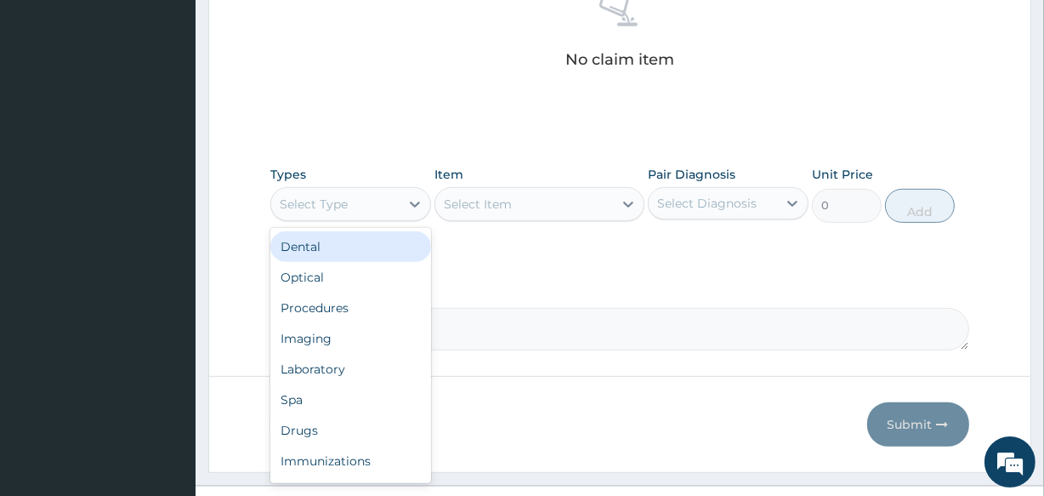
click at [360, 190] on div "Select Type" at bounding box center [335, 203] width 128 height 27
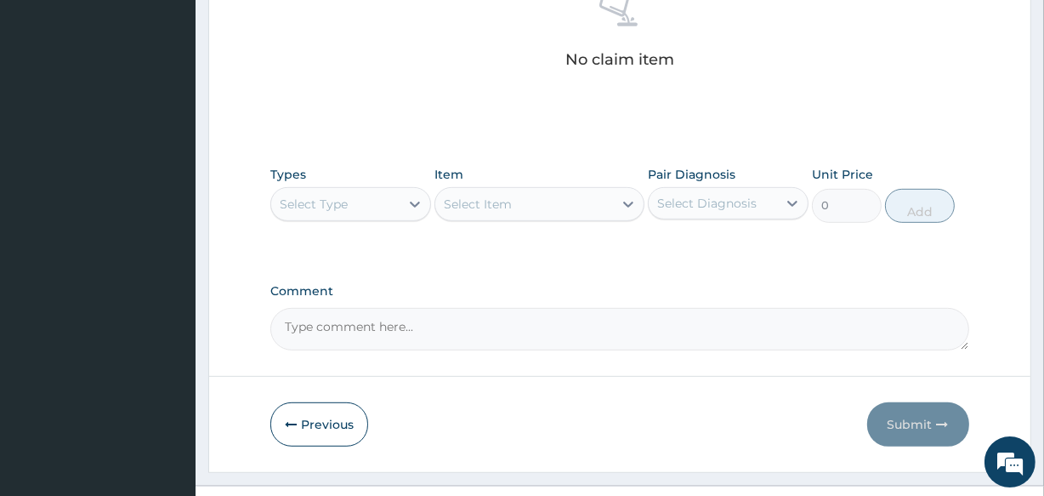
click at [360, 190] on div "Select Type" at bounding box center [335, 203] width 128 height 27
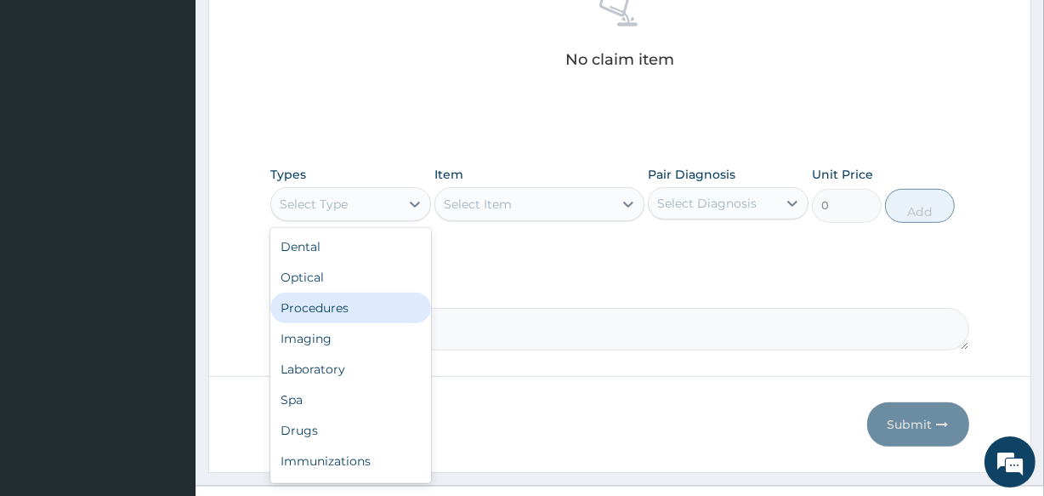
drag, startPoint x: 360, startPoint y: 164, endPoint x: 337, endPoint y: 275, distance: 113.5
click at [337, 221] on div "option Procedures focused, 3 of 10. 10 results available. Use Up and Down to ch…" at bounding box center [350, 204] width 161 height 34
click at [331, 292] on div "Procedures" at bounding box center [350, 307] width 161 height 31
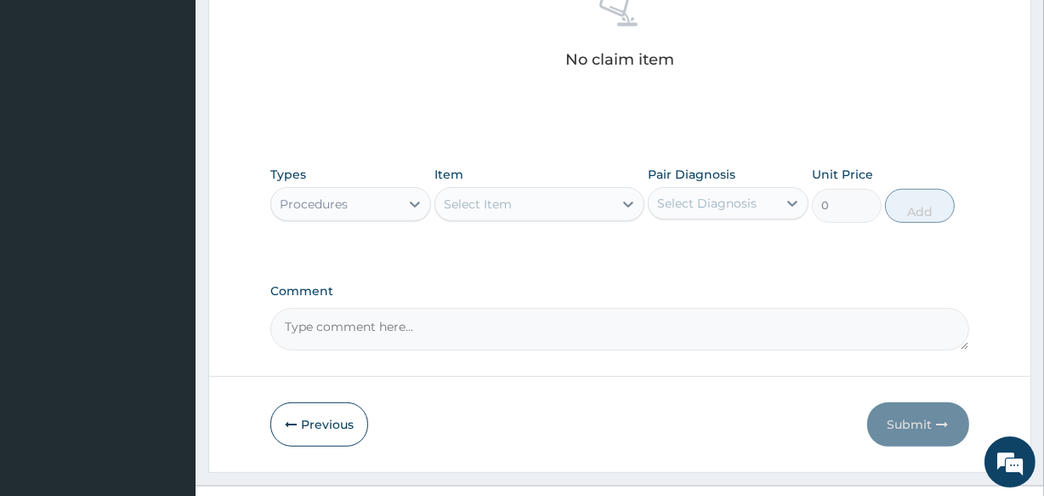
click at [481, 196] on div "Select Item" at bounding box center [478, 204] width 68 height 17
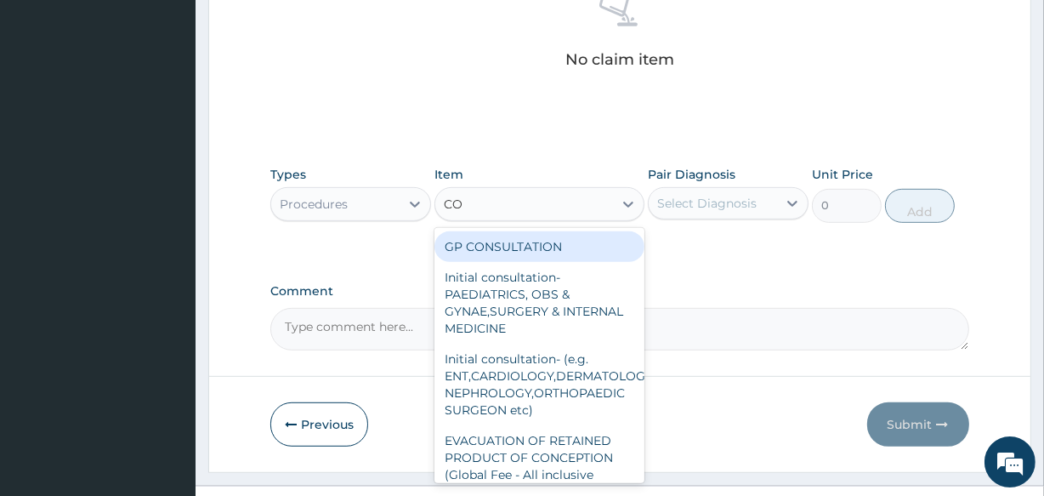
type input "C"
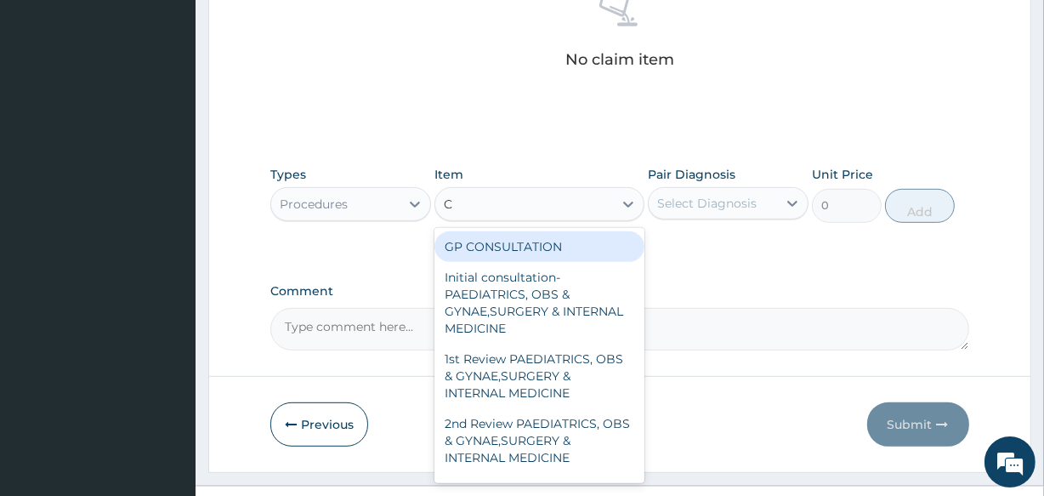
click at [488, 231] on div "GP CONSULTATION" at bounding box center [538, 246] width 209 height 31
type input "2000"
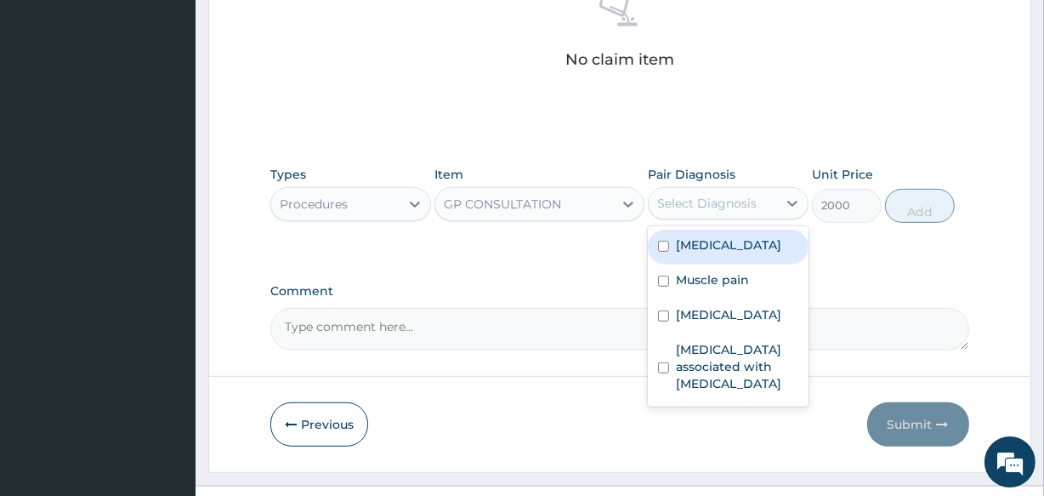
click at [731, 195] on div "Select Diagnosis" at bounding box center [706, 203] width 99 height 17
click at [713, 236] on label "Malaria" at bounding box center [728, 244] width 105 height 17
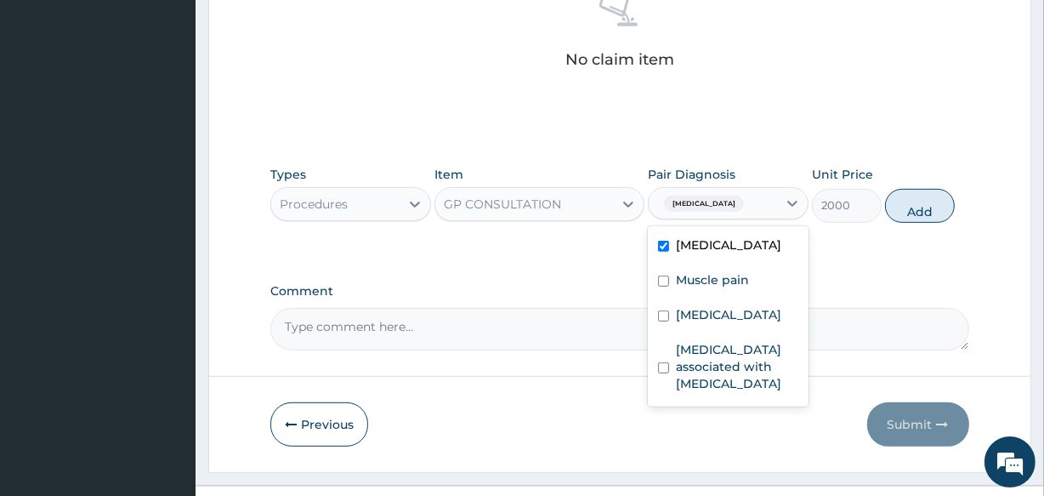
checkbox input "true"
click at [906, 189] on button "Add" at bounding box center [920, 206] width 70 height 34
type input "0"
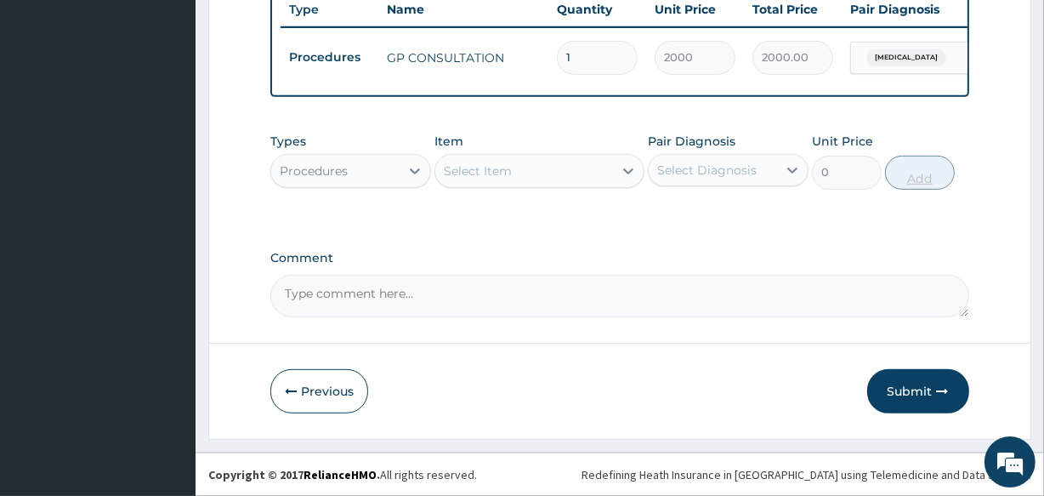
scroll to position [660, 0]
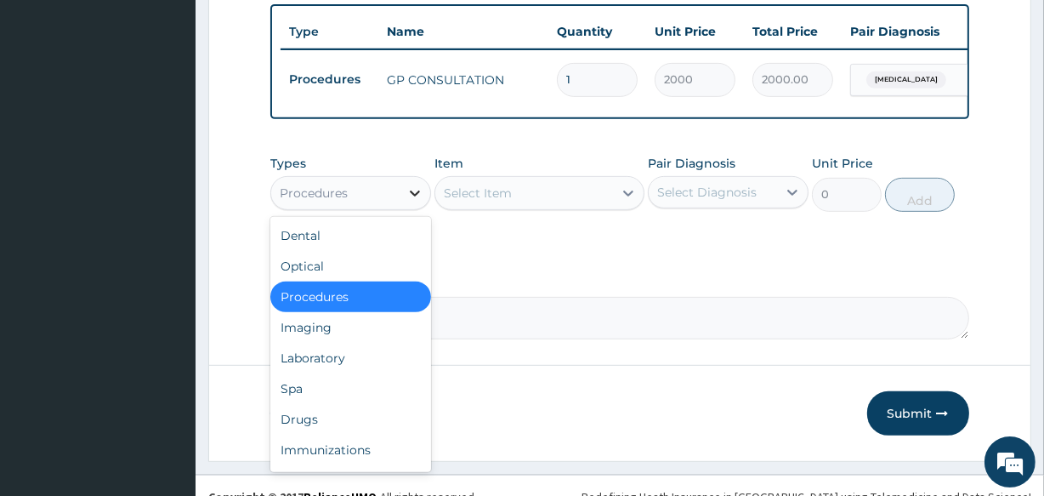
click at [411, 178] on div at bounding box center [415, 193] width 31 height 31
click at [343, 404] on div "Drugs" at bounding box center [350, 419] width 161 height 31
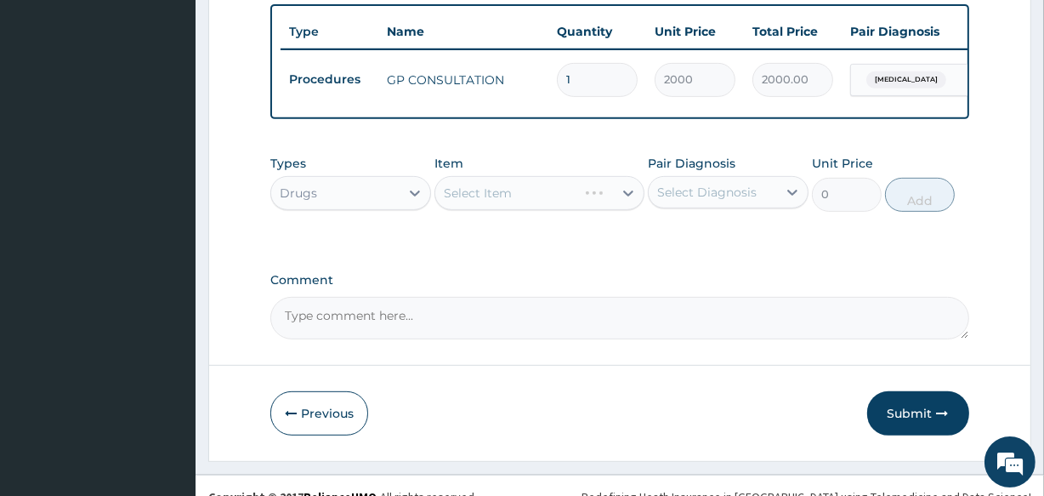
click at [508, 176] on div "Select Item" at bounding box center [538, 193] width 209 height 34
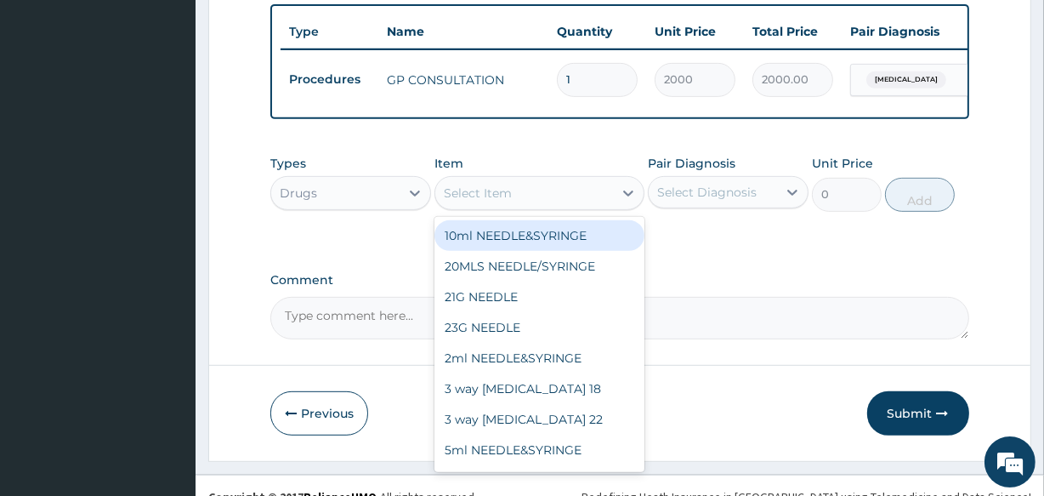
click at [513, 179] on div "Select Item" at bounding box center [523, 192] width 177 height 27
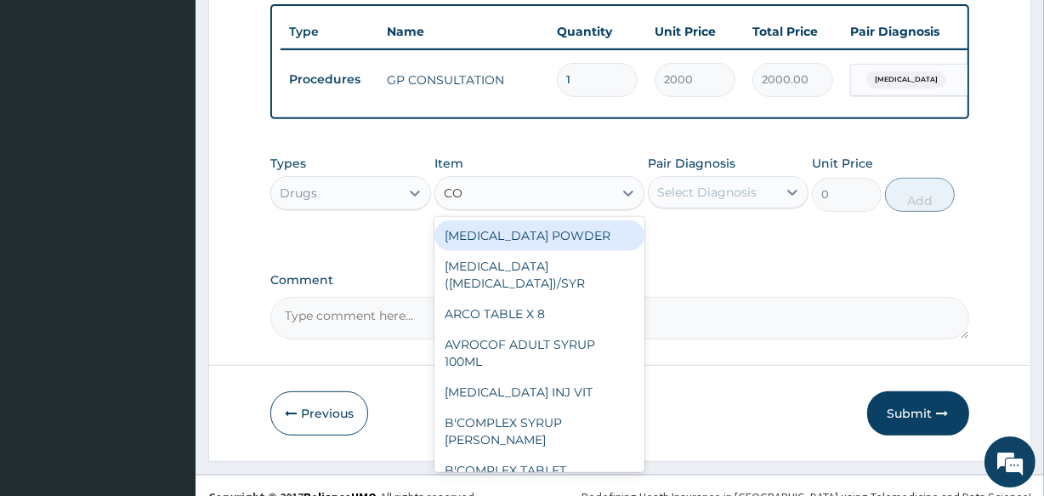
type input "COA"
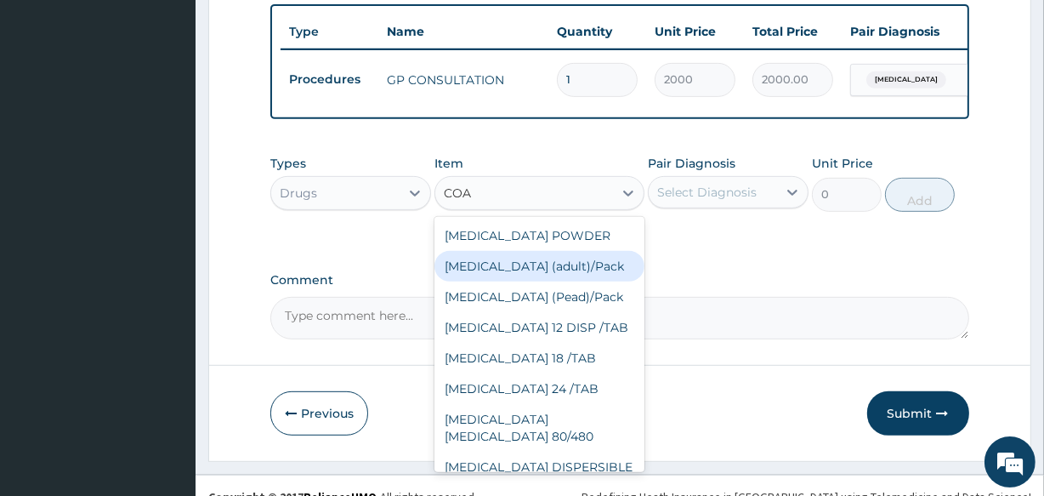
click at [508, 261] on div "Coartem (adult)/Pack" at bounding box center [538, 266] width 209 height 31
type input "2437.5"
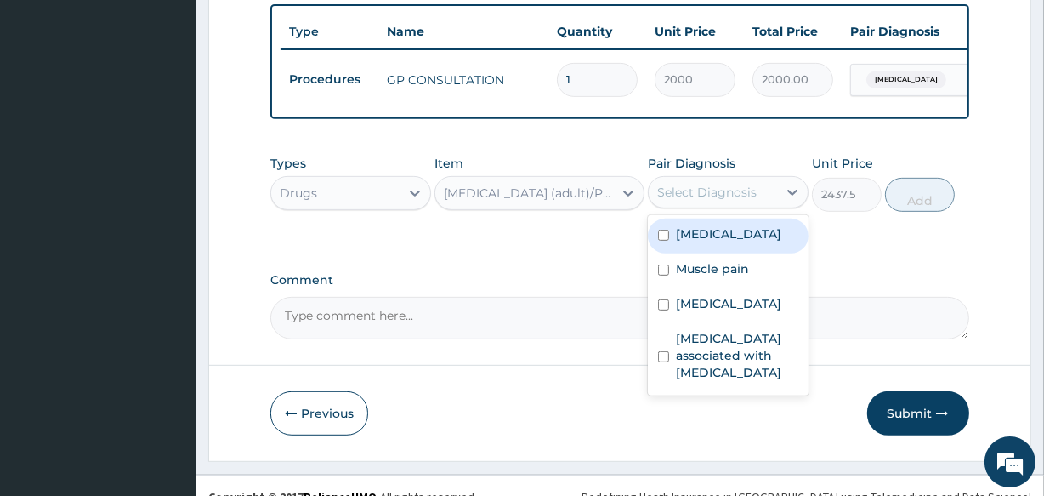
click at [715, 184] on div "Select Diagnosis" at bounding box center [706, 192] width 99 height 17
click at [699, 225] on label "Malaria" at bounding box center [728, 233] width 105 height 17
checkbox input "true"
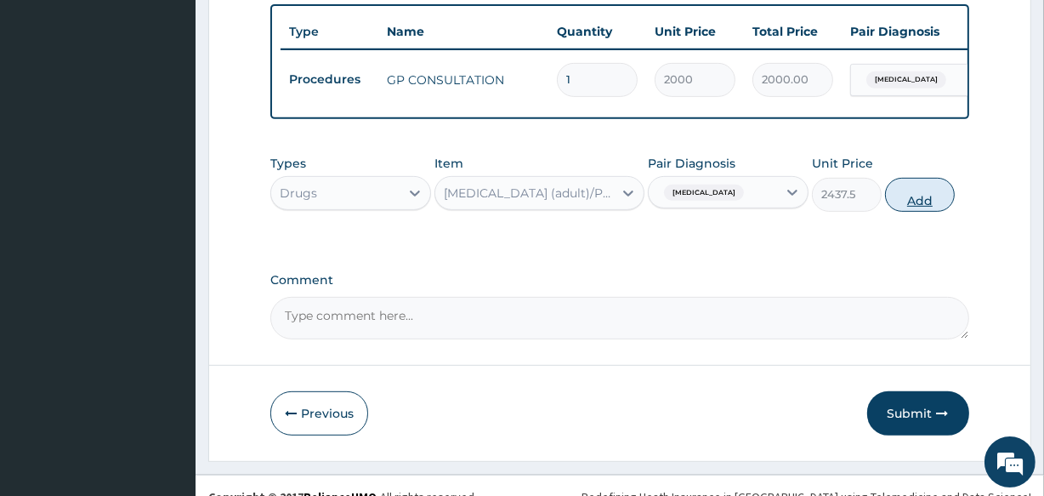
click at [927, 178] on button "Add" at bounding box center [920, 195] width 70 height 34
type input "0"
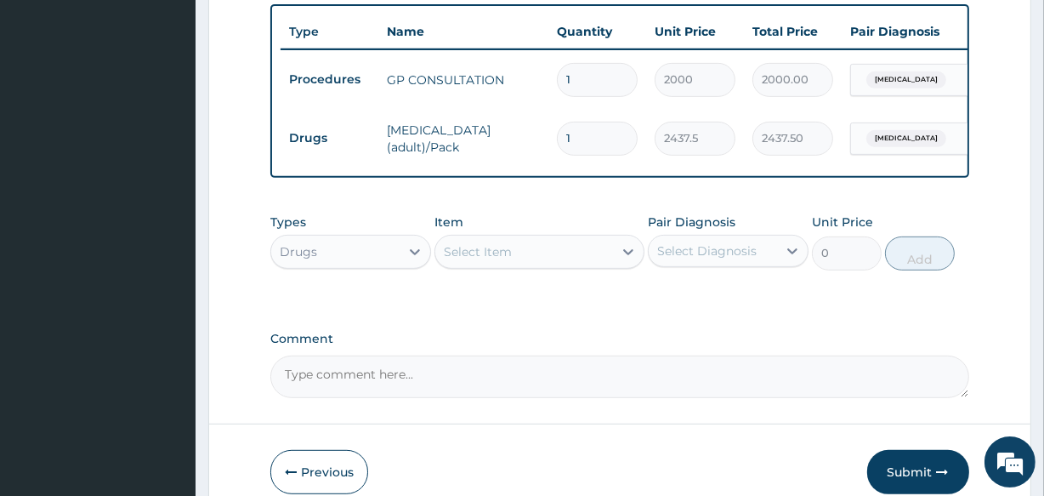
click at [501, 243] on div "Select Item" at bounding box center [478, 251] width 68 height 17
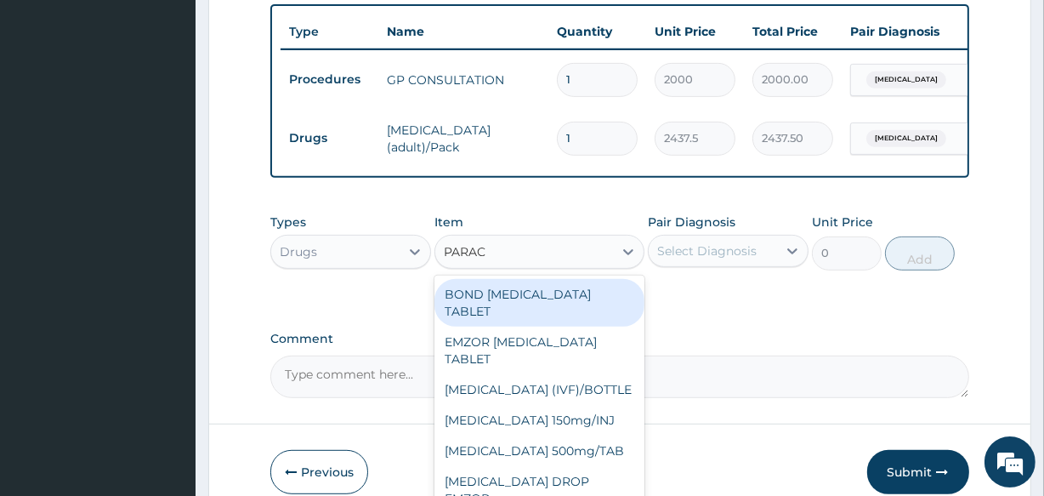
type input "PARACE"
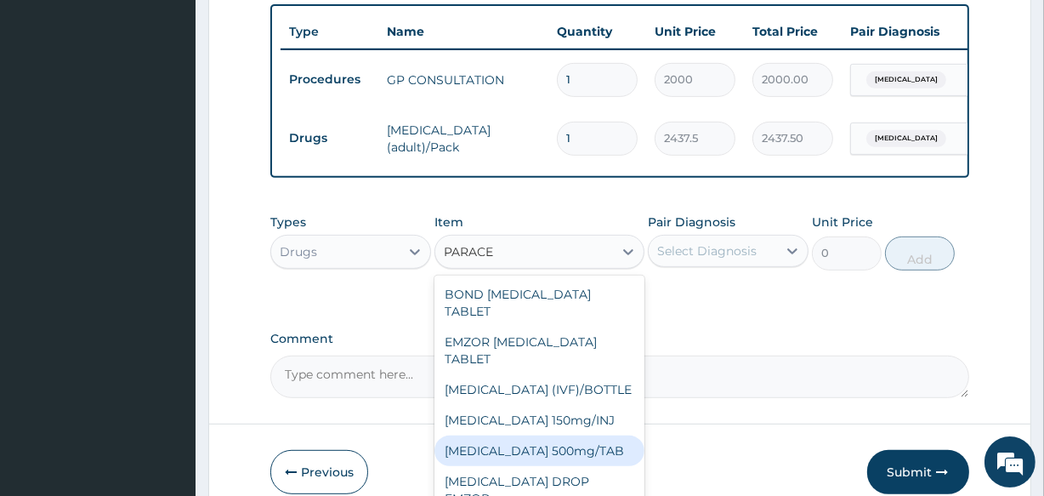
click at [555, 435] on div "PARACETAMOL 500mg/TAB" at bounding box center [538, 450] width 209 height 31
type input "18.5"
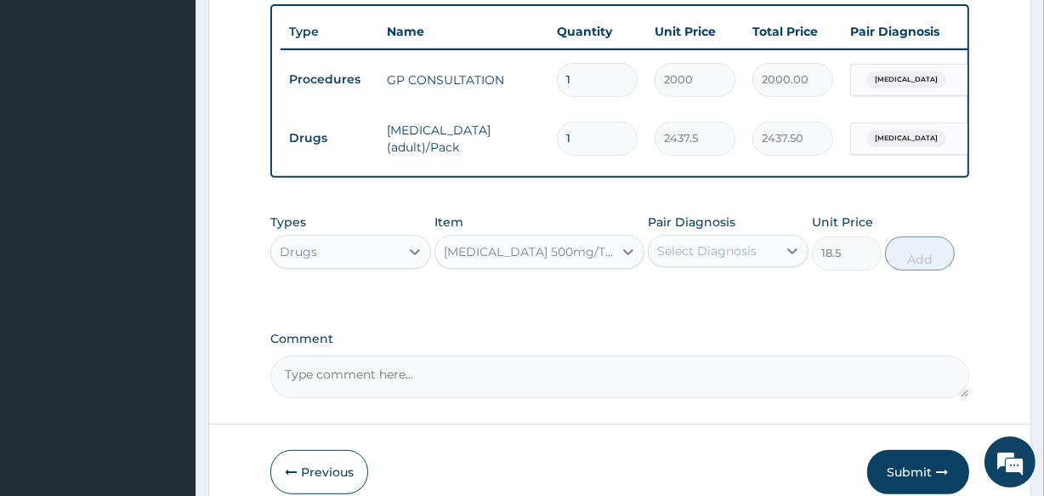
click at [688, 242] on div "Select Diagnosis" at bounding box center [706, 250] width 99 height 17
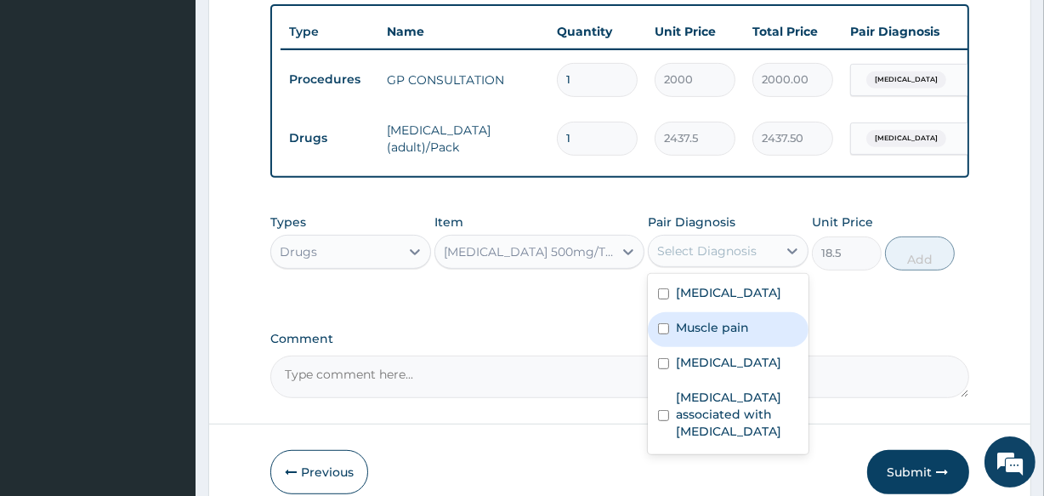
click at [692, 319] on label "Muscle pain" at bounding box center [712, 327] width 73 height 17
checkbox input "true"
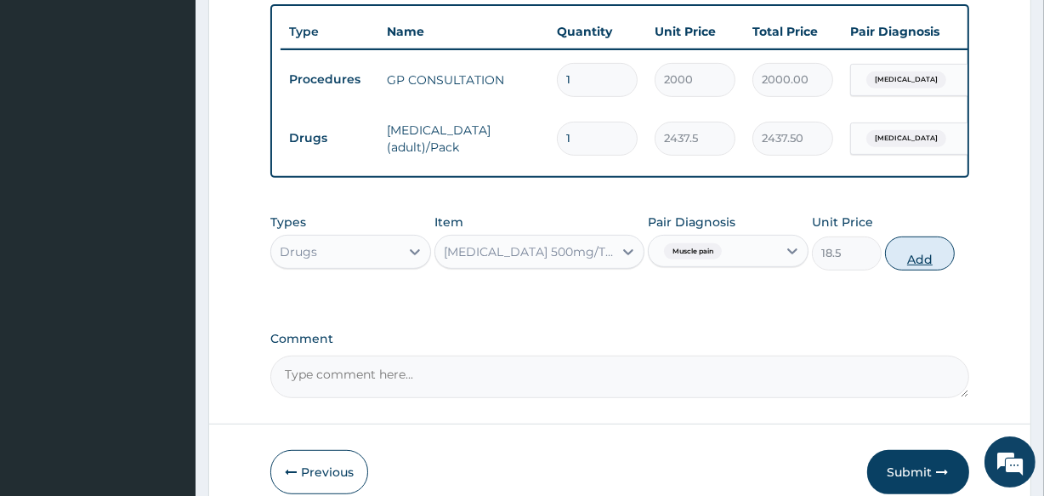
click at [908, 236] on button "Add" at bounding box center [920, 253] width 70 height 34
type input "0"
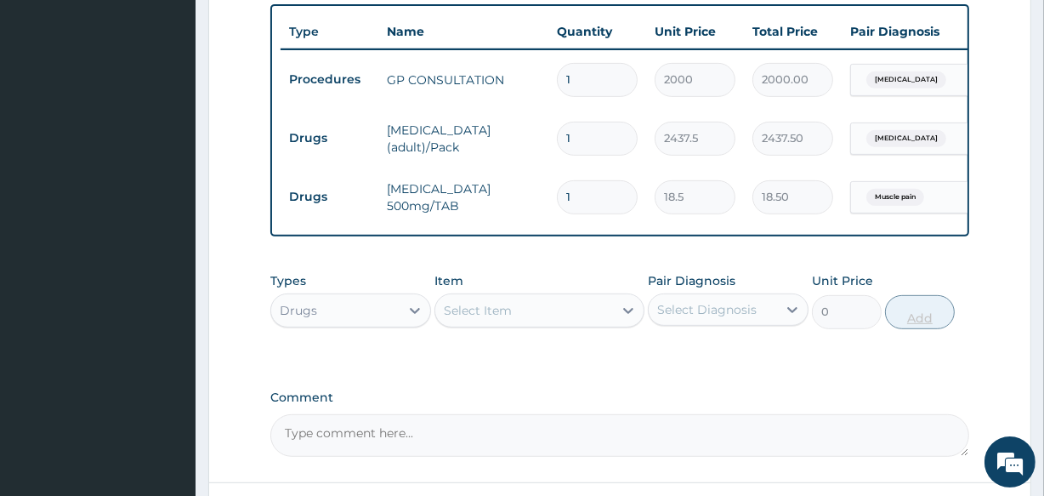
type input "12"
type input "222.00"
type input "12"
click at [529, 297] on div "Select Item" at bounding box center [523, 310] width 177 height 27
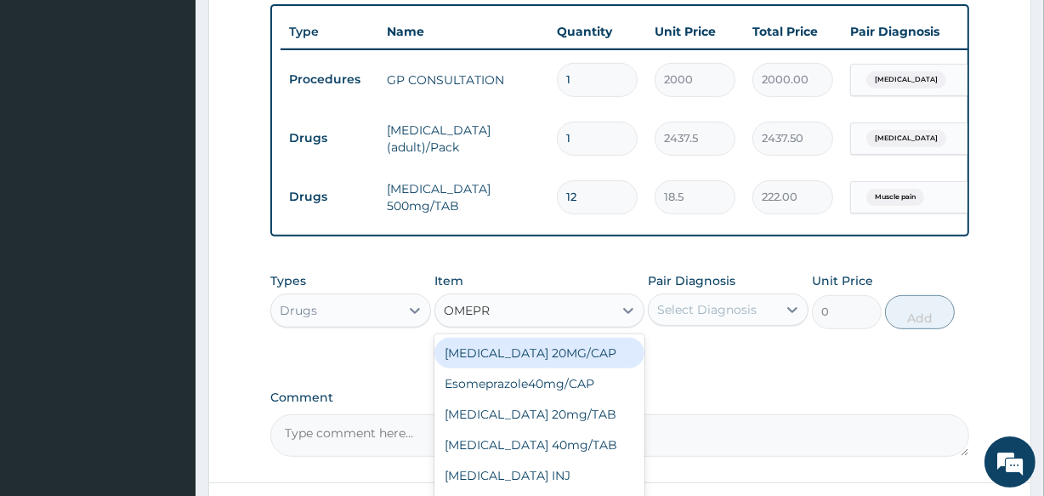
type input "OMEPRA"
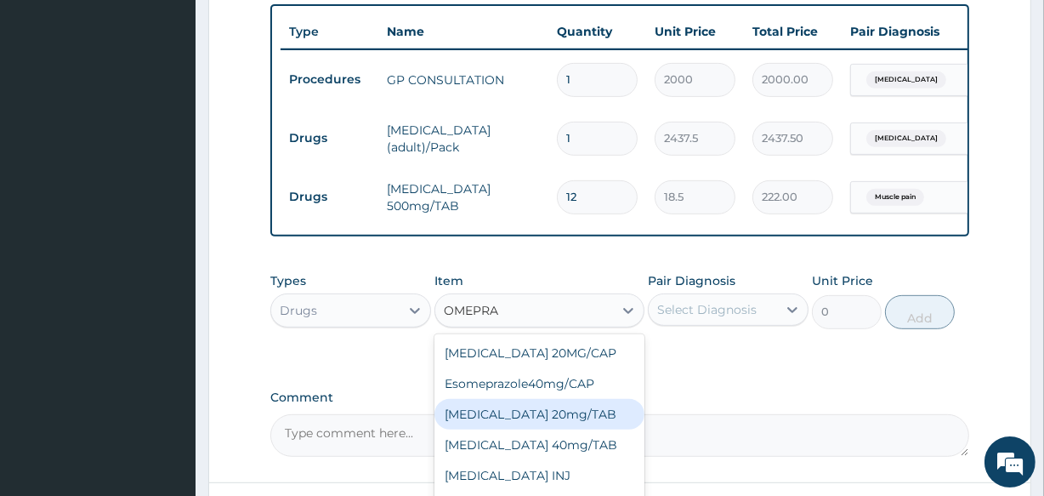
click at [559, 399] on div "[MEDICAL_DATA] 20mg/TAB" at bounding box center [538, 414] width 209 height 31
type input "281.2"
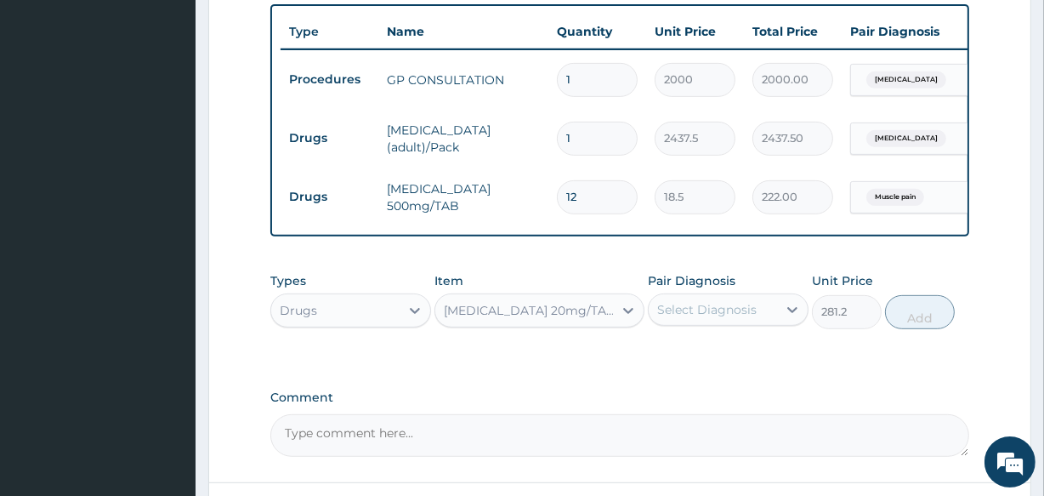
click at [693, 301] on div "Select Diagnosis" at bounding box center [706, 309] width 99 height 17
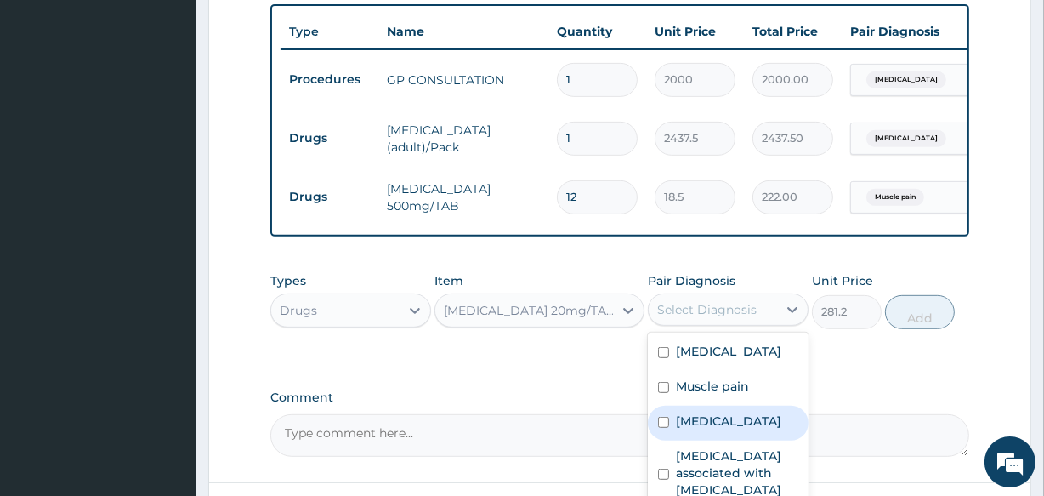
click at [689, 412] on label "Indigestion" at bounding box center [728, 420] width 105 height 17
checkbox input "true"
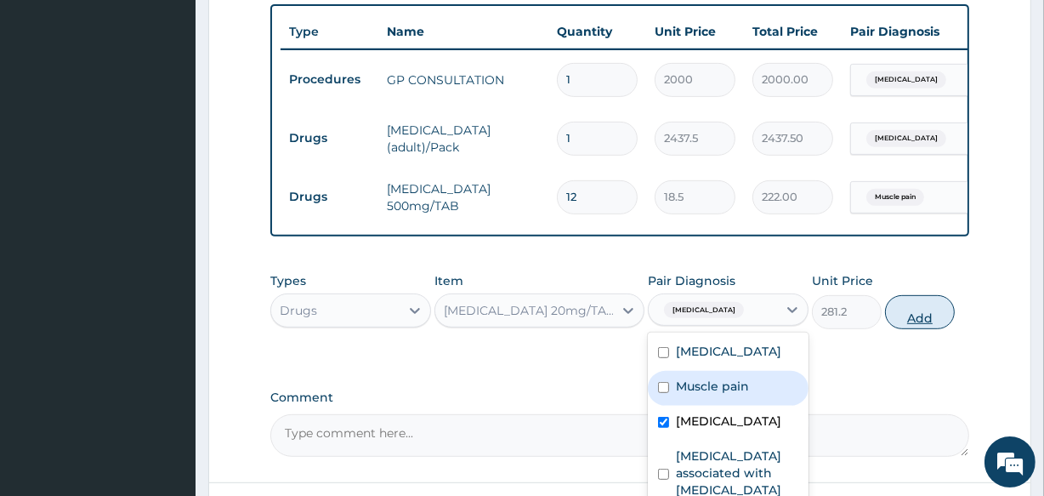
click at [911, 295] on button "Add" at bounding box center [920, 312] width 70 height 34
type input "0"
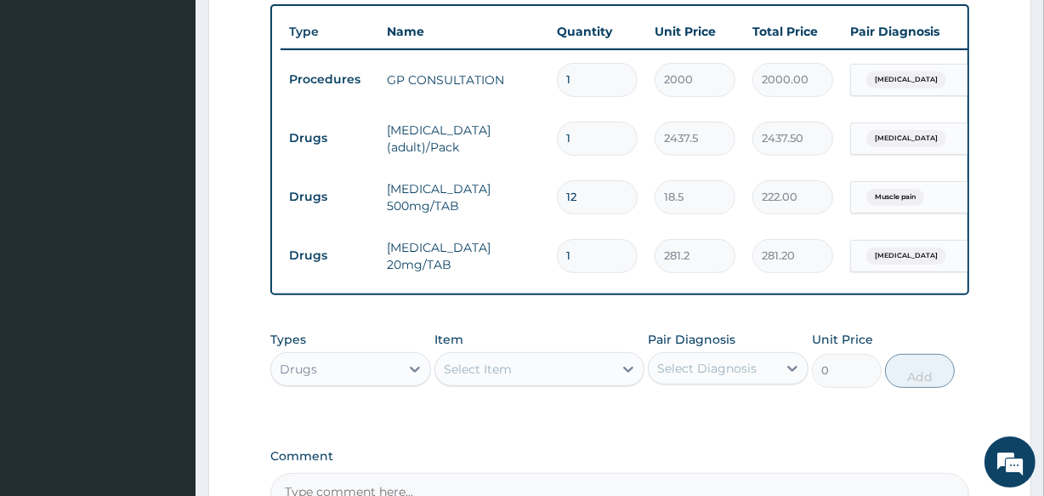
type input "10"
type input "2812.00"
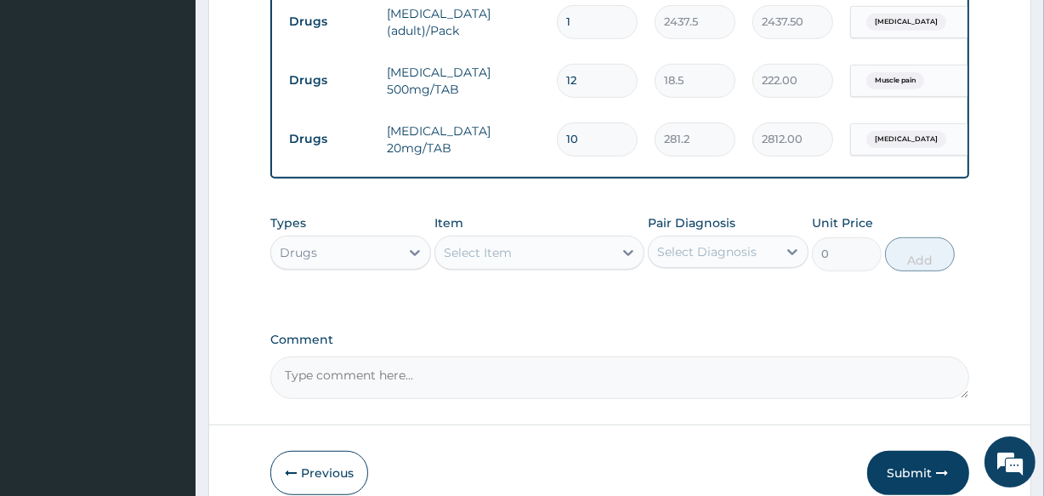
scroll to position [837, 0]
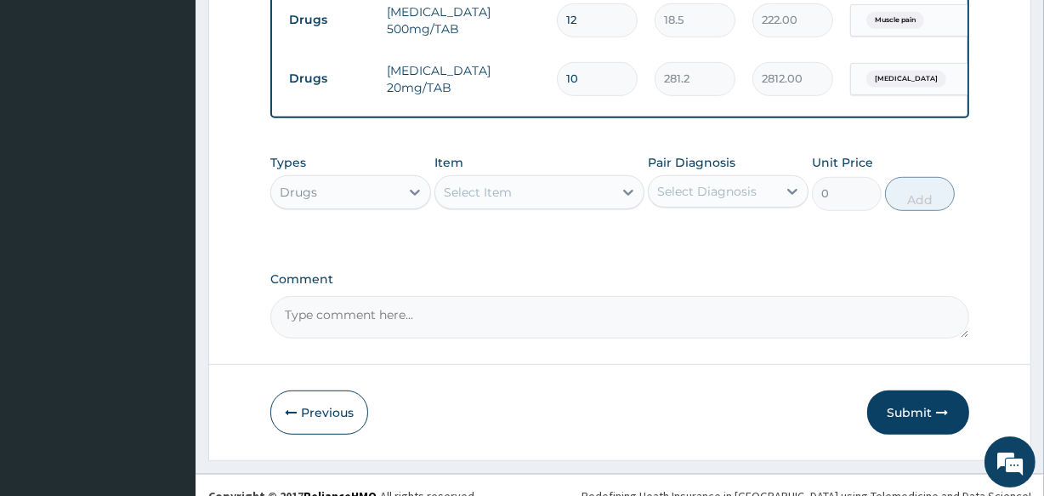
type input "10"
click at [496, 184] on div "Select Item" at bounding box center [478, 192] width 68 height 17
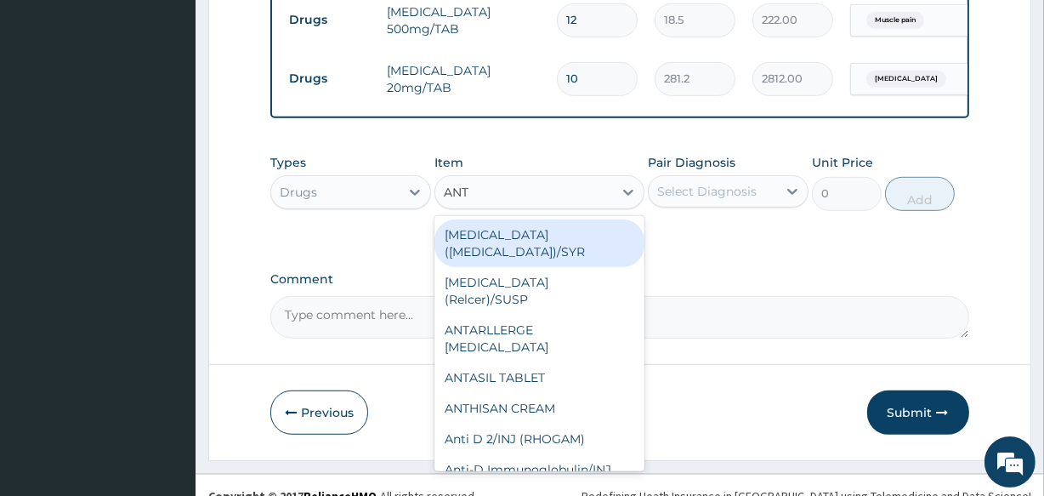
type input "ANTA"
click at [511, 219] on div "[MEDICAL_DATA] ([MEDICAL_DATA])/SYR" at bounding box center [538, 243] width 209 height 48
type input "4500"
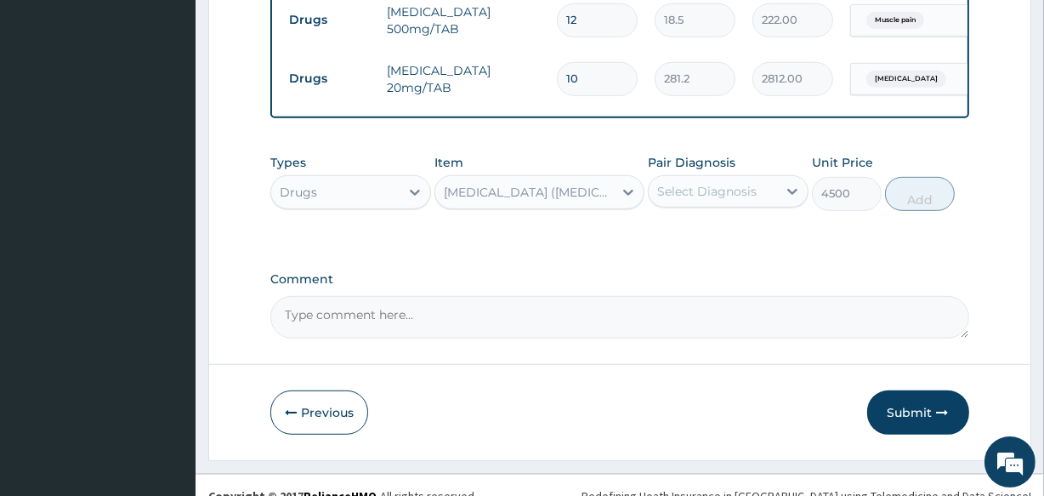
click at [692, 178] on div "Select Diagnosis" at bounding box center [713, 191] width 128 height 27
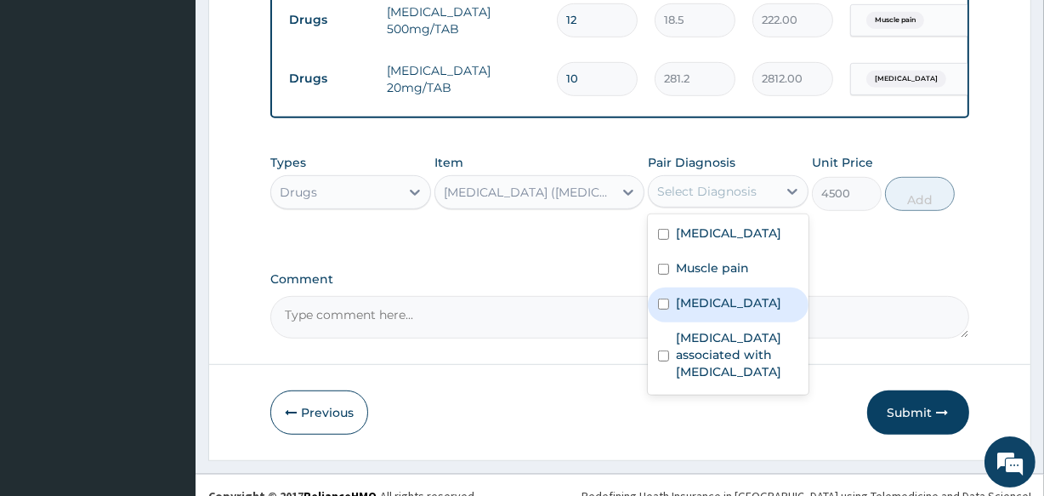
click at [702, 294] on label "Indigestion" at bounding box center [728, 302] width 105 height 17
checkbox input "true"
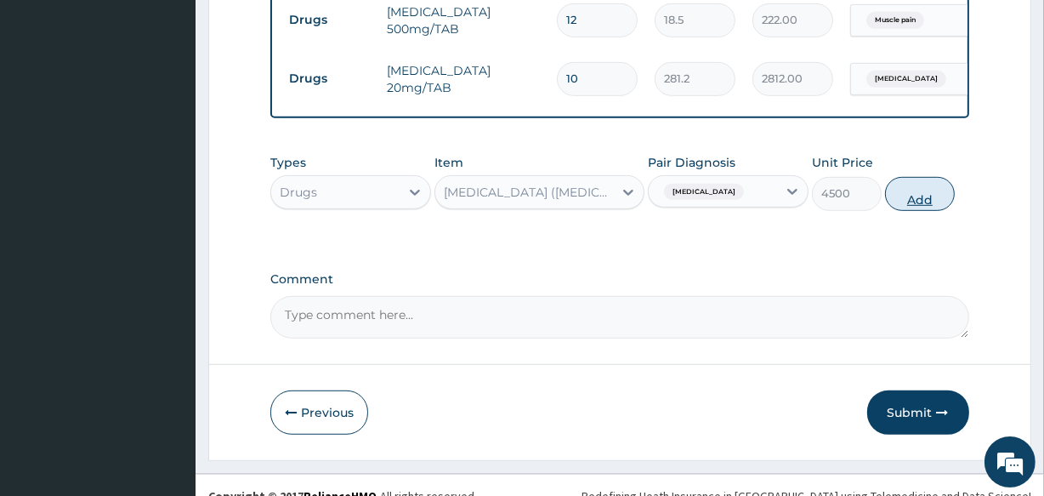
click at [918, 177] on button "Add" at bounding box center [920, 194] width 70 height 34
type input "0"
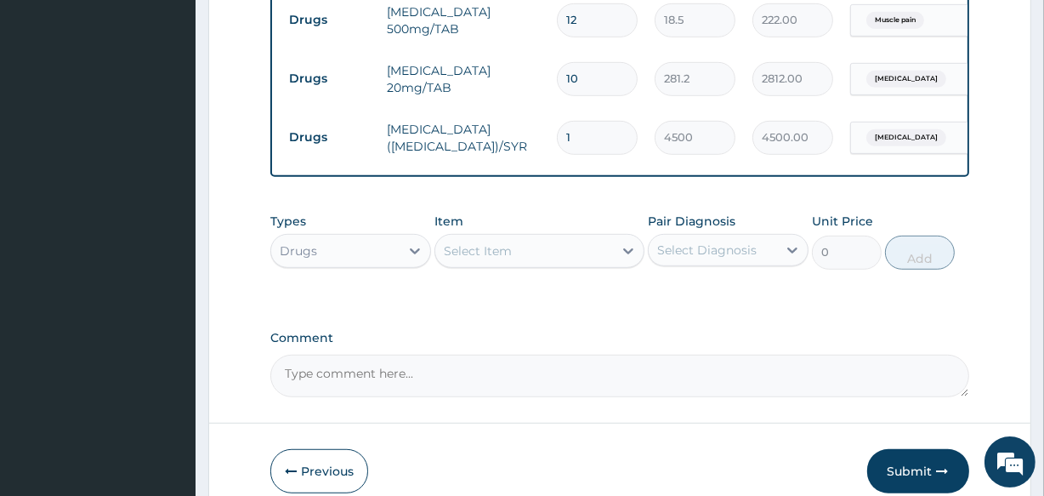
click at [478, 242] on div "Select Item" at bounding box center [478, 250] width 68 height 17
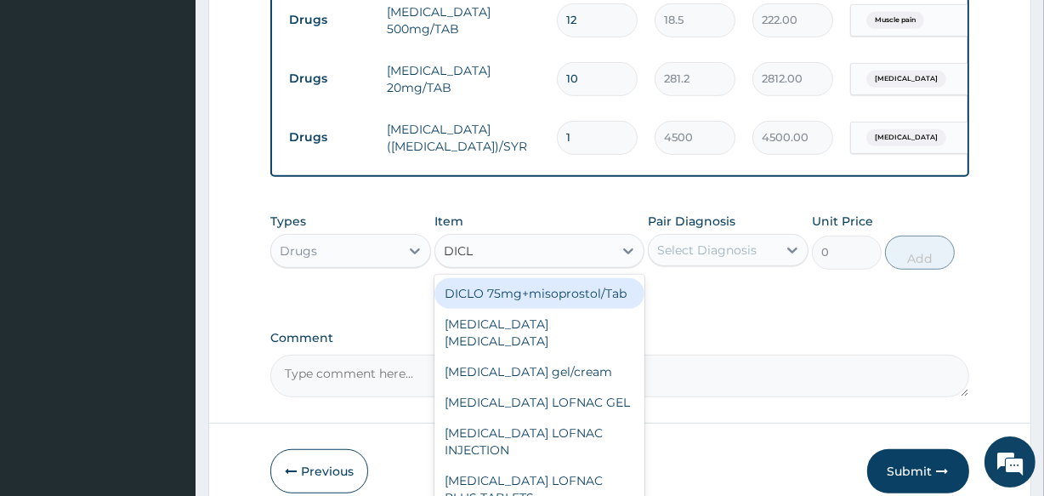
type input "DICLO"
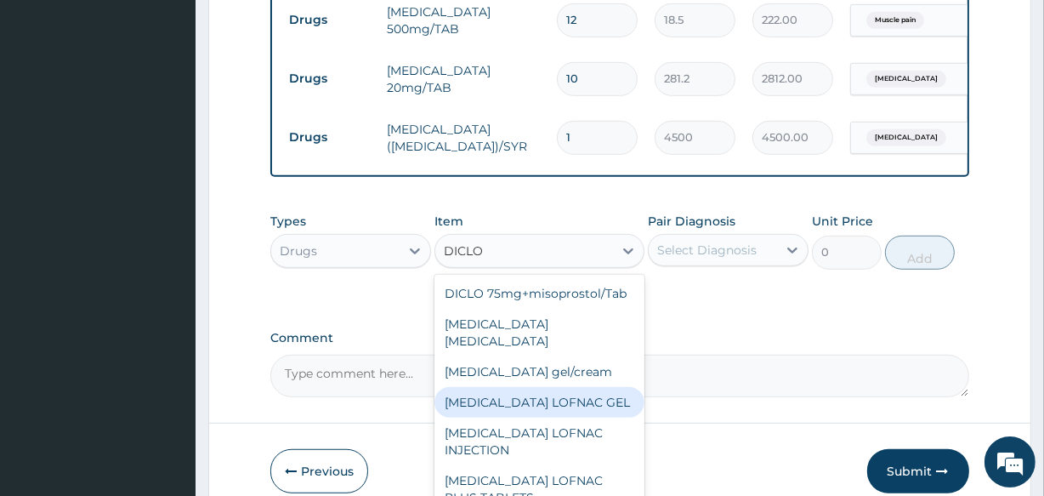
click at [503, 387] on div "[MEDICAL_DATA] LOFNAC GEL" at bounding box center [538, 402] width 209 height 31
type input "937.5"
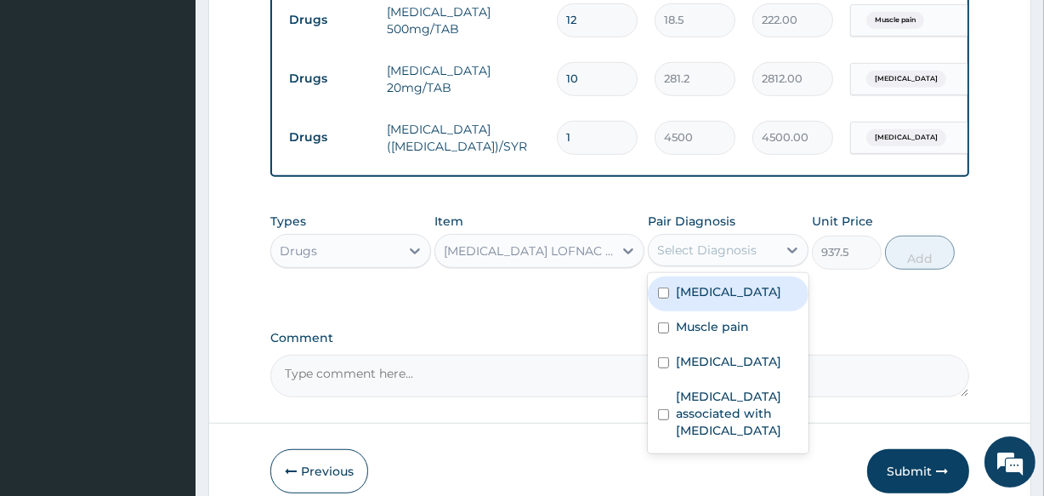
click at [718, 236] on div "Select Diagnosis" at bounding box center [713, 249] width 128 height 27
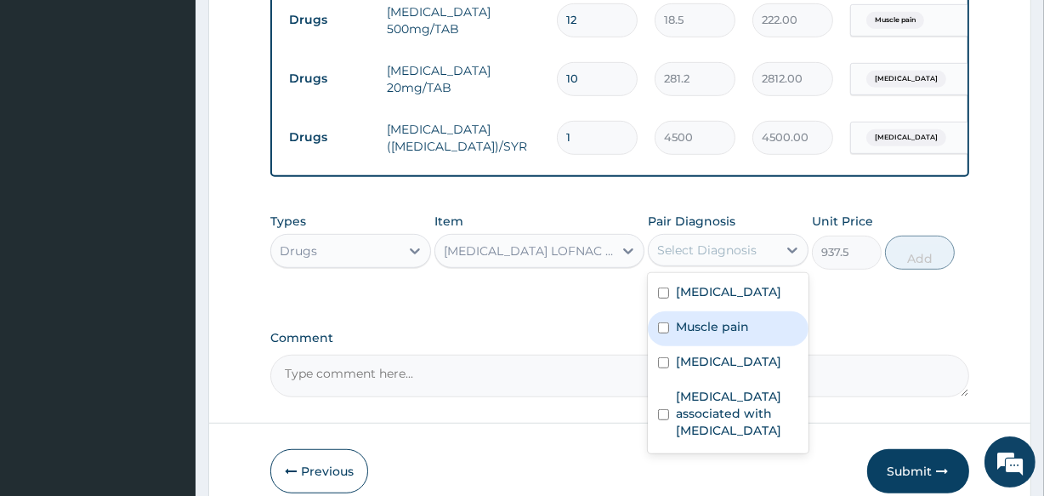
click at [689, 318] on label "Muscle pain" at bounding box center [712, 326] width 73 height 17
checkbox input "true"
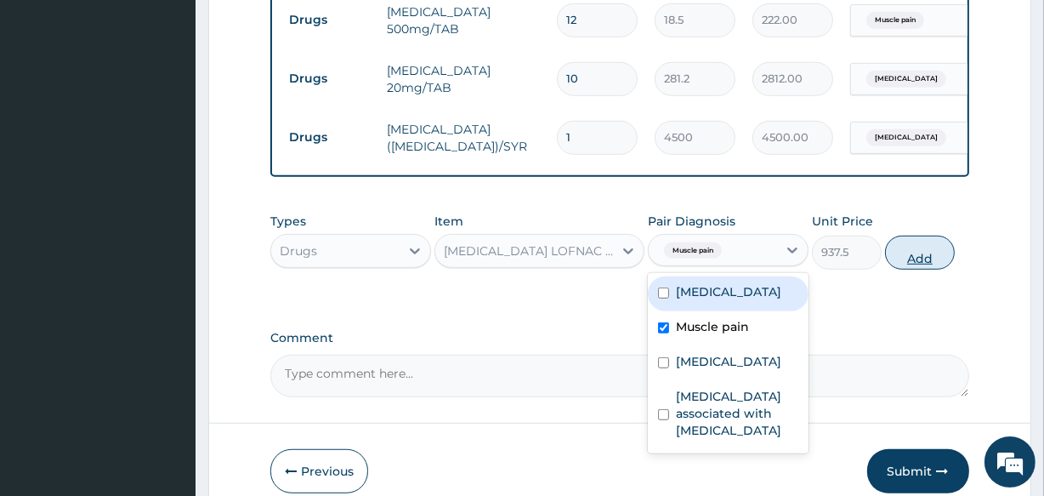
click at [901, 235] on button "Add" at bounding box center [920, 252] width 70 height 34
type input "0"
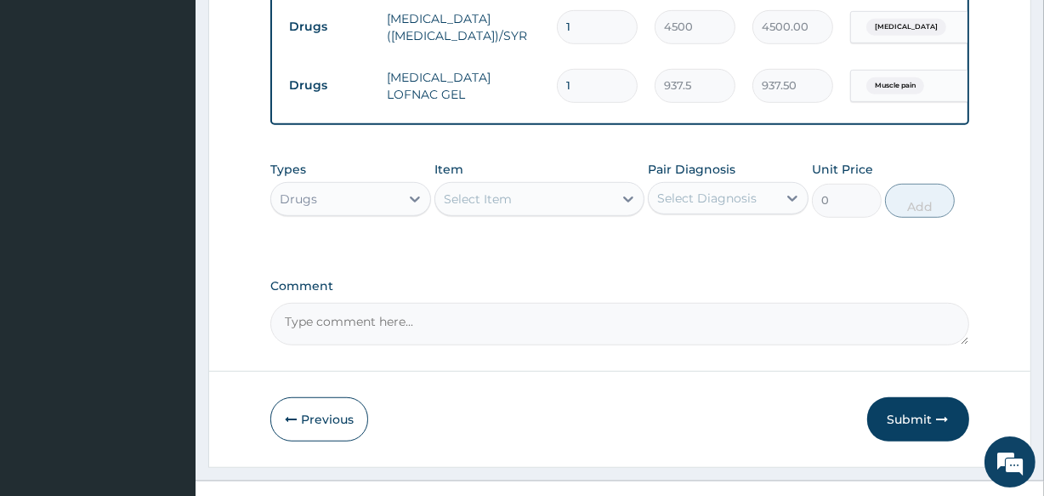
scroll to position [955, 0]
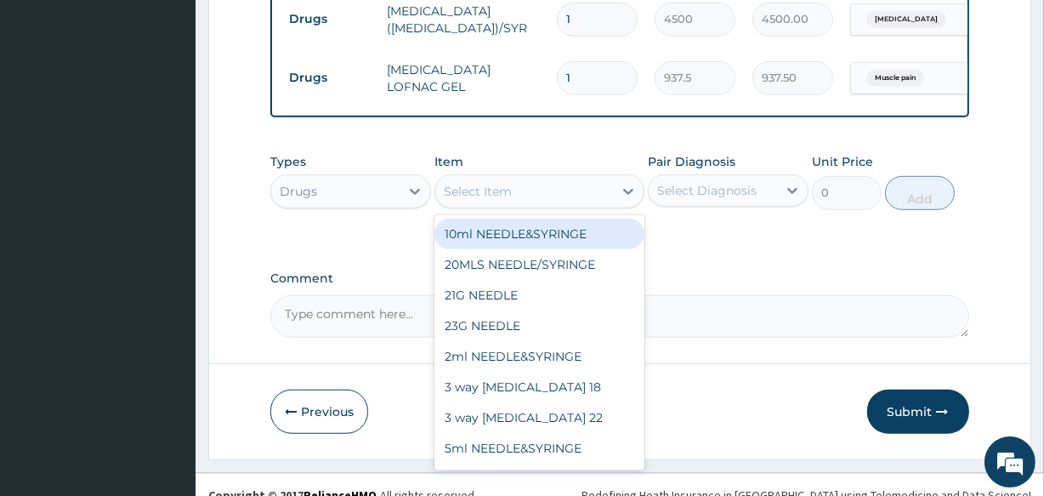
click at [553, 178] on div "Select Item" at bounding box center [523, 191] width 177 height 27
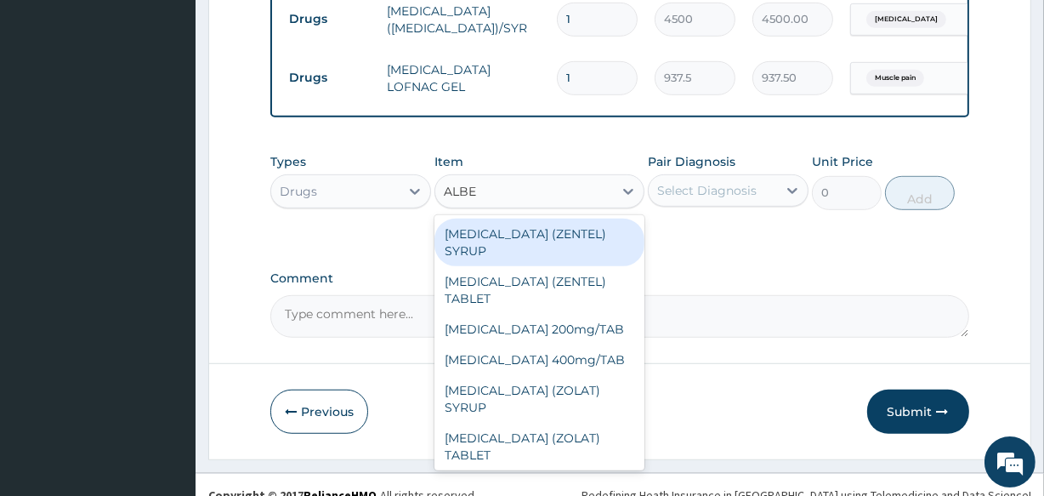
type input "ALBEN"
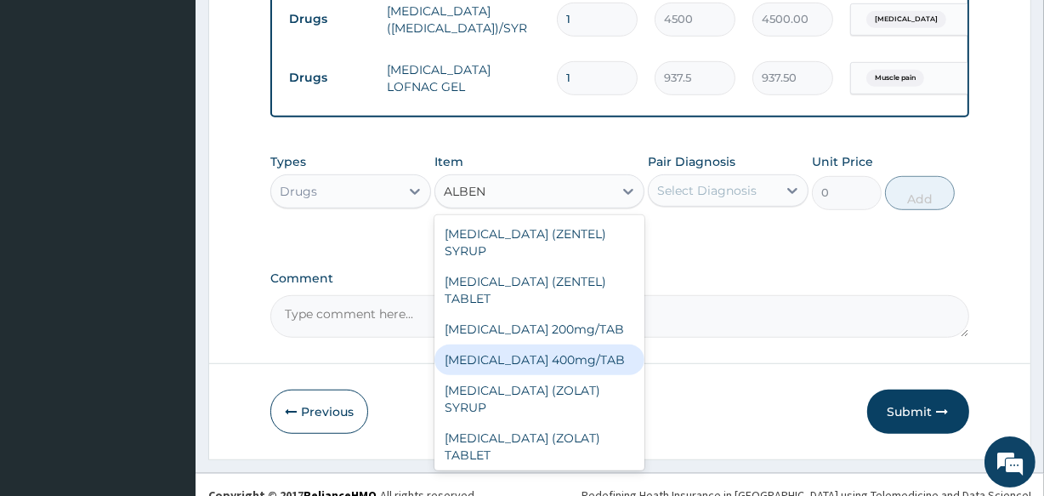
click at [534, 346] on div "Albendazole 400mg/TAB" at bounding box center [538, 359] width 209 height 31
type input "330"
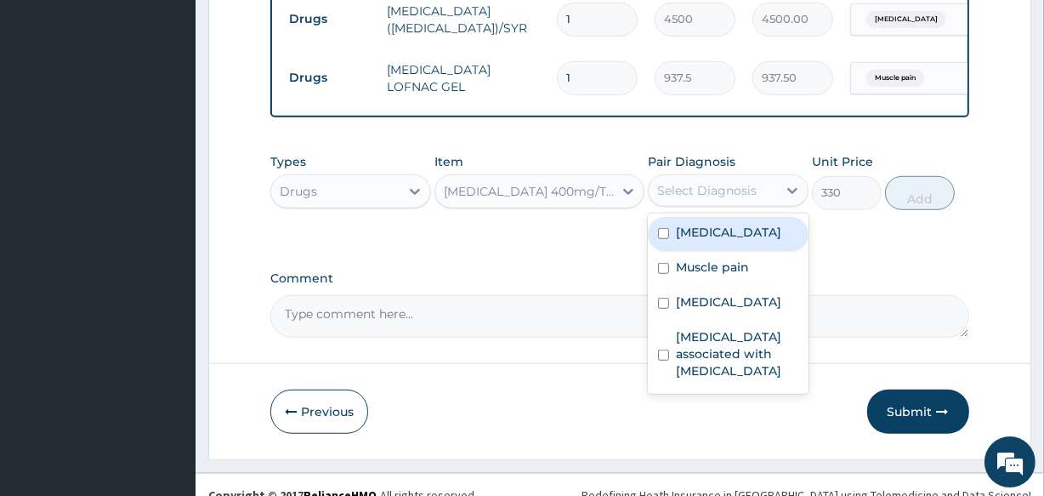
click at [703, 177] on div "Select Diagnosis" at bounding box center [713, 190] width 128 height 27
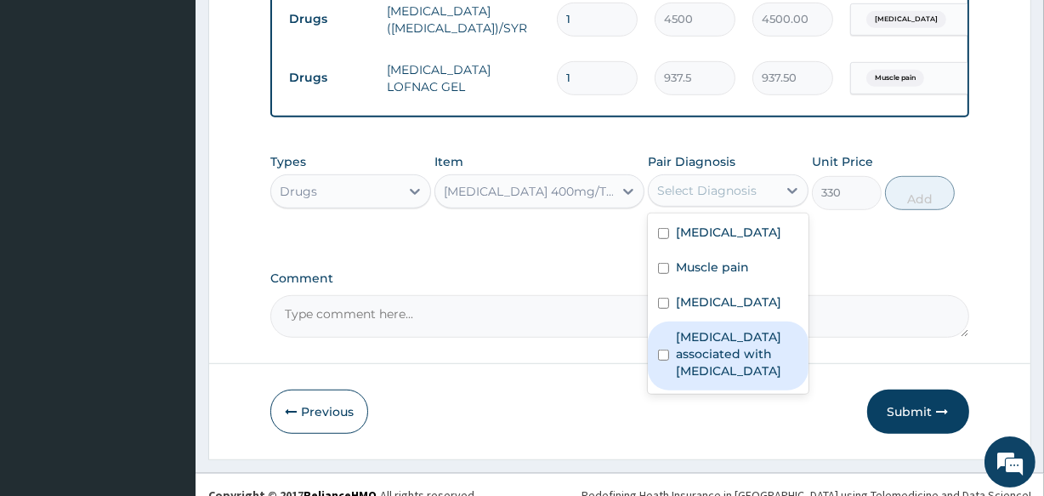
click at [701, 328] on label "Arthropathy associated with helminthiasis" at bounding box center [737, 353] width 122 height 51
checkbox input "true"
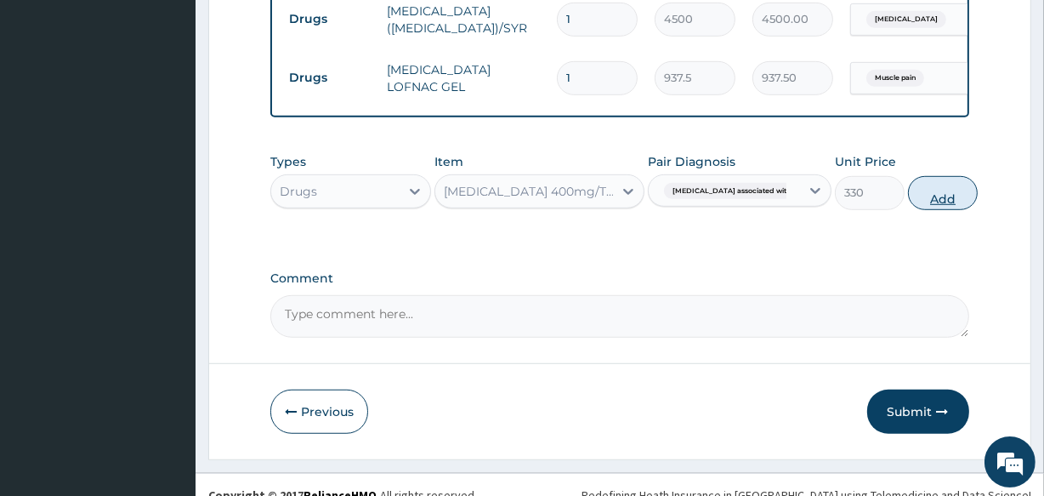
click at [933, 176] on button "Add" at bounding box center [943, 193] width 70 height 34
type input "0"
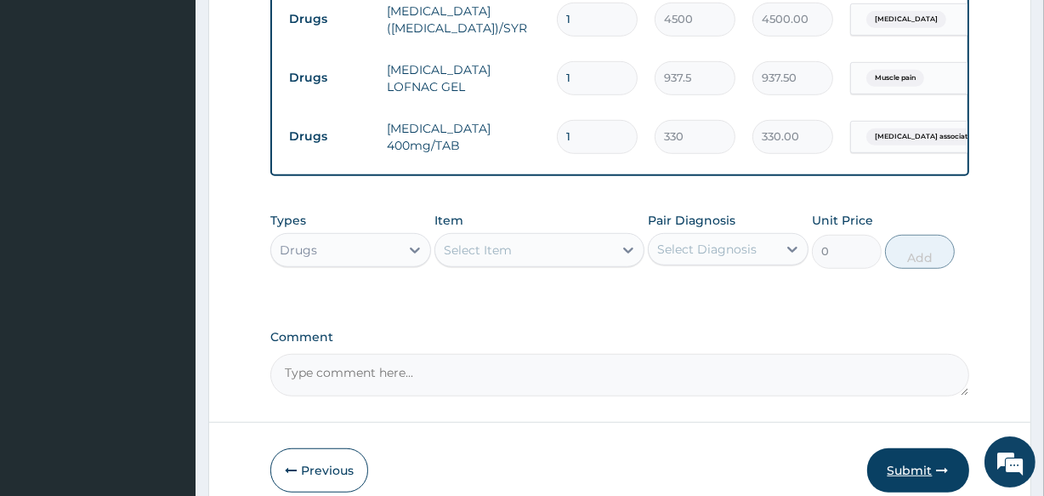
click at [910, 448] on button "Submit" at bounding box center [918, 470] width 102 height 44
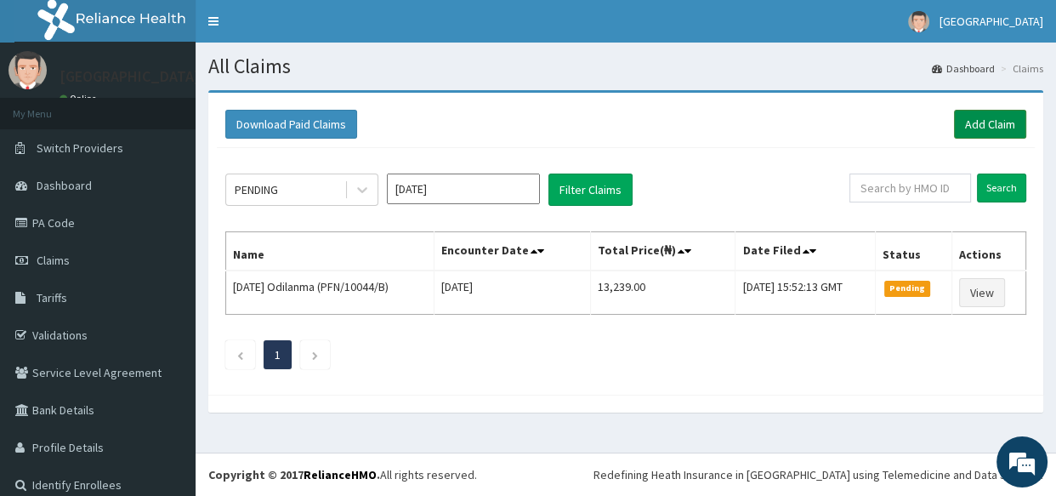
click at [965, 112] on link "Add Claim" at bounding box center [990, 124] width 72 height 29
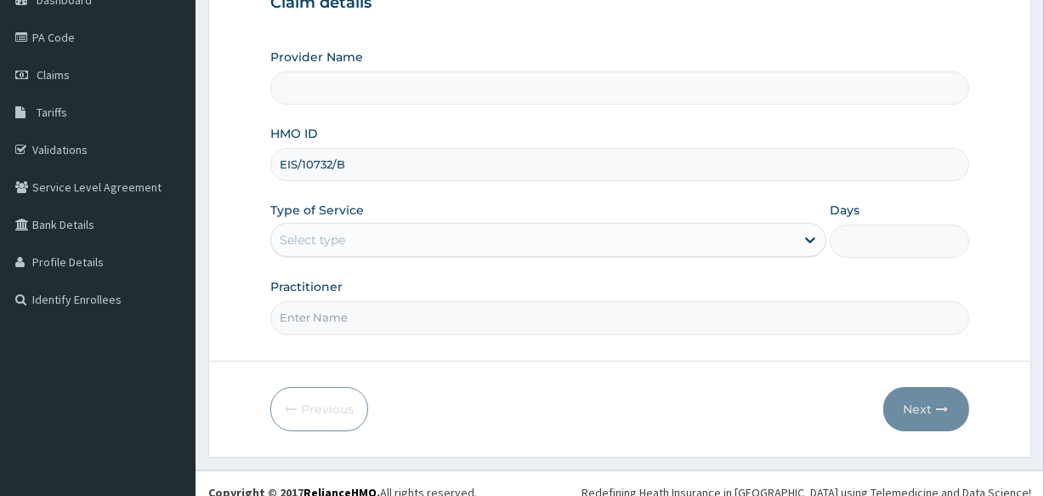
scroll to position [201, 0]
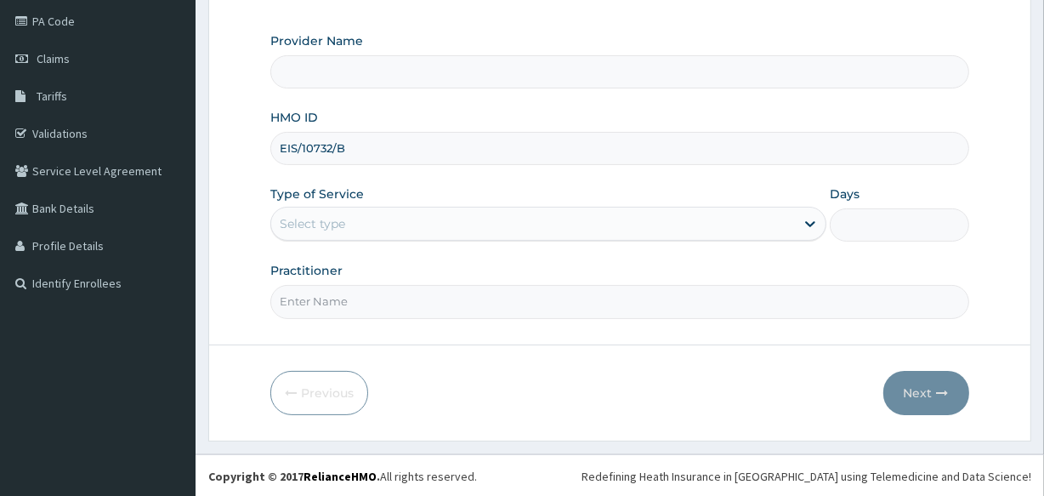
type input "EIS/10732/B"
click at [353, 223] on div "Select type" at bounding box center [533, 223] width 524 height 27
click at [357, 214] on div "Select type" at bounding box center [533, 223] width 524 height 27
click at [784, 403] on div "Previous Next" at bounding box center [619, 393] width 698 height 44
click at [787, 405] on div "Previous Next" at bounding box center [619, 393] width 698 height 44
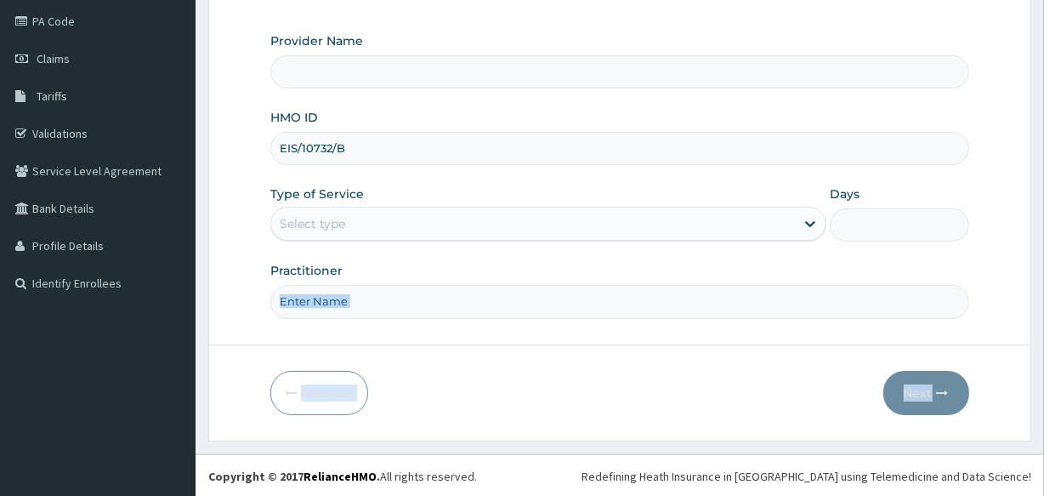
drag, startPoint x: 787, startPoint y: 405, endPoint x: 606, endPoint y: 298, distance: 210.0
click at [606, 298] on form "Step 1 of 2 Claim details Provider Name HMO ID EIS/10732/B Type of Service Sele…" at bounding box center [619, 165] width 823 height 552
click at [360, 199] on label "Type of Service" at bounding box center [317, 193] width 94 height 17
type input "Veta Hospitals Ltd"
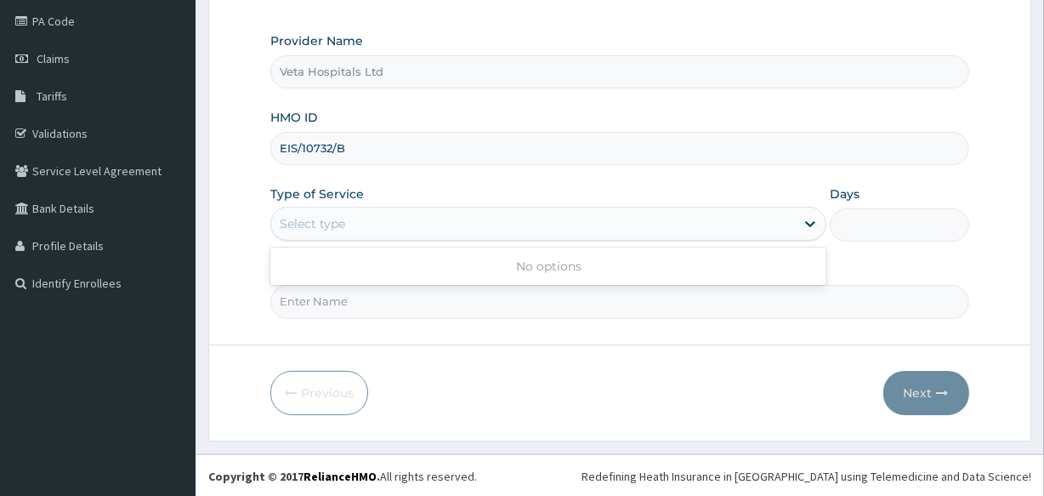
click at [353, 216] on div "Select type" at bounding box center [533, 223] width 524 height 27
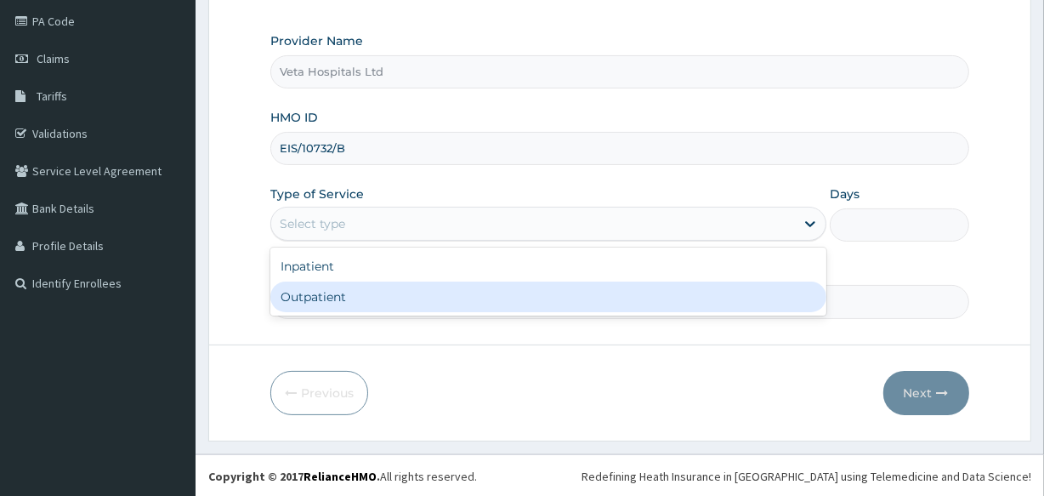
click at [323, 289] on div "Outpatient" at bounding box center [548, 296] width 556 height 31
type input "1"
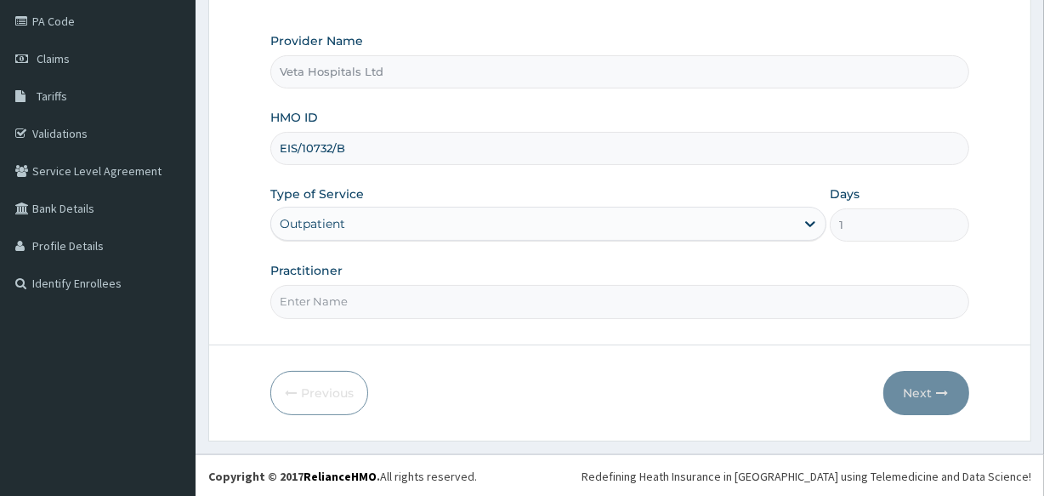
click at [332, 288] on input "Practitioner" at bounding box center [619, 301] width 698 height 33
click at [389, 317] on form "Step 1 of 2 Claim details Provider Name Veta Hospitals Ltd HMO ID EIS/10732/B T…" at bounding box center [619, 165] width 823 height 552
type input "[PERSON_NAME]"
click at [899, 388] on button "Next" at bounding box center [926, 393] width 86 height 44
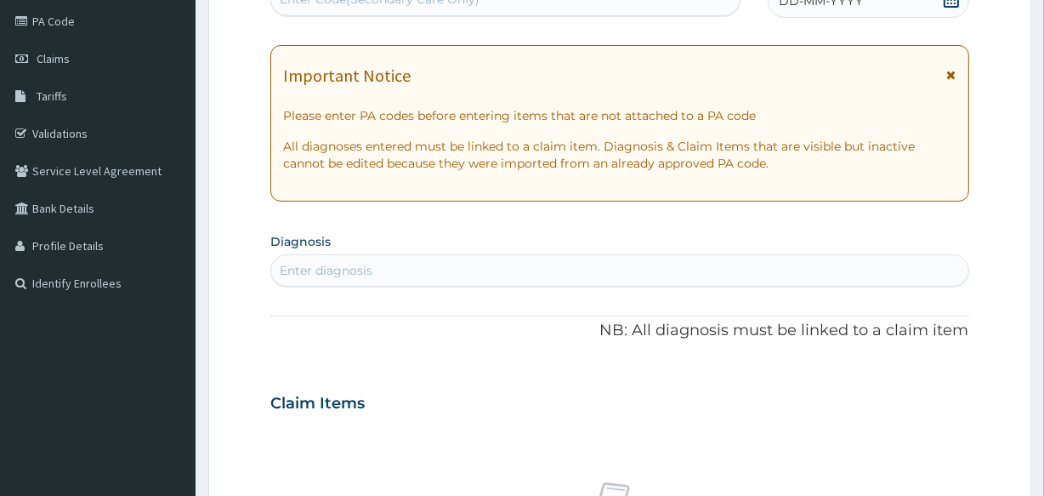
scroll to position [141, 0]
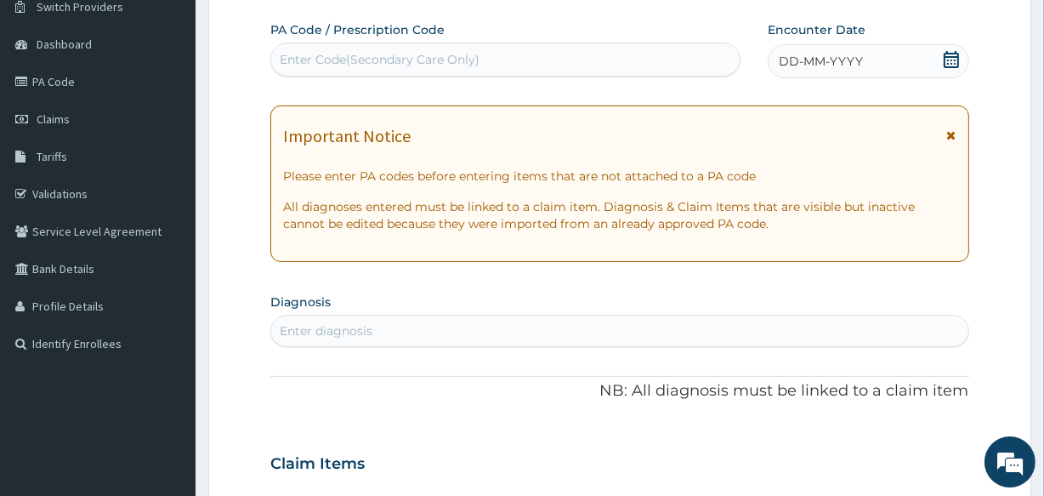
click at [945, 60] on icon at bounding box center [951, 59] width 17 height 17
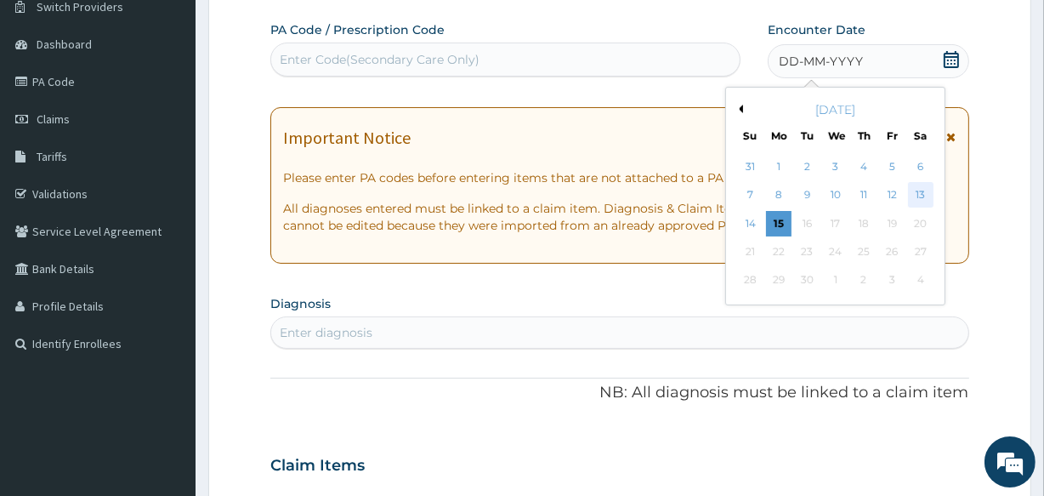
click at [920, 186] on div "13" at bounding box center [920, 196] width 26 height 26
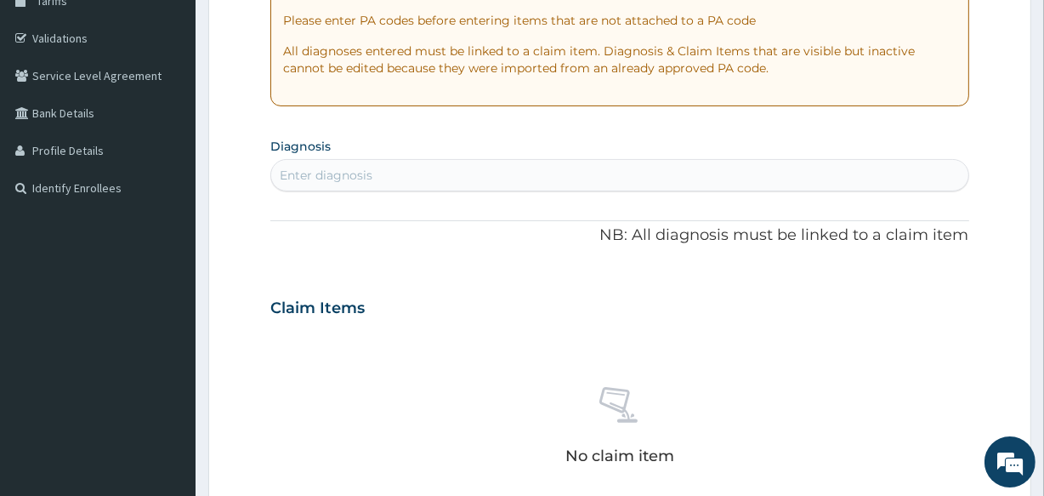
scroll to position [315, 0]
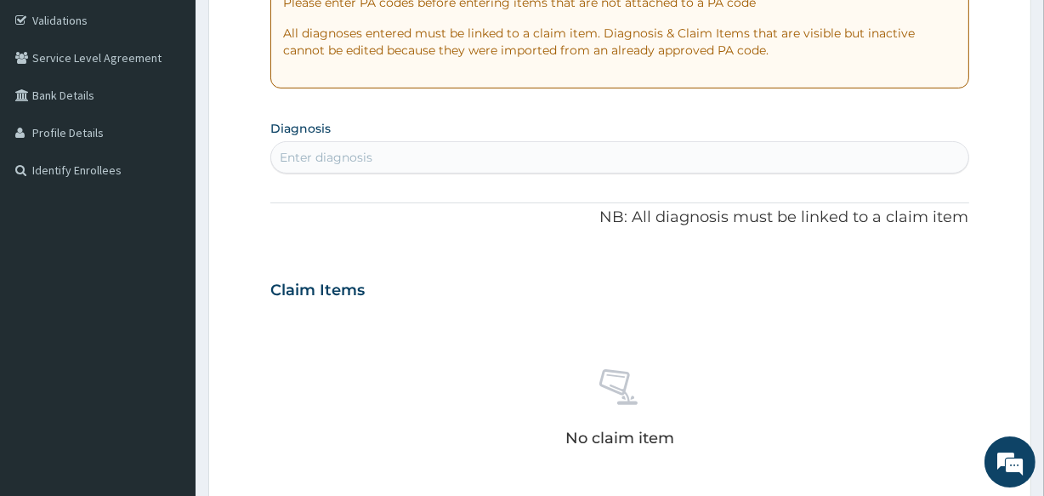
click at [320, 162] on div "Enter diagnosis" at bounding box center [326, 157] width 93 height 17
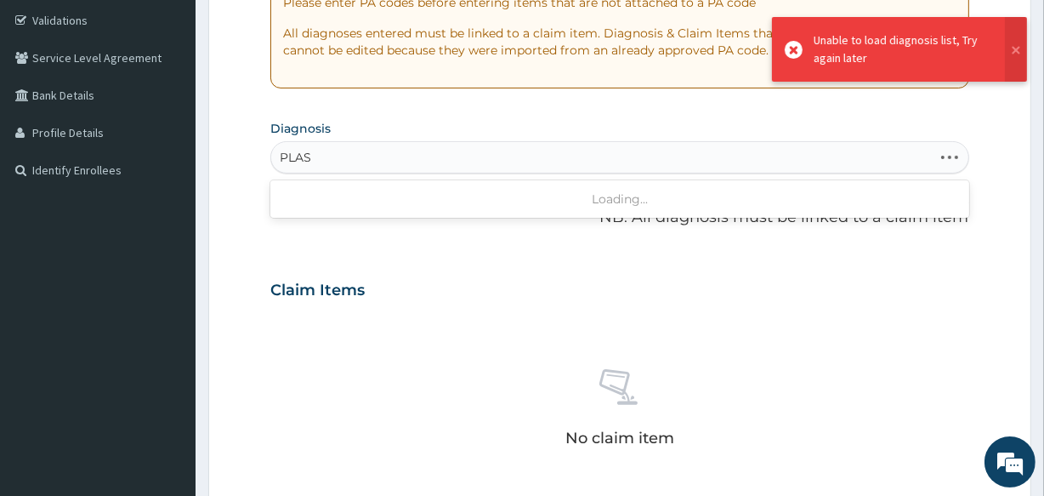
type input "PLAS"
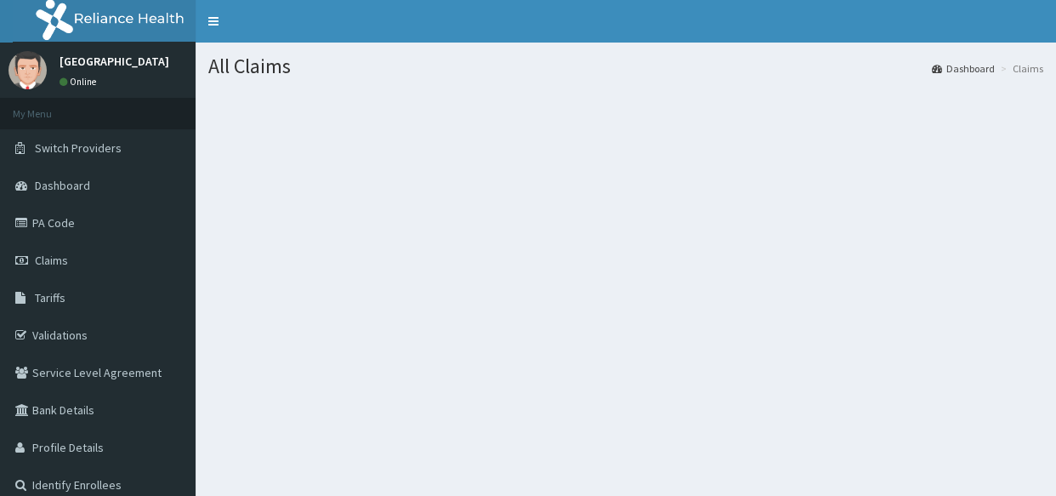
click at [478, 166] on section at bounding box center [626, 183] width 860 height 213
click at [478, 167] on section at bounding box center [626, 183] width 860 height 213
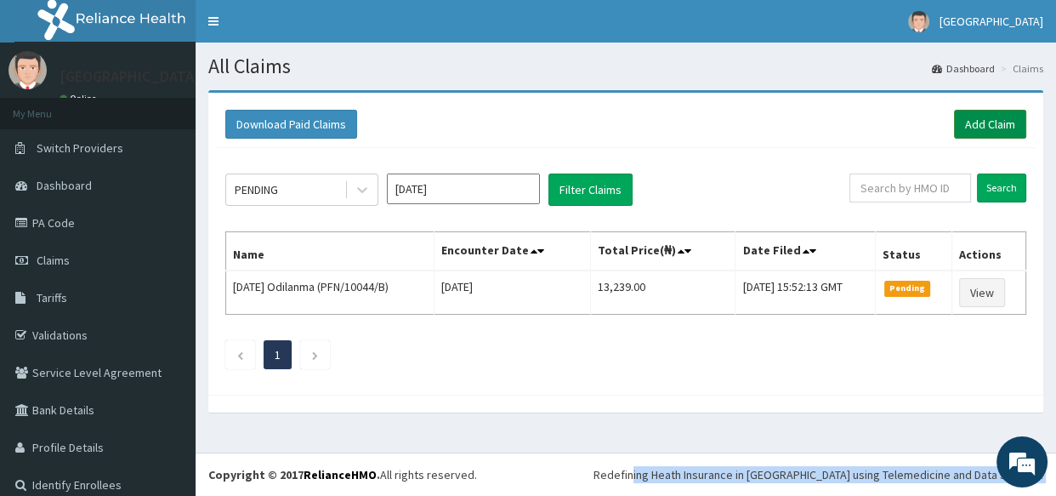
click at [988, 116] on link "Add Claim" at bounding box center [990, 124] width 72 height 29
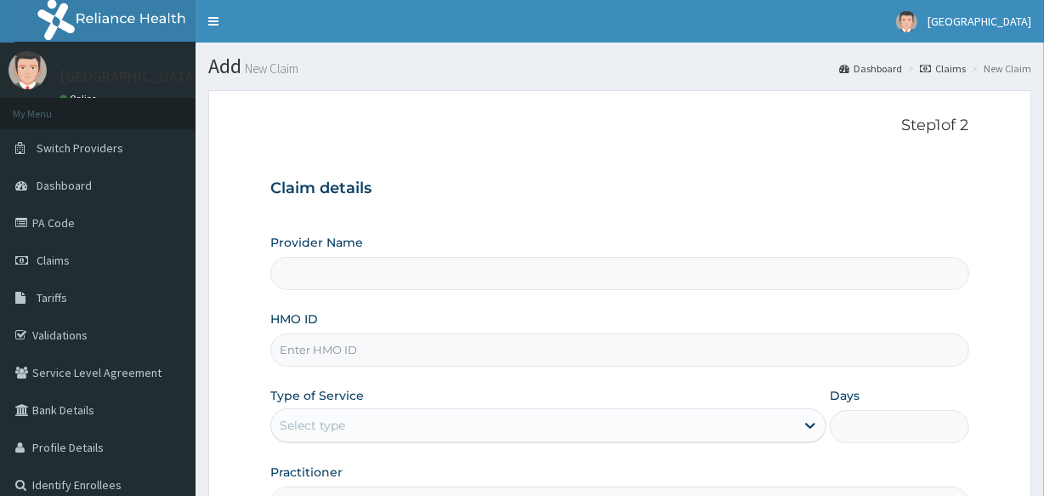
click at [343, 361] on input "HMO ID" at bounding box center [619, 349] width 698 height 33
type input "Veta Hospitals Ltd"
type input "EIS/10732/B"
click at [330, 401] on label "Type of Service" at bounding box center [317, 395] width 94 height 17
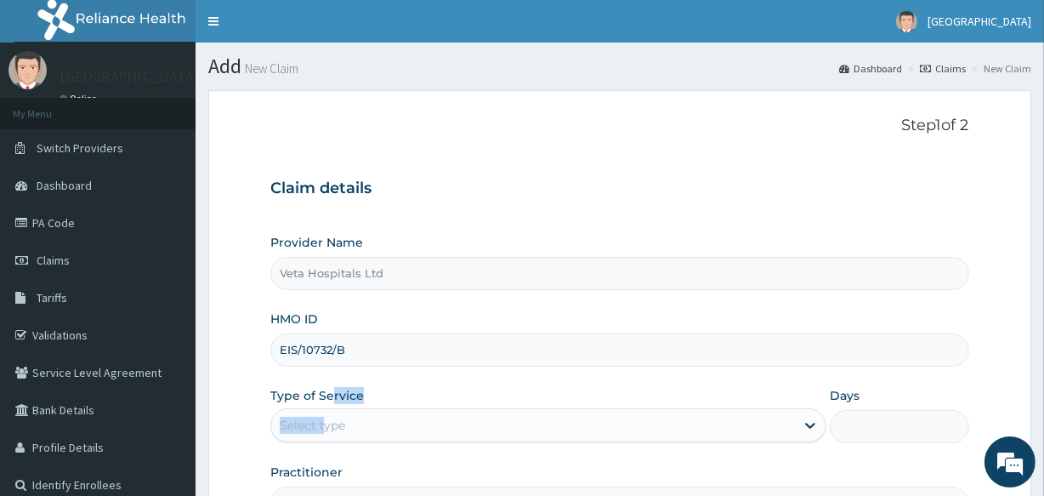
drag, startPoint x: 330, startPoint y: 402, endPoint x: 326, endPoint y: 417, distance: 15.1
click at [326, 417] on div "Type of Service Select type" at bounding box center [548, 415] width 556 height 56
click at [326, 417] on div "Select type" at bounding box center [312, 425] width 65 height 17
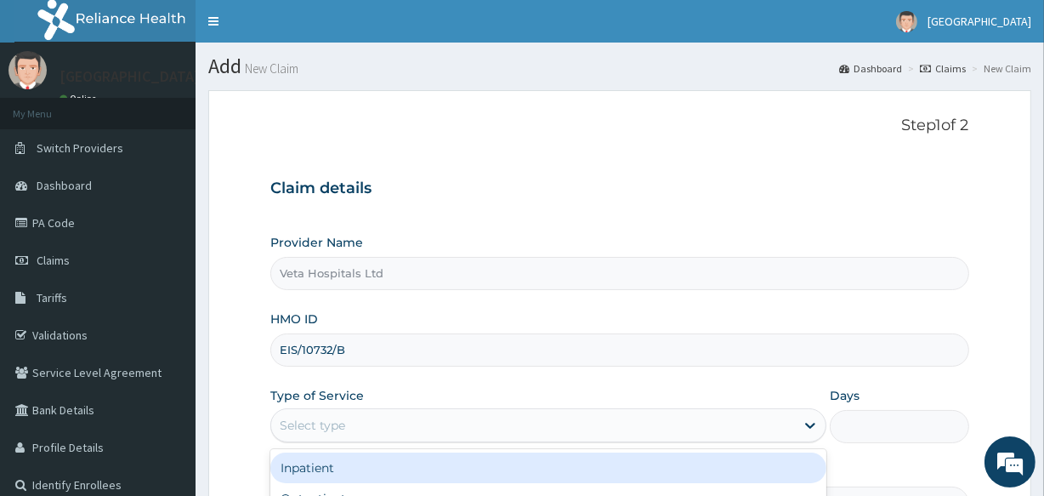
click at [832, 346] on input "EIS/10732/B" at bounding box center [619, 349] width 698 height 33
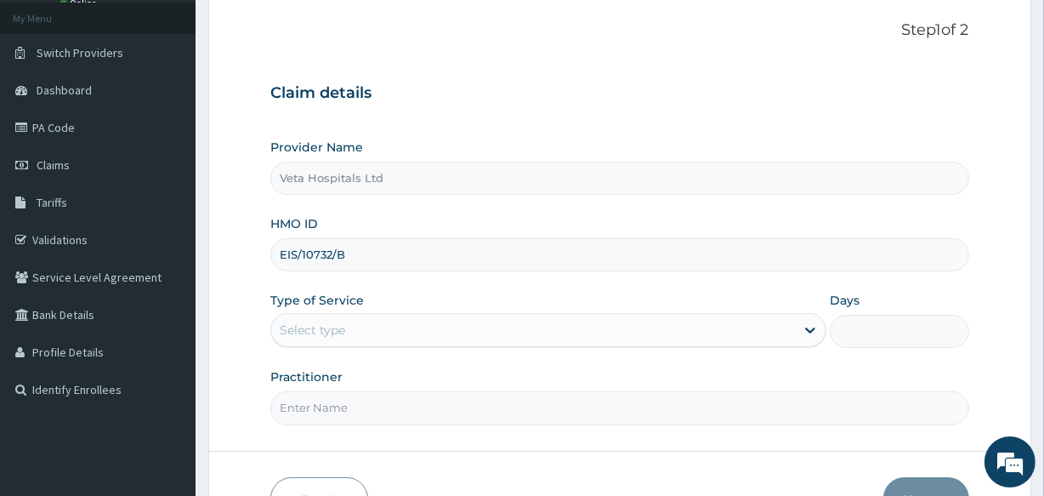
scroll to position [96, 0]
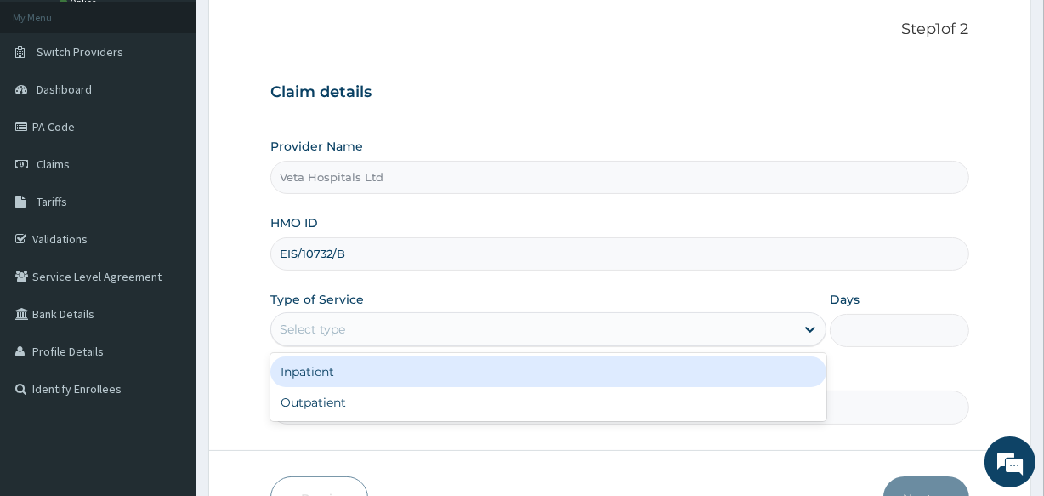
click at [360, 315] on div "Select type" at bounding box center [548, 329] width 556 height 34
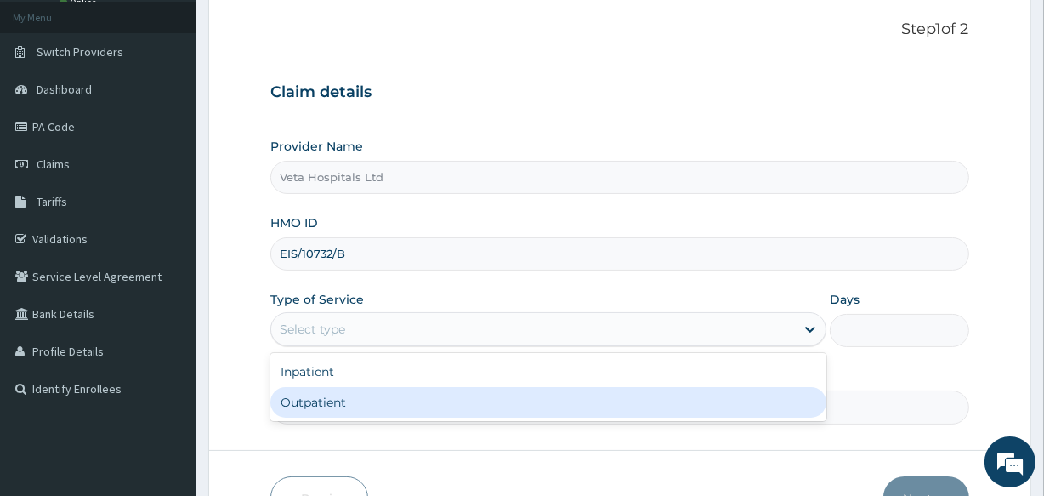
click at [352, 417] on div "Inpatient Outpatient" at bounding box center [548, 387] width 556 height 68
click at [349, 406] on div "Outpatient" at bounding box center [548, 402] width 556 height 31
type input "1"
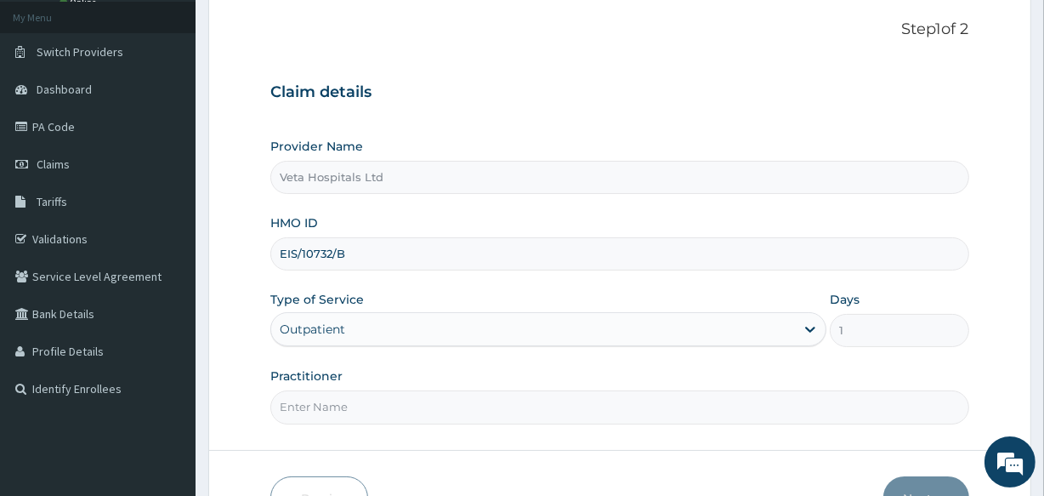
click at [349, 404] on input "Practitioner" at bounding box center [619, 406] width 698 height 33
type input "[PERSON_NAME]"
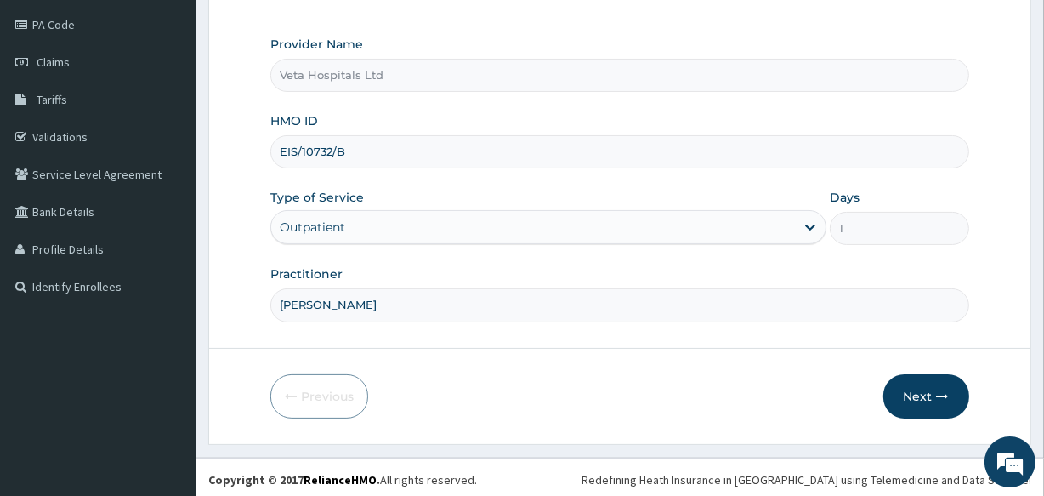
scroll to position [201, 0]
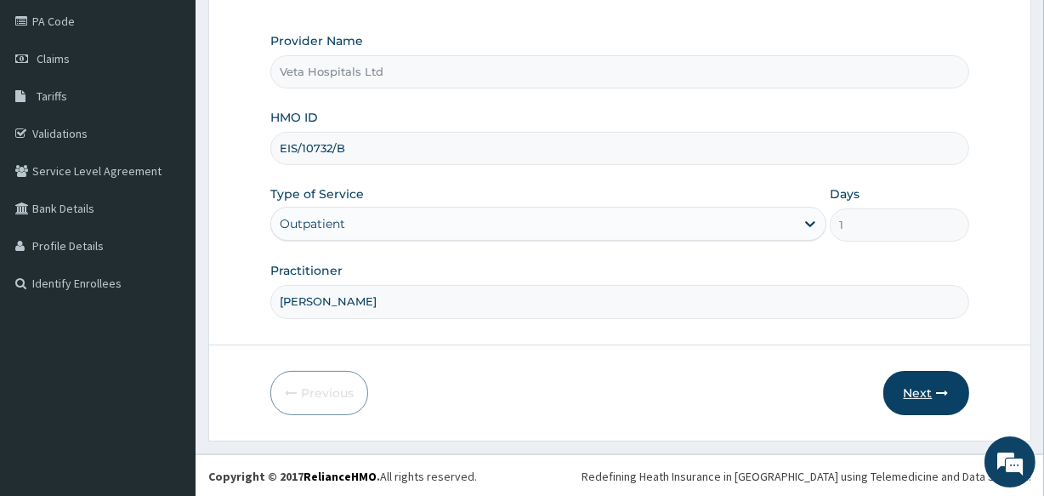
click at [917, 386] on button "Next" at bounding box center [926, 393] width 86 height 44
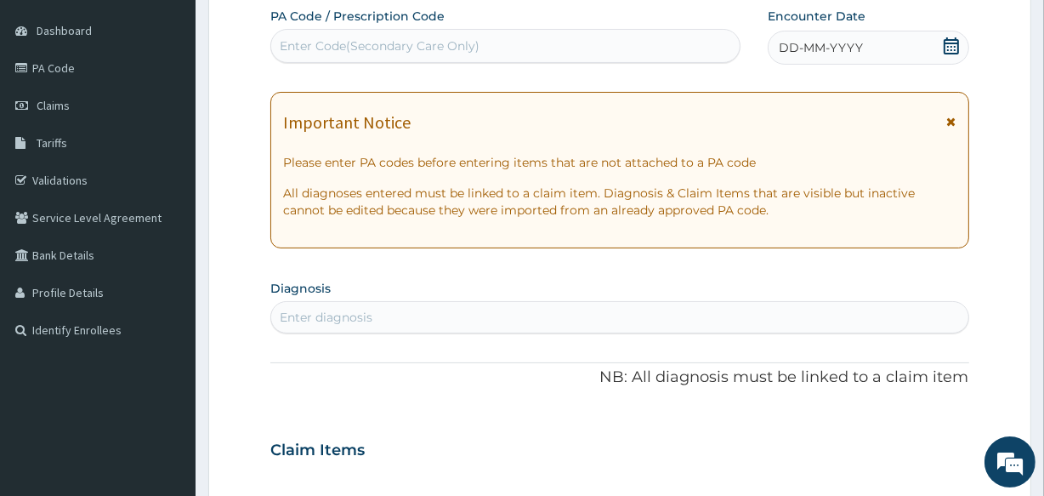
scroll to position [146, 0]
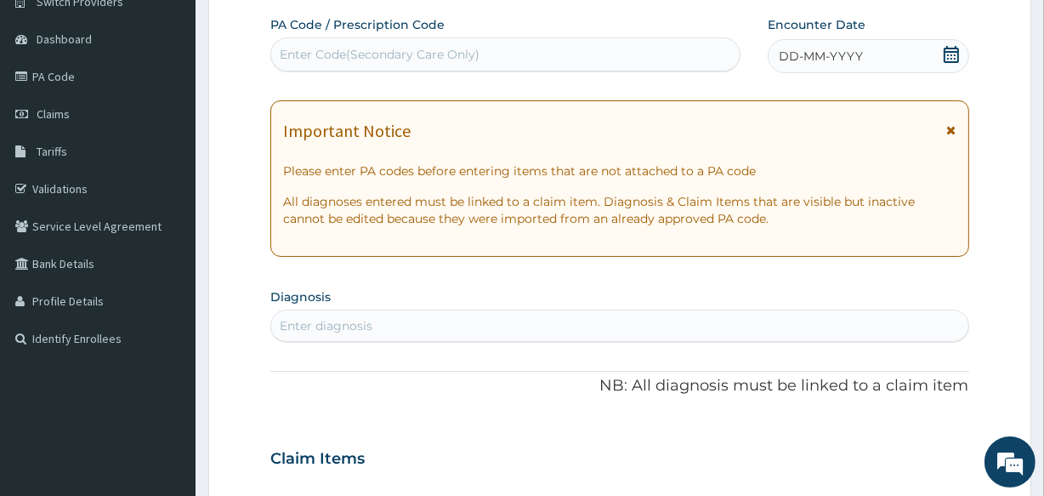
click at [947, 49] on icon at bounding box center [951, 54] width 17 height 17
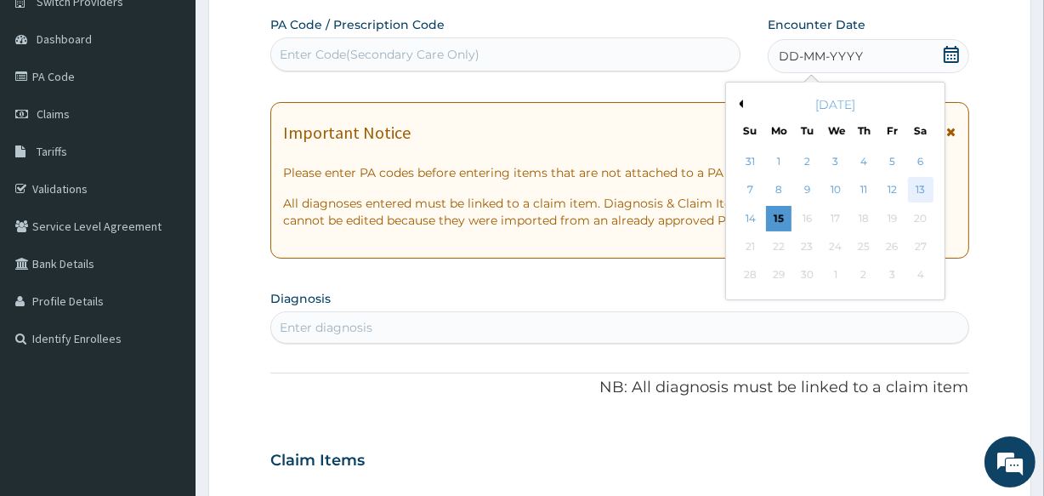
click at [918, 178] on div "13" at bounding box center [920, 191] width 26 height 26
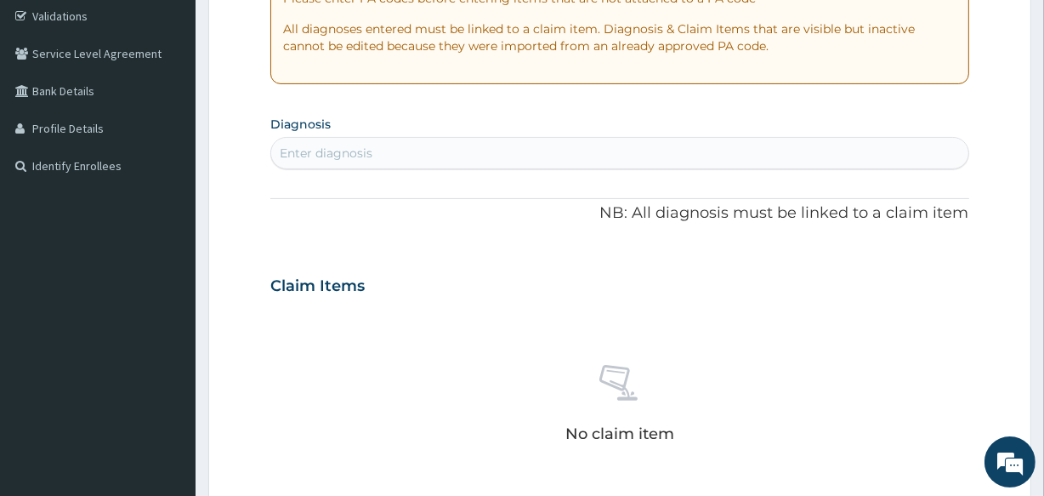
scroll to position [377, 0]
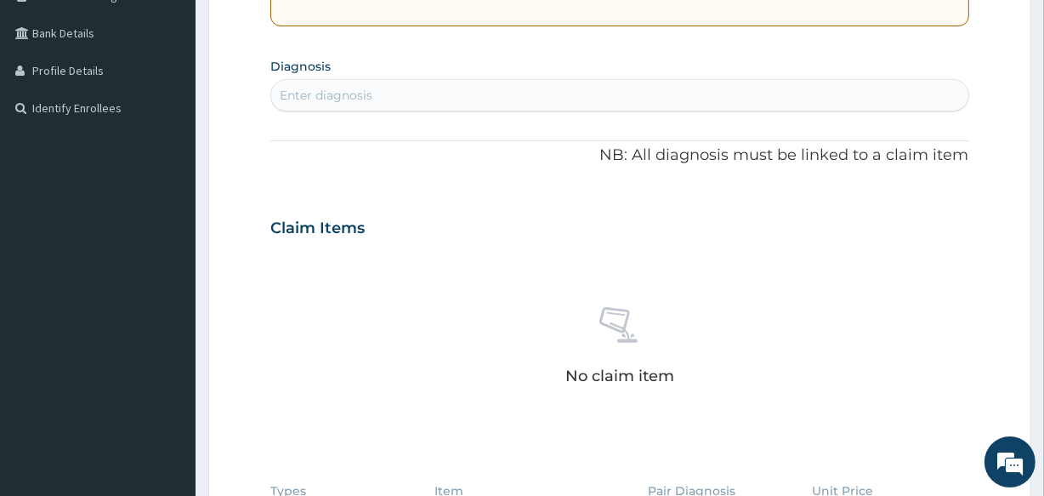
click at [341, 92] on div "Enter diagnosis" at bounding box center [326, 95] width 93 height 17
type input "PLASMO"
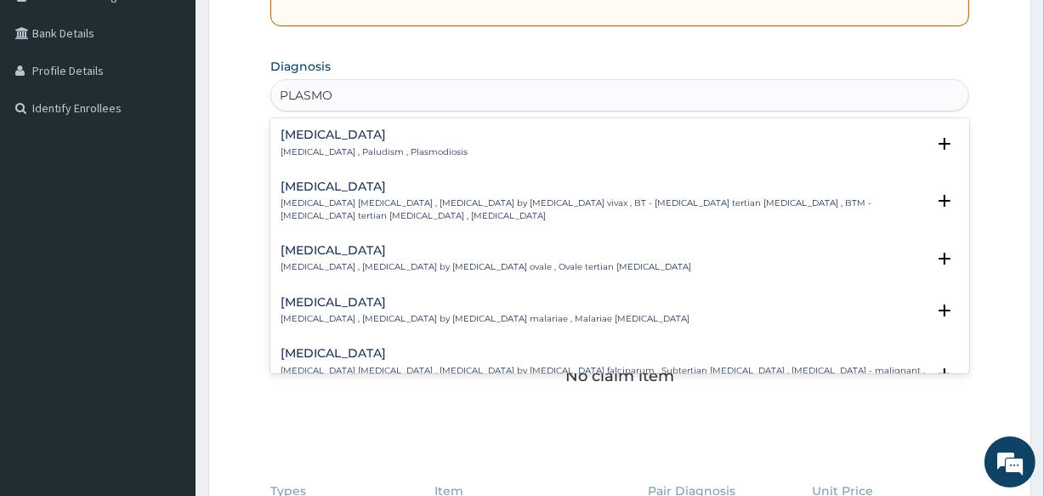
click at [332, 139] on h4 "[MEDICAL_DATA]" at bounding box center [374, 134] width 187 height 13
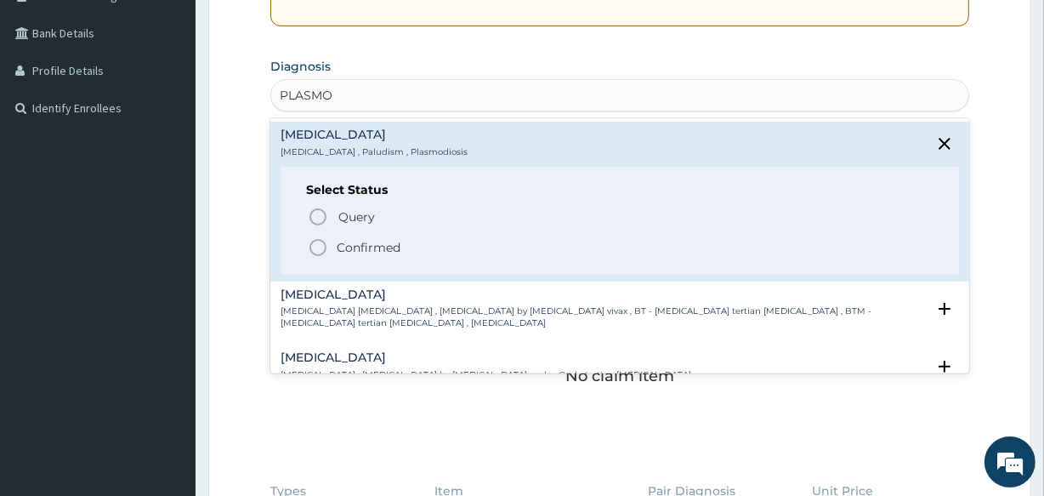
click at [320, 237] on icon "status option filled" at bounding box center [318, 247] width 20 height 20
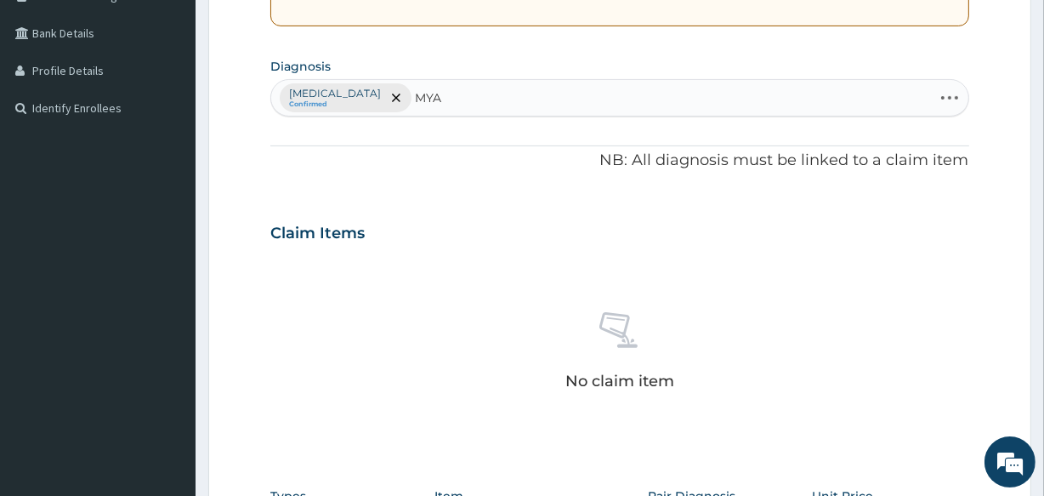
type input "MYAL"
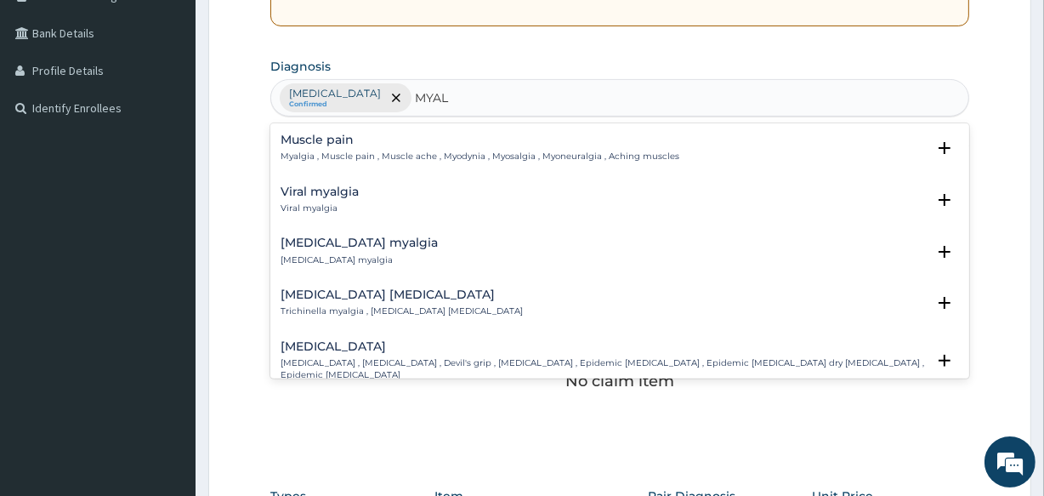
click at [305, 128] on div "Muscle pain Myalgia , Muscle pain , Muscle ache , Myodynia , Myosalgia , Myoneu…" at bounding box center [619, 153] width 698 height 52
click at [307, 146] on div "Muscle pain Myalgia , Muscle pain , Muscle ache , Myodynia , Myosalgia , Myoneu…" at bounding box center [480, 148] width 399 height 30
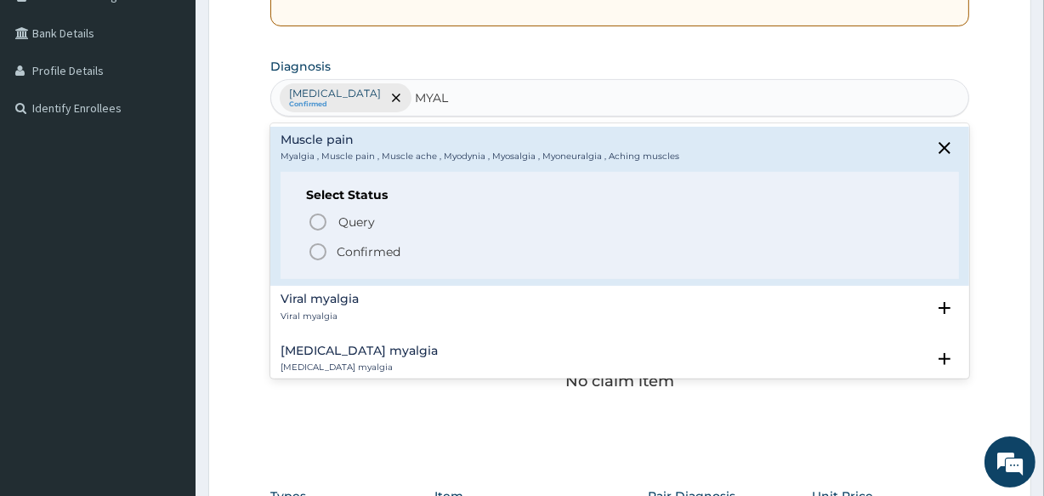
click at [315, 245] on icon "status option filled" at bounding box center [318, 251] width 20 height 20
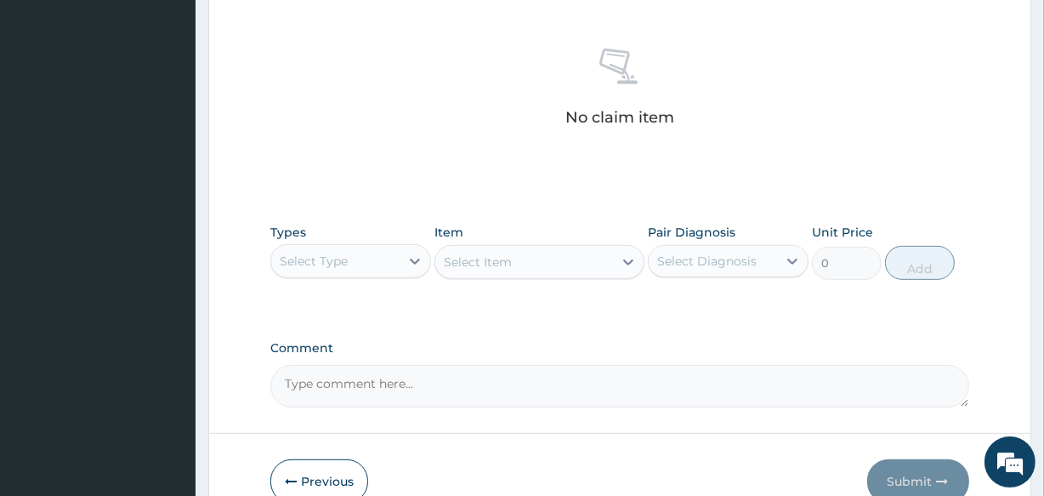
scroll to position [729, 0]
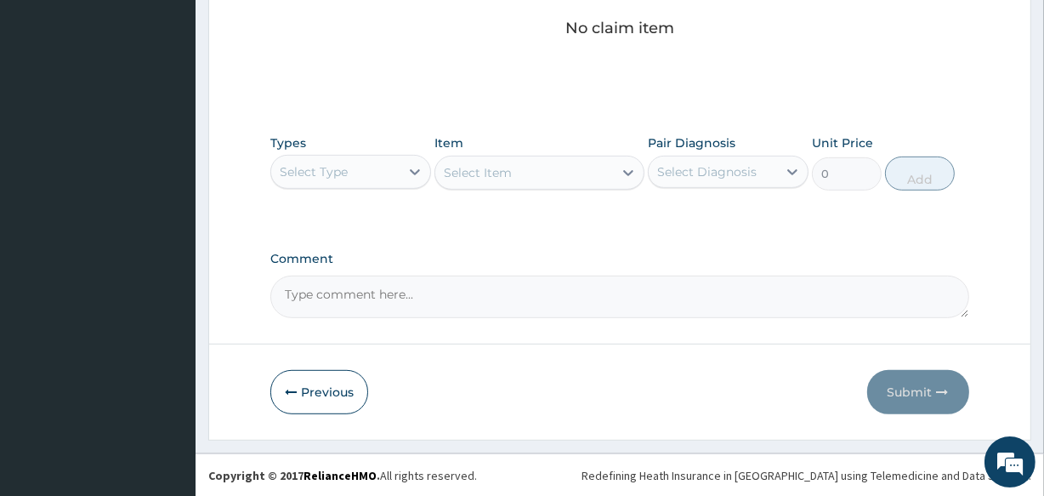
click at [360, 170] on div "Select Type" at bounding box center [335, 171] width 128 height 27
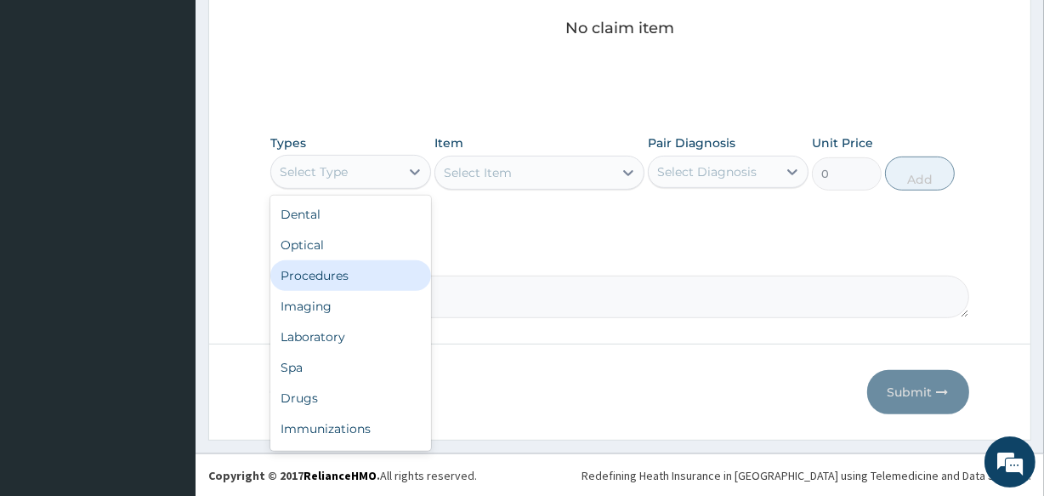
click at [335, 271] on div "Procedures" at bounding box center [350, 275] width 161 height 31
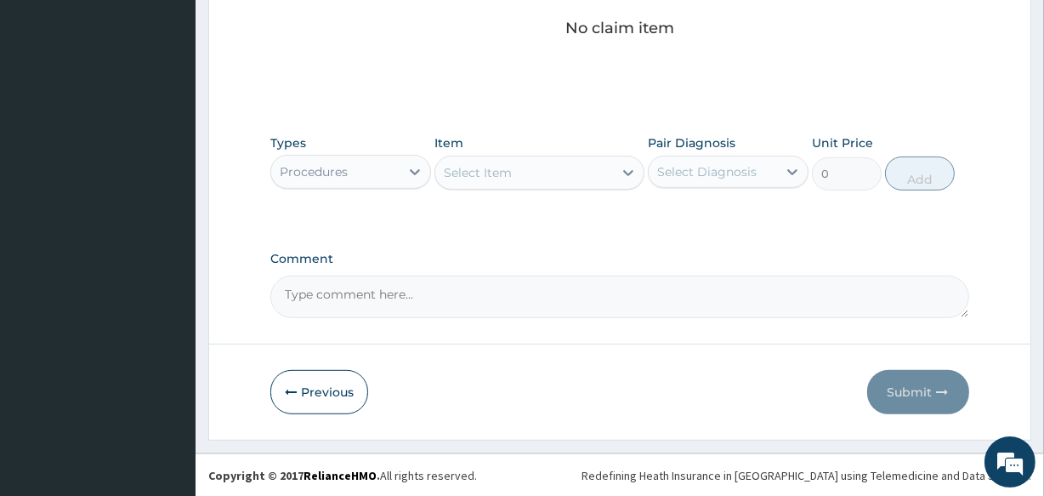
click at [527, 164] on div "Select Item" at bounding box center [523, 172] width 177 height 27
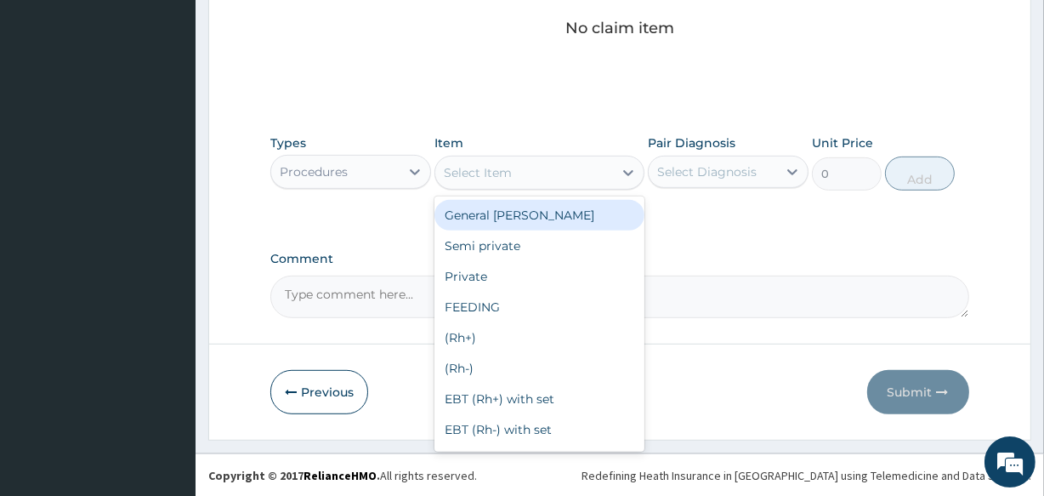
type input "C"
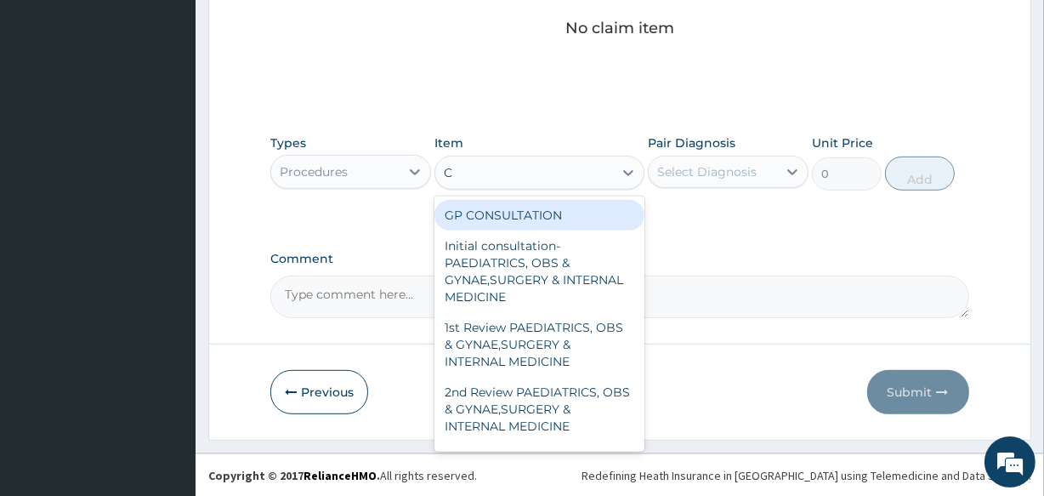
click at [524, 205] on div "GP CONSULTATION" at bounding box center [538, 215] width 209 height 31
type input "2000"
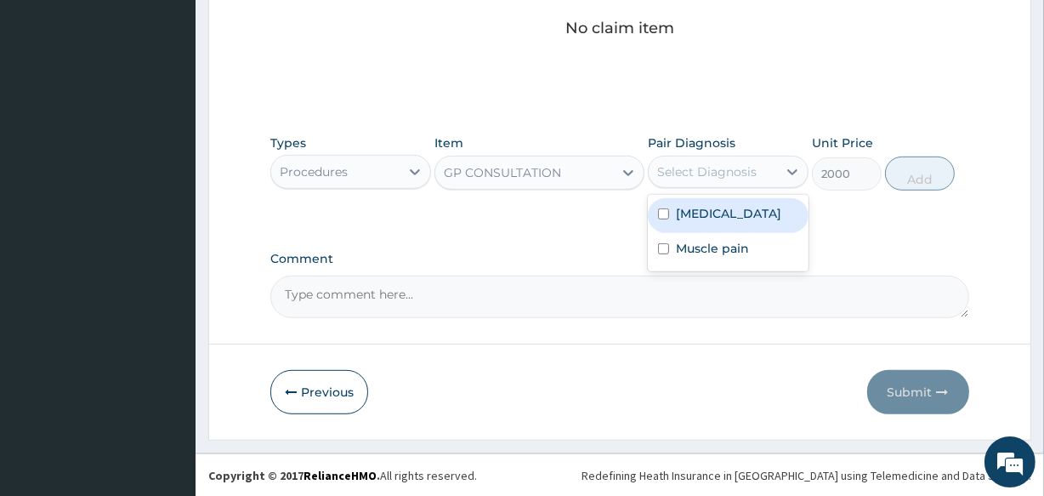
click at [675, 173] on div "Select Diagnosis" at bounding box center [706, 171] width 99 height 17
click at [676, 207] on label "[MEDICAL_DATA]" at bounding box center [728, 213] width 105 height 17
checkbox input "true"
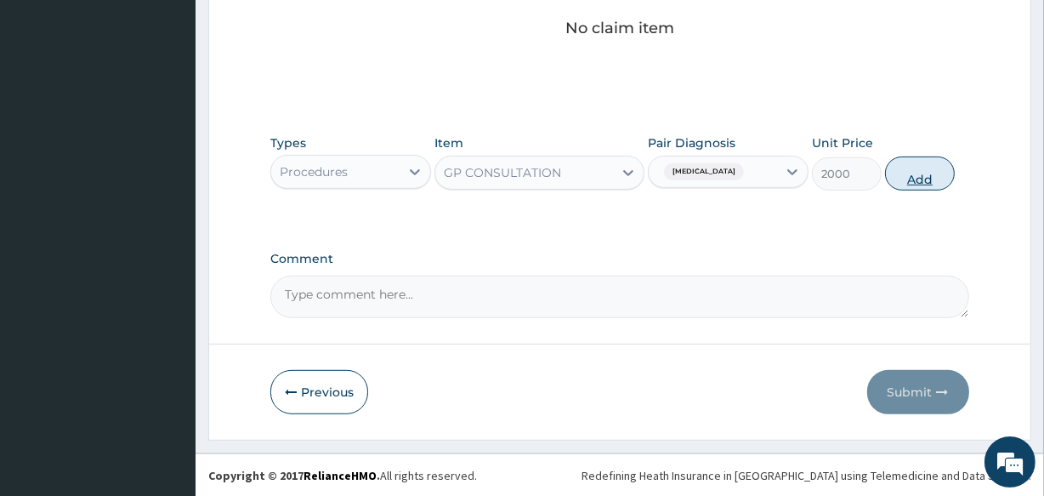
click at [920, 165] on button "Add" at bounding box center [920, 173] width 70 height 34
type input "0"
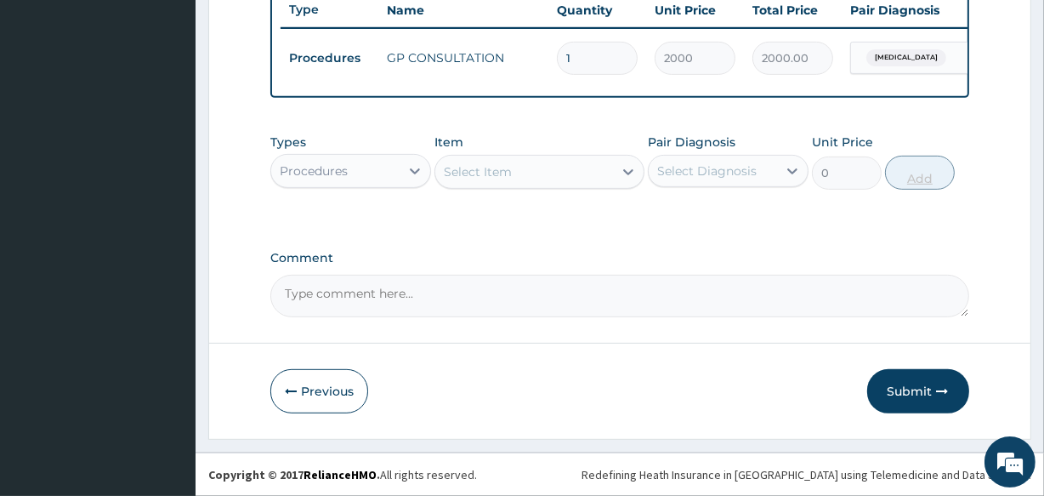
scroll to position [660, 0]
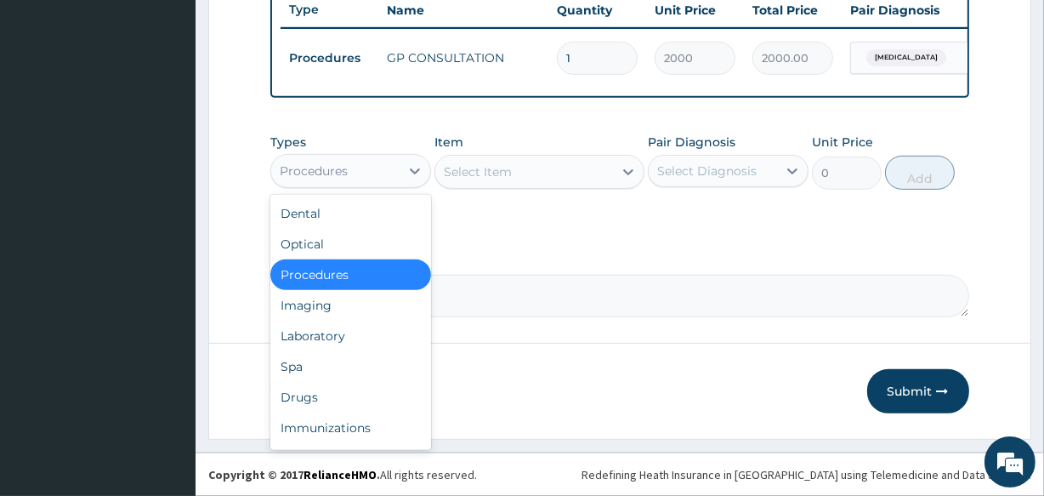
click at [332, 158] on div "Procedures" at bounding box center [335, 170] width 128 height 27
click at [319, 389] on div "Drugs" at bounding box center [350, 397] width 161 height 31
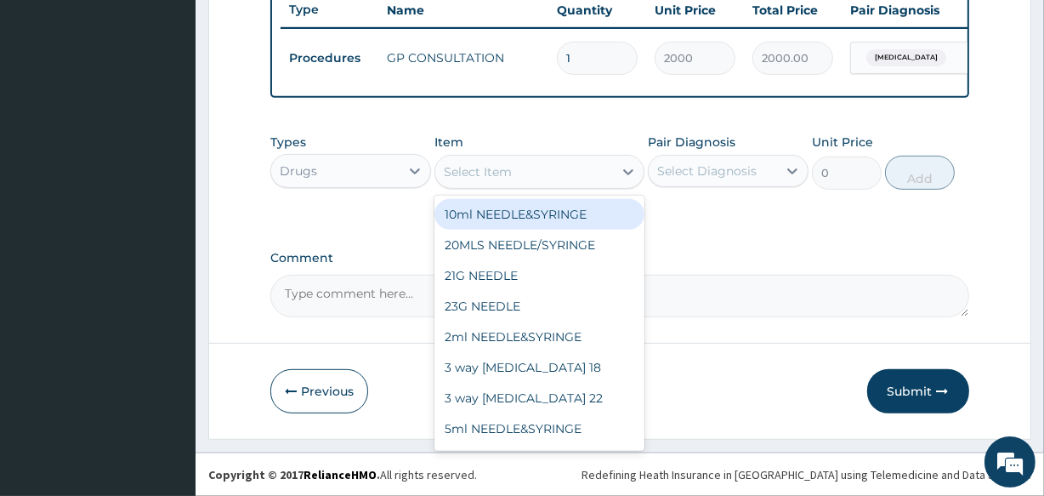
click at [502, 166] on div "Select Item" at bounding box center [478, 171] width 68 height 17
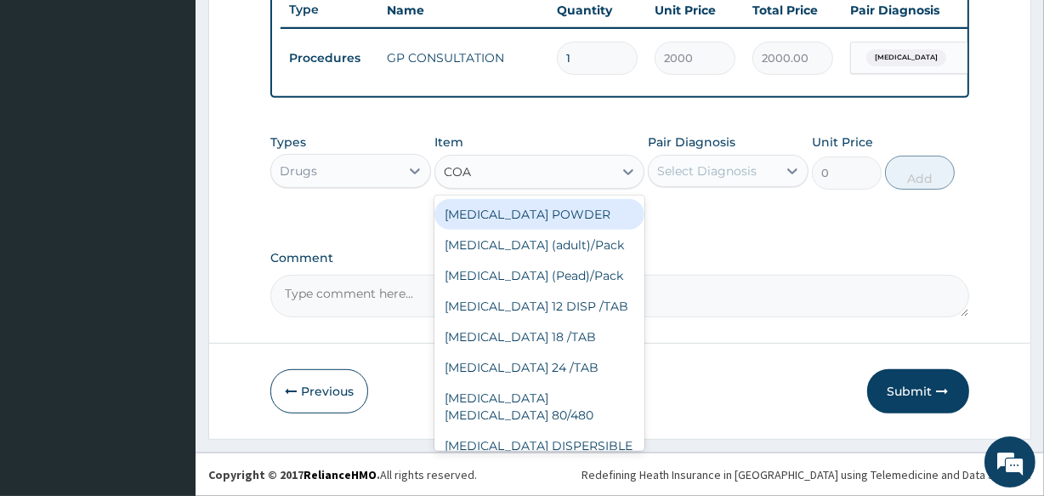
type input "COAR"
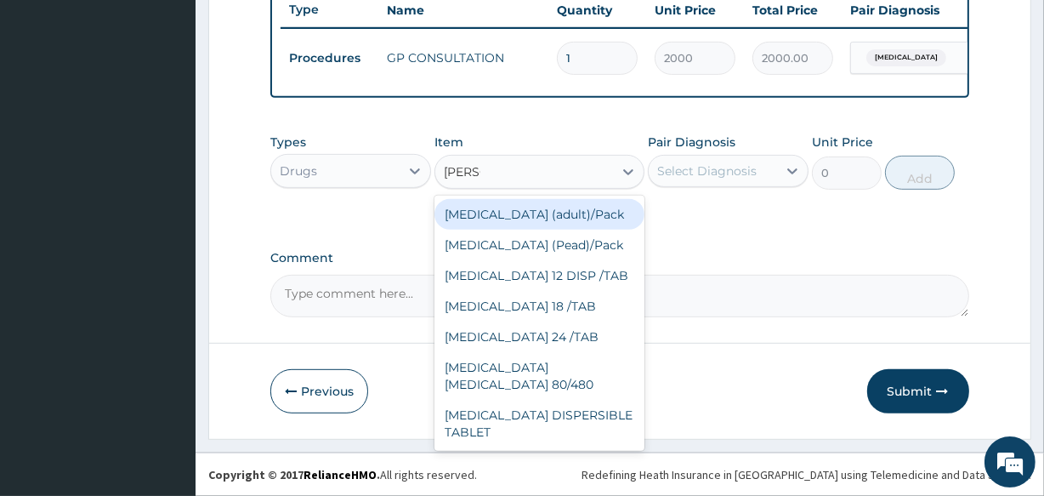
click at [511, 218] on div "Coartem (adult)/Pack" at bounding box center [538, 214] width 209 height 31
type input "2437.5"
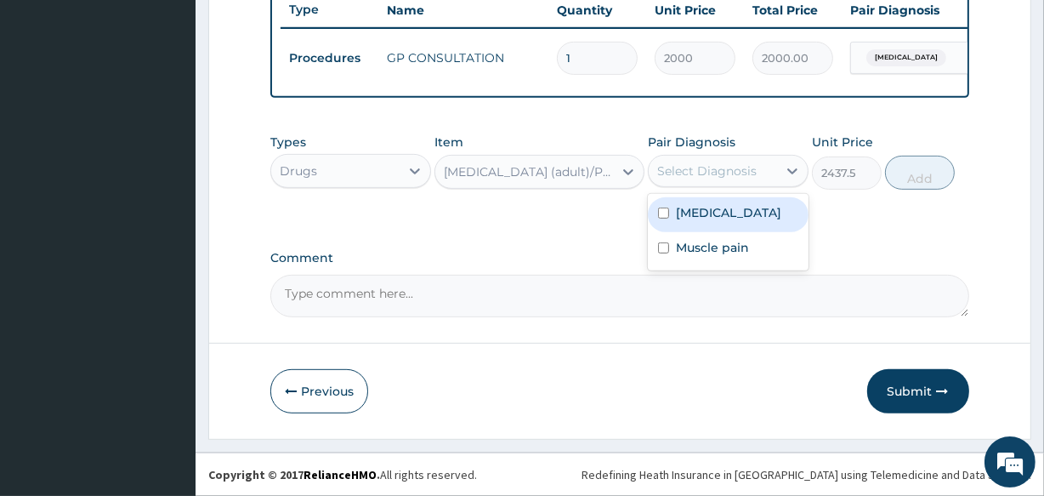
click at [728, 157] on div "Select Diagnosis" at bounding box center [713, 170] width 128 height 27
click at [689, 208] on label "Malaria" at bounding box center [728, 212] width 105 height 17
checkbox input "true"
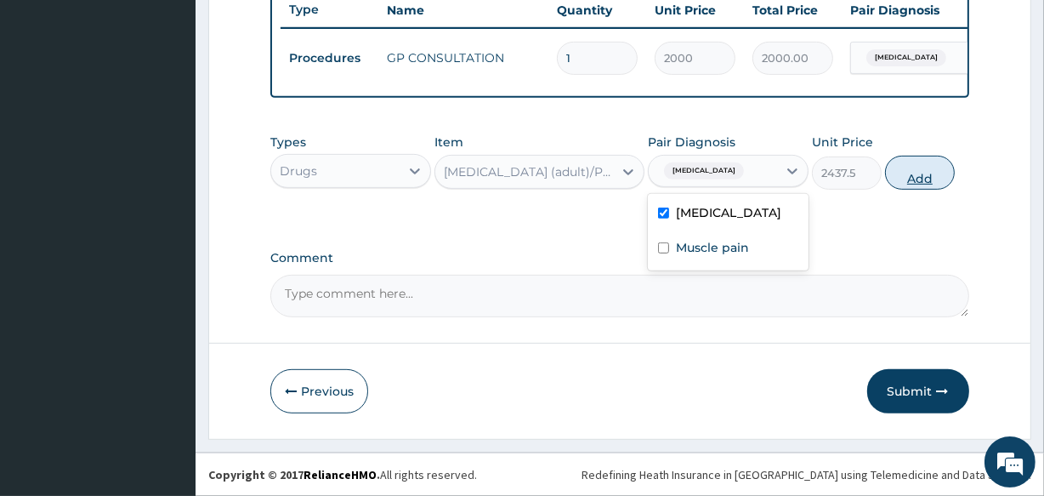
click at [904, 156] on button "Add" at bounding box center [920, 173] width 70 height 34
type input "0"
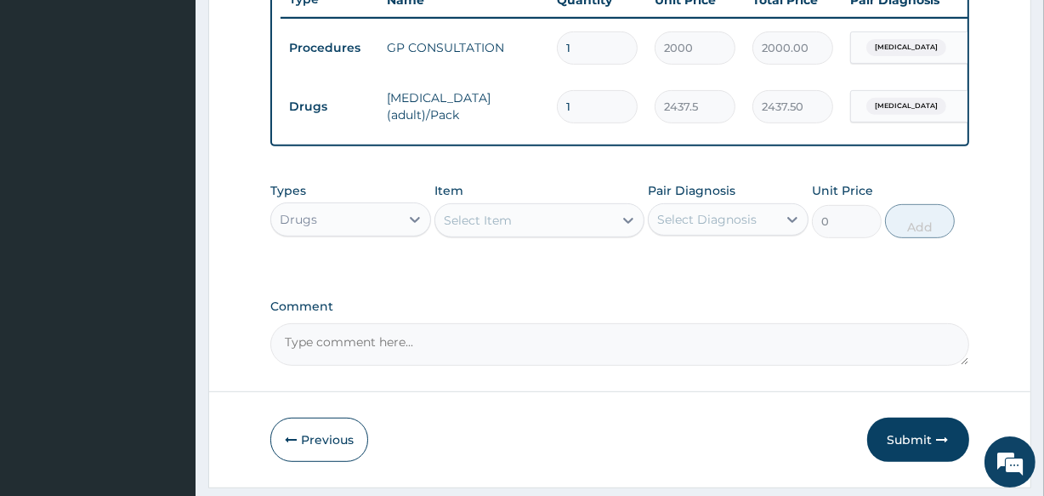
click at [468, 224] on div "Select Item" at bounding box center [478, 220] width 68 height 17
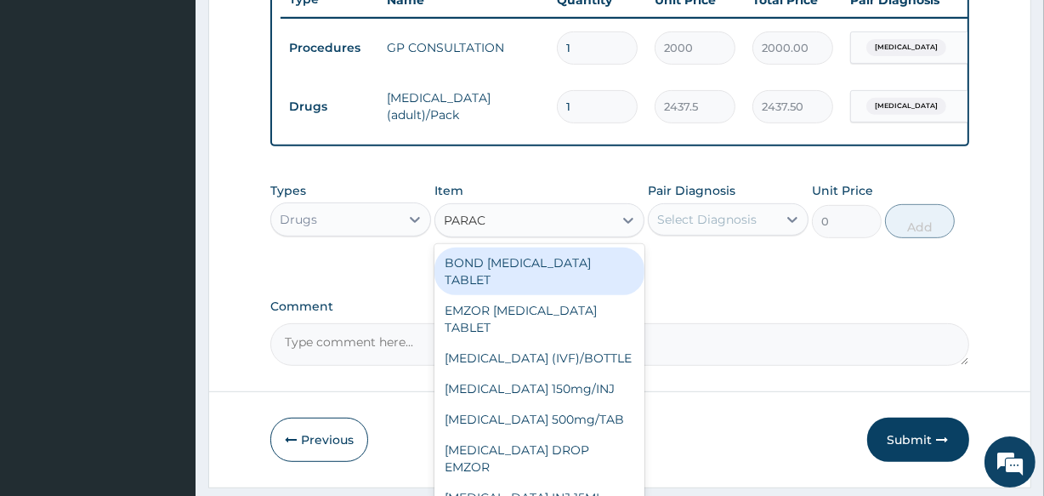
type input "PARACE"
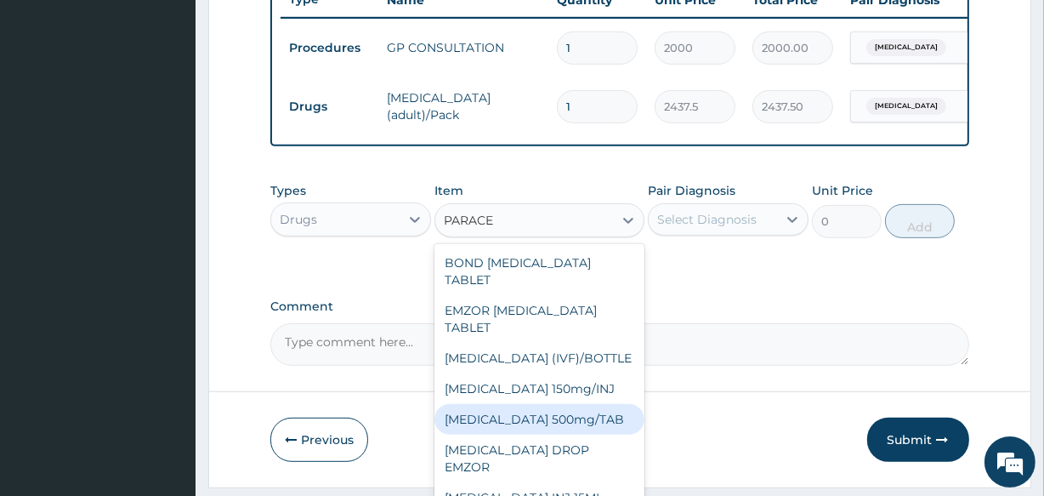
click at [544, 421] on div "PARACETAMOL 500mg/TAB" at bounding box center [538, 419] width 209 height 31
type input "18.5"
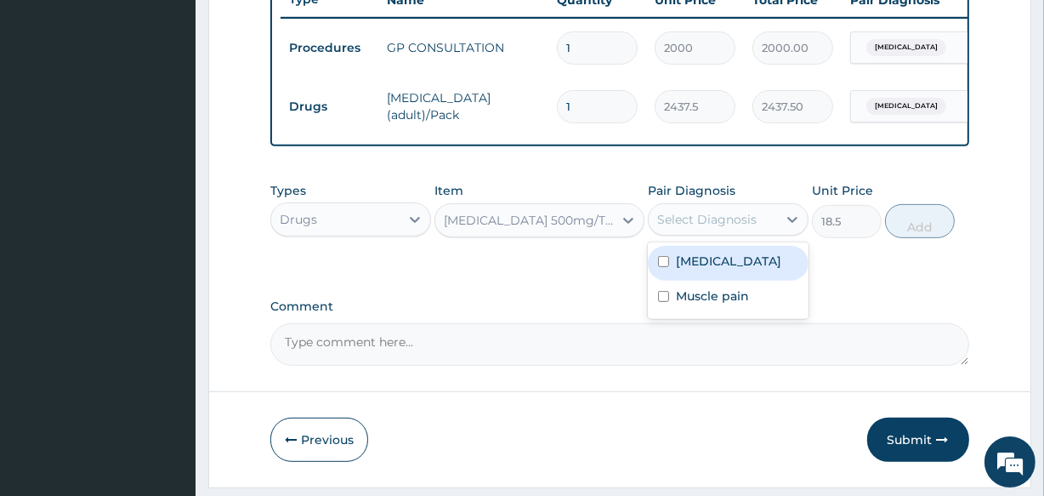
click at [697, 218] on div "Select Diagnosis" at bounding box center [713, 219] width 128 height 27
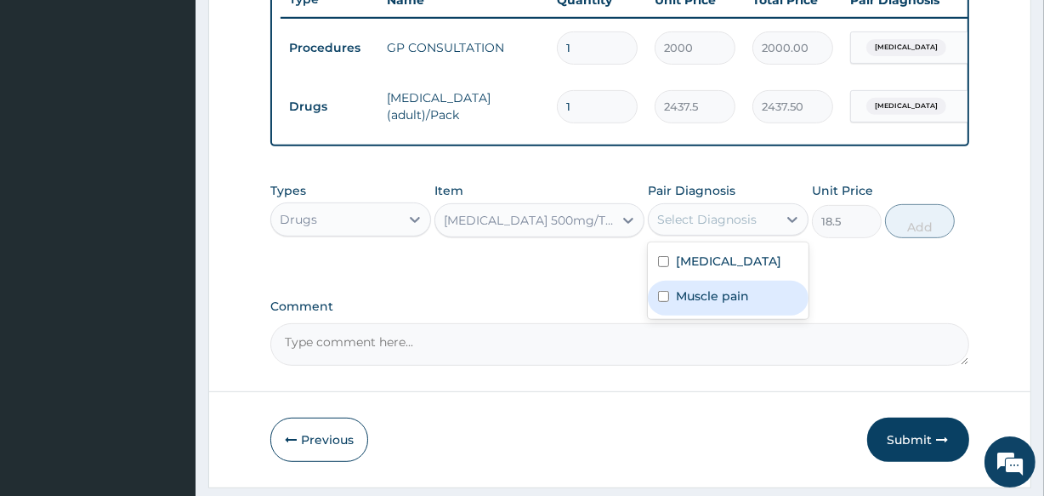
click at [680, 294] on div "Muscle pain" at bounding box center [728, 298] width 161 height 35
checkbox input "true"
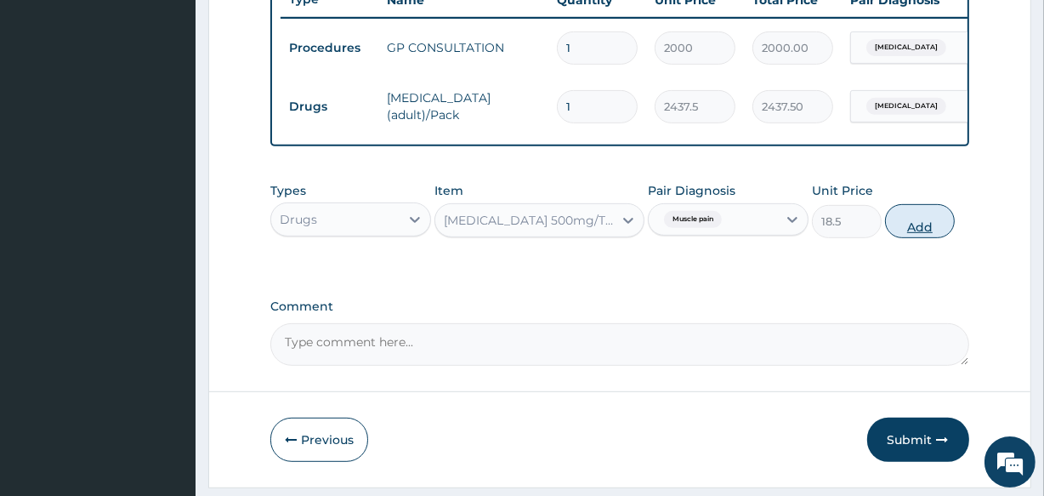
click at [914, 226] on button "Add" at bounding box center [920, 221] width 70 height 34
type input "0"
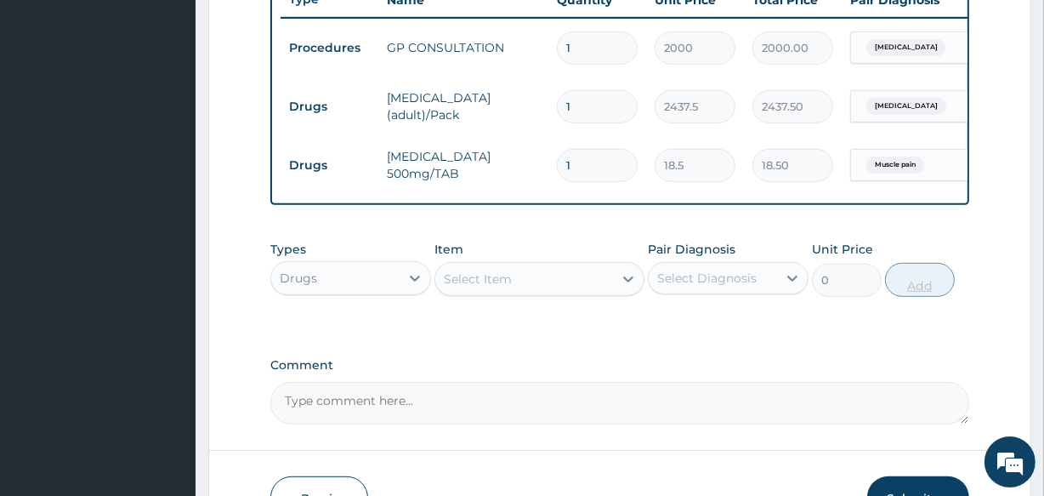
type input "15"
type input "277.50"
type input "15"
click at [538, 269] on div "Item Select Item" at bounding box center [538, 269] width 209 height 56
click at [528, 289] on div "Select Item" at bounding box center [523, 278] width 177 height 27
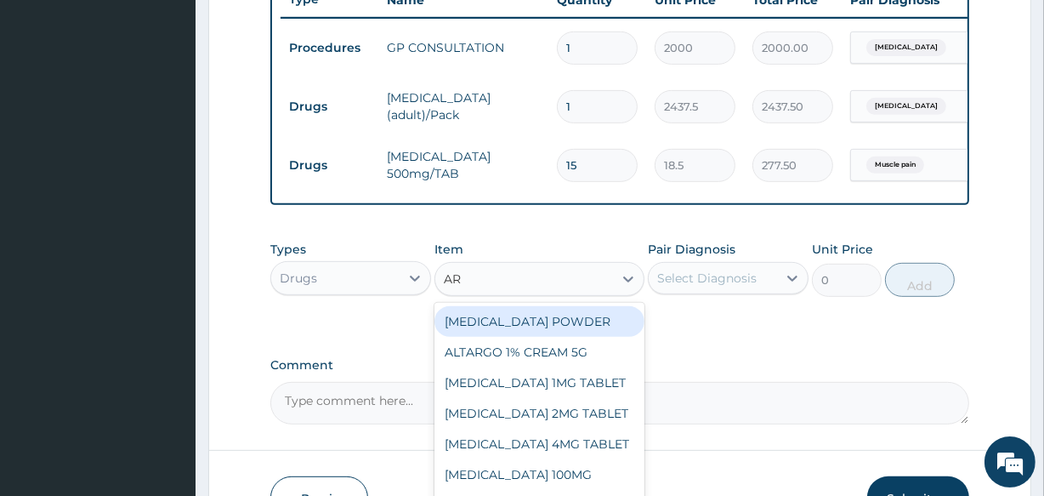
type input "ART"
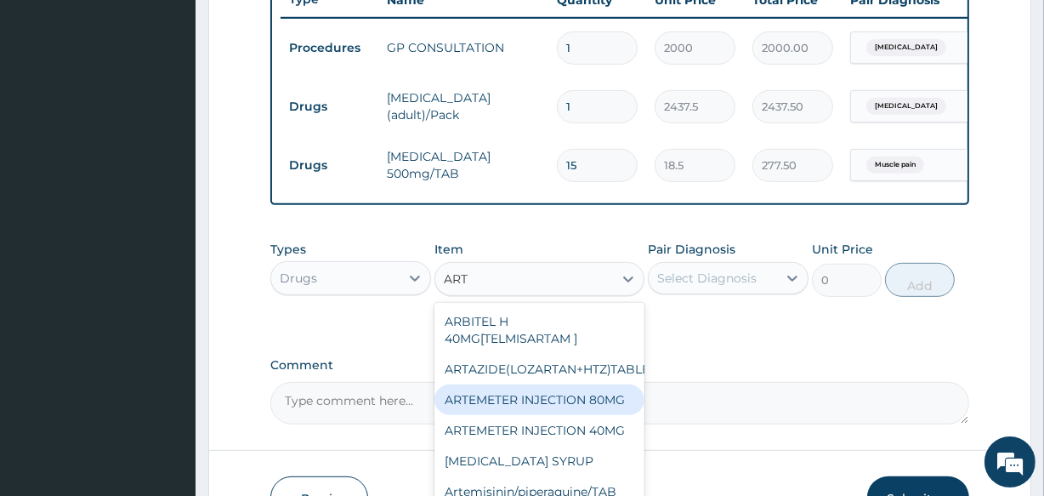
click at [519, 399] on div "ARTEMETER INJECTION 80MG" at bounding box center [538, 399] width 209 height 31
type input "700"
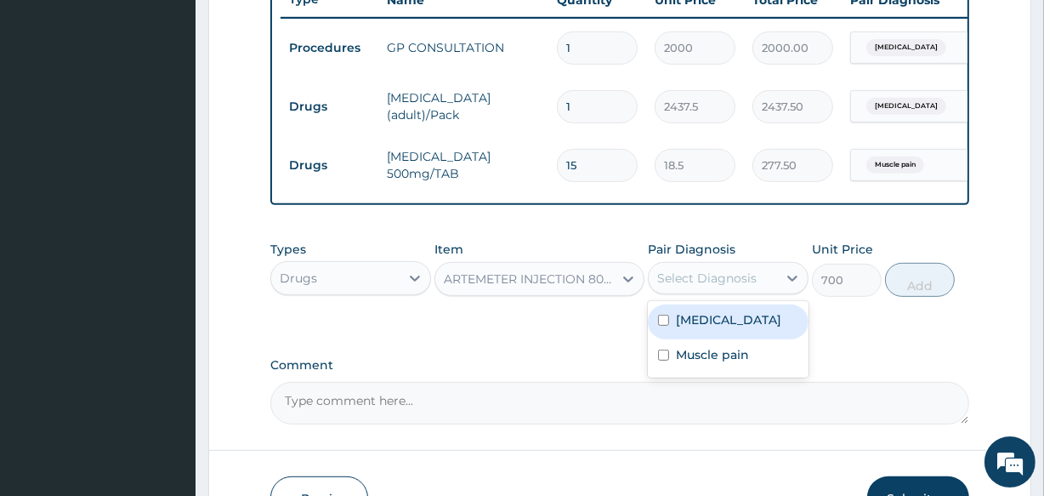
click at [679, 285] on div "Select Diagnosis" at bounding box center [706, 277] width 99 height 17
click at [680, 326] on label "Malaria" at bounding box center [728, 319] width 105 height 17
checkbox input "true"
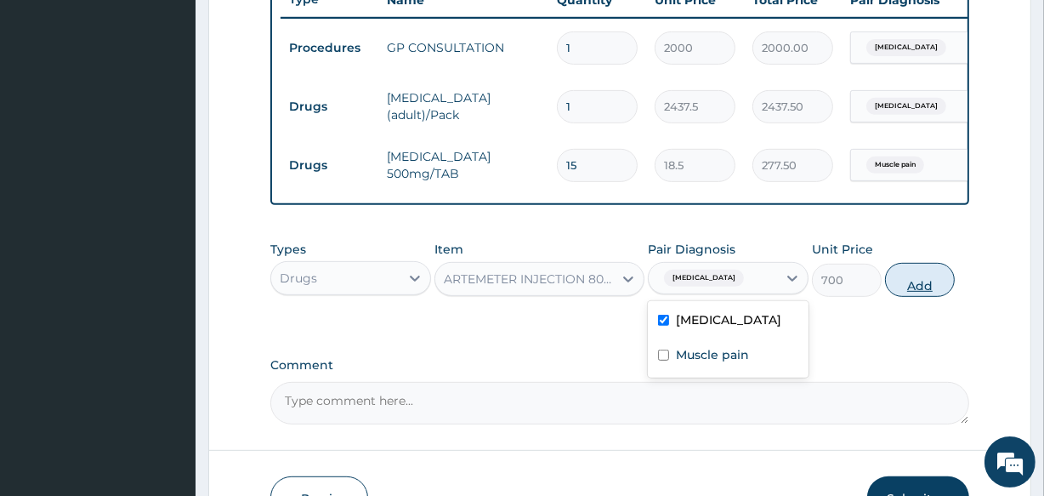
click at [922, 287] on button "Add" at bounding box center [920, 280] width 70 height 34
type input "0"
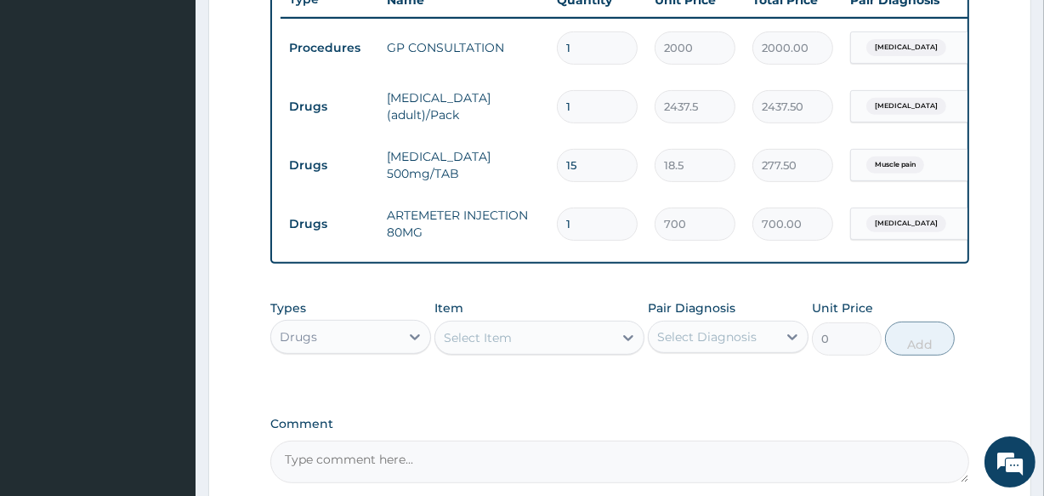
type input "0.00"
type input "6"
type input "4200.00"
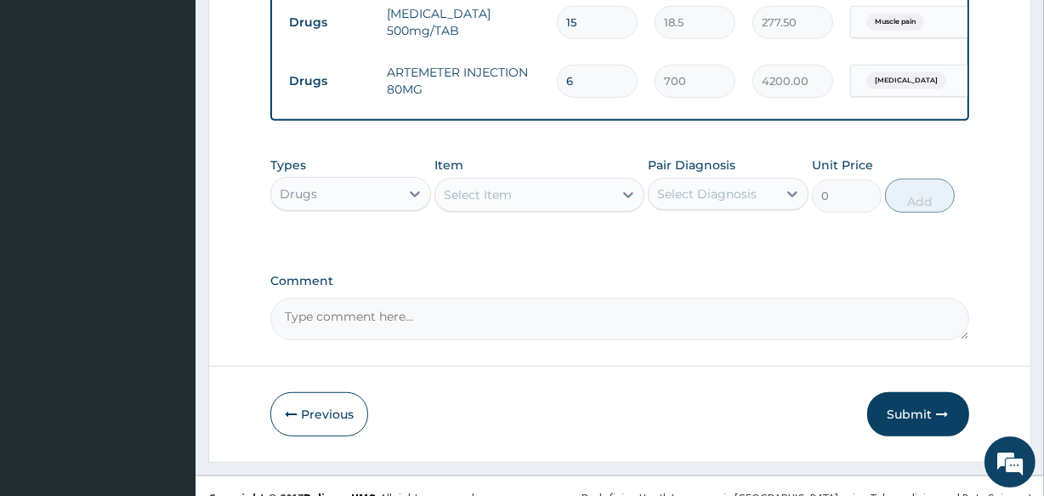
scroll to position [837, 0]
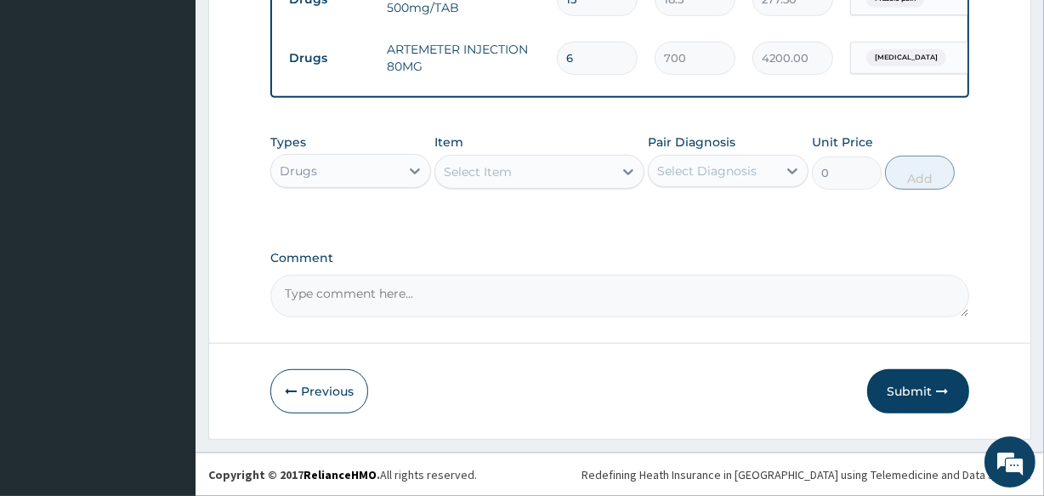
type input "6"
click at [527, 184] on div "Select Item" at bounding box center [523, 171] width 177 height 27
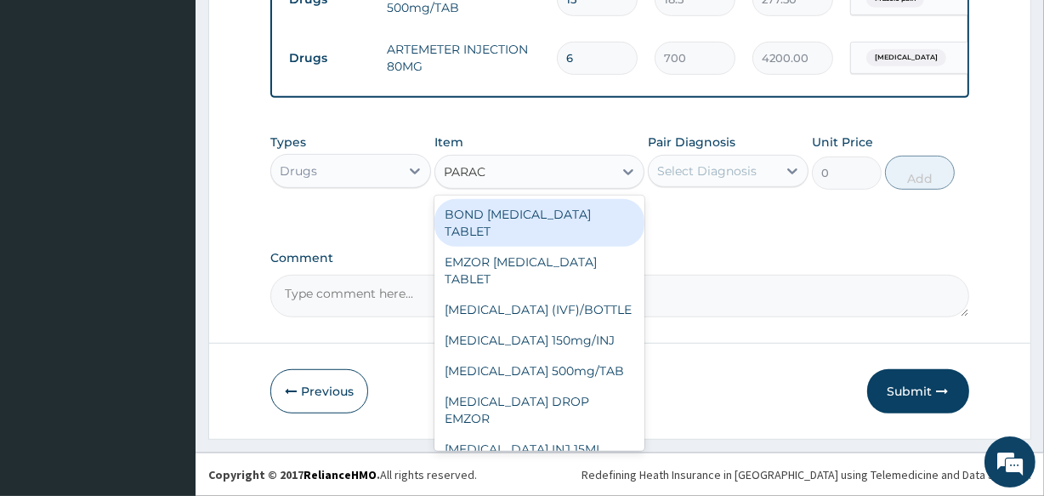
type input "PARACE"
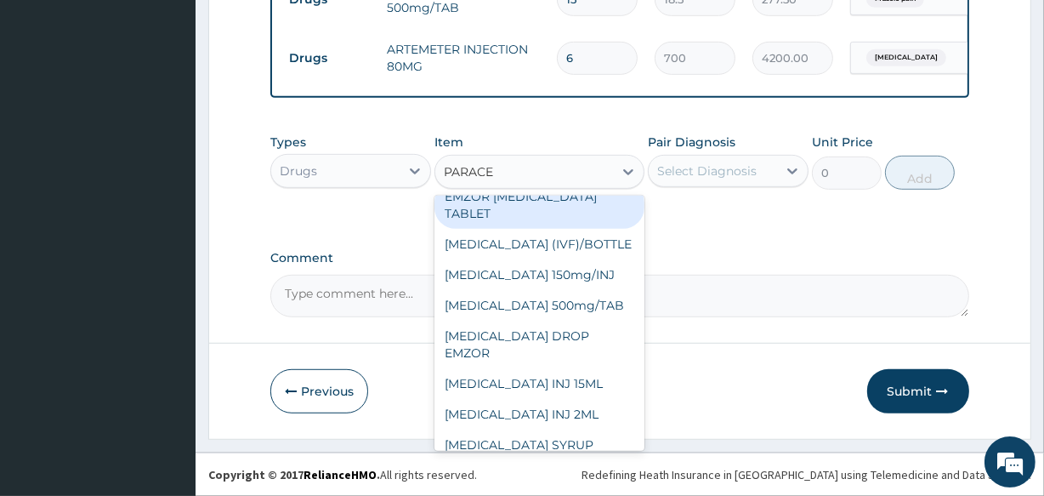
scroll to position [94, 0]
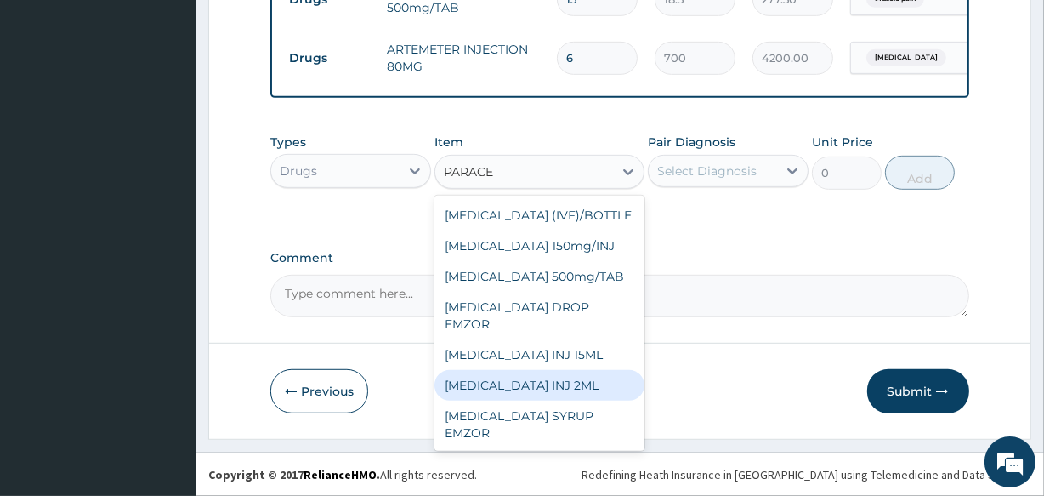
click at [515, 382] on div "[MEDICAL_DATA] INJ 2ML" at bounding box center [538, 385] width 209 height 31
type input "750"
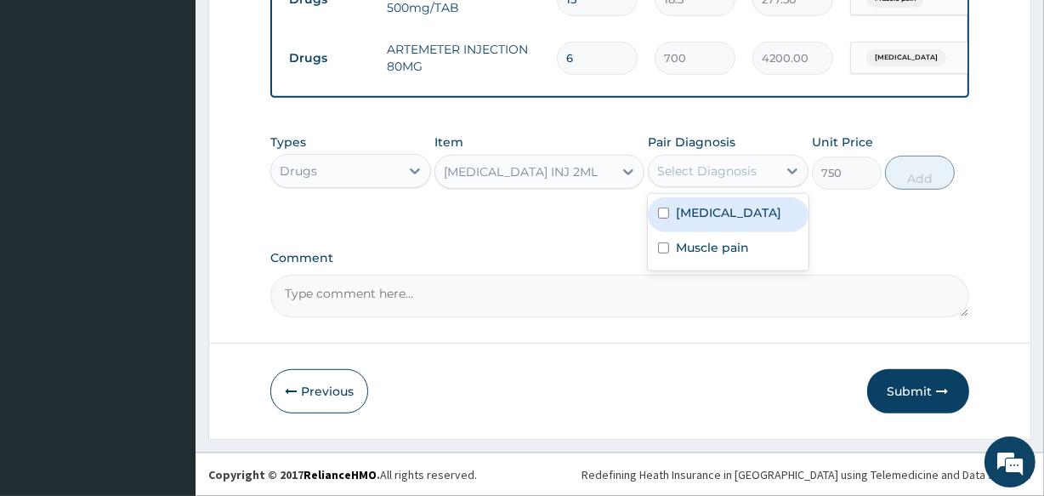
click at [702, 168] on div "Select Diagnosis" at bounding box center [706, 170] width 99 height 17
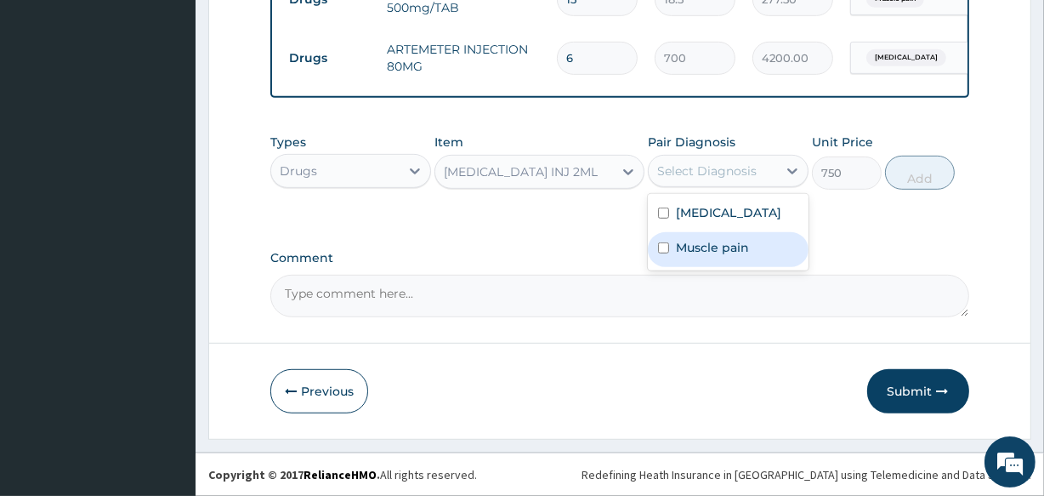
click at [706, 252] on label "Muscle pain" at bounding box center [712, 247] width 73 height 17
checkbox input "true"
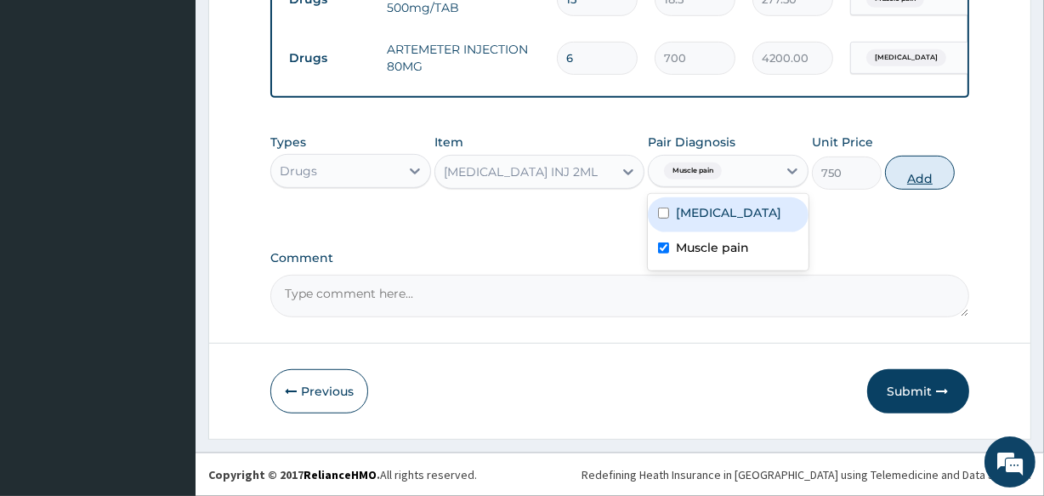
click at [927, 163] on button "Add" at bounding box center [920, 173] width 70 height 34
type input "0"
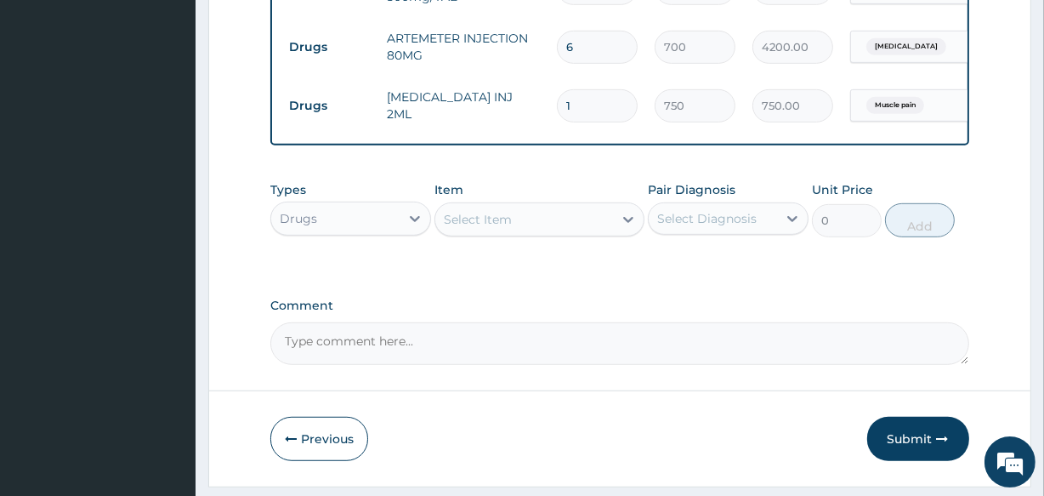
type input "0.00"
type input "2"
type input "1500.00"
type input "2"
click at [936, 434] on button "Submit" at bounding box center [918, 439] width 102 height 44
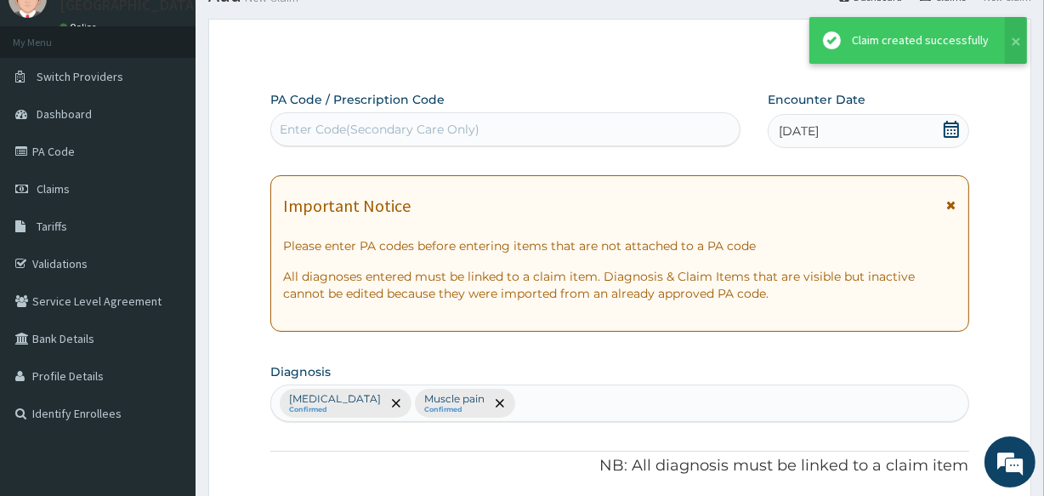
scroll to position [837, 0]
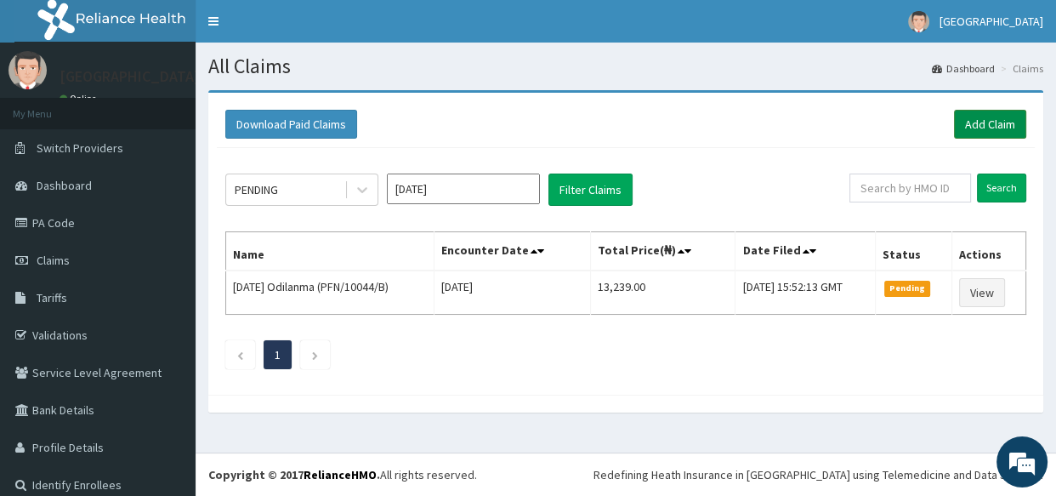
click at [965, 118] on link "Add Claim" at bounding box center [990, 124] width 72 height 29
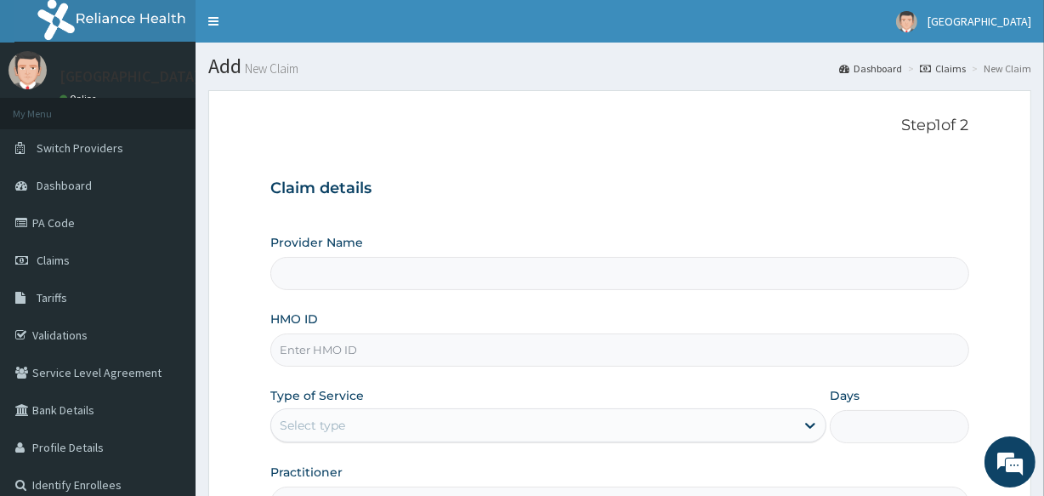
click at [345, 341] on input "HMO ID" at bounding box center [619, 349] width 698 height 33
type input "Veta Hospitals Ltd"
click at [58, 207] on link "PA Code" at bounding box center [98, 222] width 196 height 37
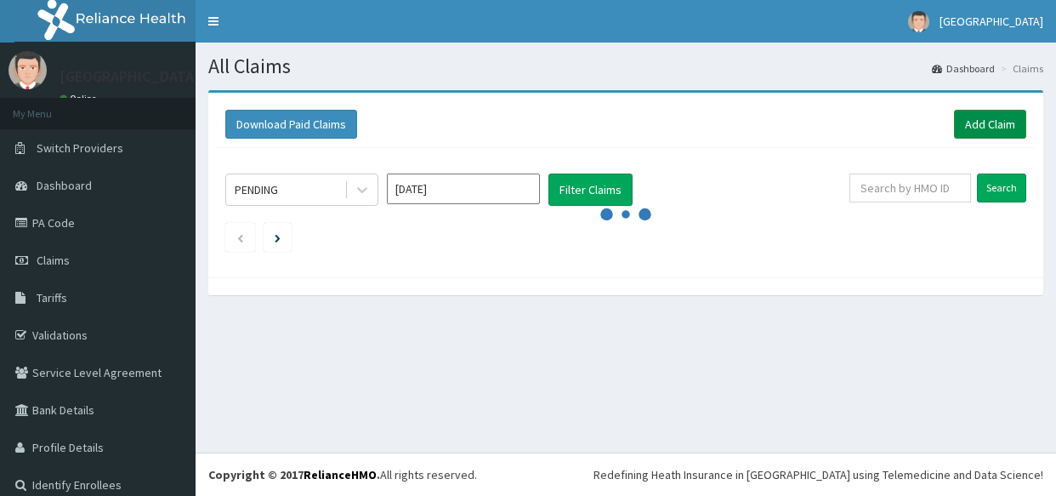
click at [959, 111] on div "Download Paid Claims Add Claim" at bounding box center [626, 124] width 818 height 47
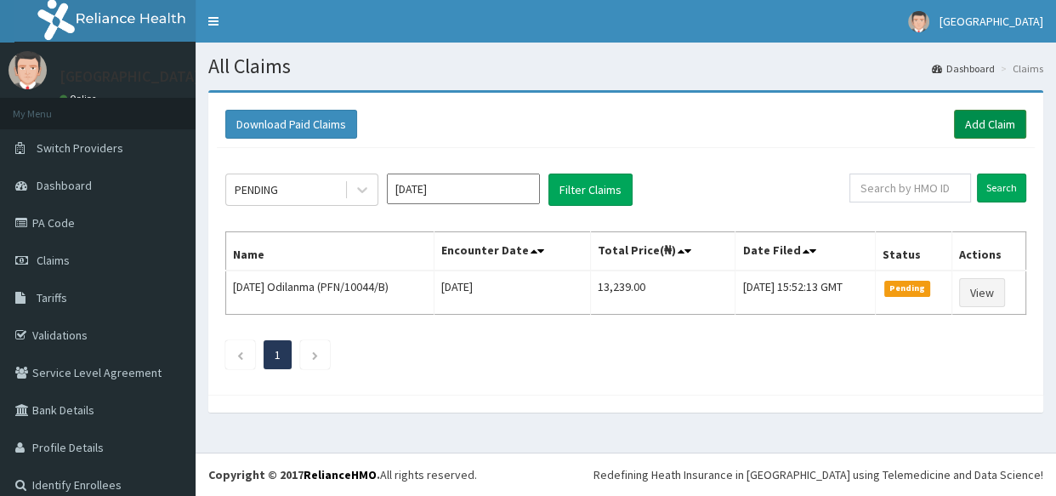
click at [963, 119] on link "Add Claim" at bounding box center [990, 124] width 72 height 29
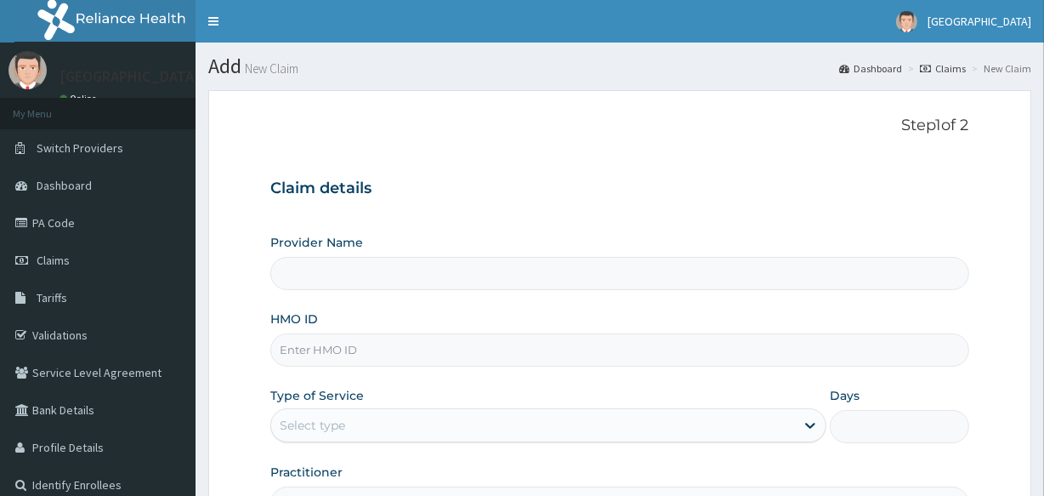
click at [394, 339] on input "HMO ID" at bounding box center [619, 349] width 698 height 33
type input "Veta Hospitals Ltd"
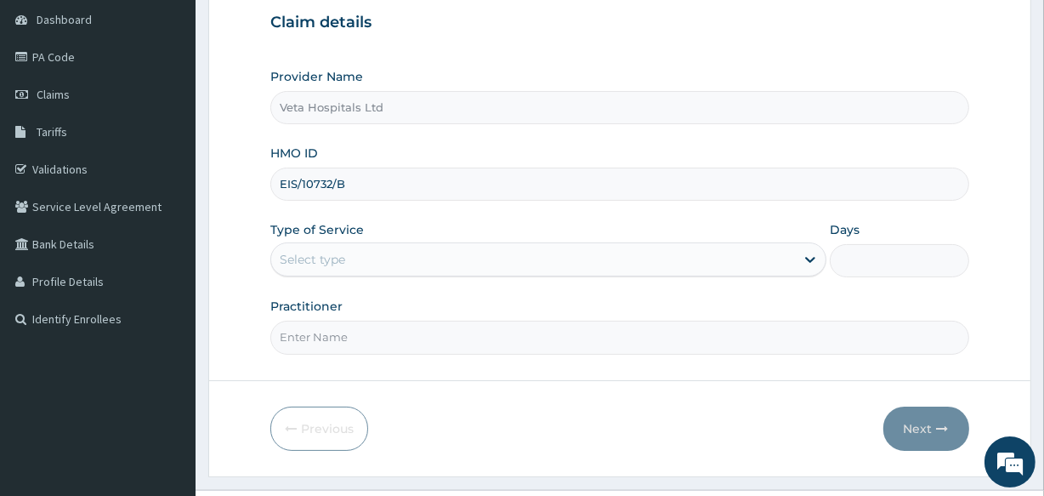
scroll to position [201, 0]
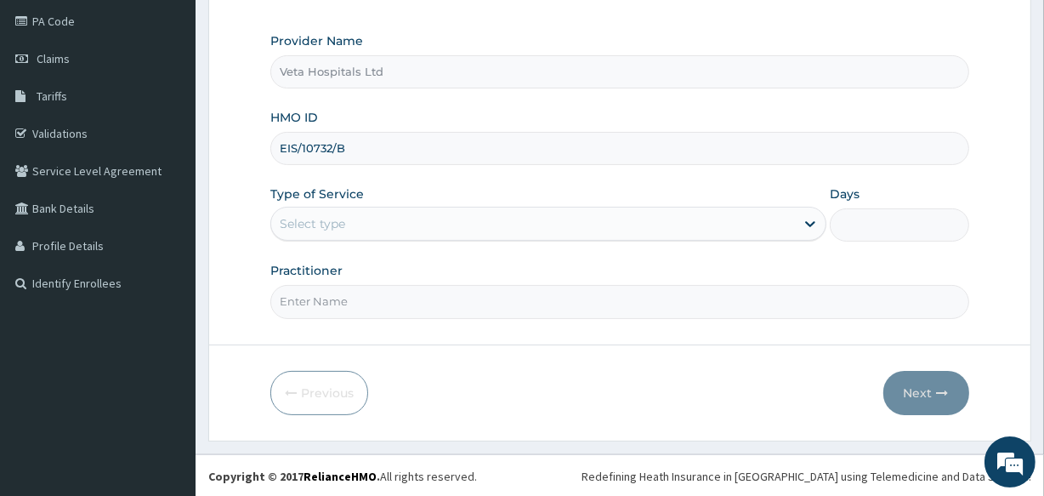
type input "EIS/10732/B"
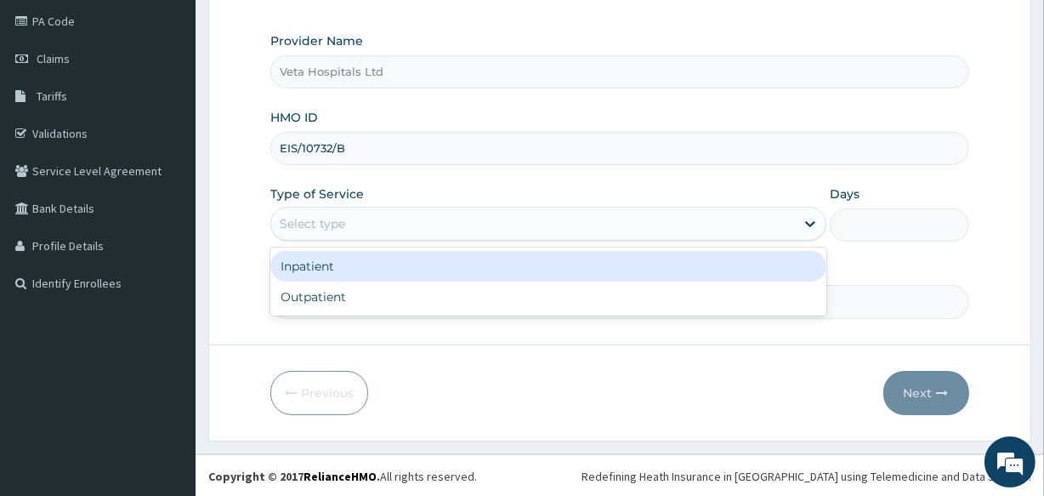
click at [355, 225] on div "Select type" at bounding box center [533, 223] width 524 height 27
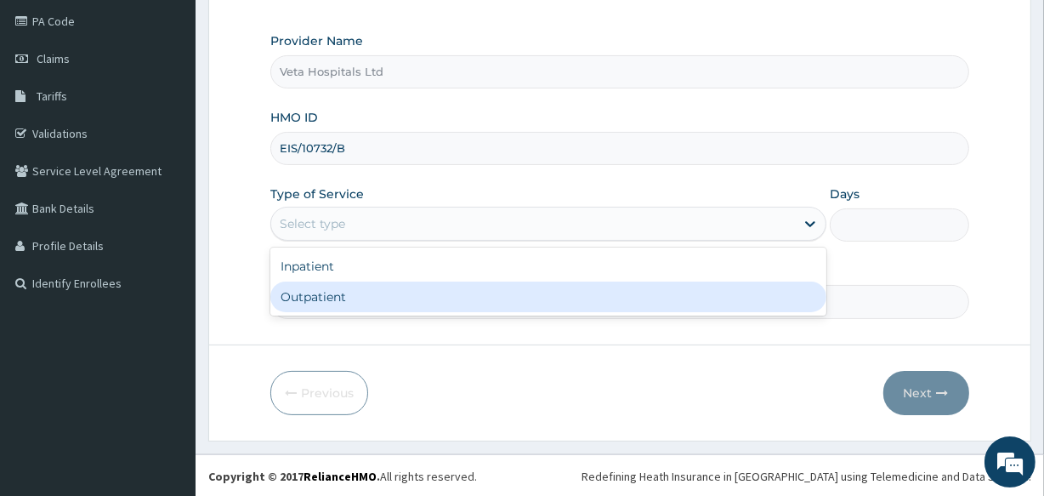
click at [338, 301] on div "Outpatient" at bounding box center [548, 296] width 556 height 31
type input "1"
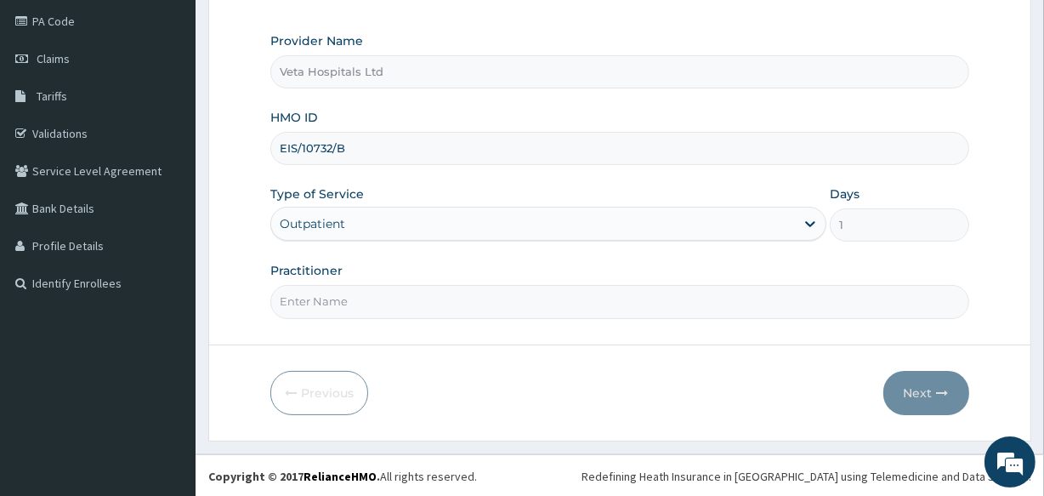
click at [338, 301] on input "Practitioner" at bounding box center [619, 301] width 698 height 33
type input "DR .SAMUEL"
click at [927, 389] on button "Next" at bounding box center [926, 393] width 86 height 44
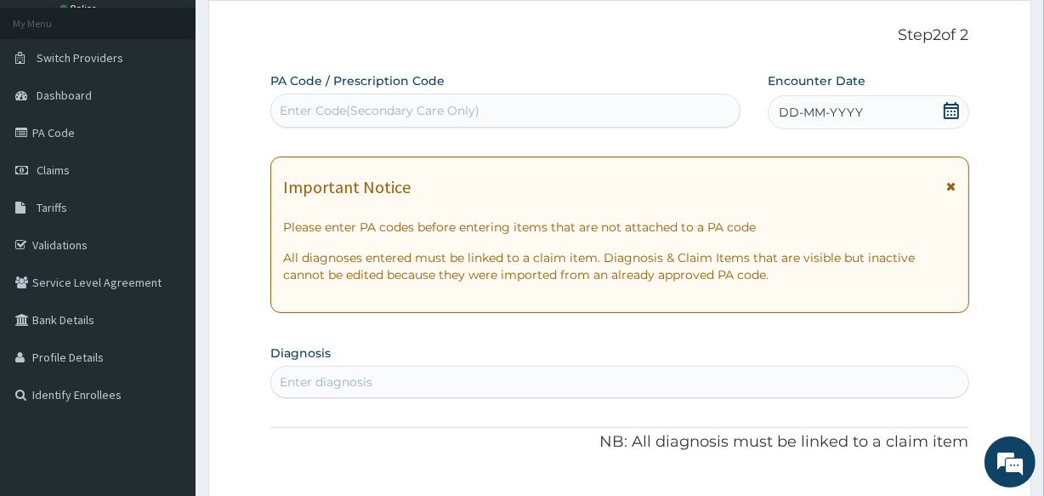
scroll to position [82, 0]
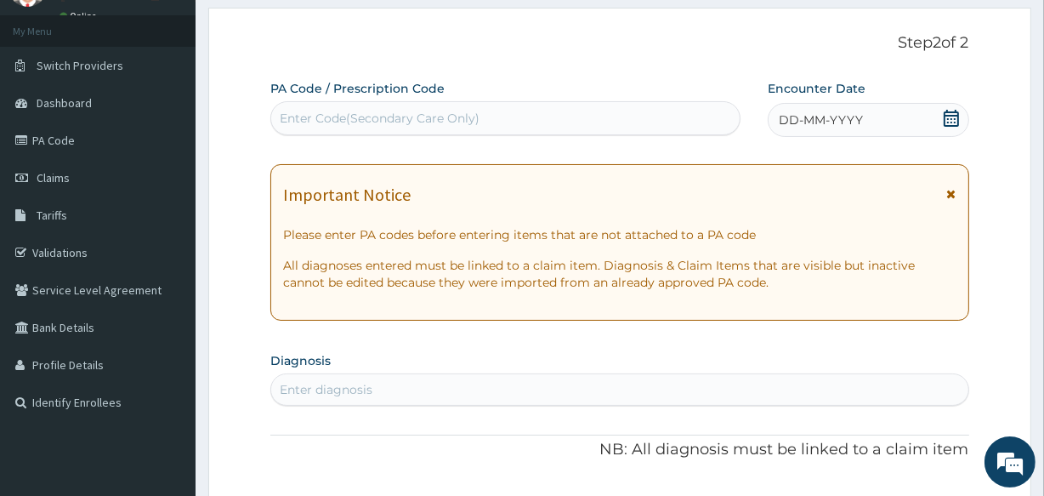
click at [339, 107] on div "Enter Code(Secondary Care Only)" at bounding box center [505, 118] width 468 height 27
paste input "PA/063722"
type input "PA/063722"
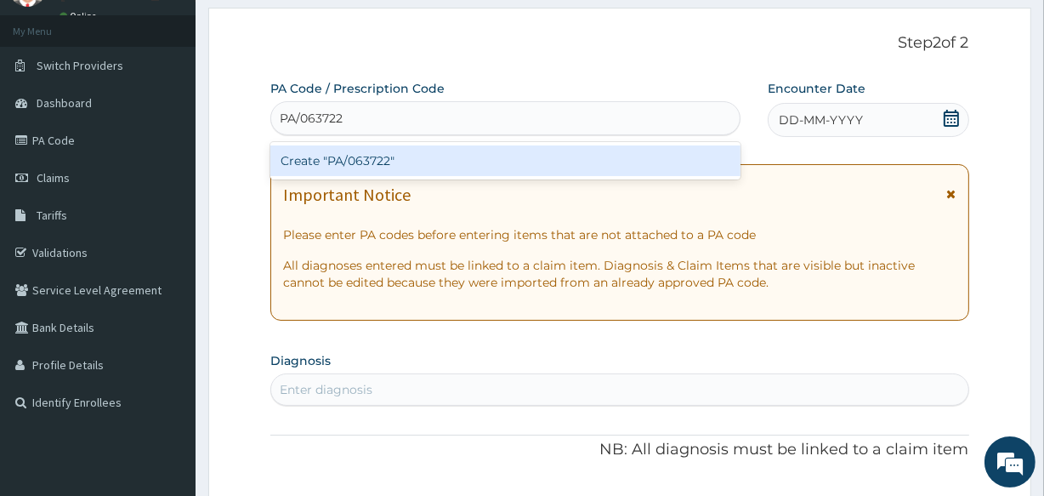
click at [343, 155] on div "Create "PA/063722"" at bounding box center [504, 160] width 469 height 31
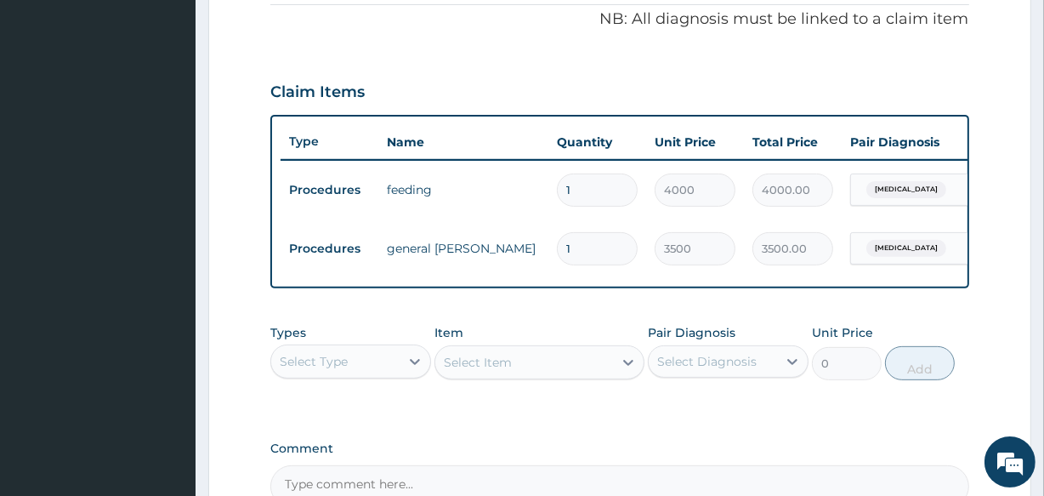
scroll to position [85, 0]
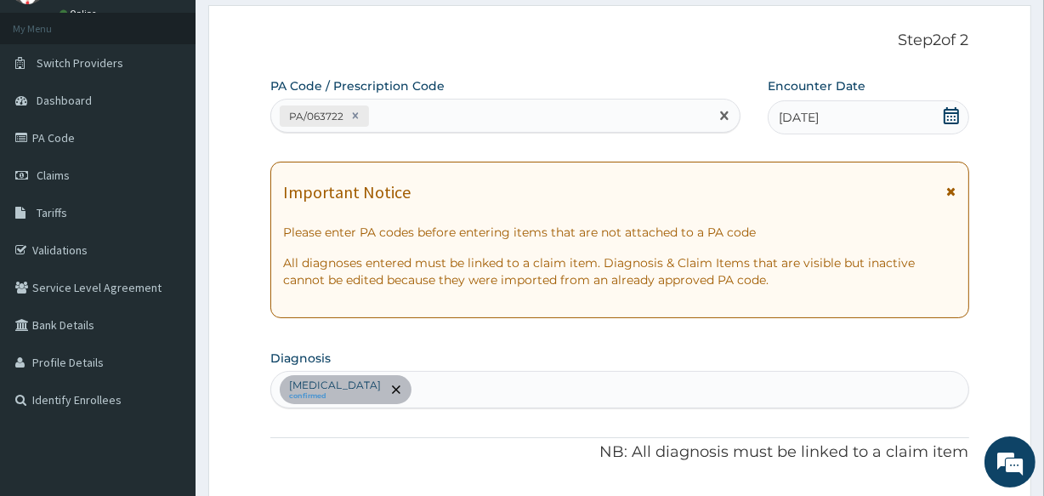
click at [386, 108] on div "PA/063722" at bounding box center [489, 116] width 437 height 28
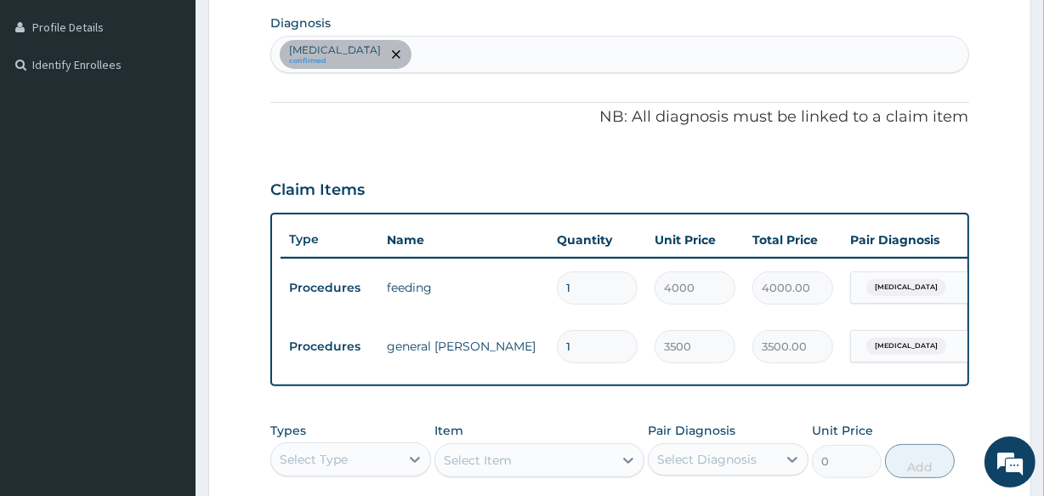
scroll to position [423, 0]
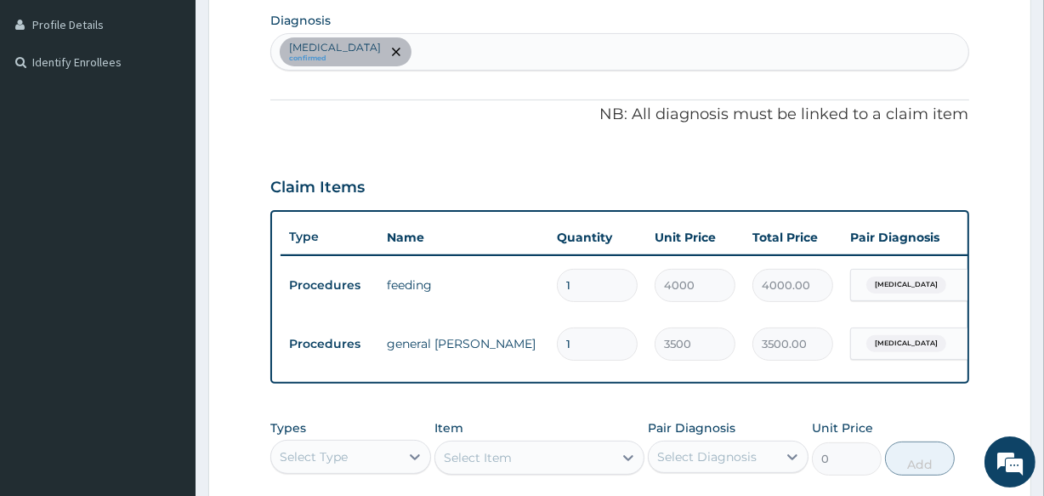
click at [363, 44] on div "Malaria confirmed" at bounding box center [619, 52] width 696 height 36
click at [377, 48] on div "Malaria confirmed" at bounding box center [619, 52] width 696 height 36
type input "INSOM"
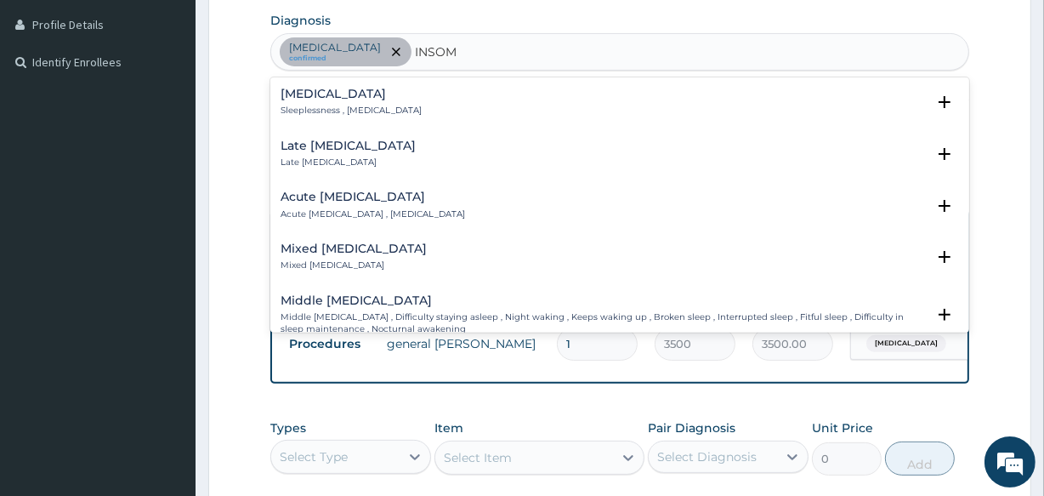
click at [297, 99] on h4 "Insomnia" at bounding box center [351, 94] width 141 height 13
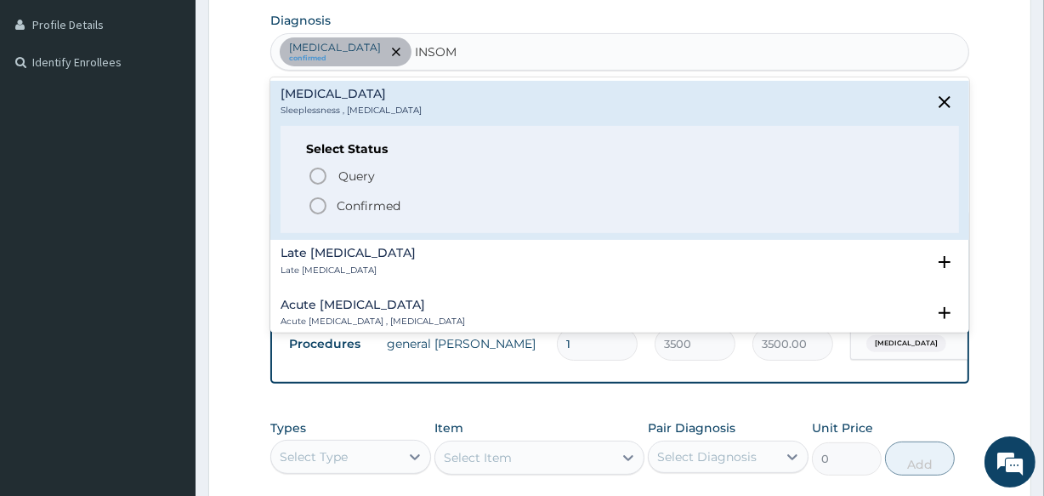
click at [316, 199] on icon "status option filled" at bounding box center [318, 206] width 20 height 20
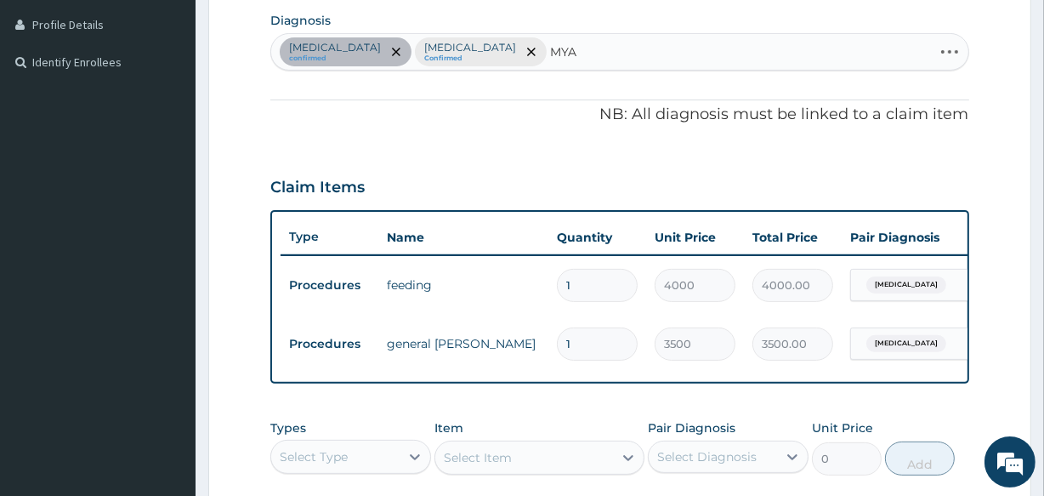
type input "MYAL"
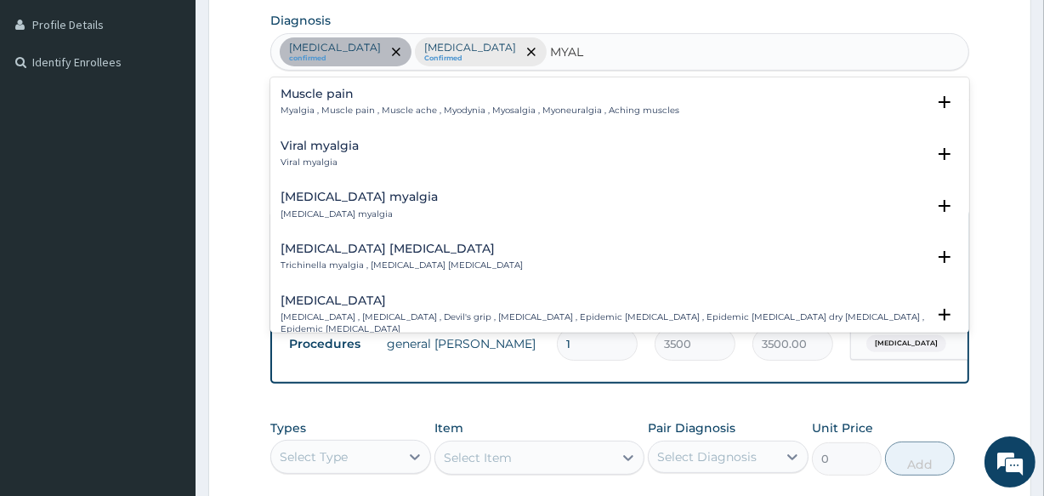
click at [302, 92] on h4 "Muscle pain" at bounding box center [480, 94] width 399 height 13
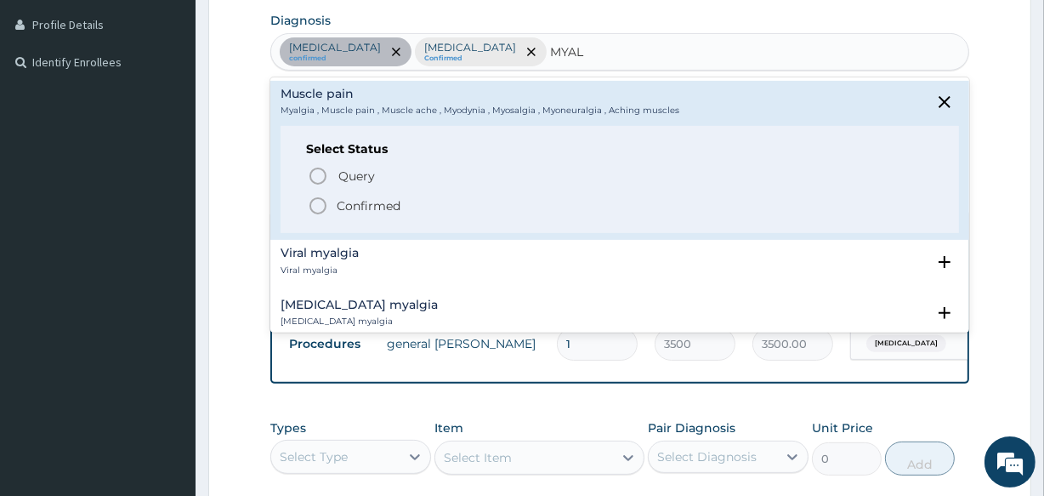
click at [315, 204] on icon "status option filled" at bounding box center [318, 206] width 20 height 20
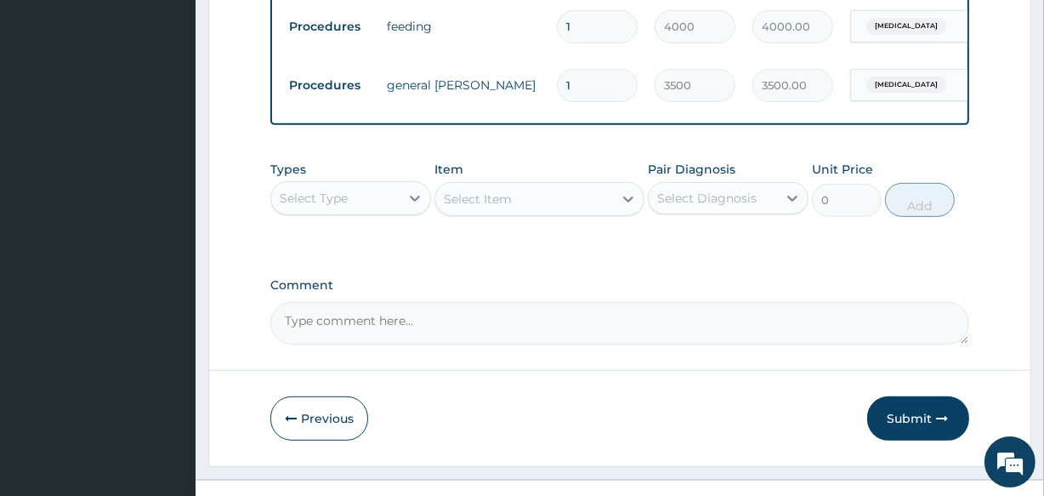
scroll to position [719, 0]
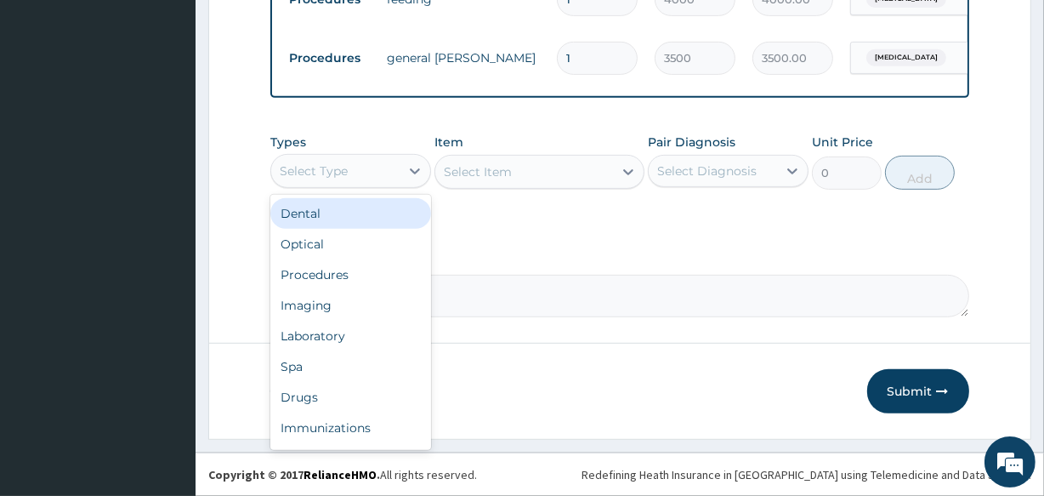
click at [332, 160] on div "Select Type" at bounding box center [335, 170] width 128 height 27
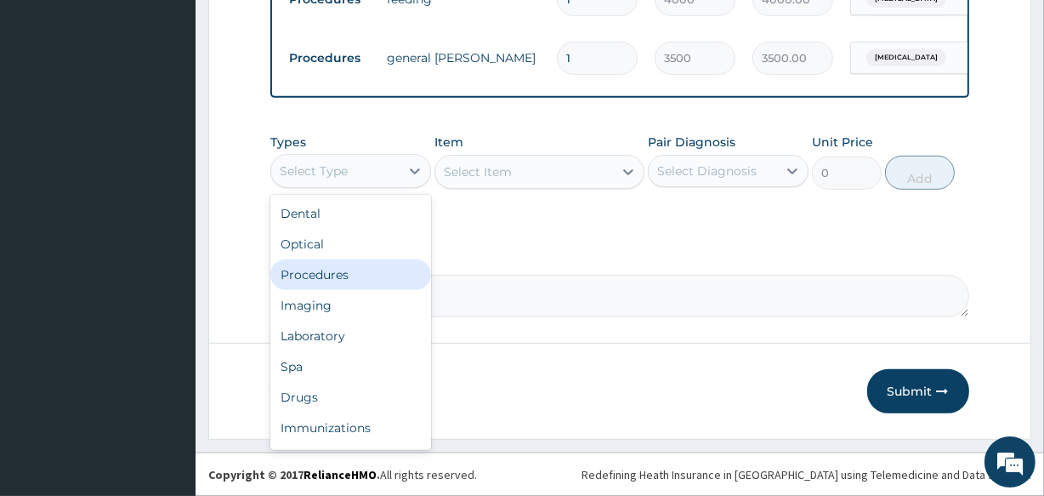
click at [339, 263] on div "Procedures" at bounding box center [350, 274] width 161 height 31
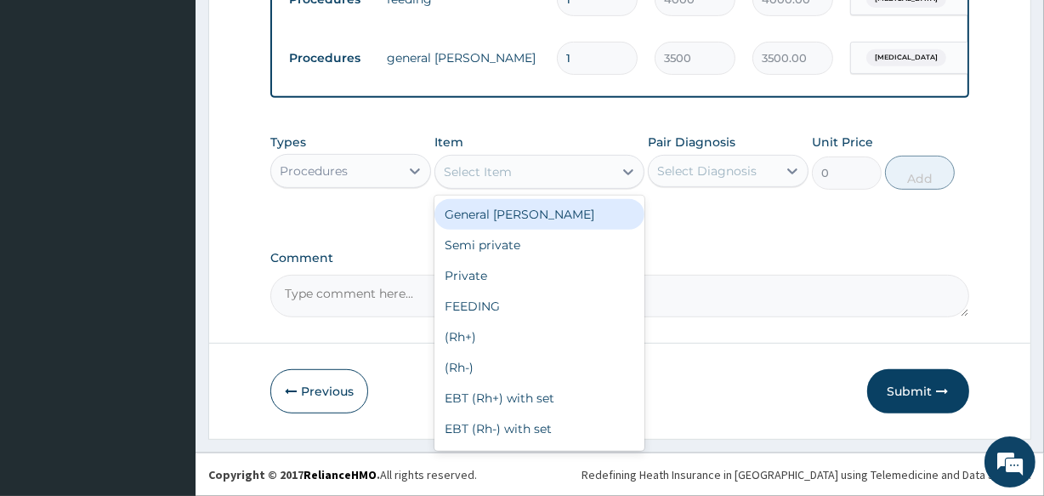
click at [534, 159] on div "Select Item" at bounding box center [523, 171] width 177 height 27
type input "C"
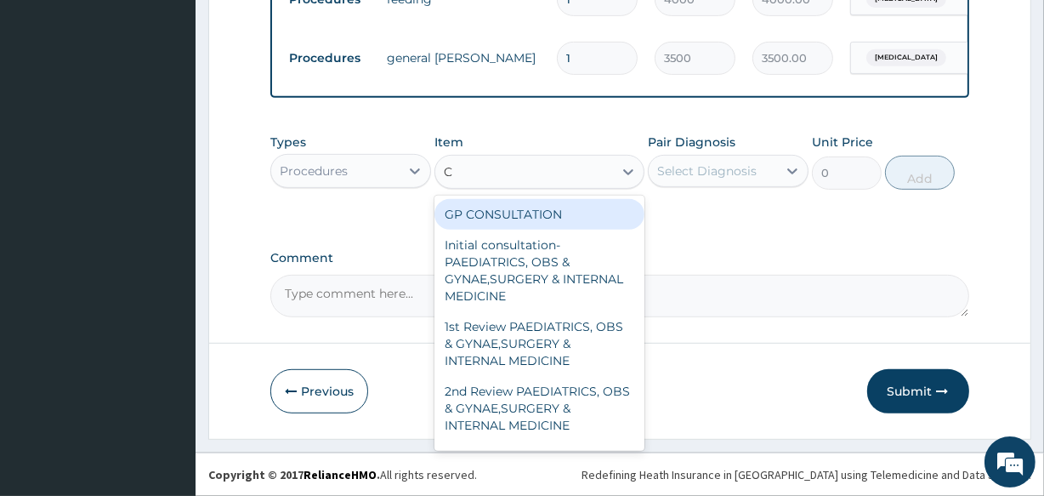
click at [534, 207] on div "GP CONSULTATION" at bounding box center [538, 214] width 209 height 31
type input "2000"
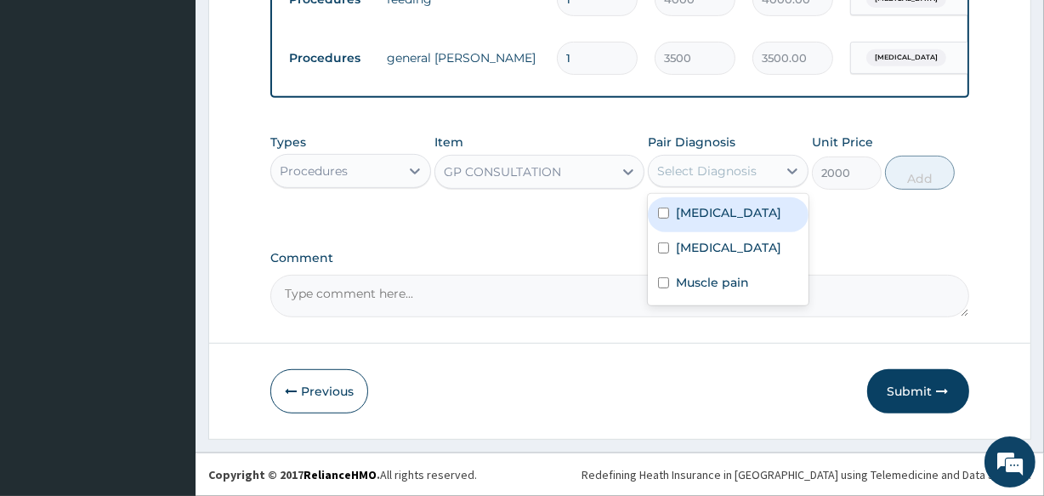
click at [722, 173] on div "Select Diagnosis" at bounding box center [706, 170] width 99 height 17
click at [684, 223] on div "Malaria" at bounding box center [728, 214] width 161 height 35
checkbox input "true"
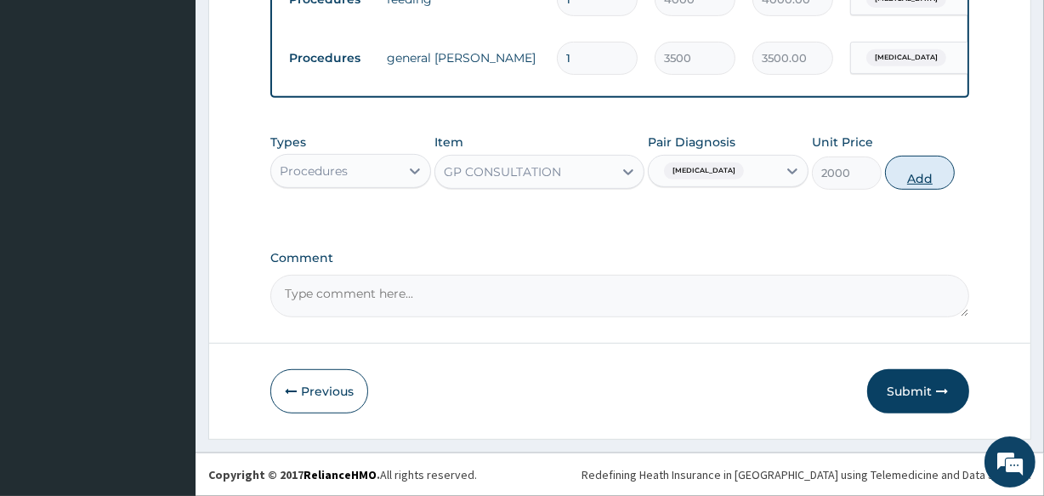
click at [928, 169] on button "Add" at bounding box center [920, 173] width 70 height 34
type input "0"
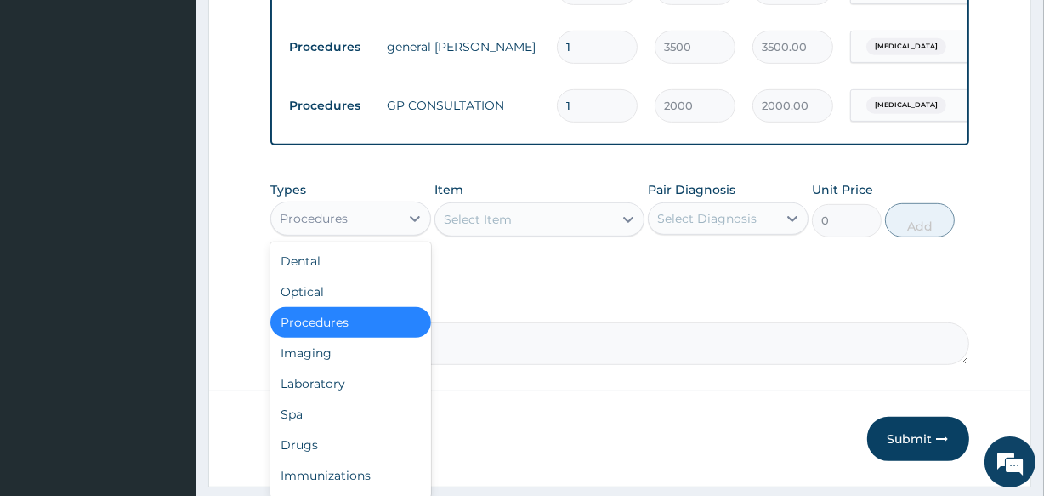
click at [371, 226] on div "Procedures" at bounding box center [335, 218] width 128 height 27
click at [315, 445] on div "Drugs" at bounding box center [350, 444] width 161 height 31
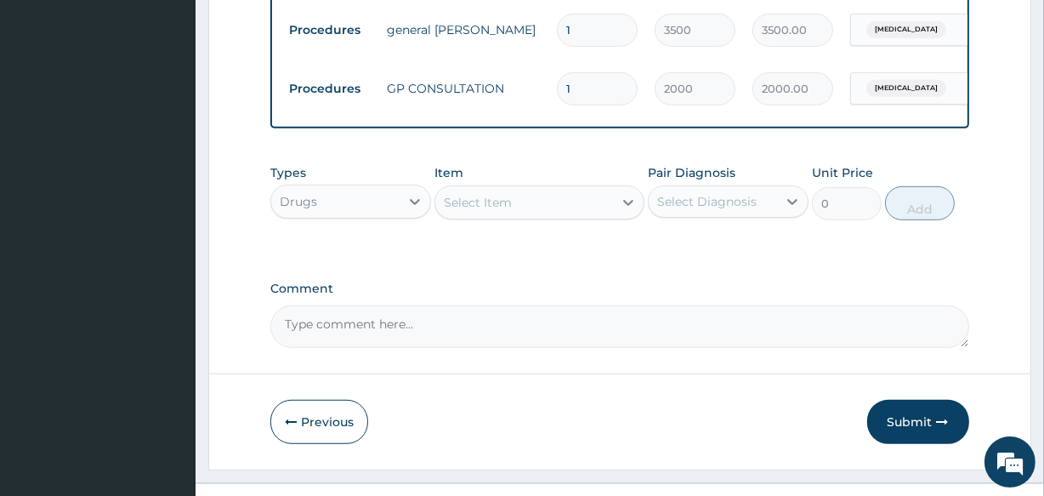
scroll to position [778, 0]
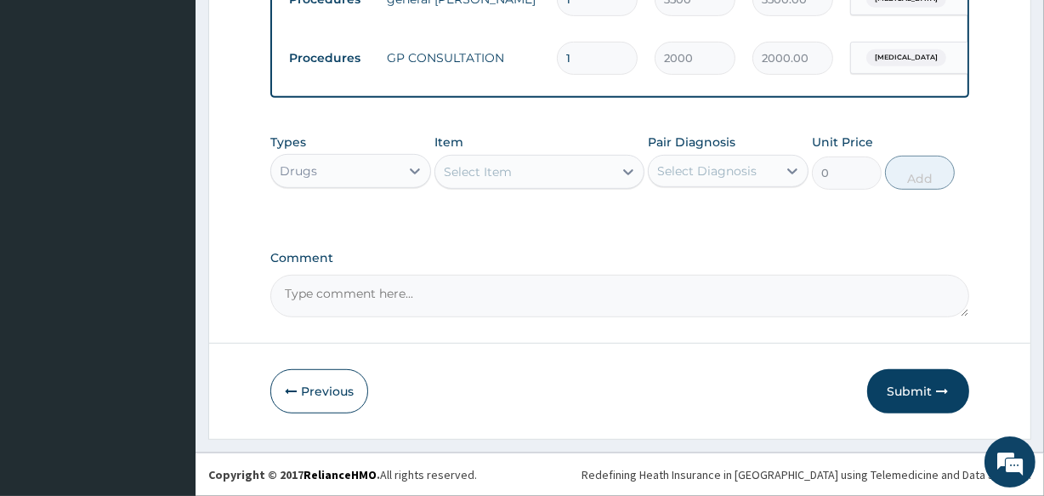
click at [583, 166] on div "Select Item" at bounding box center [523, 171] width 177 height 27
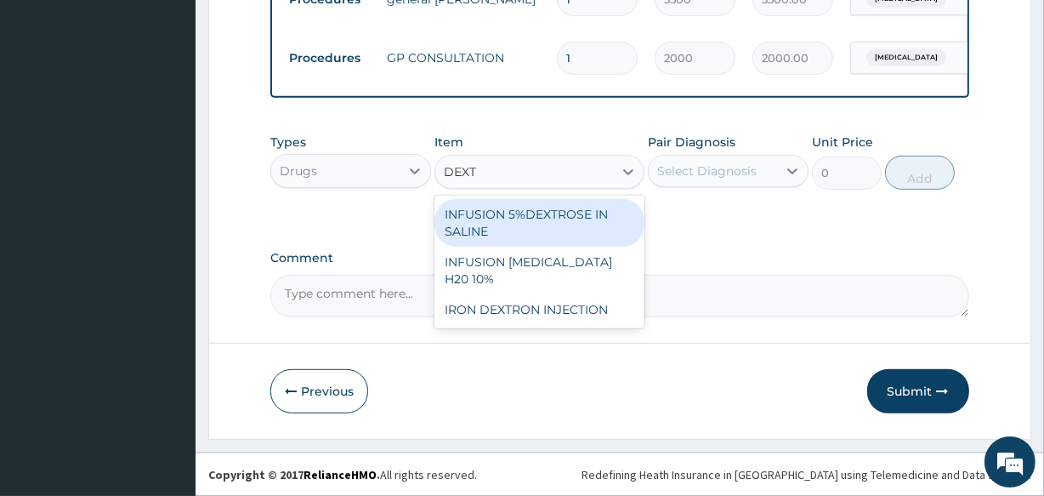
type input "DEXTR"
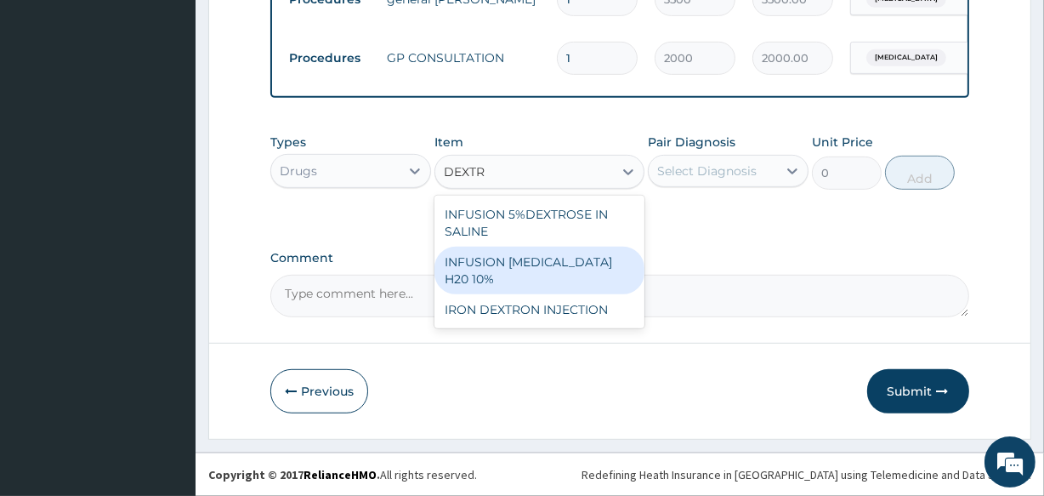
click at [581, 273] on div "INFUSION DEXTROSE H20 10%" at bounding box center [538, 271] width 209 height 48
type input "2000"
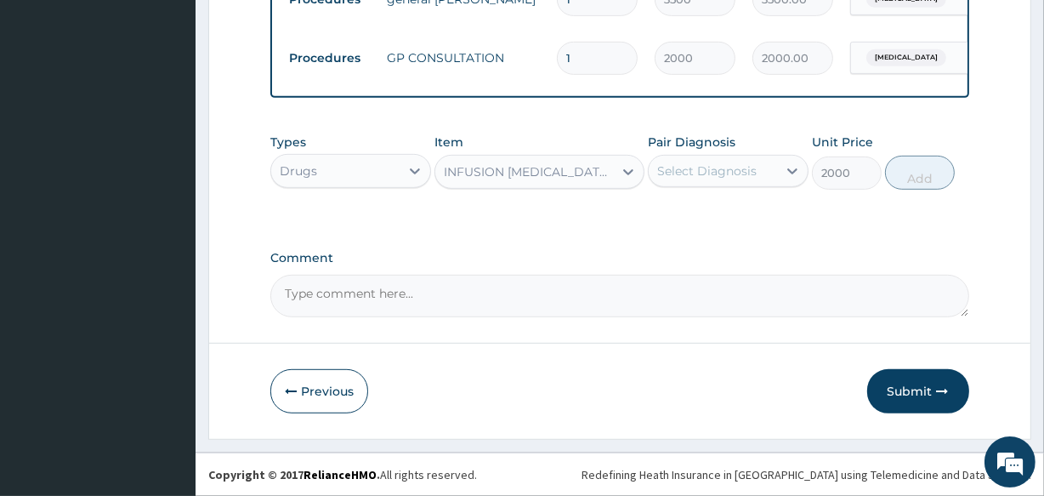
click at [709, 145] on label "Pair Diagnosis" at bounding box center [692, 141] width 88 height 17
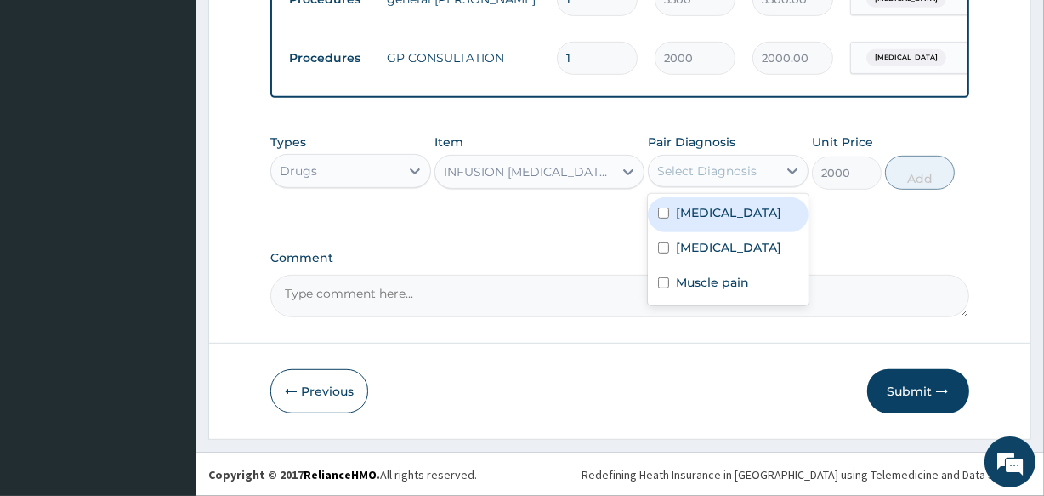
click at [708, 158] on div "Select Diagnosis" at bounding box center [713, 170] width 128 height 27
click at [706, 207] on label "Malaria" at bounding box center [728, 212] width 105 height 17
checkbox input "true"
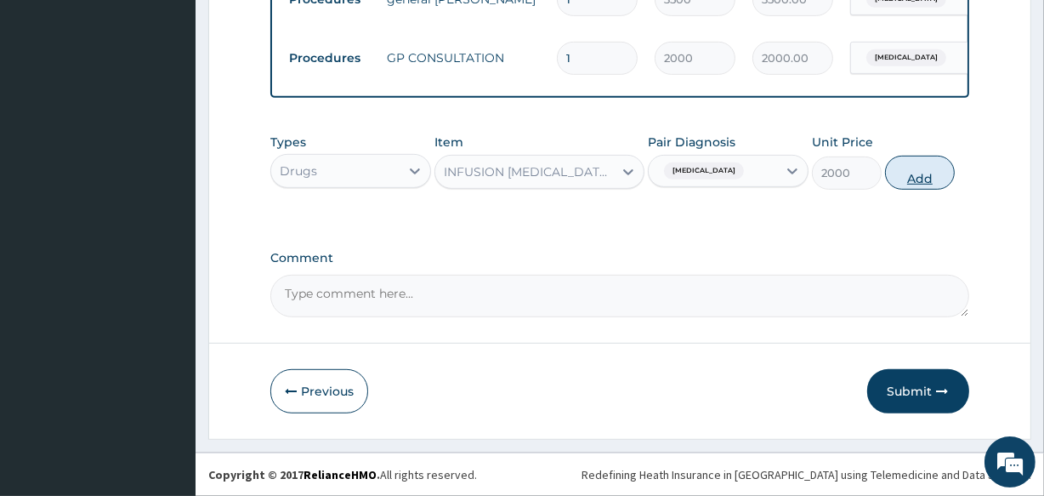
click at [916, 166] on button "Add" at bounding box center [920, 173] width 70 height 34
type input "0"
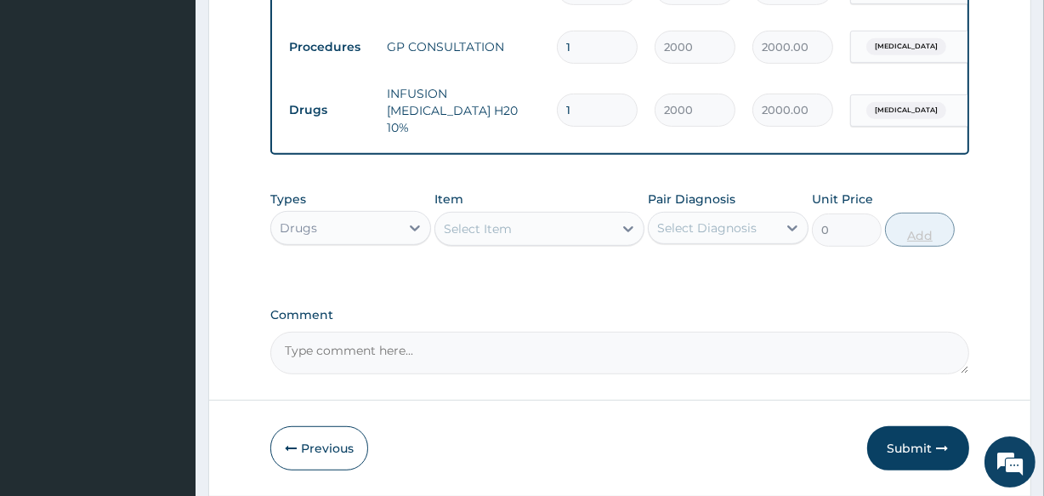
type input "0.00"
type input "3"
type input "6000.00"
type input "3"
click at [445, 232] on div "Select Item" at bounding box center [523, 228] width 177 height 27
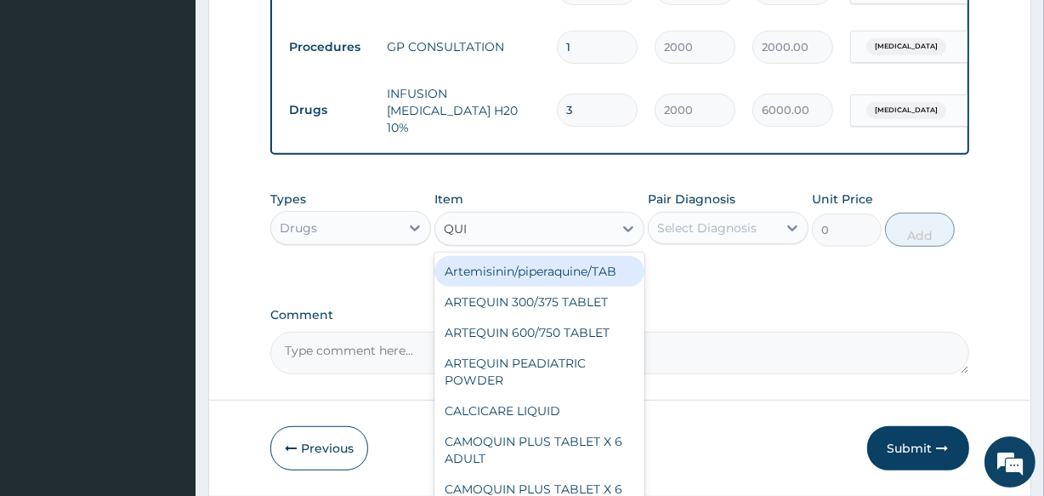
type input "QUIN"
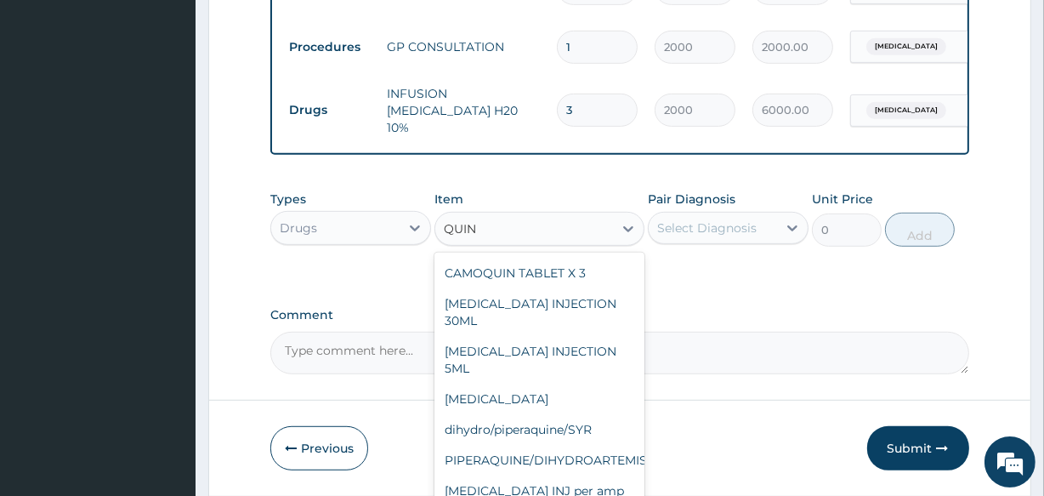
scroll to position [276, 0]
click at [586, 476] on div "QUININE INJ per amp" at bounding box center [538, 489] width 209 height 31
type input "500"
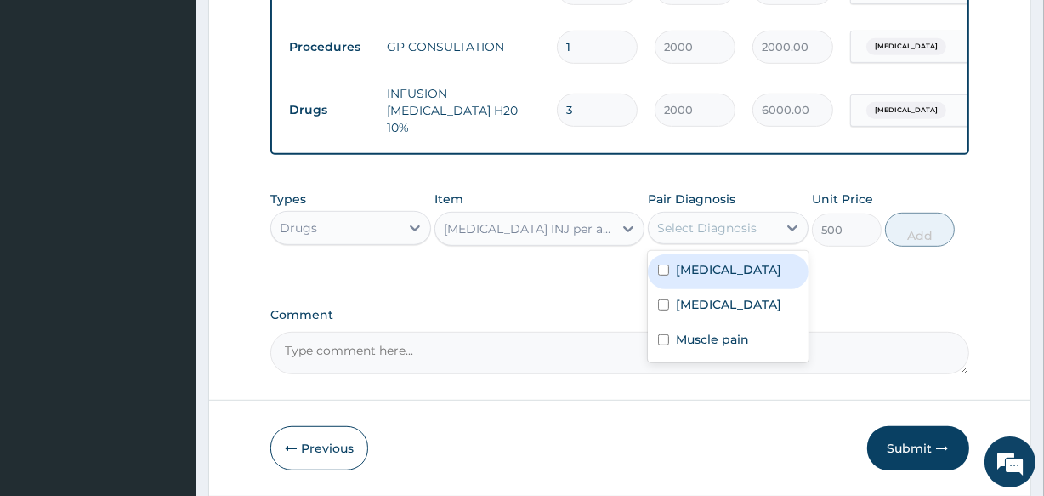
click at [734, 234] on div "Select Diagnosis" at bounding box center [706, 227] width 99 height 17
click at [714, 269] on label "Malaria" at bounding box center [728, 269] width 105 height 17
checkbox input "true"
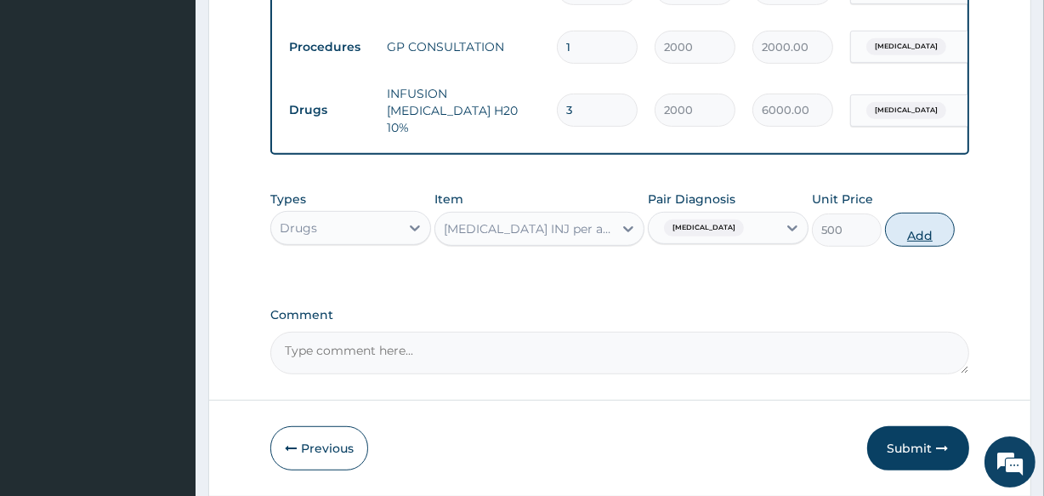
click at [936, 225] on button "Add" at bounding box center [920, 230] width 70 height 34
type input "0"
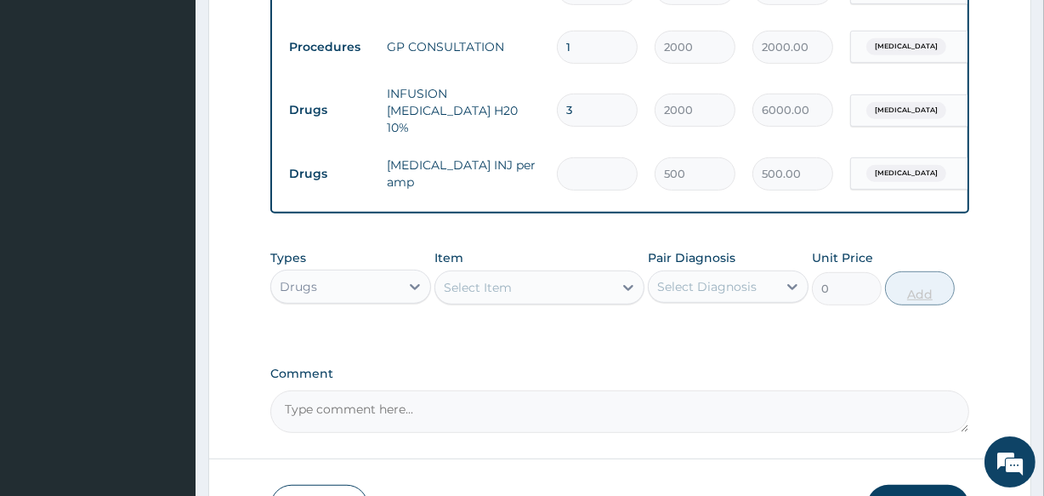
type input "0.00"
type input "3"
type input "1500.00"
type input "3"
click at [486, 293] on div "Select Item" at bounding box center [478, 287] width 68 height 17
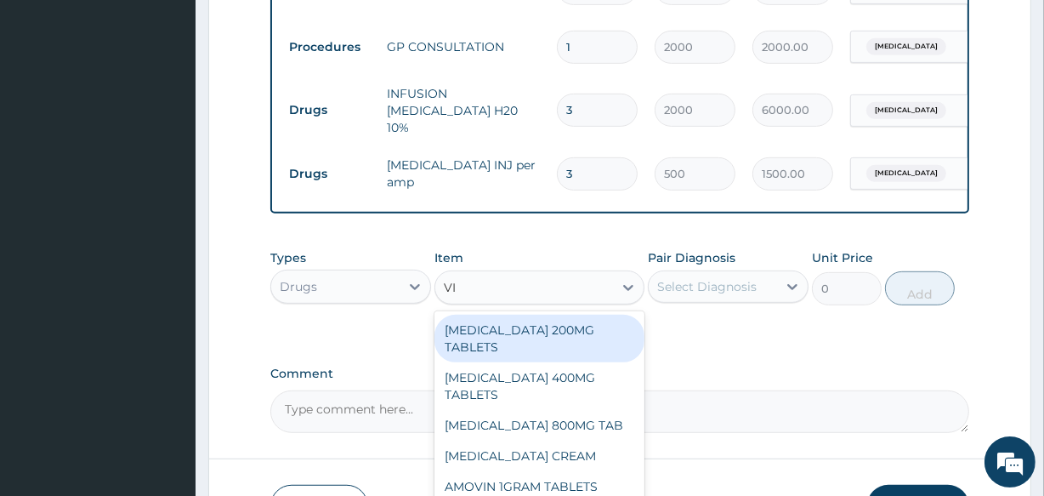
type input "VIT"
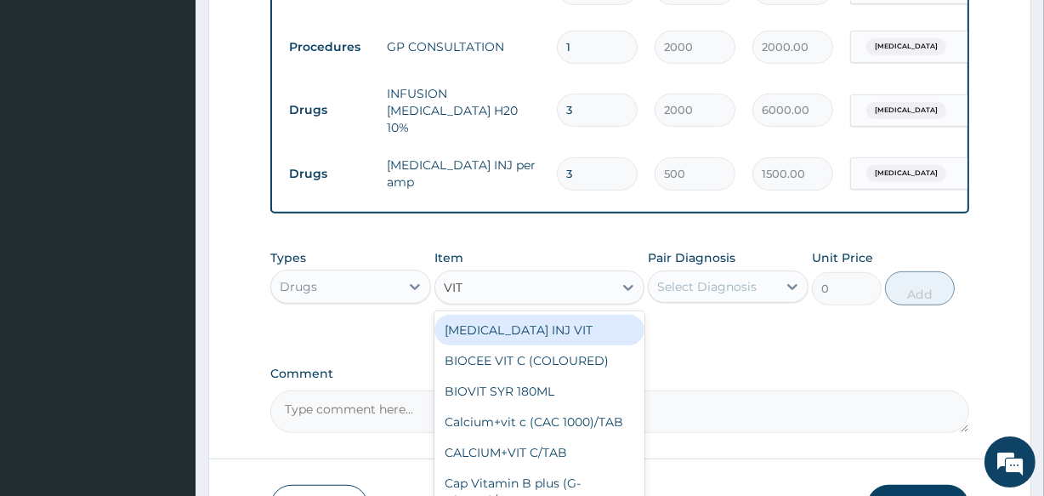
click at [490, 321] on div "B-COMPLEX INJ VIT" at bounding box center [538, 330] width 209 height 31
type input "300"
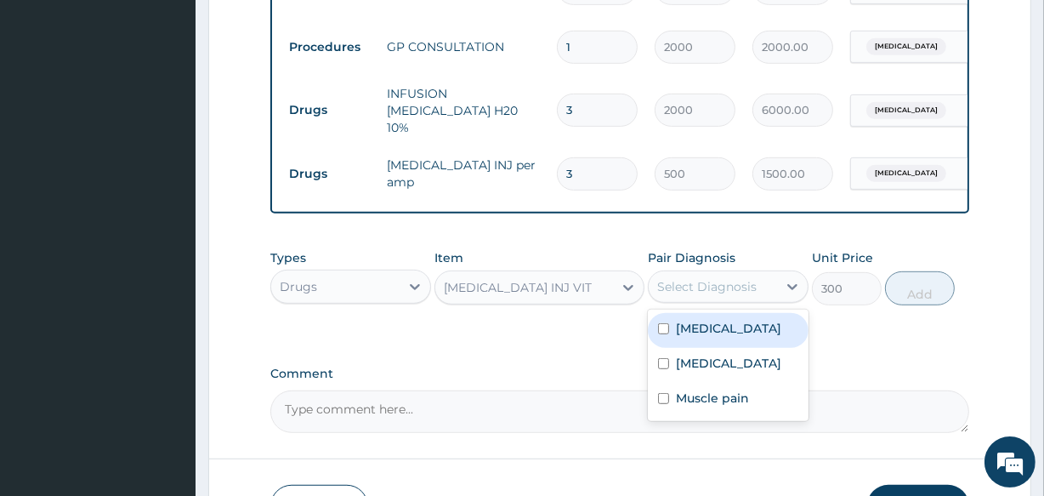
click at [697, 289] on div "Select Diagnosis" at bounding box center [706, 286] width 99 height 17
click at [697, 325] on label "Malaria" at bounding box center [728, 328] width 105 height 17
checkbox input "true"
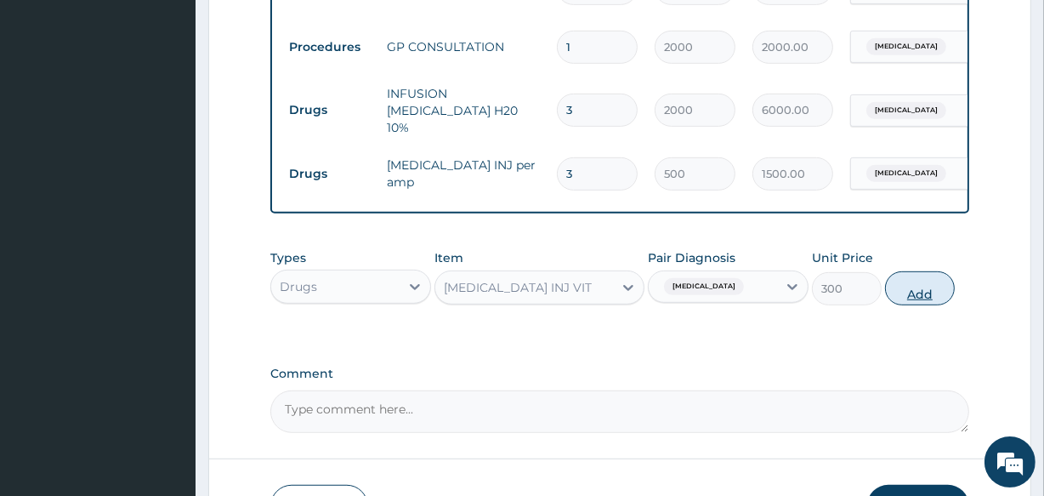
click at [899, 282] on button "Add" at bounding box center [920, 288] width 70 height 34
type input "0"
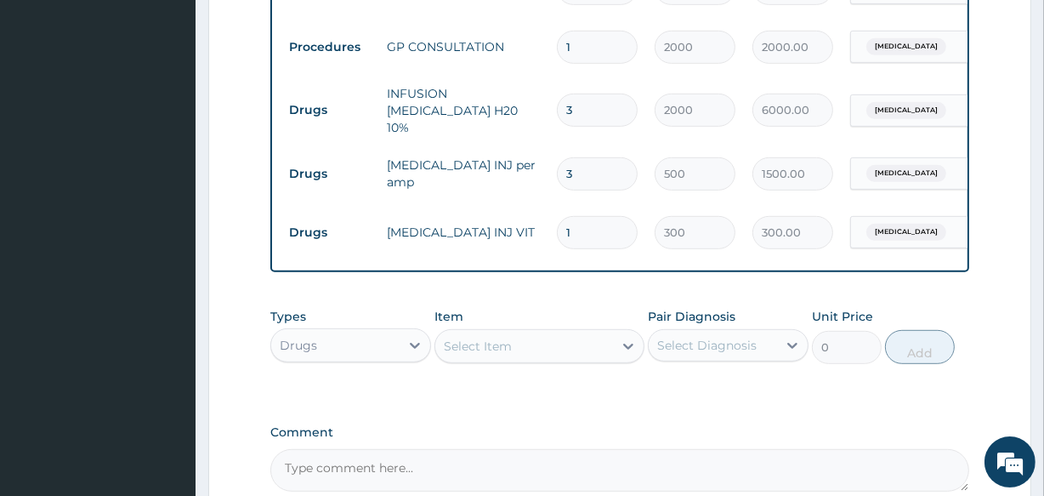
type input "0.00"
type input "3"
type input "900.00"
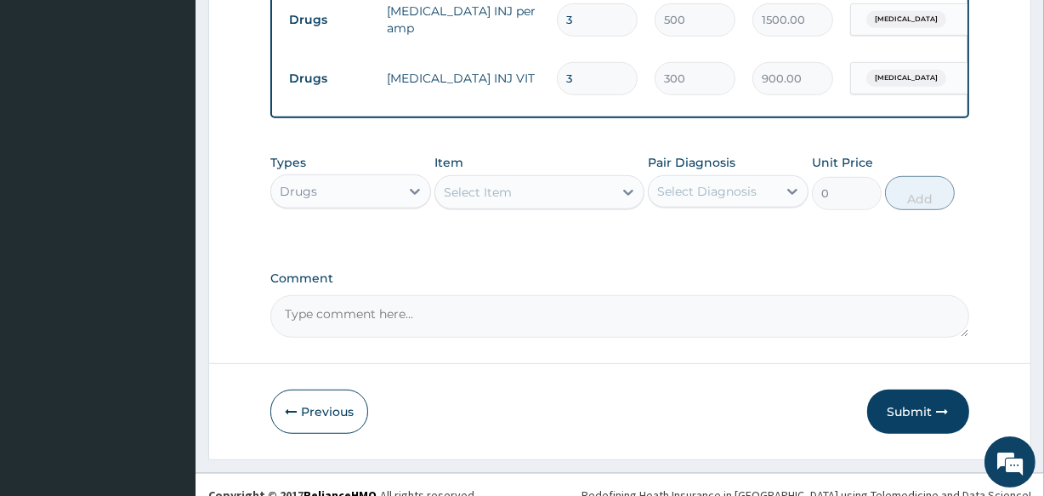
scroll to position [955, 0]
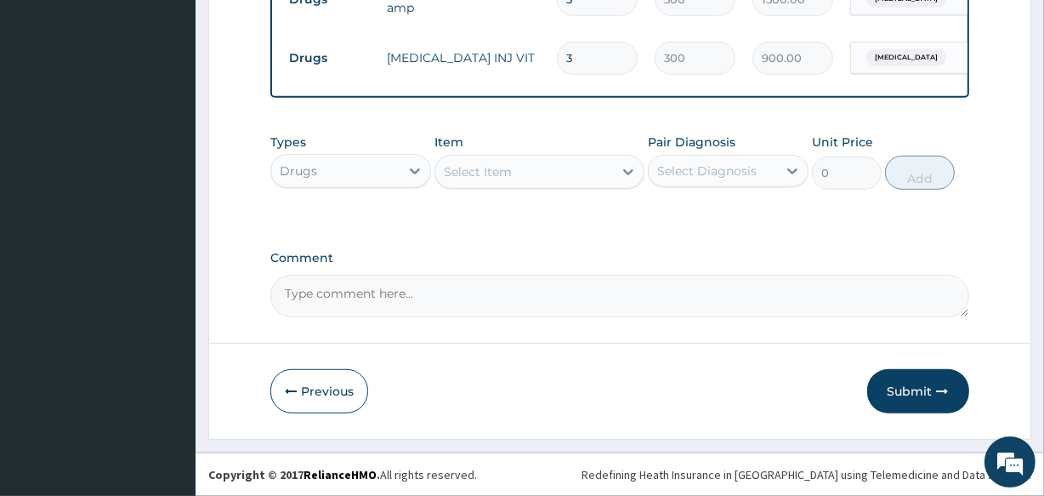
type input "3"
click at [491, 162] on div "Select Item" at bounding box center [523, 171] width 177 height 27
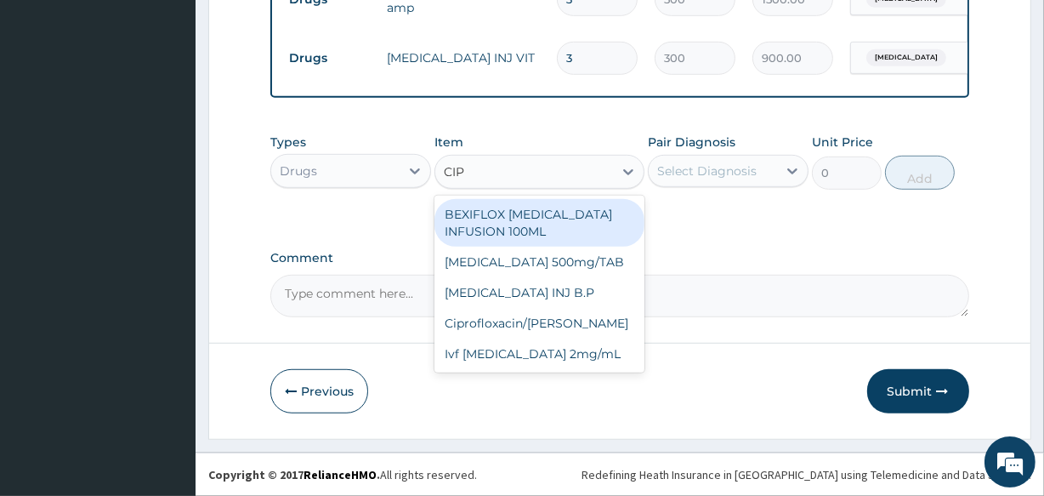
type input "CIPR"
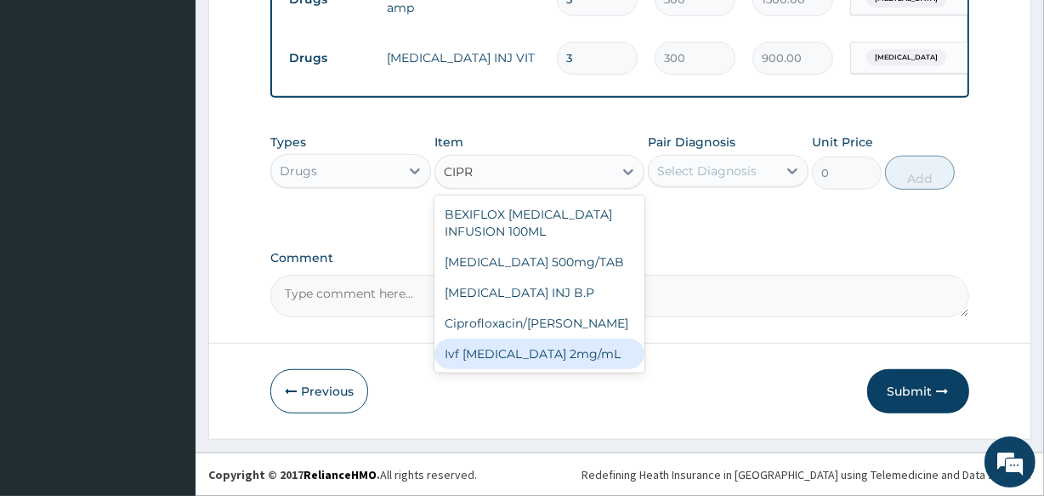
click at [527, 353] on div "Ivf Ciprofloxacin 2mg/mL" at bounding box center [538, 353] width 209 height 31
type input "937.5"
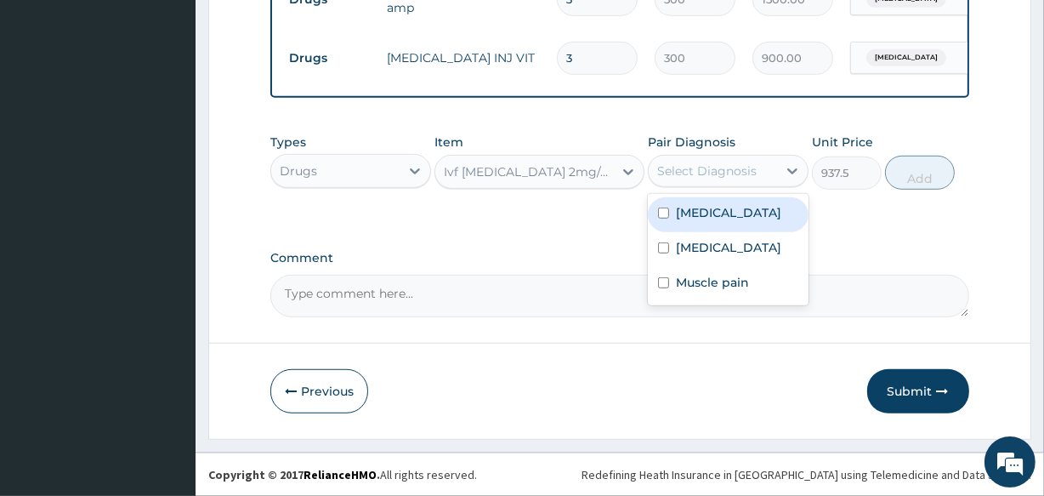
click at [684, 156] on div "Select Diagnosis" at bounding box center [728, 171] width 161 height 32
click at [684, 212] on label "Malaria" at bounding box center [728, 212] width 105 height 17
checkbox input "true"
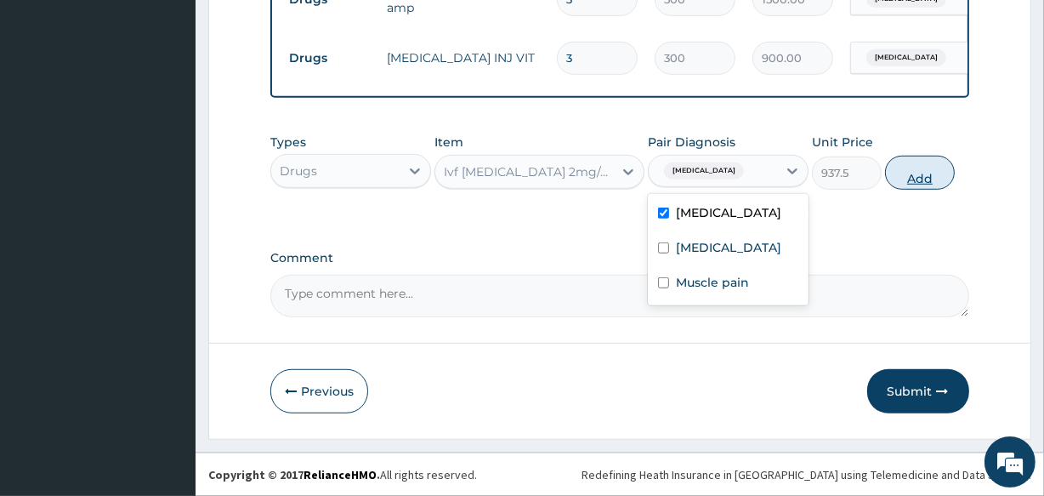
click at [893, 160] on button "Add" at bounding box center [920, 173] width 70 height 34
type input "0"
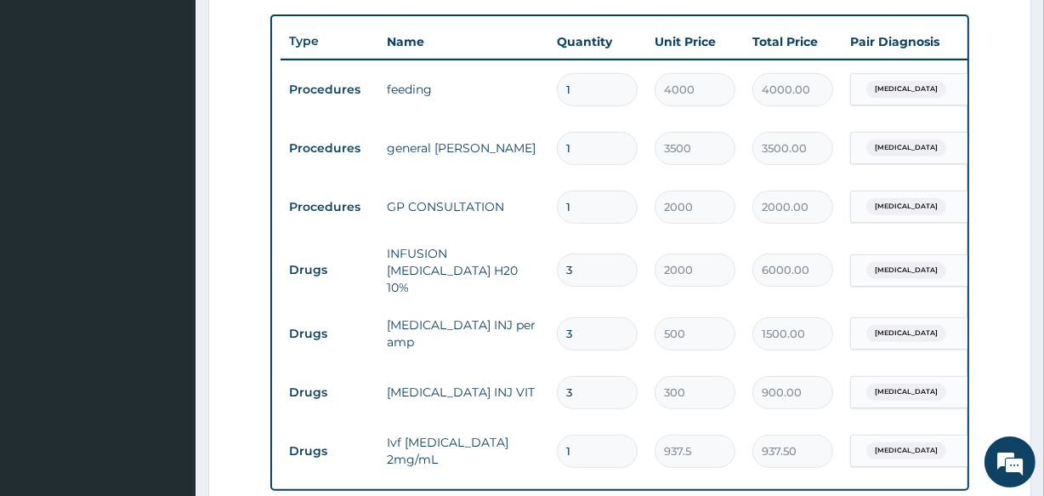
scroll to position [304, 0]
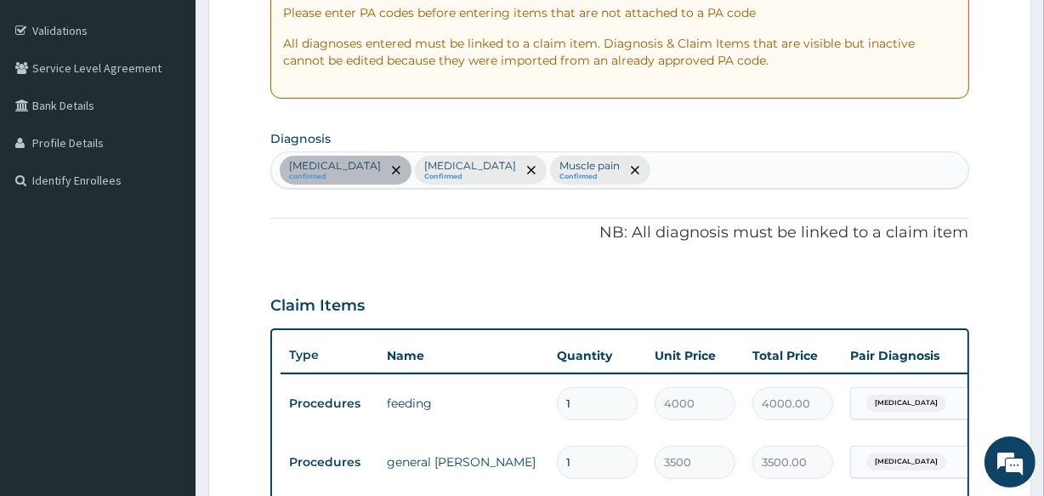
click at [559, 167] on div "Malaria confirmed Insomnia Confirmed Muscle pain Confirmed" at bounding box center [619, 170] width 696 height 36
type input "SEPSI"
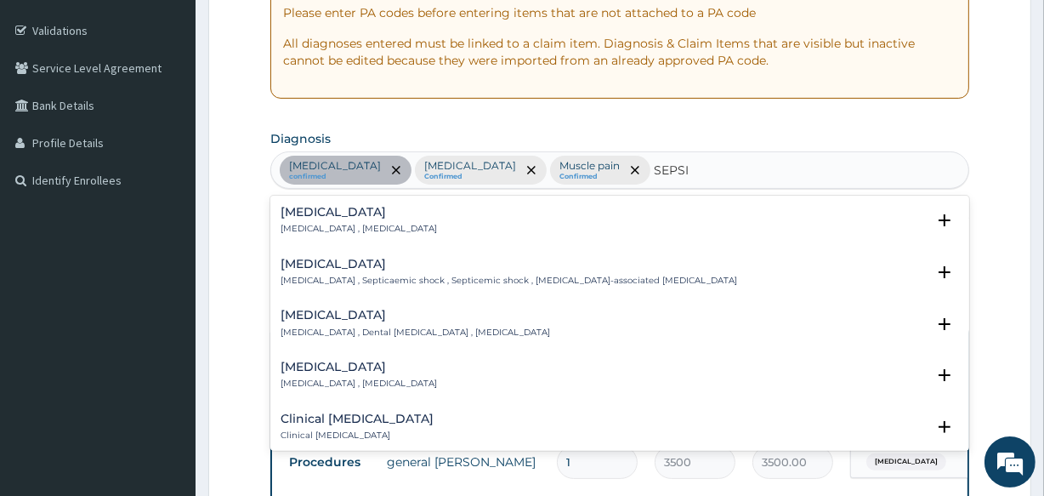
click at [312, 215] on h4 "Sepsis" at bounding box center [359, 212] width 156 height 13
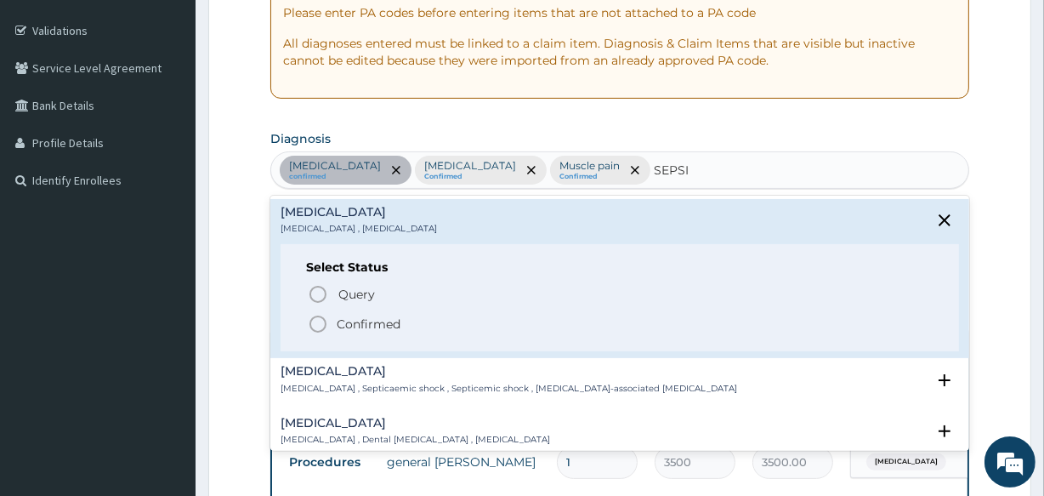
click at [320, 323] on icon "status option filled" at bounding box center [318, 324] width 20 height 20
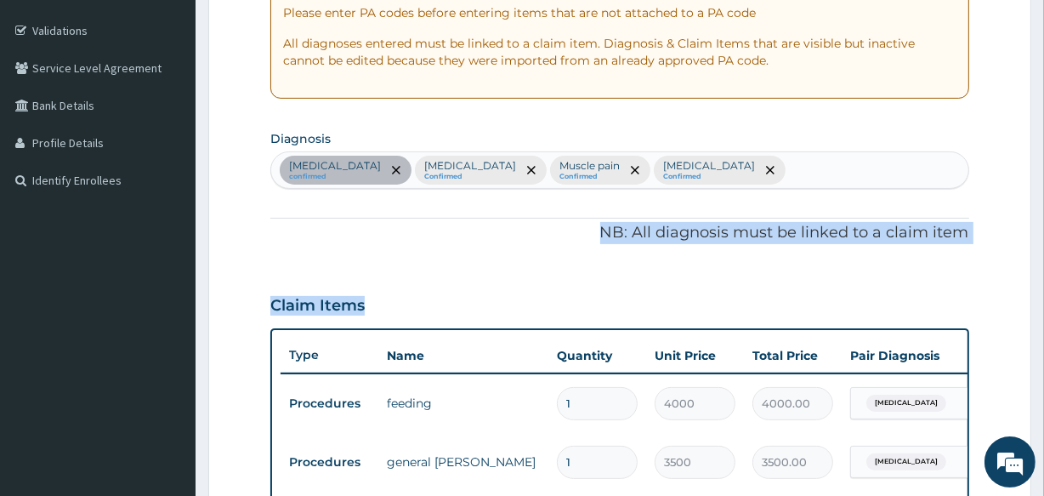
drag, startPoint x: 320, startPoint y: 323, endPoint x: 578, endPoint y: 243, distance: 270.5
click at [578, 243] on div "PA Code / Prescription Code PA/063722 Encounter Date 14-09-2025 Important Notic…" at bounding box center [619, 441] width 698 height 1166
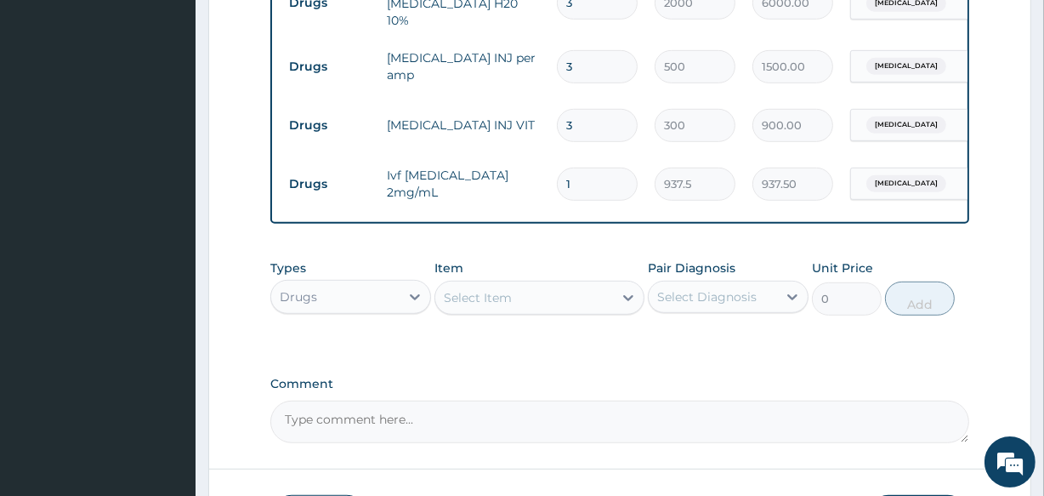
scroll to position [1014, 0]
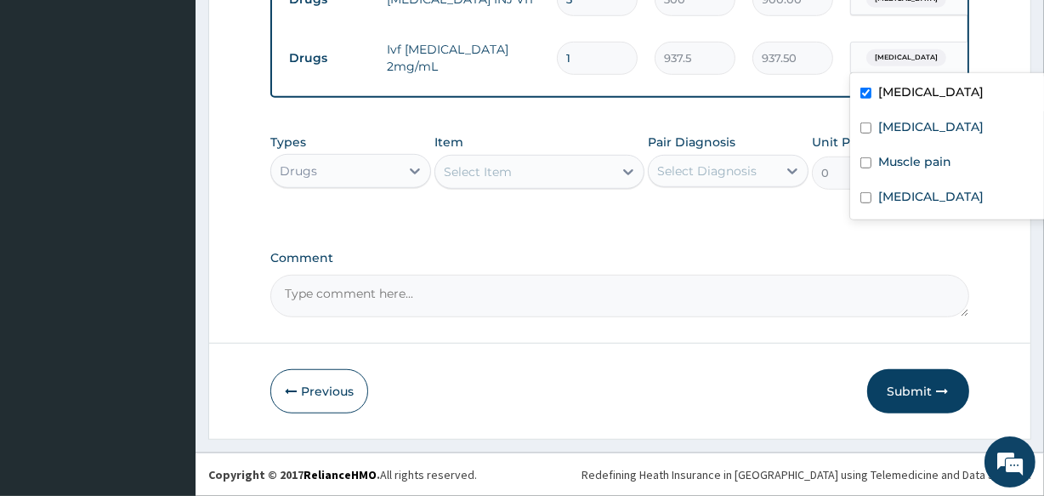
click at [873, 49] on span "Malaria" at bounding box center [906, 57] width 80 height 17
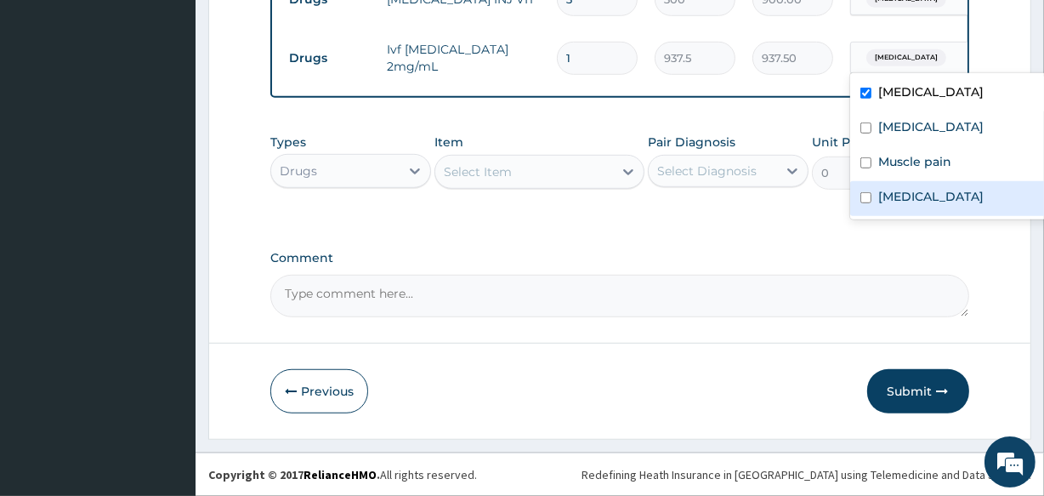
click at [865, 192] on input "checkbox" at bounding box center [865, 197] width 11 height 11
checkbox input "true"
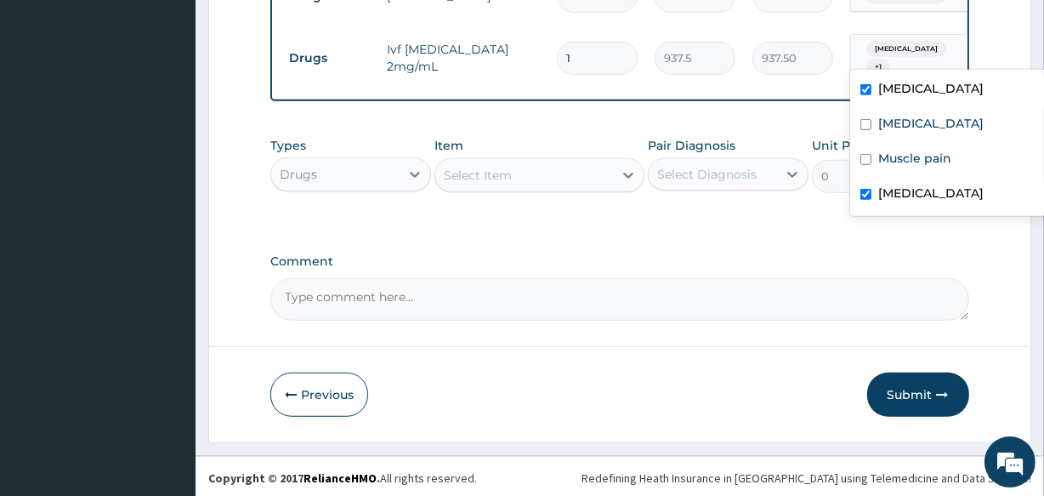
click at [865, 88] on input "checkbox" at bounding box center [865, 89] width 11 height 11
checkbox input "false"
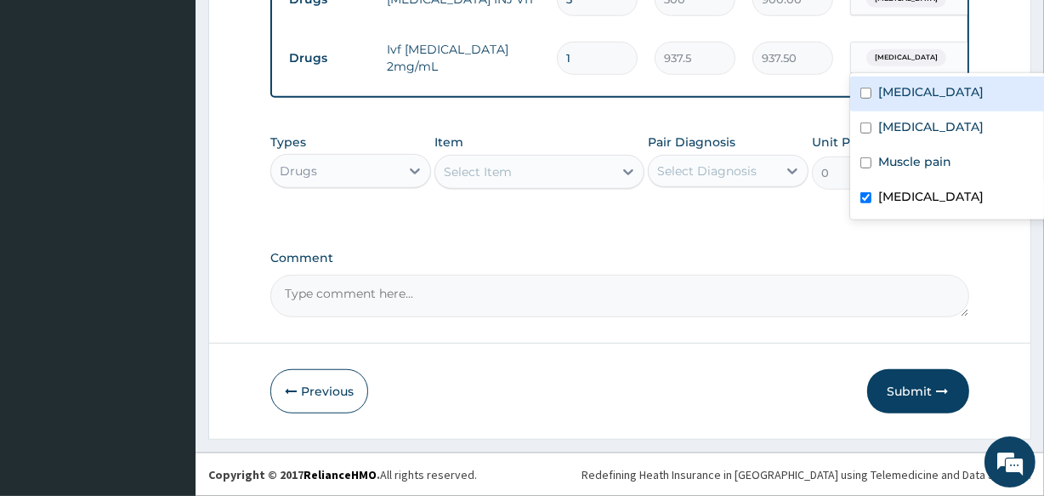
click at [487, 179] on div "Select Item" at bounding box center [478, 171] width 68 height 17
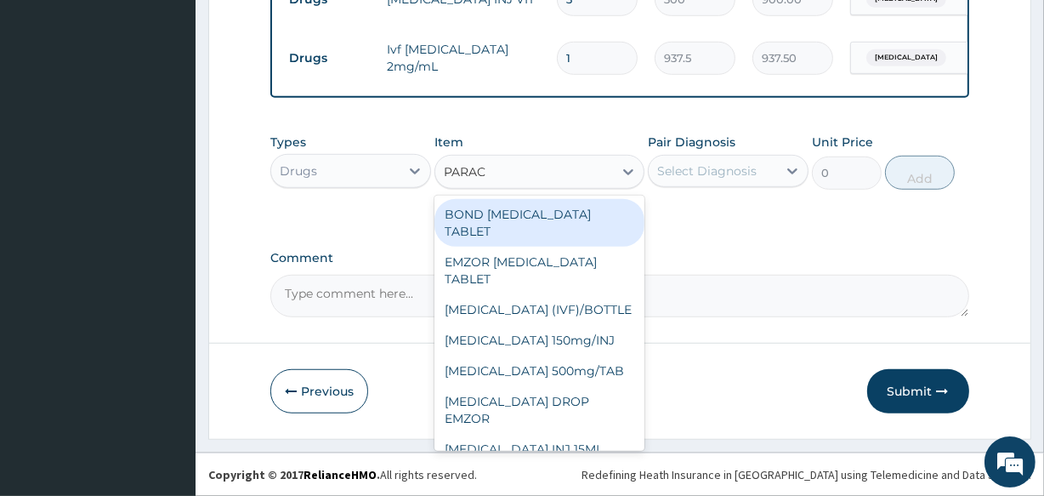
type input "PARACE"
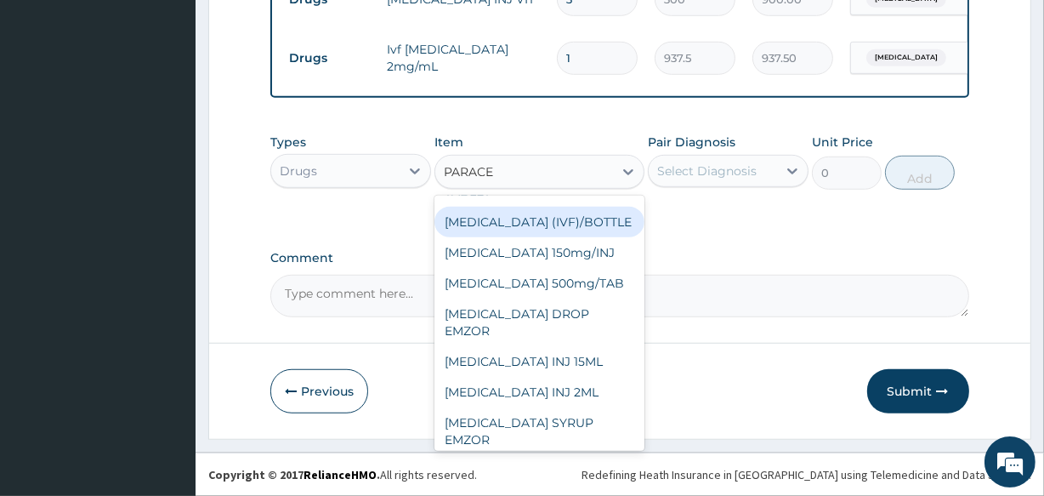
scroll to position [90, 0]
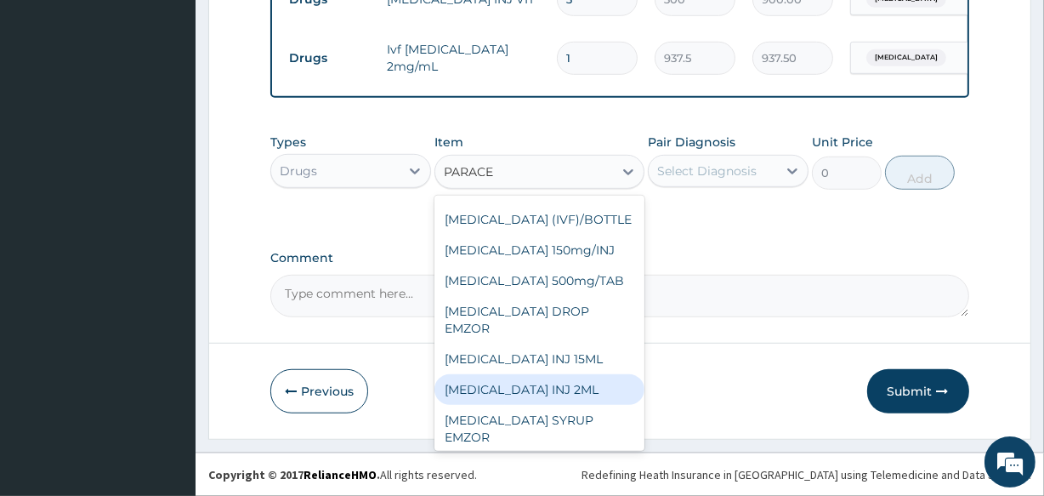
click at [570, 386] on div "PARACETAMOL INJ 2ML" at bounding box center [538, 389] width 209 height 31
type input "750"
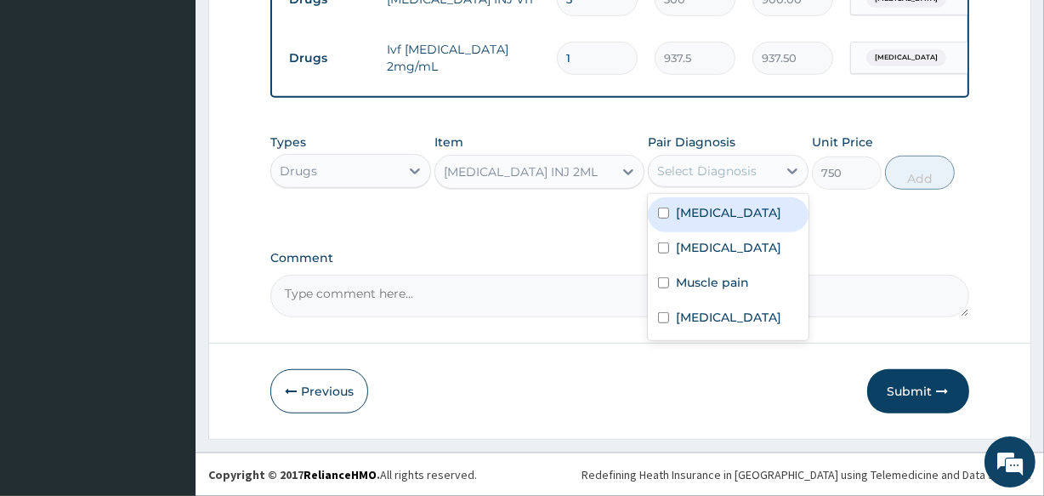
click at [687, 178] on div "Select Diagnosis" at bounding box center [706, 170] width 99 height 17
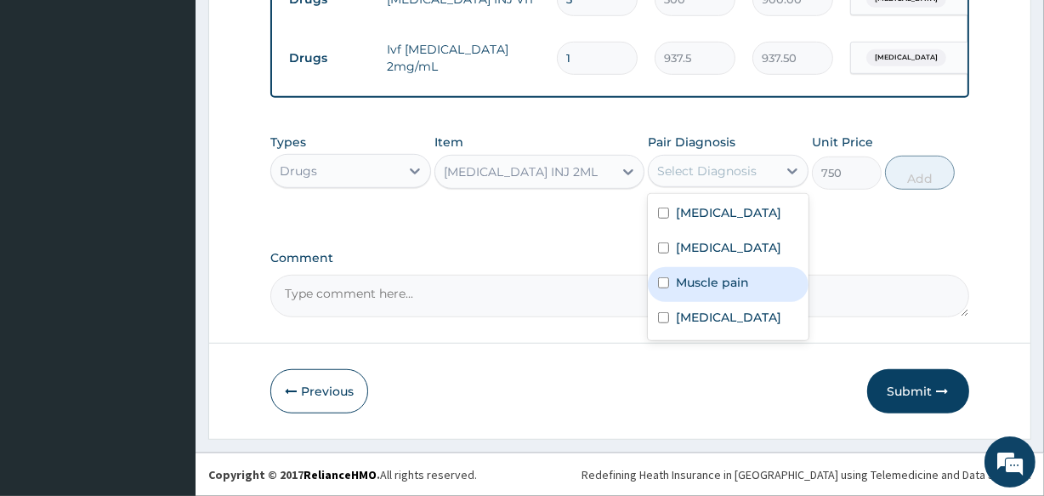
click at [684, 285] on label "Muscle pain" at bounding box center [712, 282] width 73 height 17
checkbox input "true"
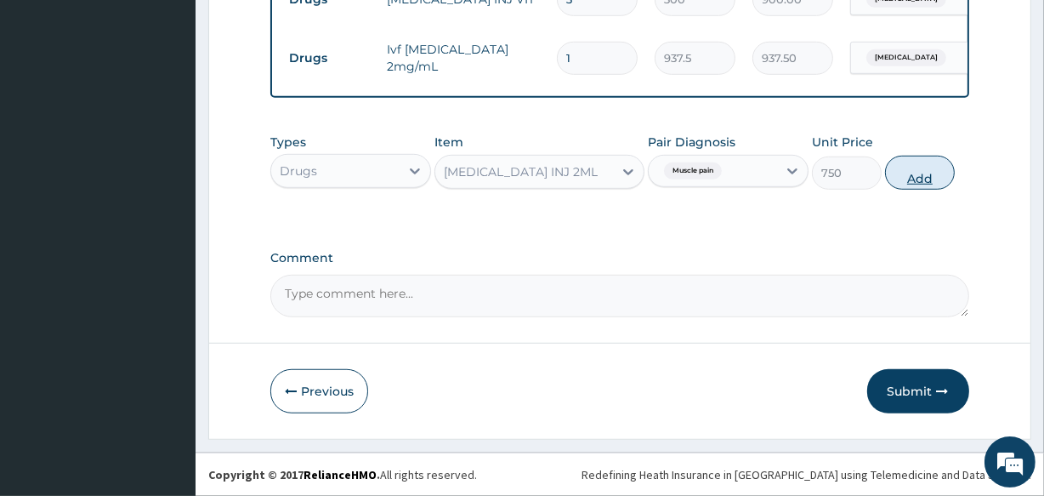
click at [916, 156] on button "Add" at bounding box center [920, 173] width 70 height 34
type input "0"
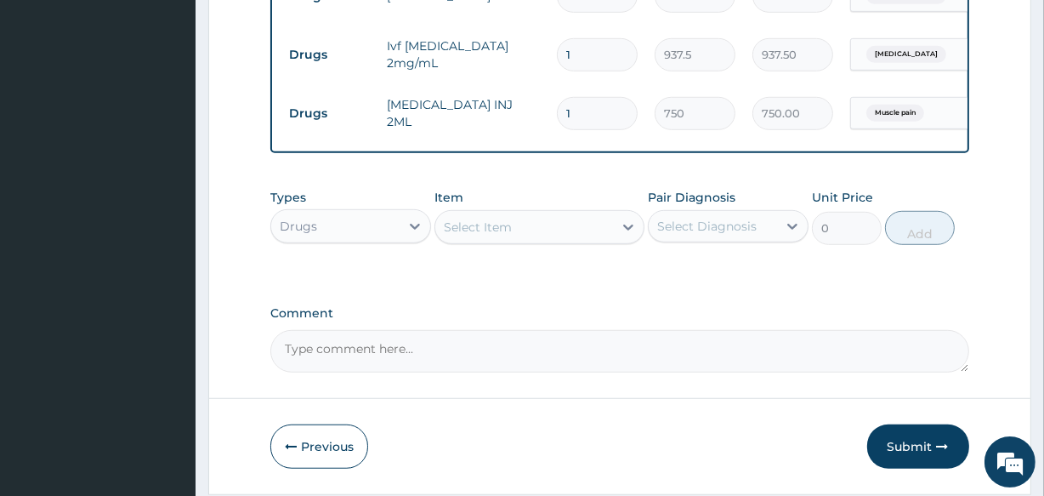
type input "0.00"
type input "6"
type input "4500.00"
type input "6"
click at [497, 224] on div "Select Item" at bounding box center [478, 226] width 68 height 17
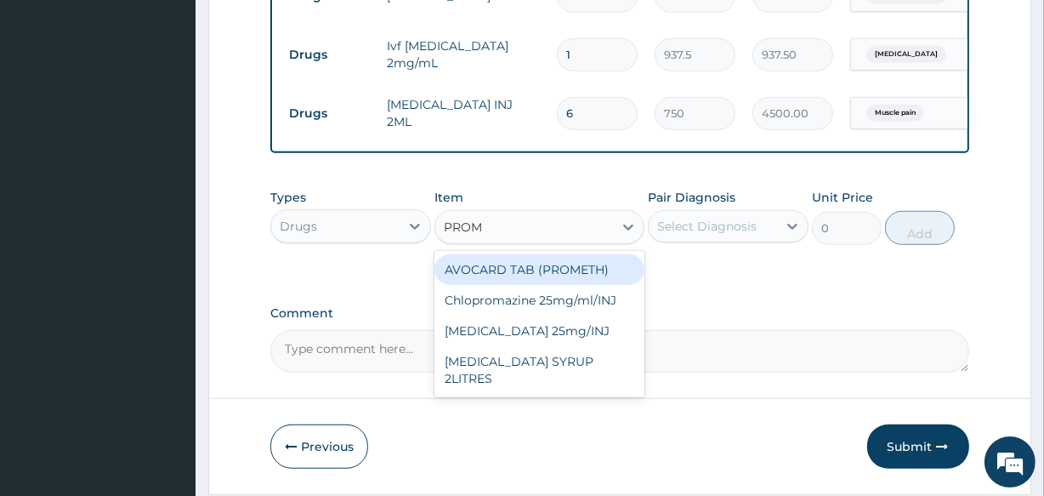
type input "PROME"
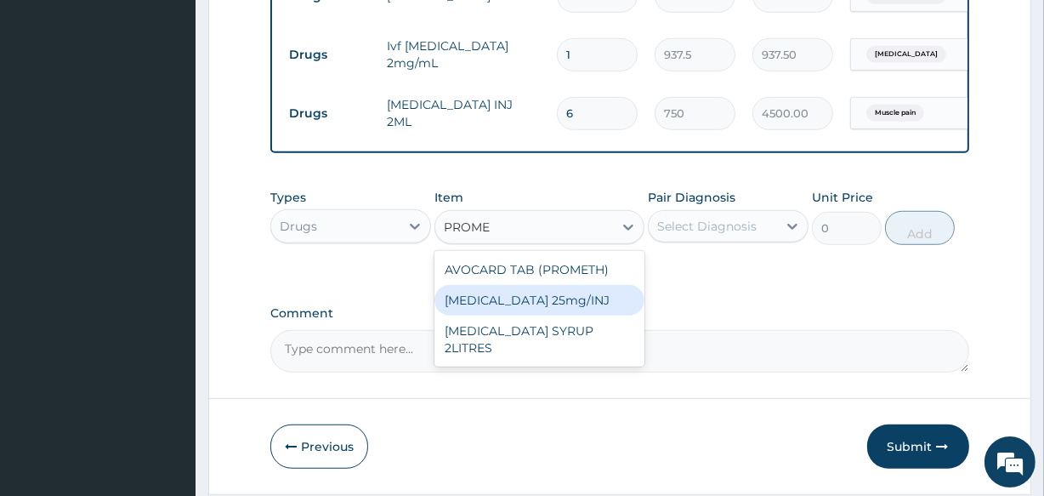
click at [499, 296] on div "Promethazine 25mg/INJ" at bounding box center [538, 300] width 209 height 31
type input "187.5"
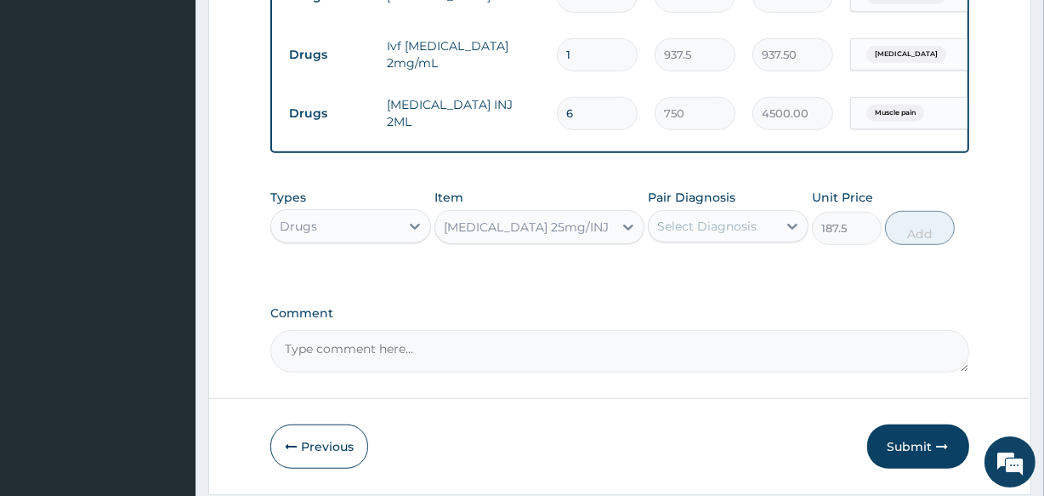
click at [712, 216] on div "Select Diagnosis" at bounding box center [713, 226] width 128 height 27
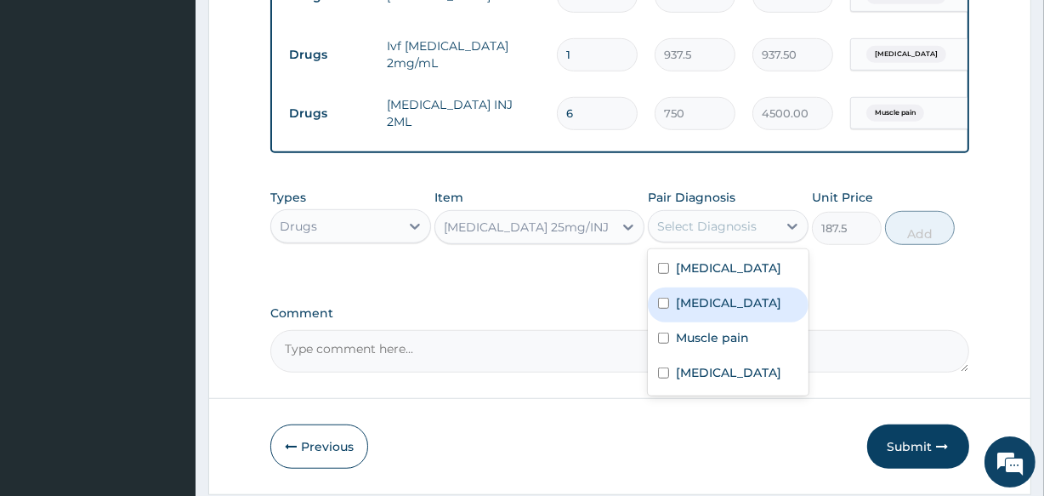
drag, startPoint x: 684, startPoint y: 311, endPoint x: 730, endPoint y: 284, distance: 54.1
click at [680, 309] on label "Insomnia" at bounding box center [728, 302] width 105 height 17
checkbox input "true"
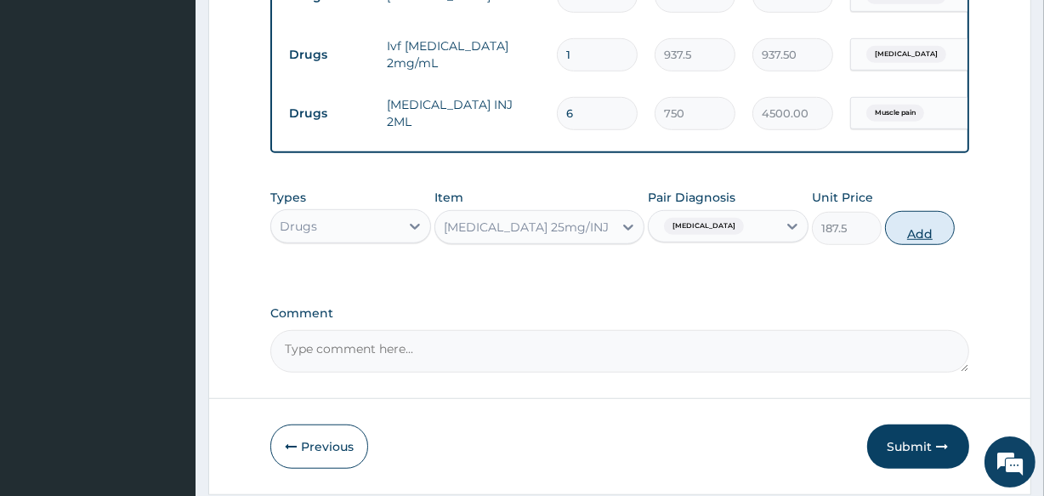
click at [890, 235] on button "Add" at bounding box center [920, 228] width 70 height 34
type input "0"
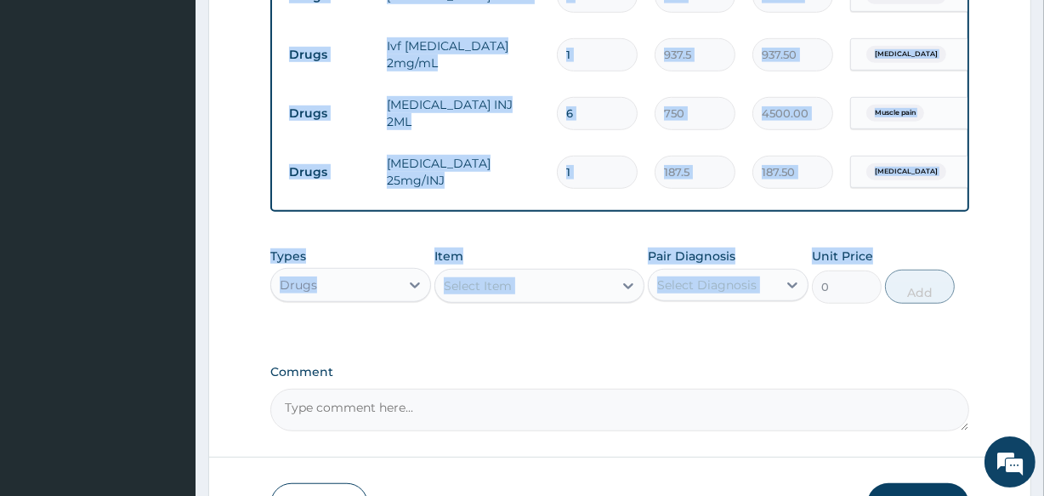
drag, startPoint x: 891, startPoint y: 235, endPoint x: 950, endPoint y: 225, distance: 59.4
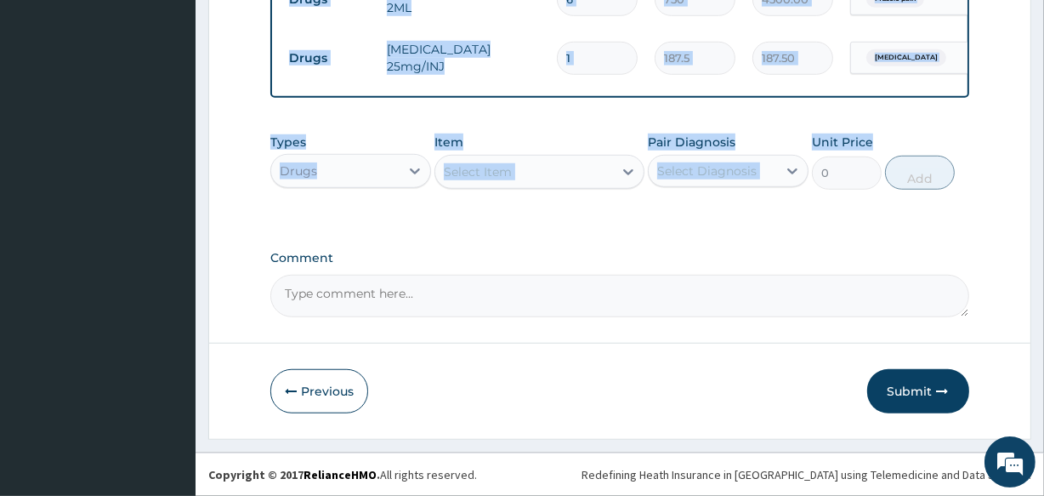
click at [904, 383] on button "Submit" at bounding box center [918, 391] width 102 height 44
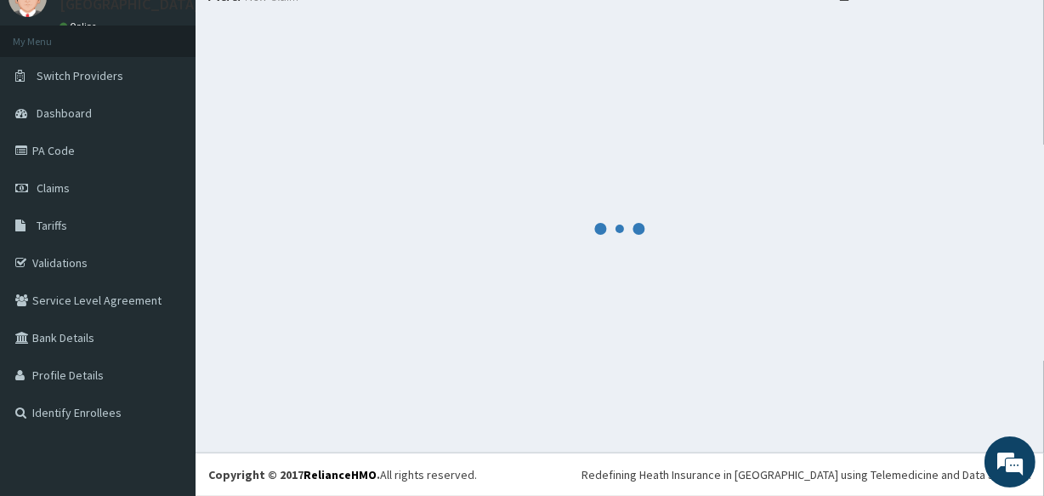
scroll to position [71, 0]
click at [786, 310] on div at bounding box center [619, 230] width 823 height 422
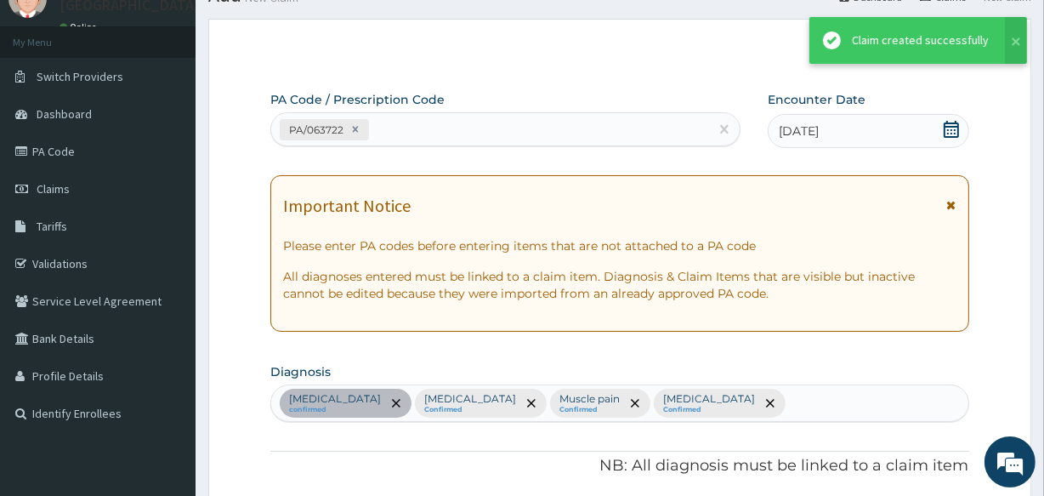
scroll to position [1132, 0]
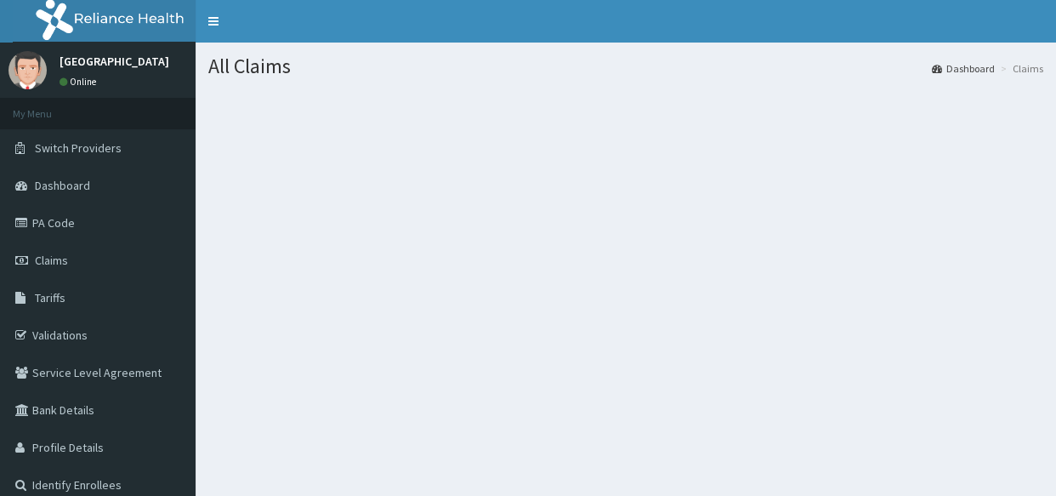
click at [527, 240] on section at bounding box center [626, 183] width 860 height 213
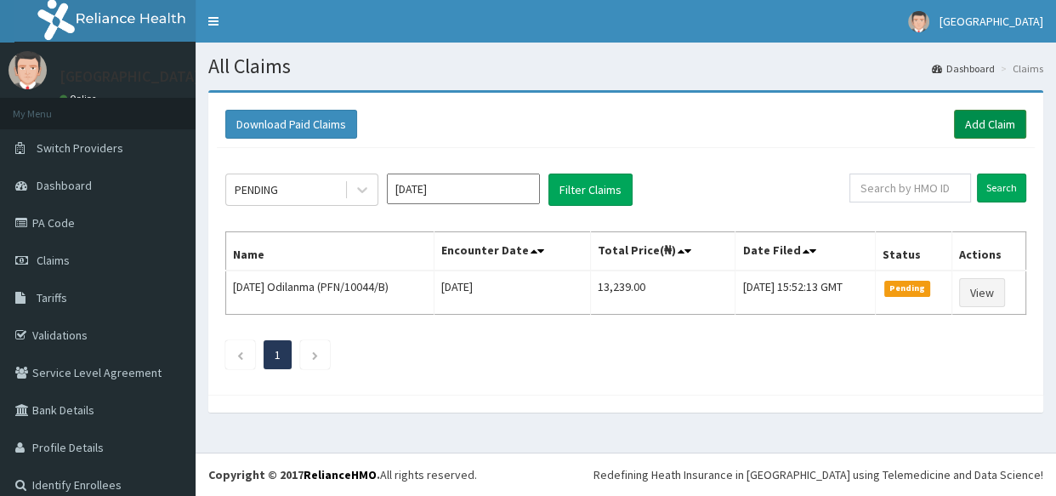
click at [972, 122] on link "Add Claim" at bounding box center [990, 124] width 72 height 29
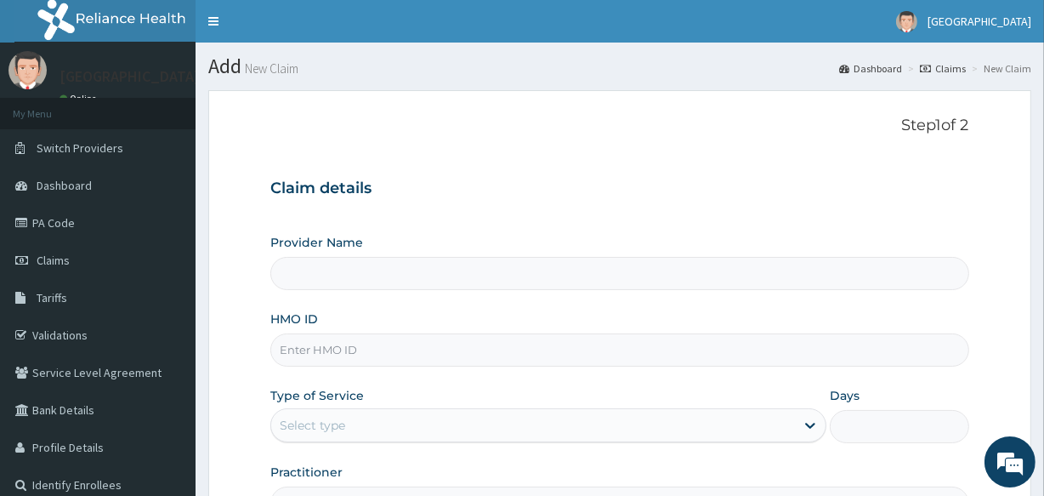
click at [345, 349] on input "HMO ID" at bounding box center [619, 349] width 698 height 33
type input "E"
type input "Veta Hospitals Ltd"
type input "EIS/10732/B"
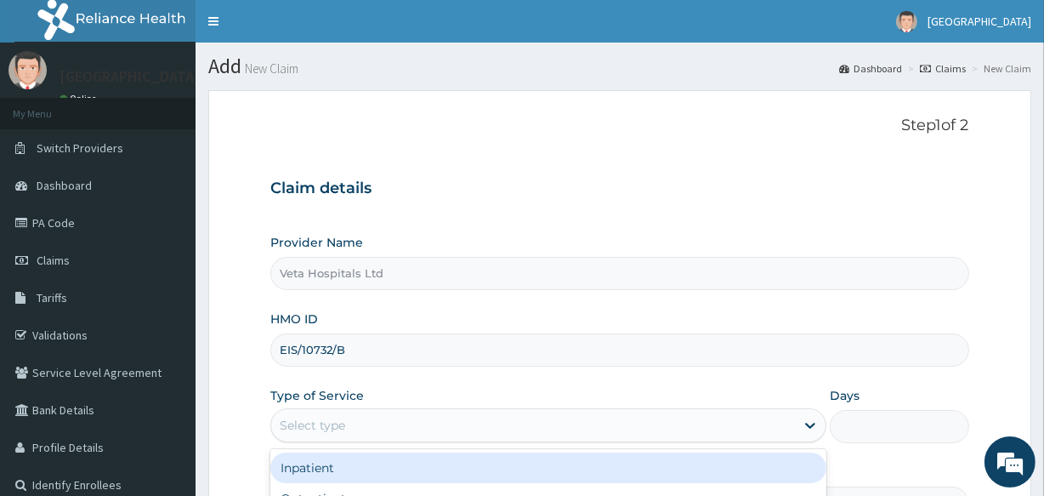
click at [324, 414] on div "Select type" at bounding box center [533, 424] width 524 height 27
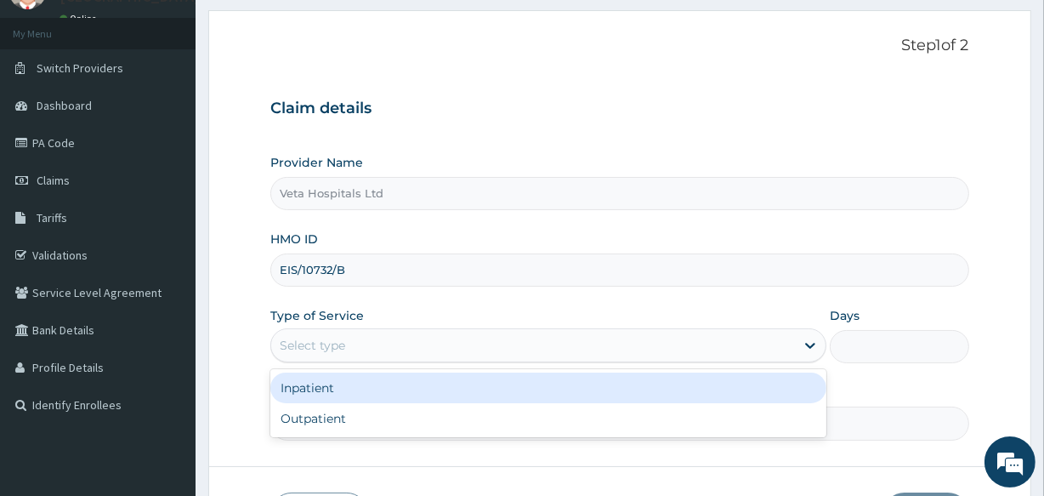
scroll to position [115, 0]
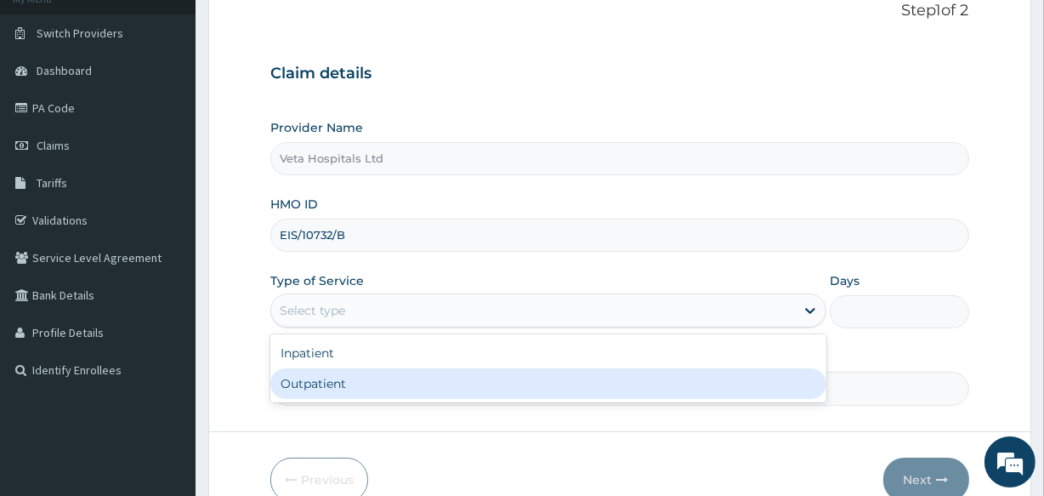
click at [453, 382] on div "Outpatient" at bounding box center [548, 383] width 556 height 31
type input "1"
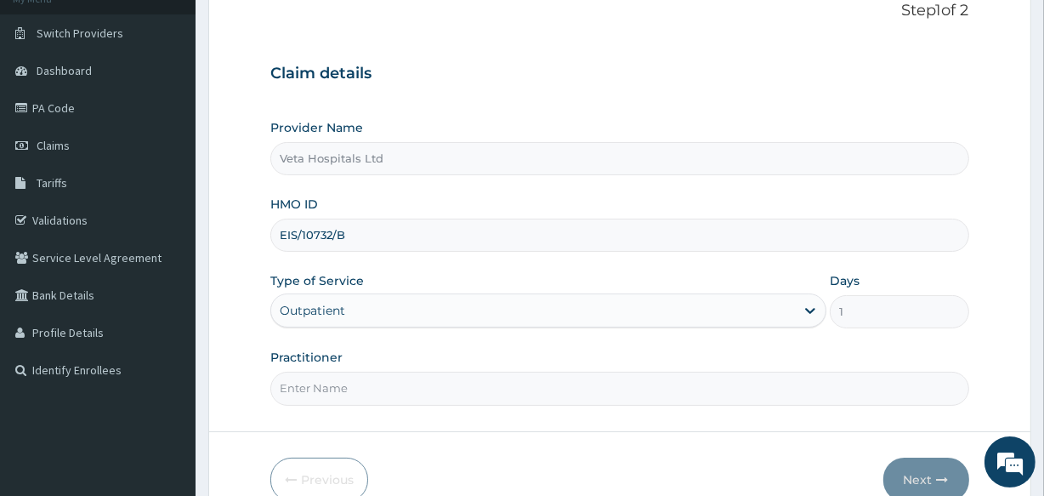
click at [350, 394] on input "Practitioner" at bounding box center [619, 388] width 698 height 33
type input "DR .SAMUEL"
click at [913, 462] on button "Next" at bounding box center [926, 479] width 86 height 44
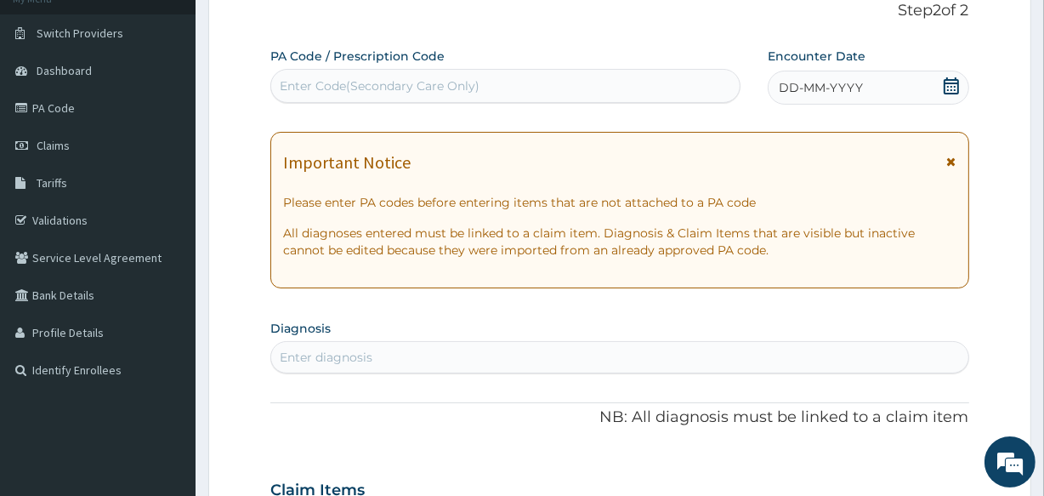
click at [951, 72] on div "DD-MM-YYYY" at bounding box center [868, 88] width 201 height 34
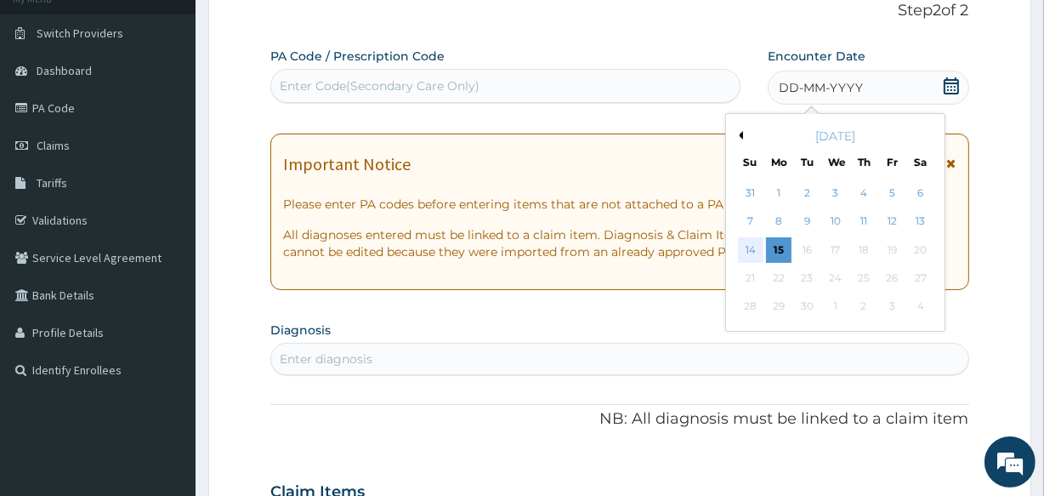
click at [747, 243] on div "14" at bounding box center [750, 250] width 26 height 26
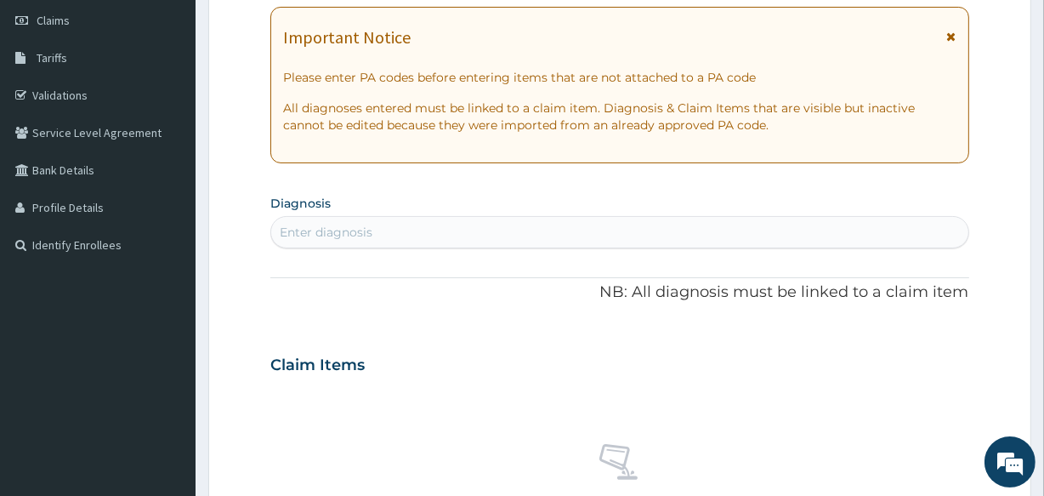
scroll to position [306, 0]
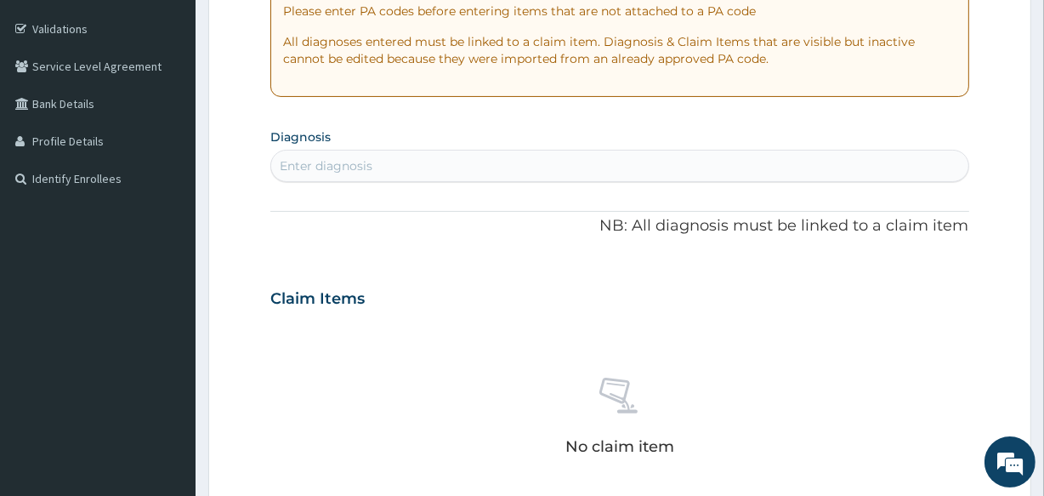
click at [295, 157] on div "Enter diagnosis" at bounding box center [326, 165] width 93 height 17
type input "SEPS"
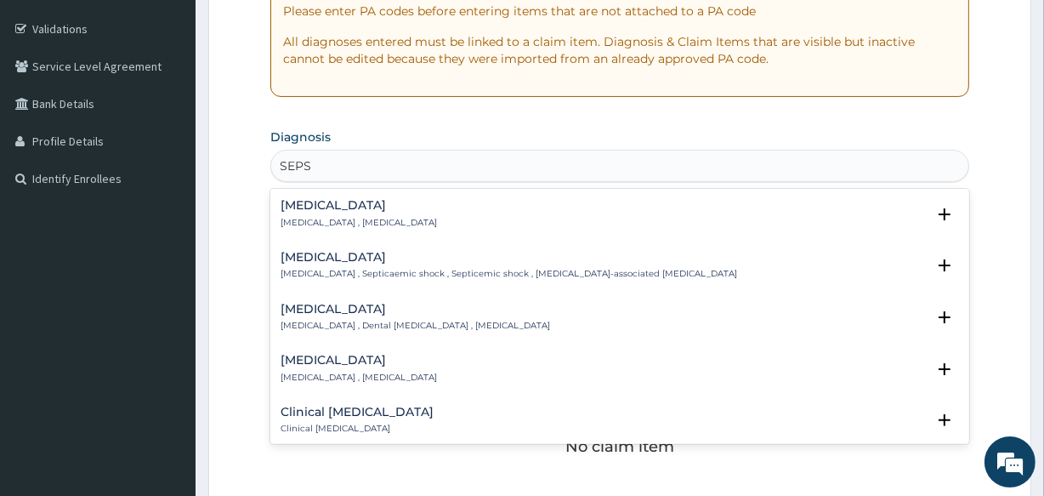
click at [298, 201] on h4 "Sepsis" at bounding box center [359, 205] width 156 height 13
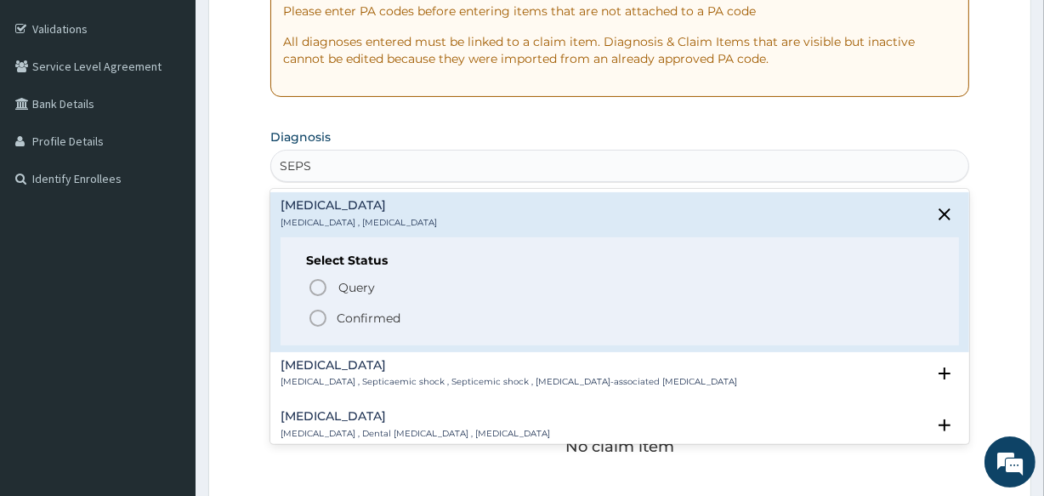
click at [321, 311] on icon "status option filled" at bounding box center [318, 318] width 20 height 20
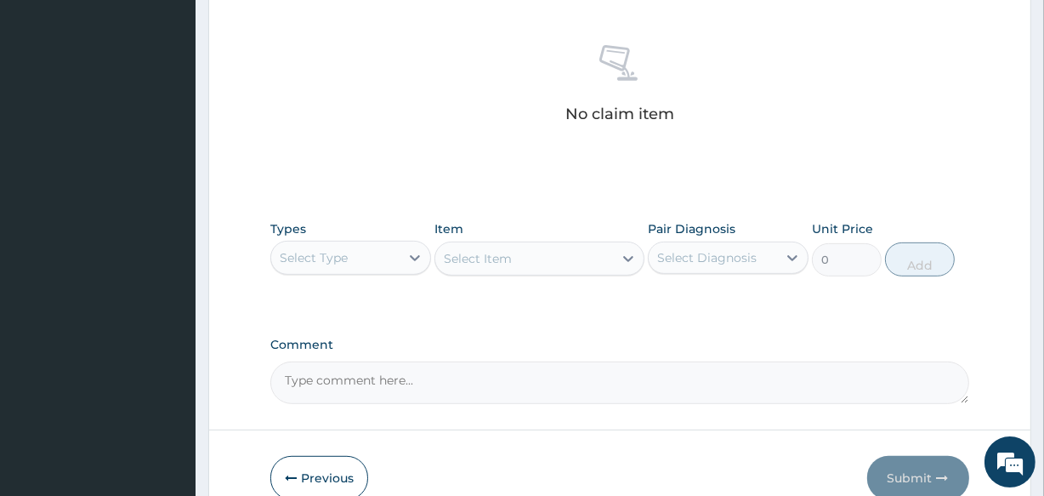
scroll to position [729, 0]
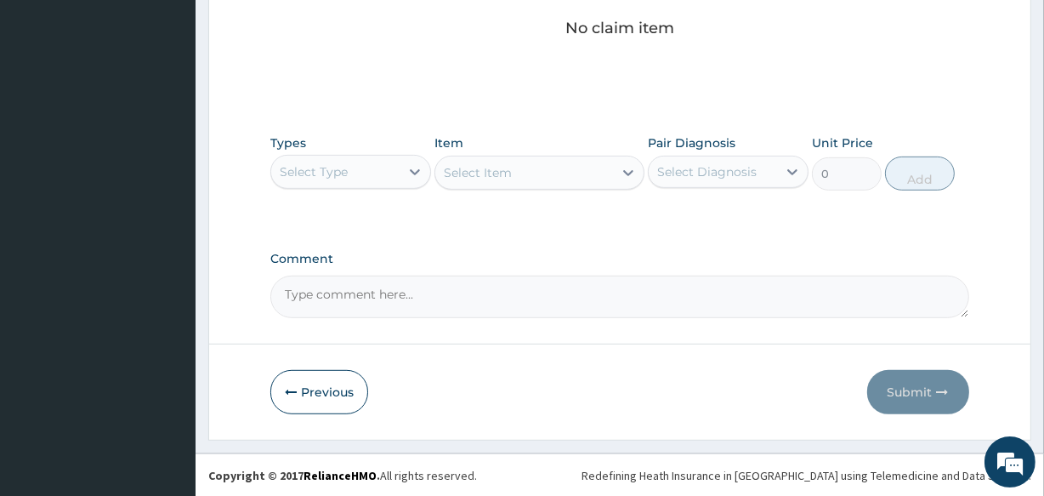
click at [355, 162] on div "Select Type" at bounding box center [335, 171] width 128 height 27
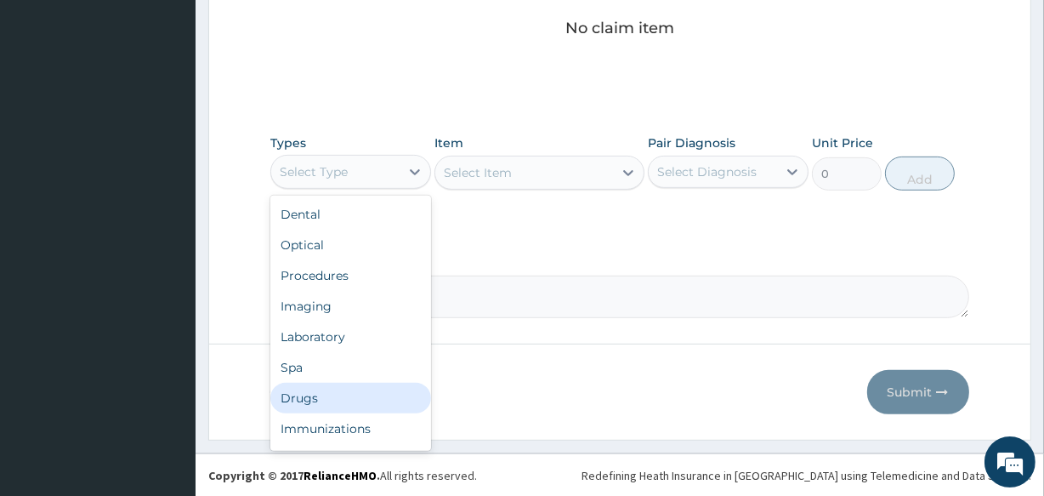
click at [317, 389] on div "Drugs" at bounding box center [350, 398] width 161 height 31
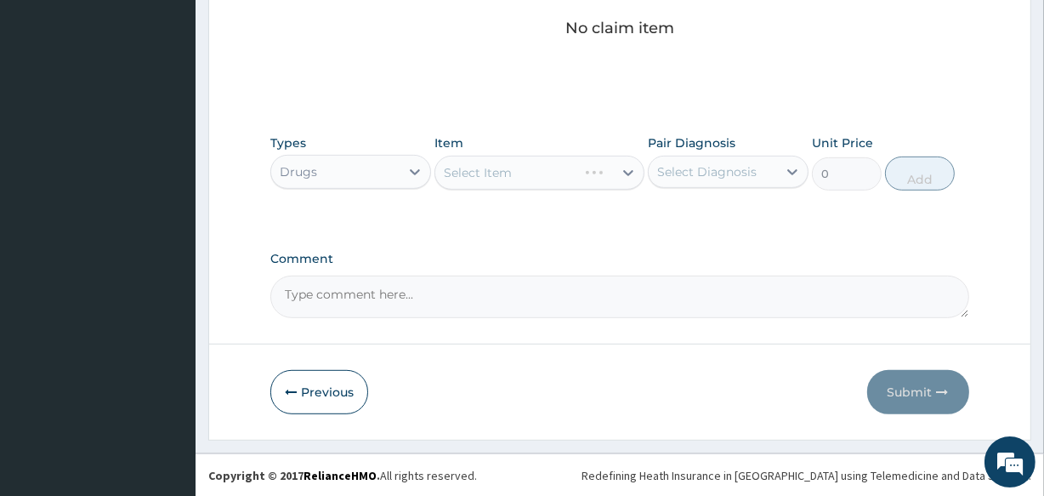
click at [515, 173] on div "Select Item" at bounding box center [538, 173] width 209 height 34
click at [515, 173] on div "Select Item" at bounding box center [523, 172] width 177 height 27
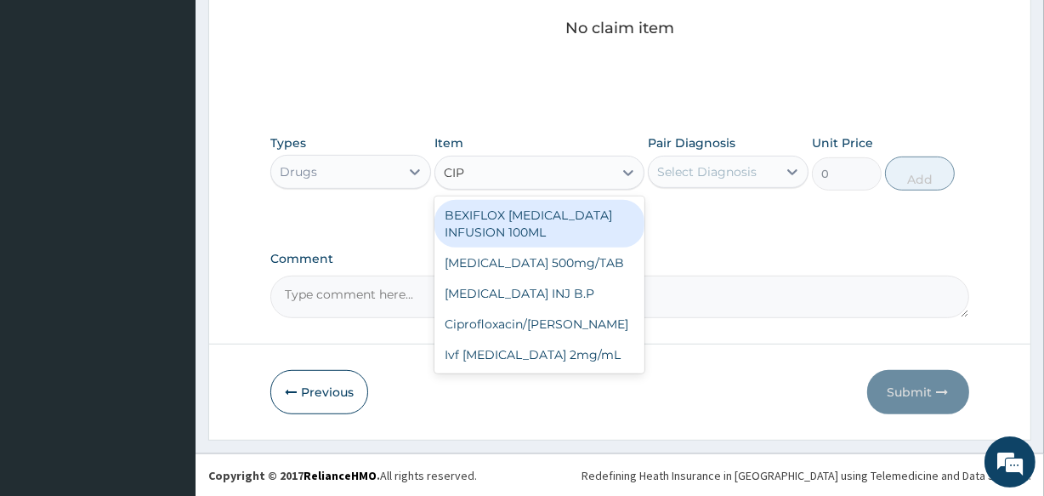
type input "CIPR"
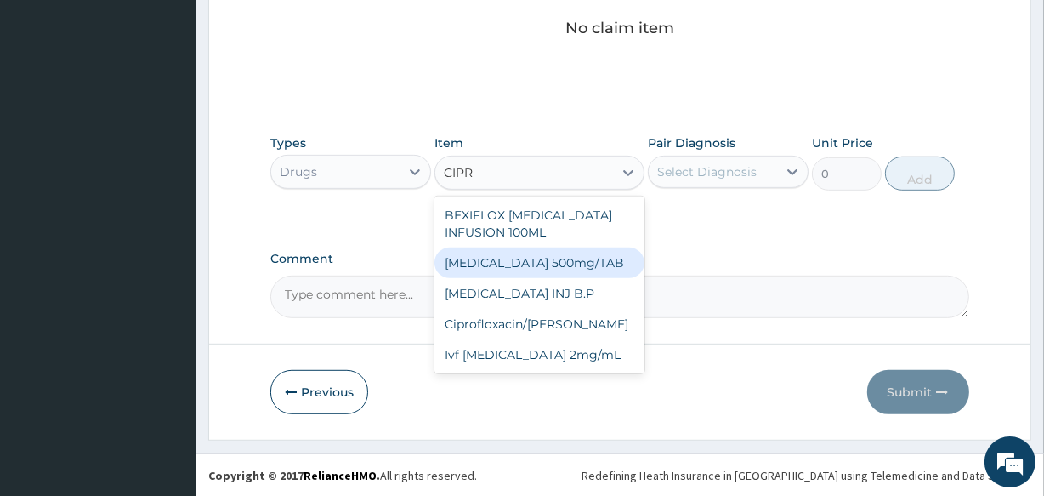
click at [510, 253] on div "Ciprofloxacin 500mg/TAB" at bounding box center [538, 262] width 209 height 31
type input "95.6"
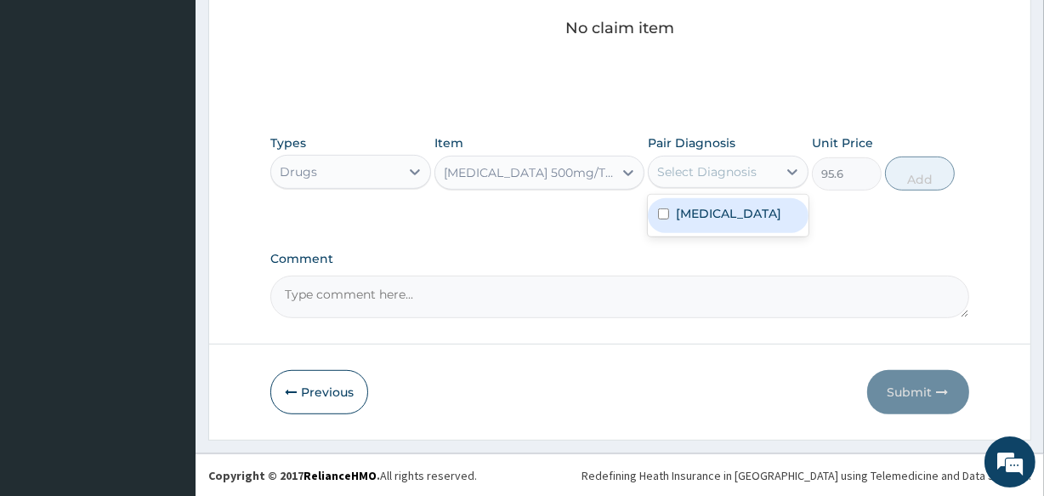
click at [695, 166] on div "Select Diagnosis" at bounding box center [706, 171] width 99 height 17
click at [688, 211] on label "Sepsis" at bounding box center [728, 213] width 105 height 17
checkbox input "true"
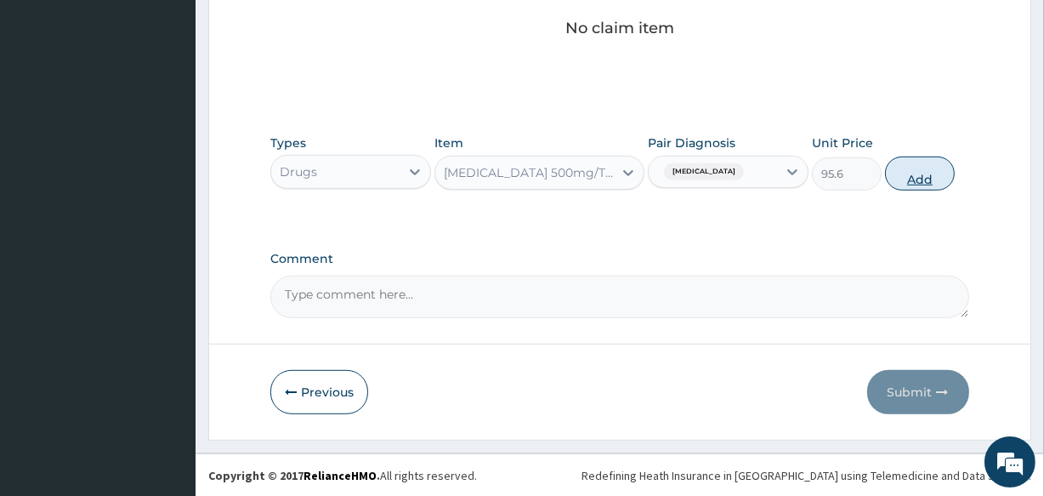
click at [927, 170] on button "Add" at bounding box center [920, 173] width 70 height 34
type input "0"
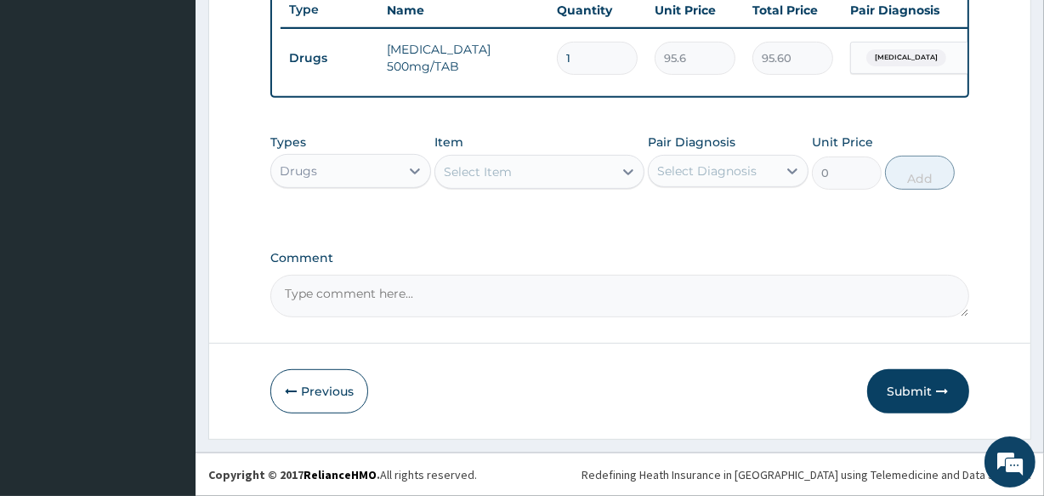
type input "10"
type input "956.00"
type input "10"
click at [918, 392] on button "Submit" at bounding box center [918, 391] width 102 height 44
